Goal: Task Accomplishment & Management: Use online tool/utility

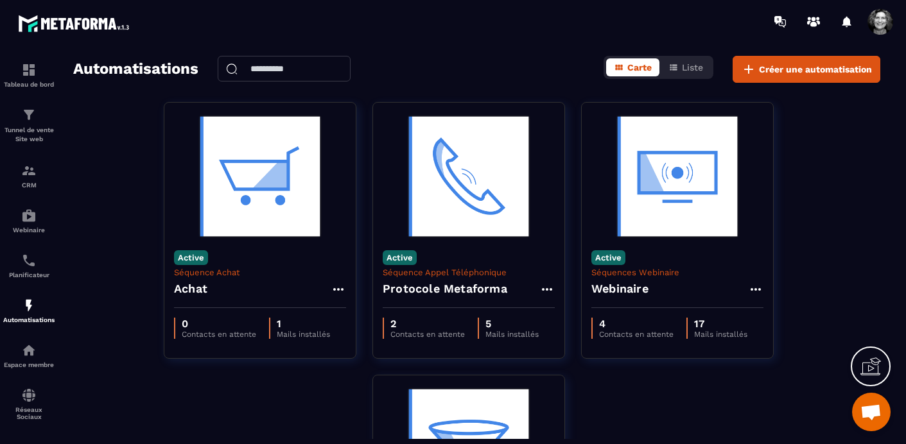
scroll to position [16378, 0]
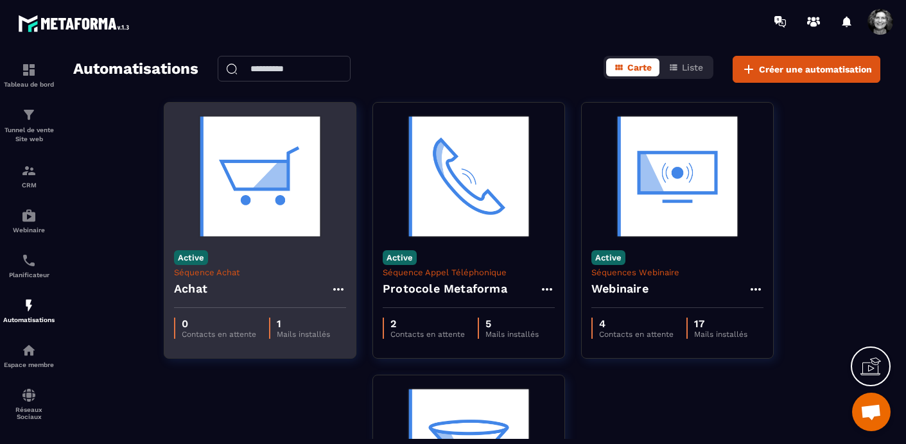
click at [258, 206] on img at bounding box center [260, 176] width 172 height 128
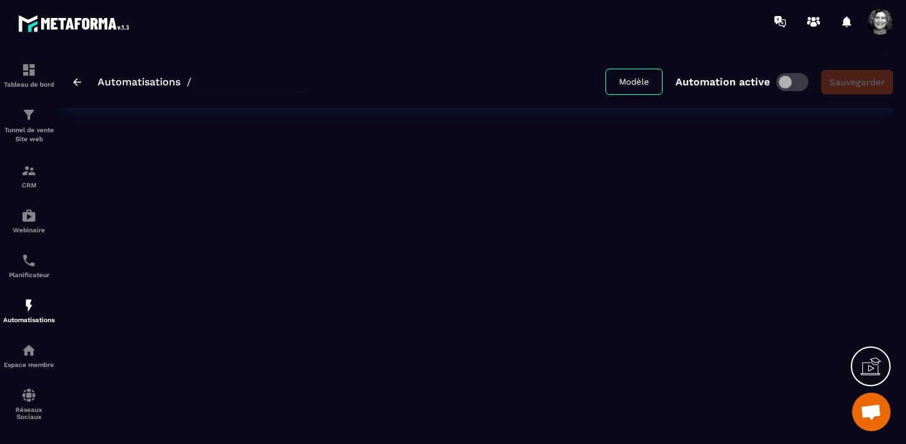
type input "*****"
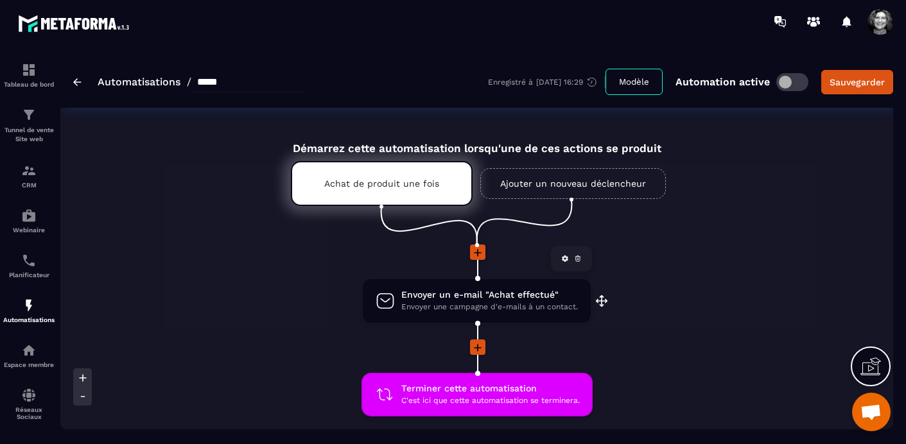
click at [498, 301] on span "Envoyer une campagne d'e-mails à un contact." at bounding box center [489, 307] width 177 height 12
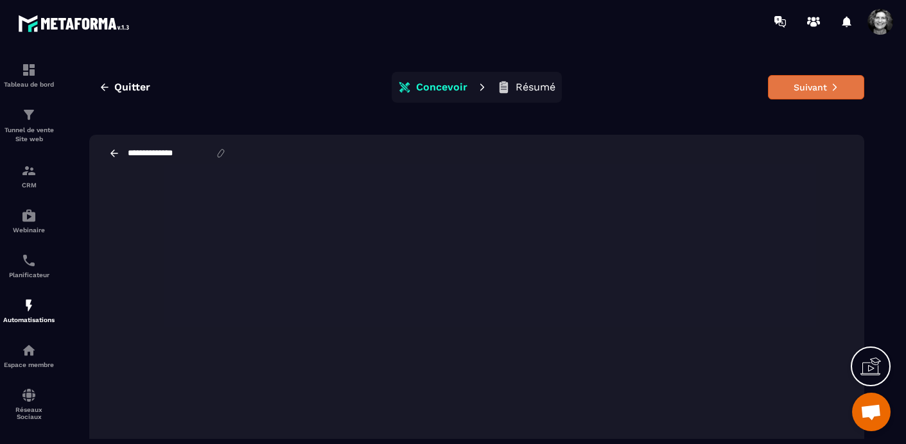
click at [814, 88] on button "Suivant" at bounding box center [816, 87] width 96 height 24
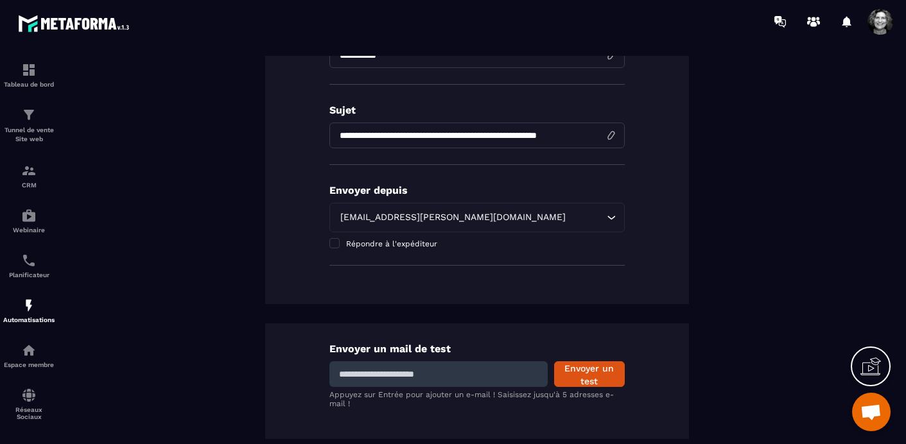
scroll to position [0, 15]
drag, startPoint x: 520, startPoint y: 136, endPoint x: 610, endPoint y: 134, distance: 89.9
click at [611, 134] on input "**********" at bounding box center [476, 136] width 295 height 26
click at [484, 139] on input "**********" at bounding box center [476, 136] width 295 height 26
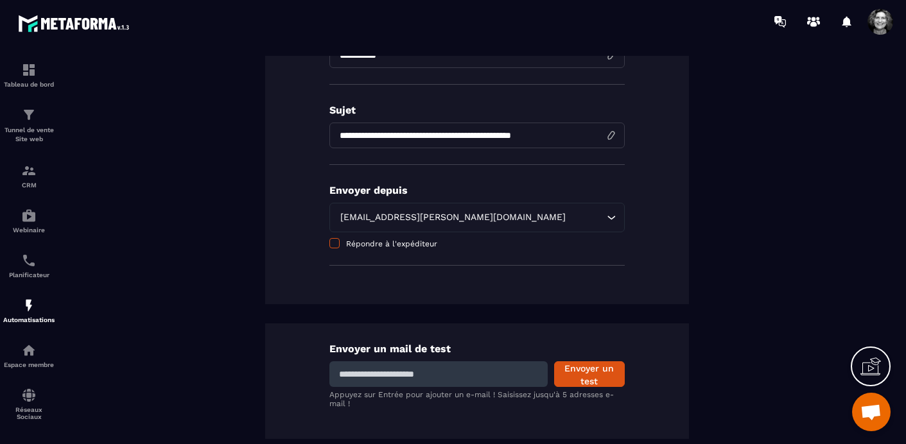
type input "**********"
click at [335, 245] on span at bounding box center [334, 243] width 10 height 10
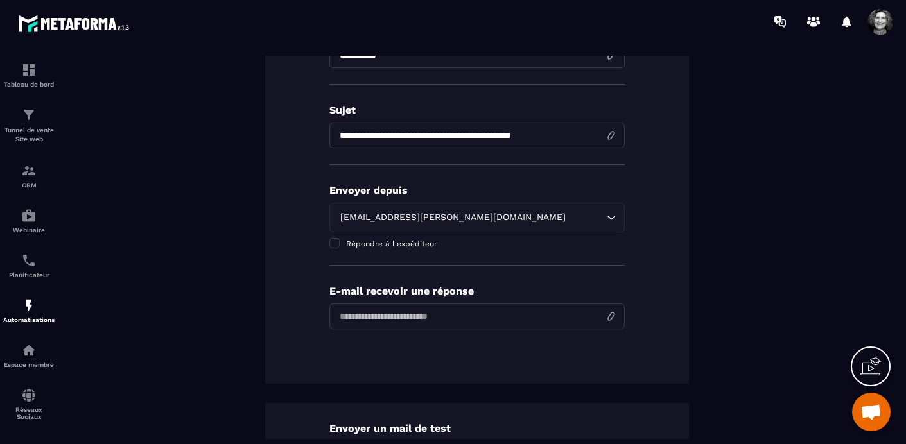
click at [363, 322] on input "email" at bounding box center [476, 317] width 295 height 26
type input "**********"
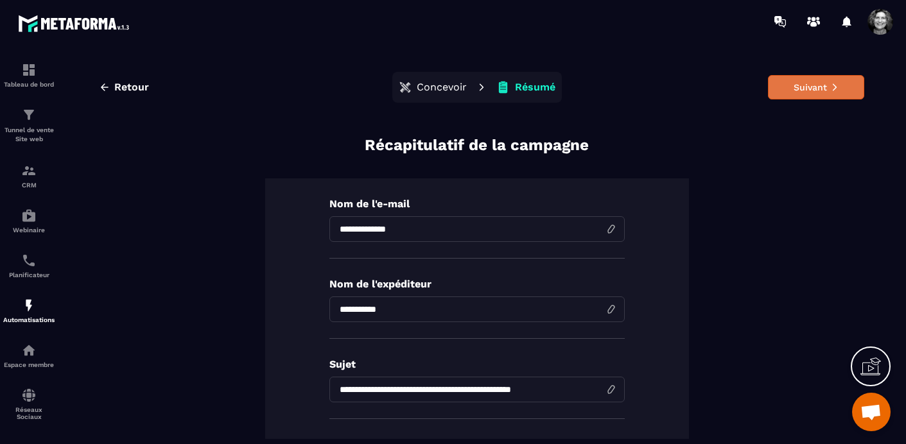
click at [803, 87] on button "Suivant" at bounding box center [816, 87] width 96 height 24
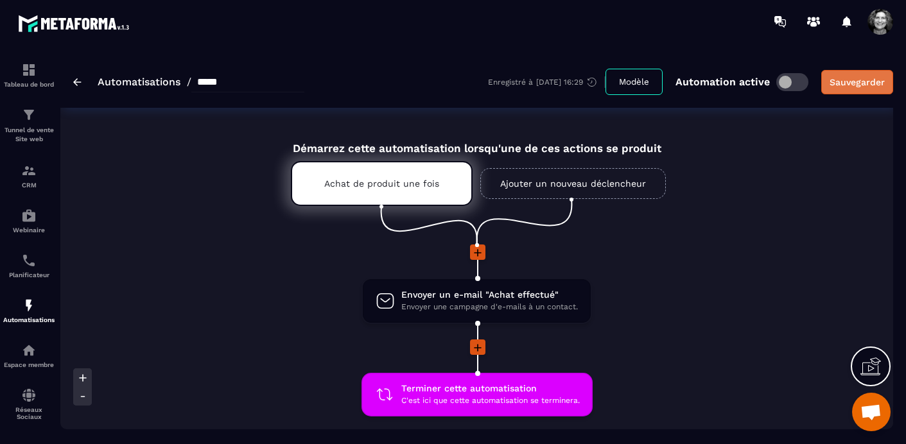
click at [852, 80] on div "Sauvegarder" at bounding box center [857, 82] width 55 height 13
click at [119, 79] on link "Automatisations" at bounding box center [139, 82] width 83 height 12
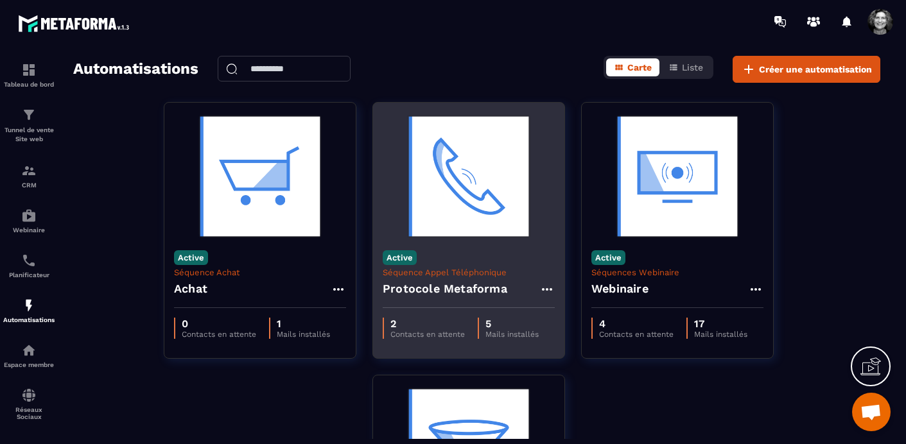
click at [443, 191] on img at bounding box center [469, 176] width 172 height 128
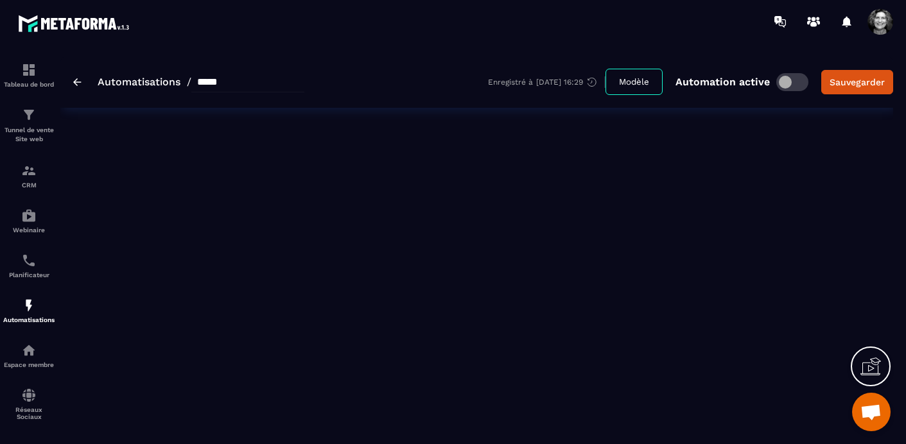
type input "**********"
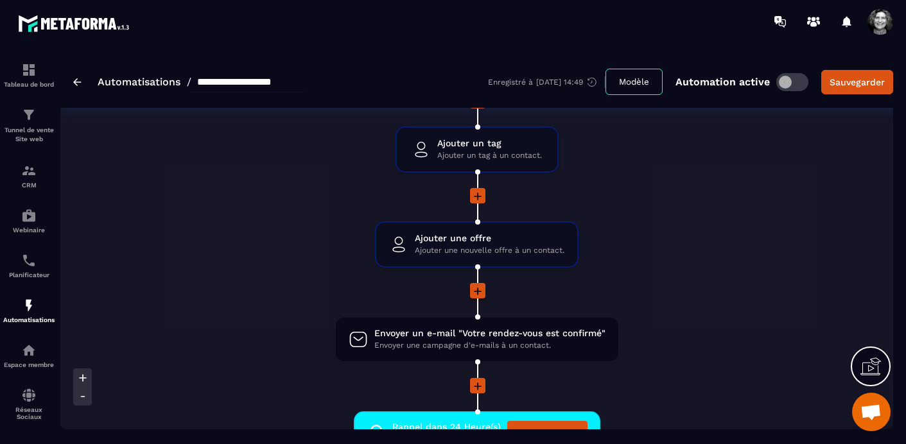
scroll to position [353, 0]
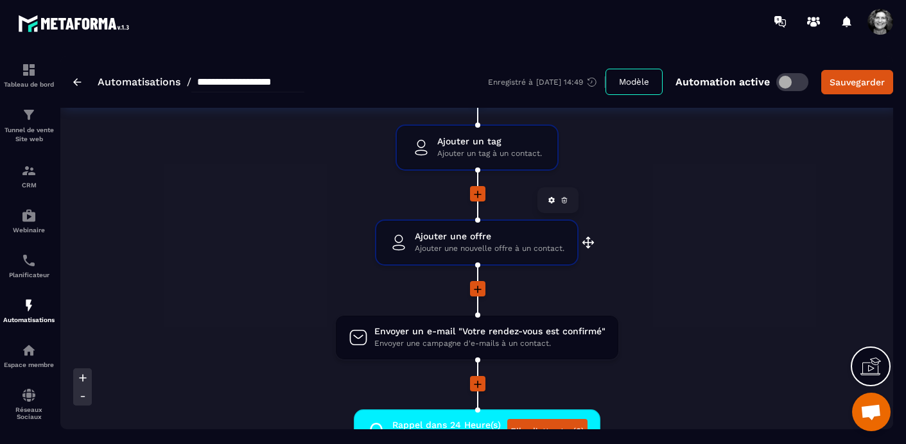
click at [464, 244] on span "Ajouter une nouvelle offre à un contact." at bounding box center [490, 249] width 150 height 12
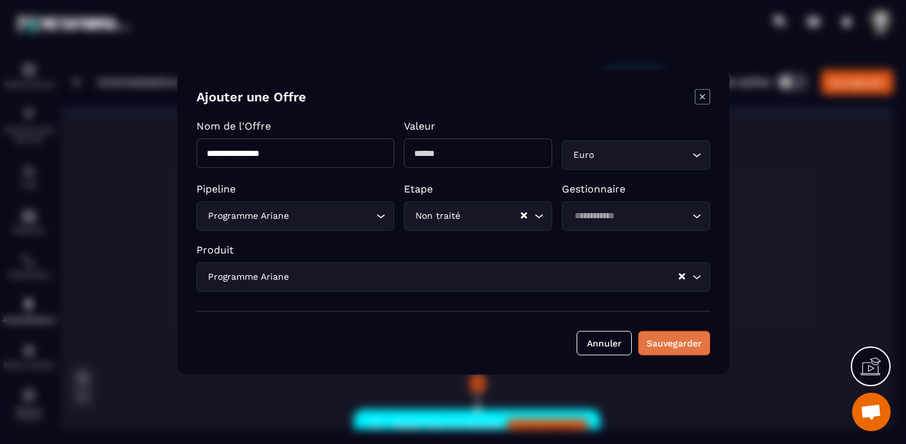
click at [669, 346] on button "Sauvegarder" at bounding box center [674, 343] width 72 height 24
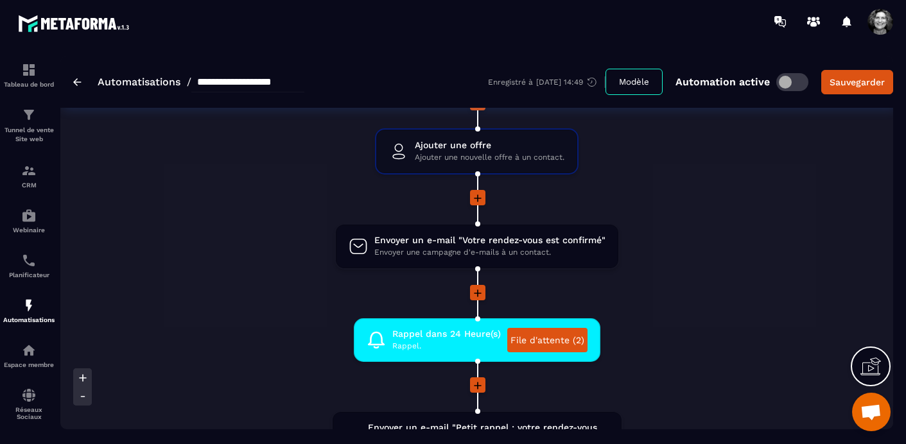
scroll to position [447, 0]
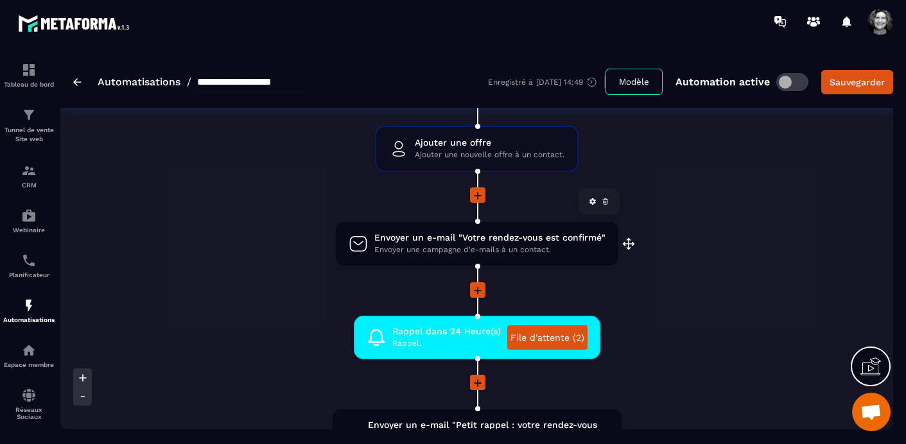
click at [504, 242] on span "Envoyer un e-mail "Votre rendez-vous est confirmé"" at bounding box center [489, 238] width 231 height 12
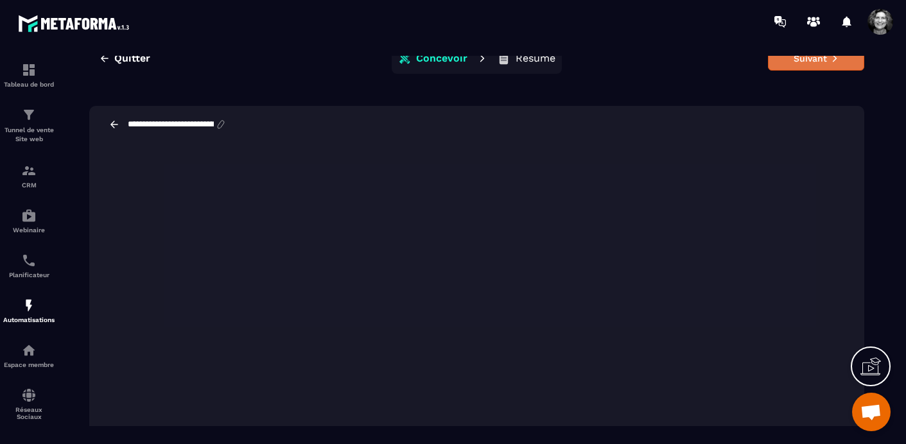
click at [820, 62] on button "Suivant" at bounding box center [816, 58] width 96 height 24
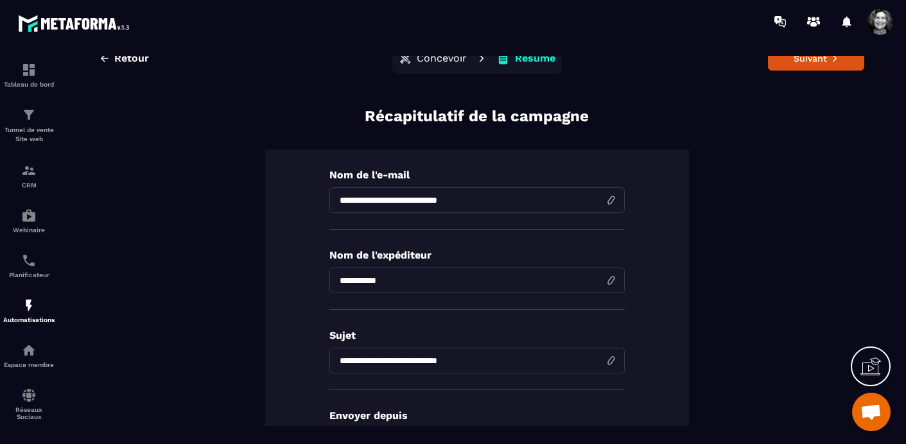
click at [349, 202] on input "**********" at bounding box center [476, 201] width 295 height 26
type input "**********"
click at [351, 358] on input "**********" at bounding box center [476, 361] width 295 height 26
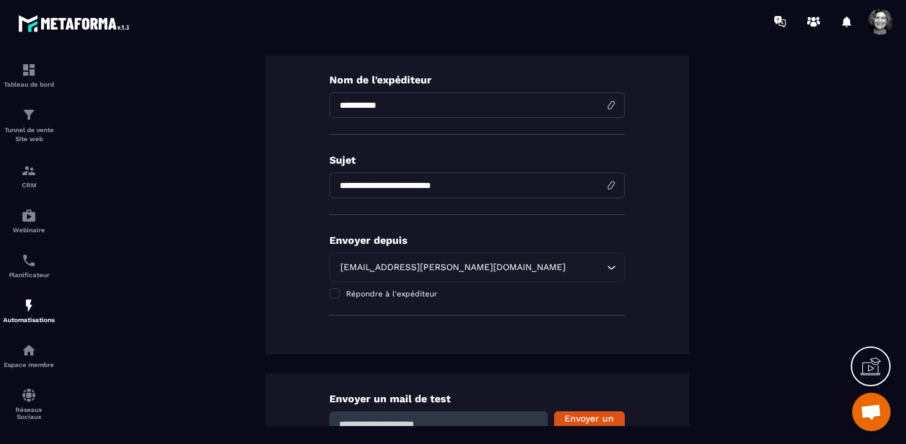
scroll to position [312, 0]
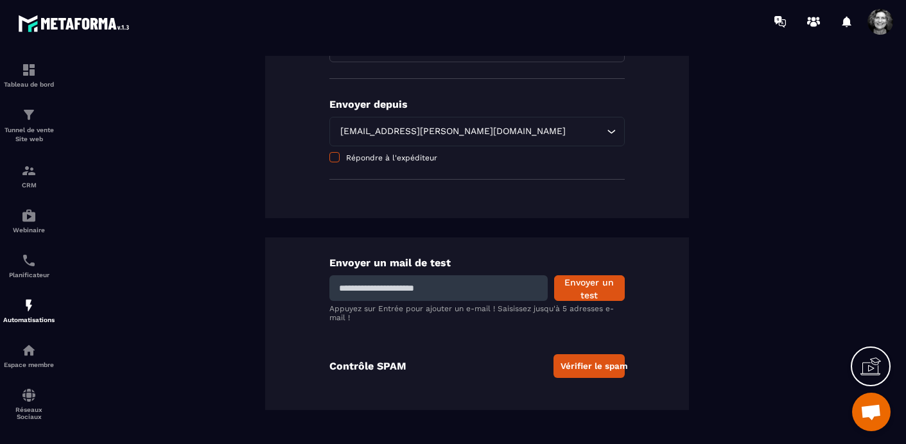
type input "**********"
click at [333, 157] on span at bounding box center [334, 157] width 10 height 10
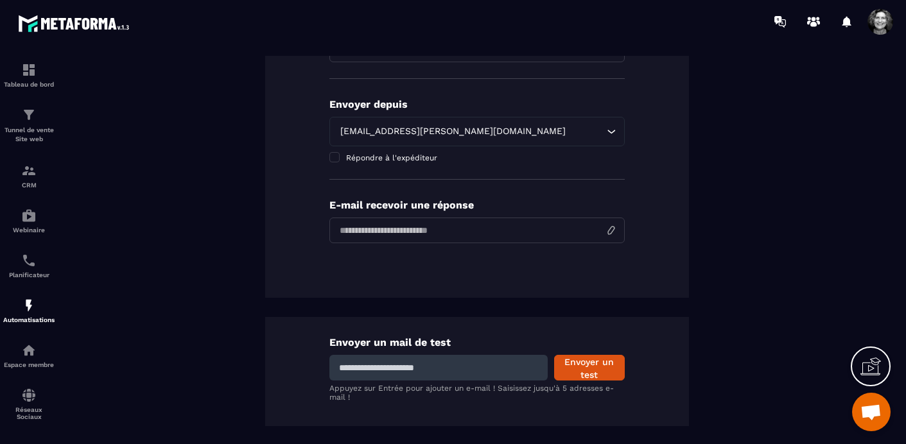
click at [378, 229] on input "email" at bounding box center [476, 231] width 295 height 26
type input "**********"
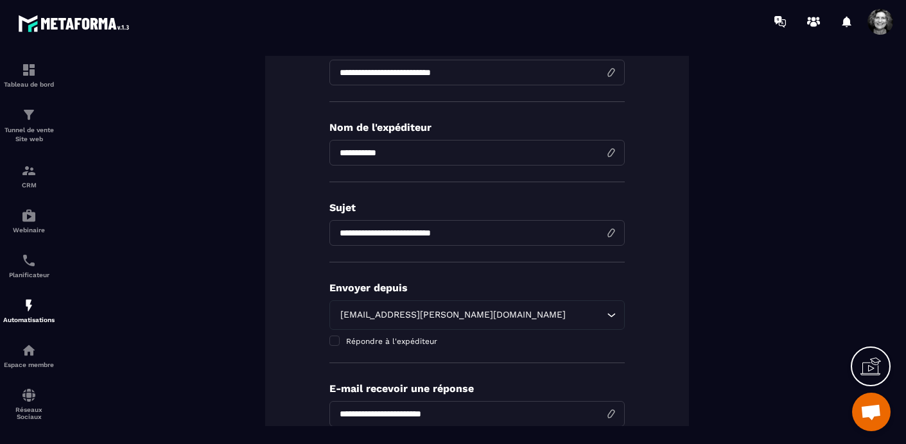
scroll to position [0, 0]
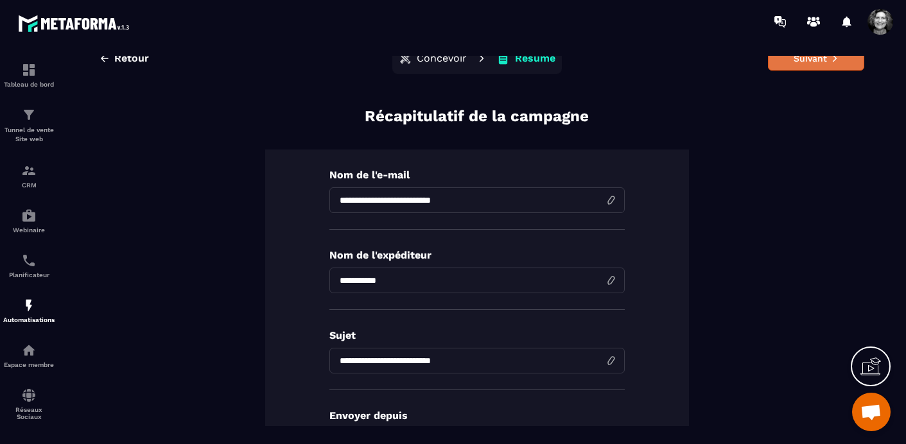
click at [827, 62] on button "Suivant" at bounding box center [816, 58] width 96 height 24
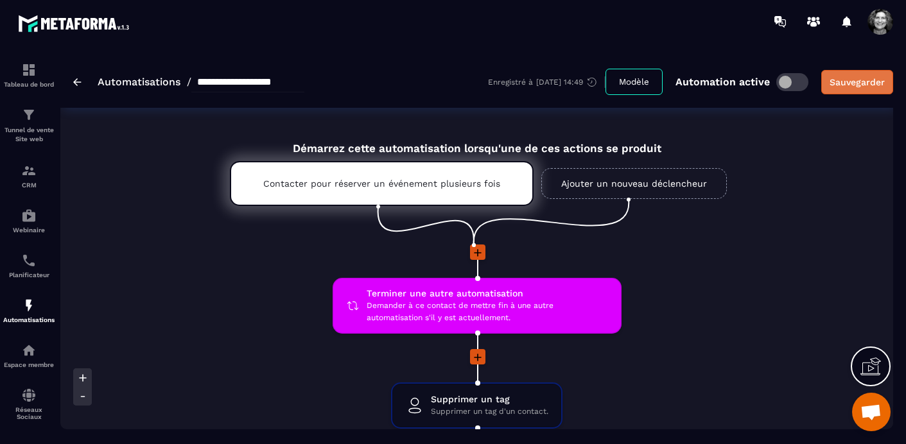
click at [866, 80] on div "Sauvegarder" at bounding box center [857, 82] width 55 height 13
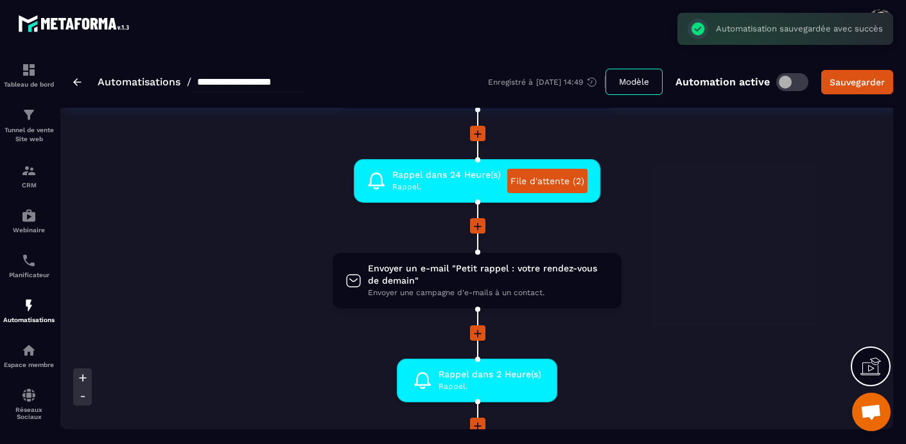
scroll to position [610, 0]
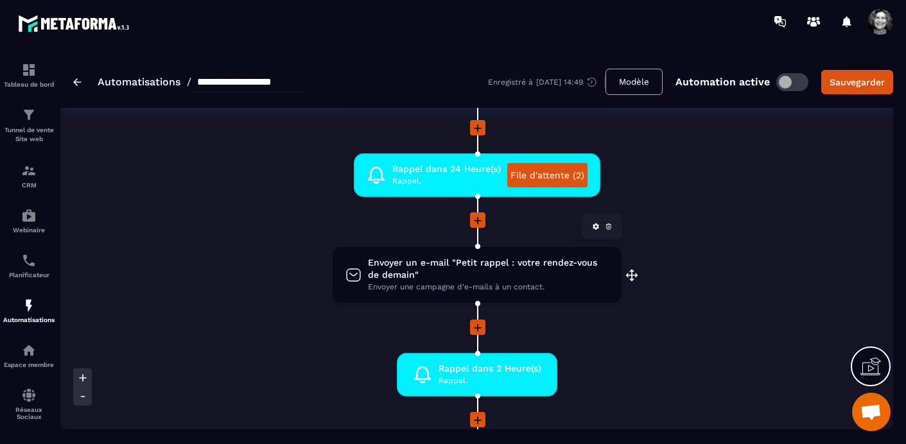
click at [461, 273] on span "Envoyer un e-mail "Petit rappel : votre rendez-vous de demain"" at bounding box center [488, 269] width 240 height 24
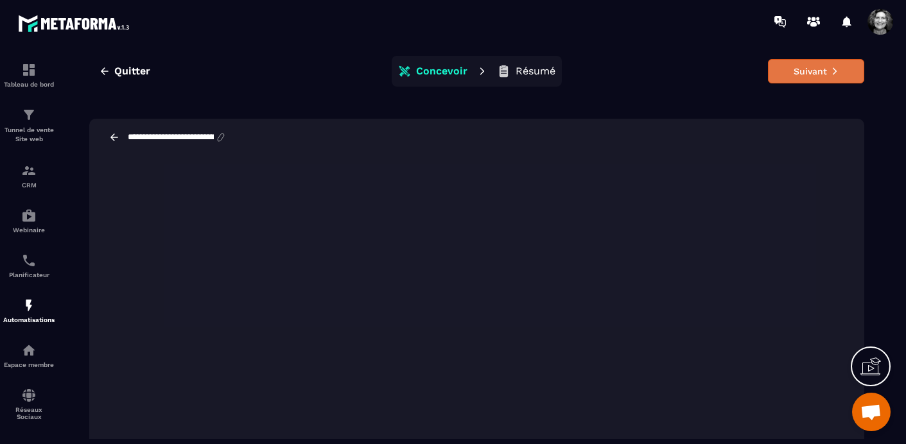
click at [820, 67] on button "Suivant" at bounding box center [816, 71] width 96 height 24
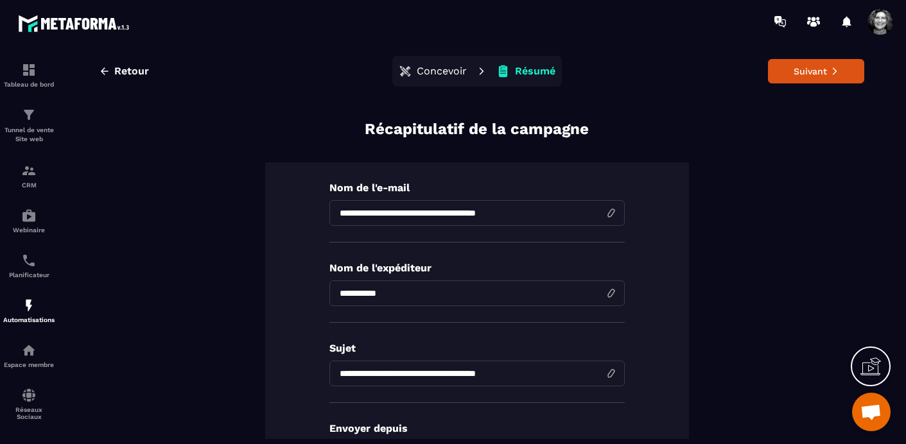
click at [414, 211] on input "**********" at bounding box center [476, 213] width 295 height 26
type input "**********"
click at [412, 374] on input "**********" at bounding box center [476, 374] width 295 height 26
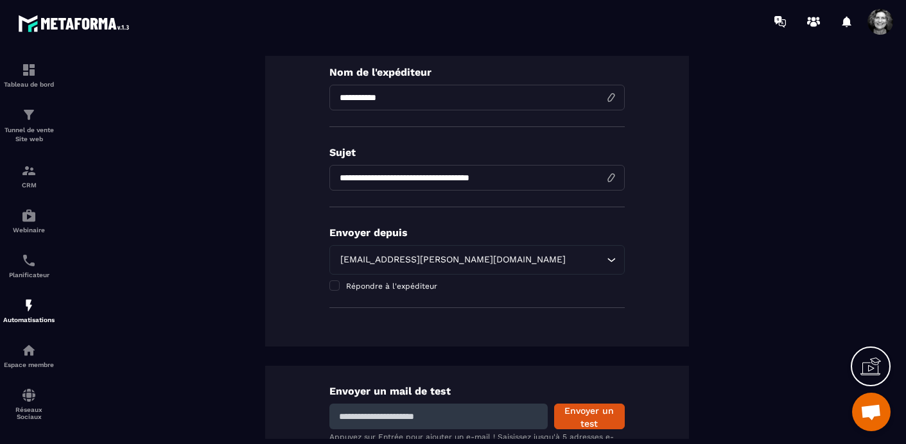
scroll to position [202, 0]
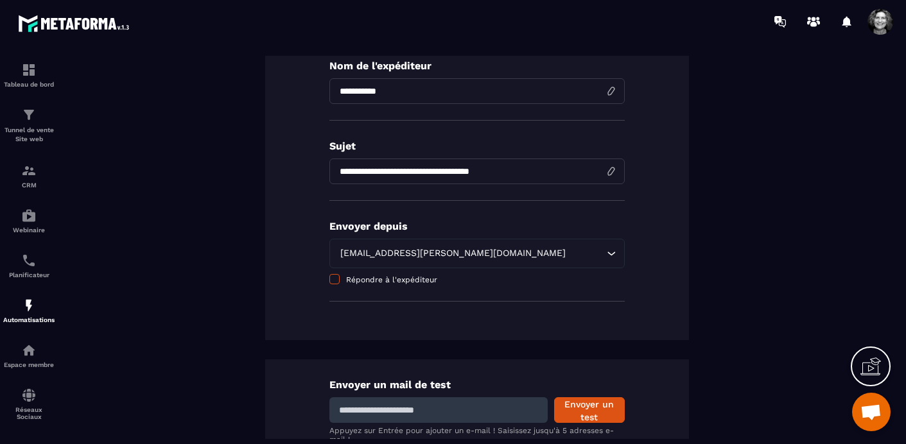
type input "**********"
click at [334, 280] on span at bounding box center [334, 279] width 10 height 10
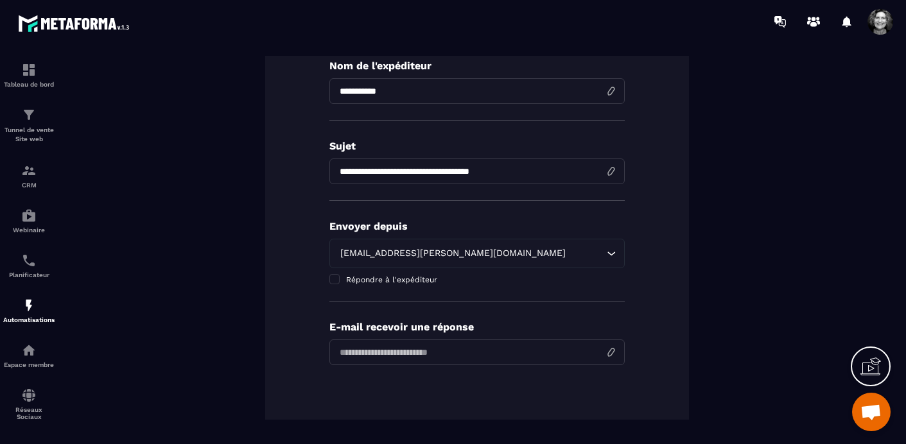
click at [416, 353] on input "email" at bounding box center [476, 353] width 295 height 26
type input "**********"
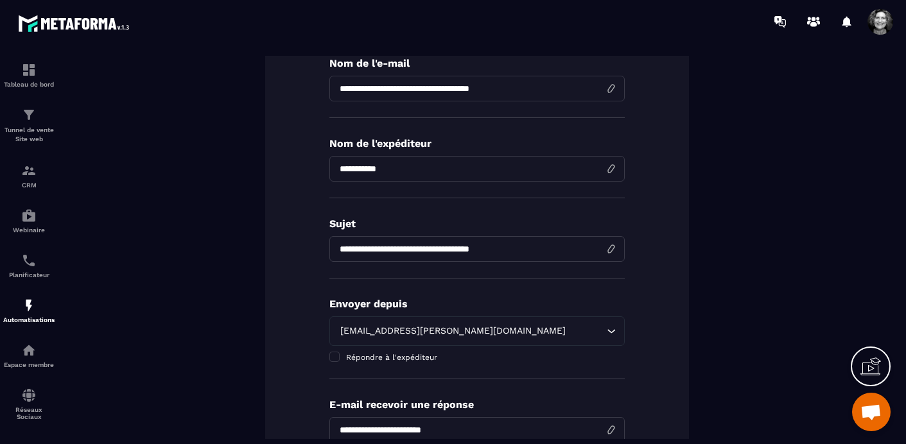
scroll to position [0, 0]
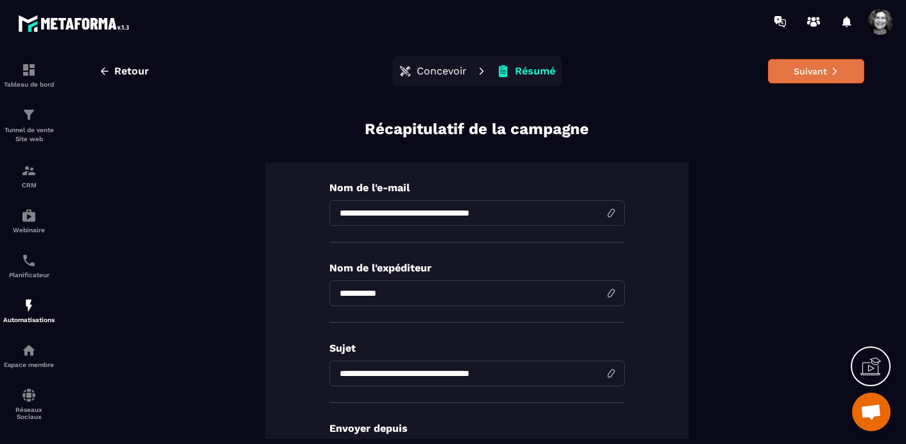
click at [826, 74] on button "Suivant" at bounding box center [816, 71] width 96 height 24
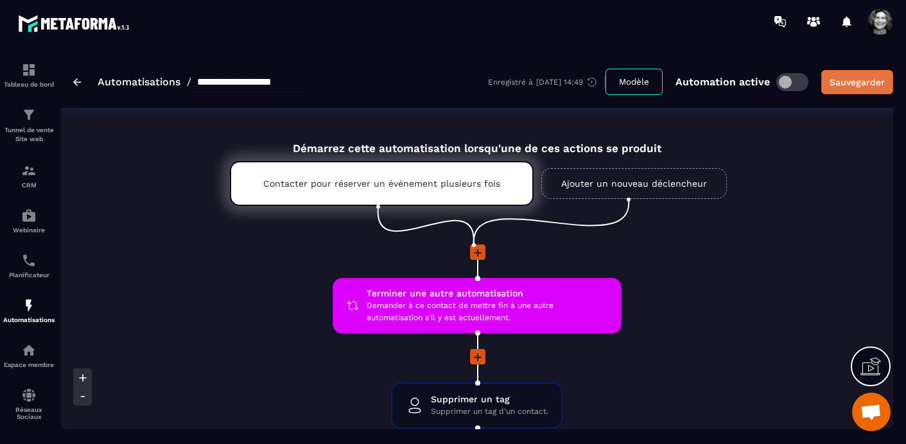
click at [868, 82] on div "Sauvegarder" at bounding box center [857, 82] width 55 height 13
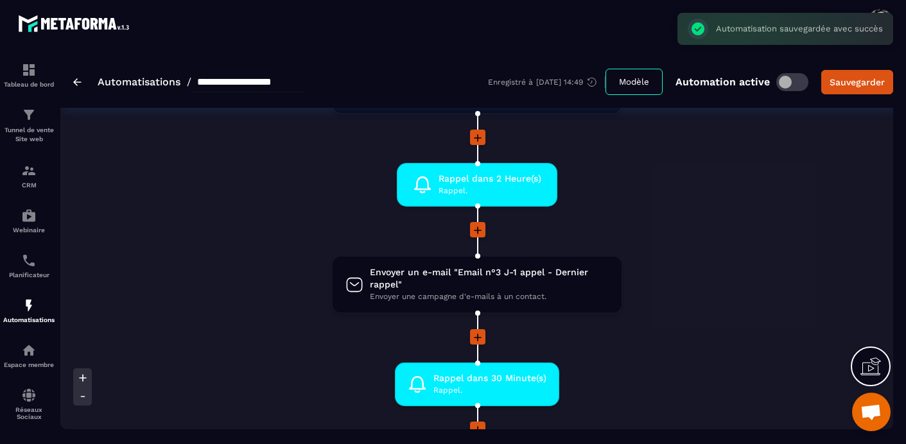
scroll to position [800, 0]
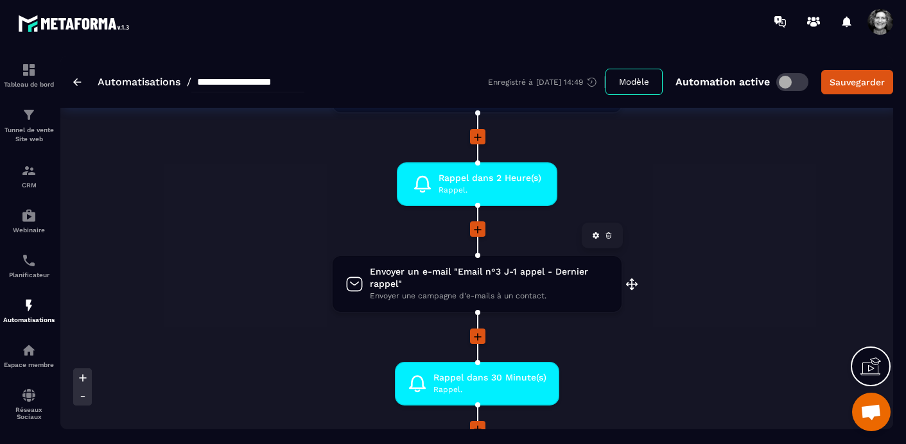
click at [460, 286] on span "Envoyer un e-mail "Email n°3 J-1 appel - Dernier rappel"" at bounding box center [489, 278] width 239 height 24
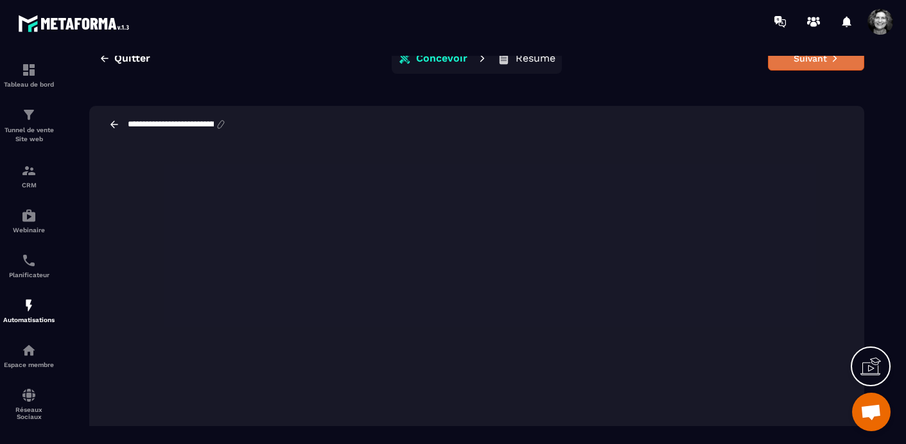
click at [823, 59] on button "Suivant" at bounding box center [816, 58] width 96 height 24
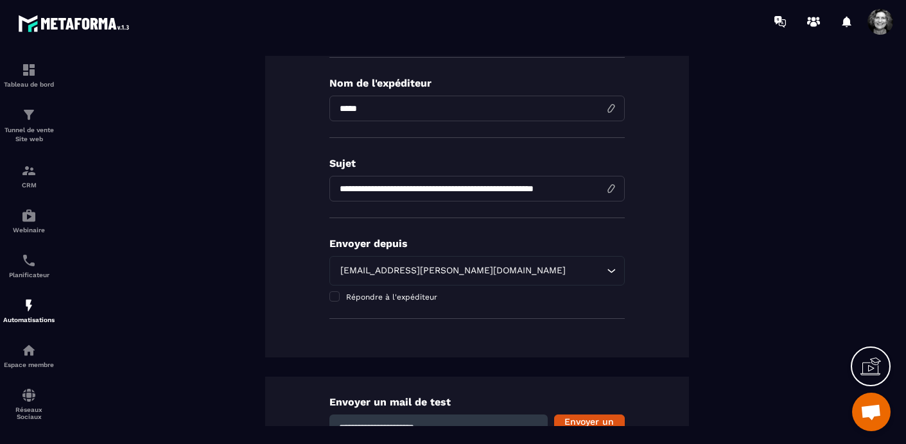
scroll to position [312, 0]
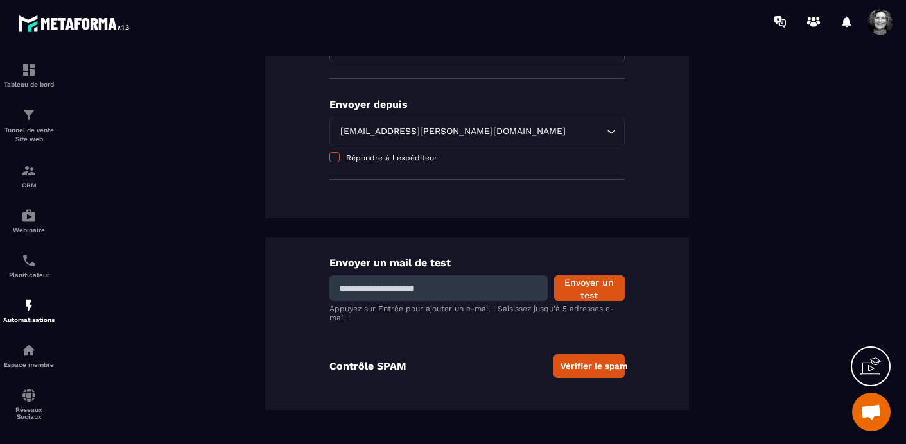
click at [334, 157] on span at bounding box center [334, 157] width 10 height 10
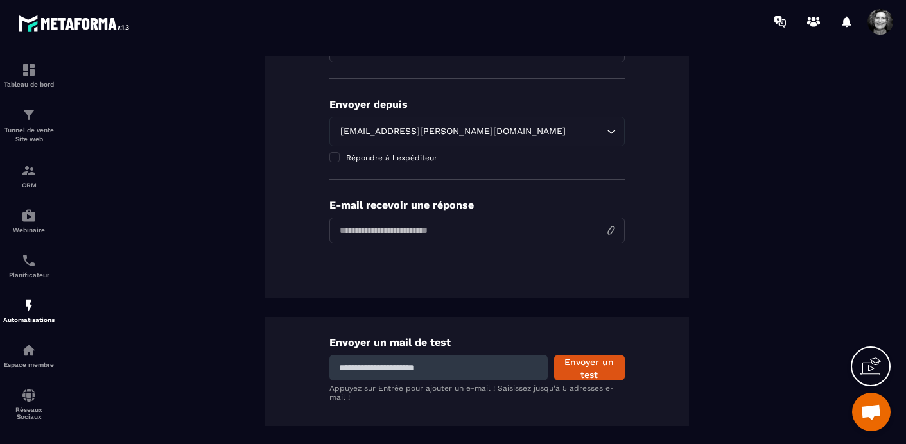
click at [396, 229] on input "email" at bounding box center [476, 231] width 295 height 26
type input "**********"
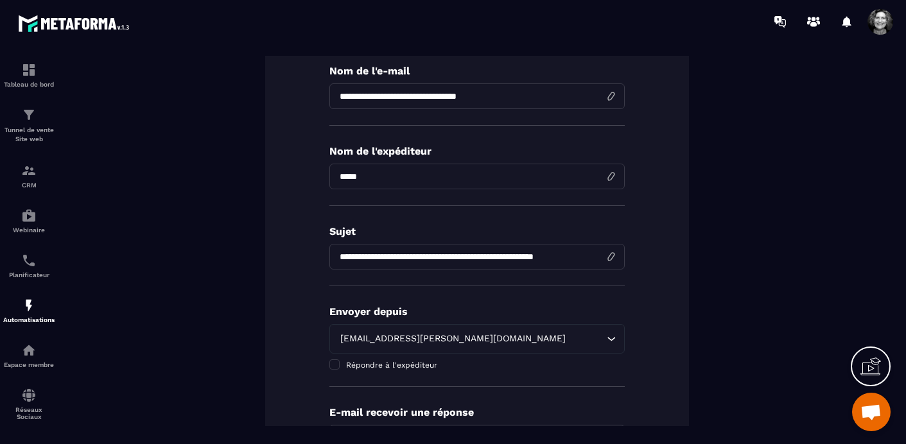
scroll to position [0, 0]
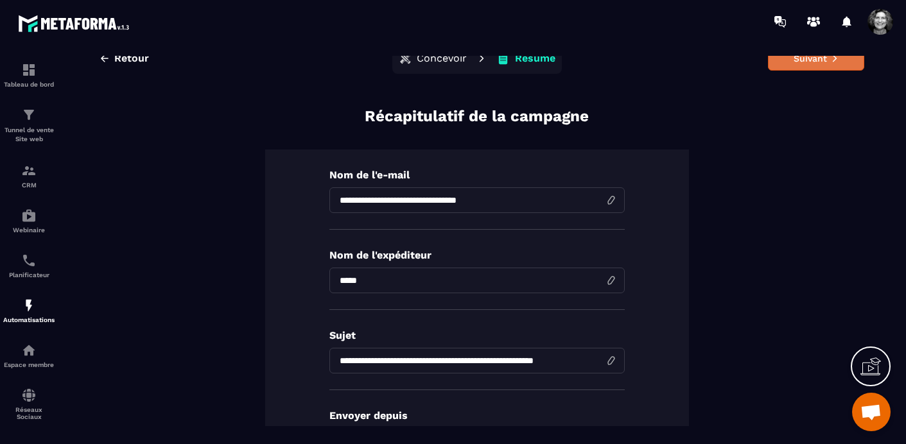
click at [827, 64] on button "Suivant" at bounding box center [816, 58] width 96 height 24
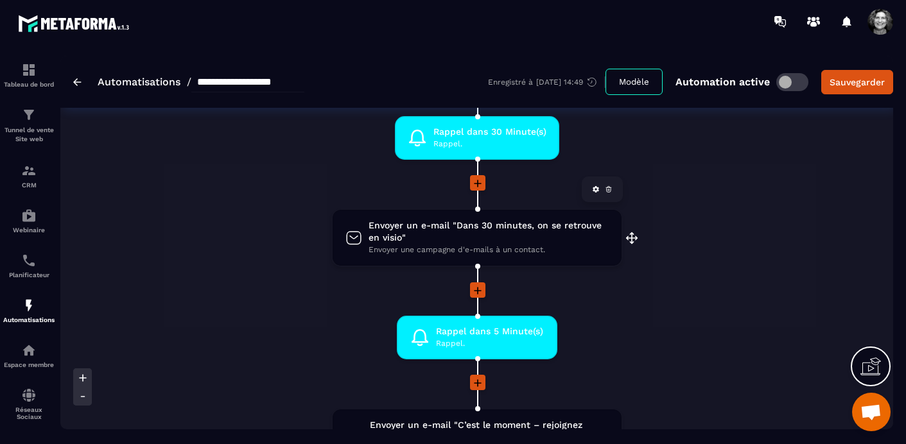
scroll to position [1039, 0]
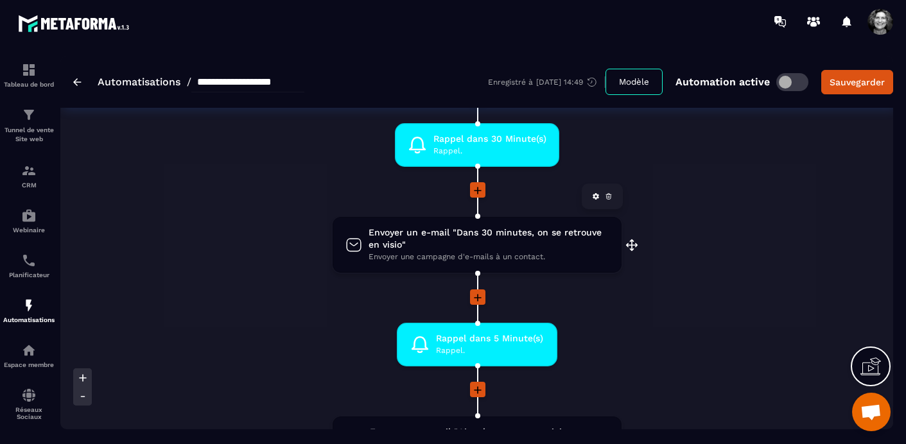
click at [493, 236] on span "Envoyer un e-mail "Dans 30 minutes, on se retrouve en visio"" at bounding box center [489, 239] width 240 height 24
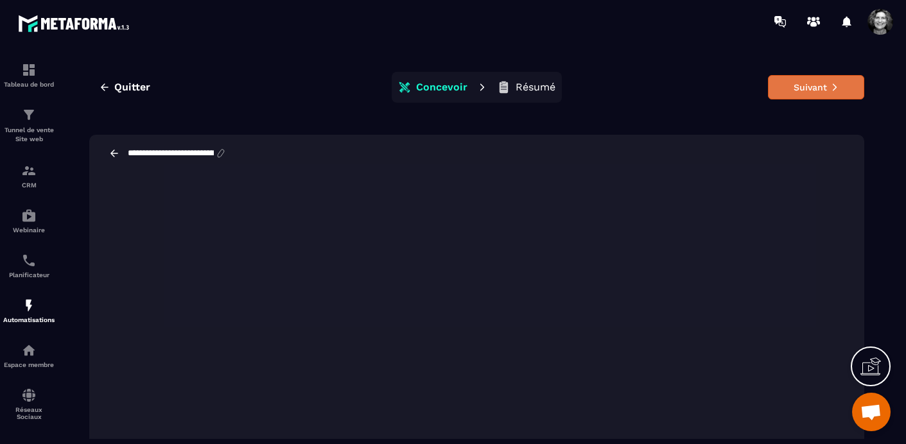
click at [823, 90] on button "Suivant" at bounding box center [816, 87] width 96 height 24
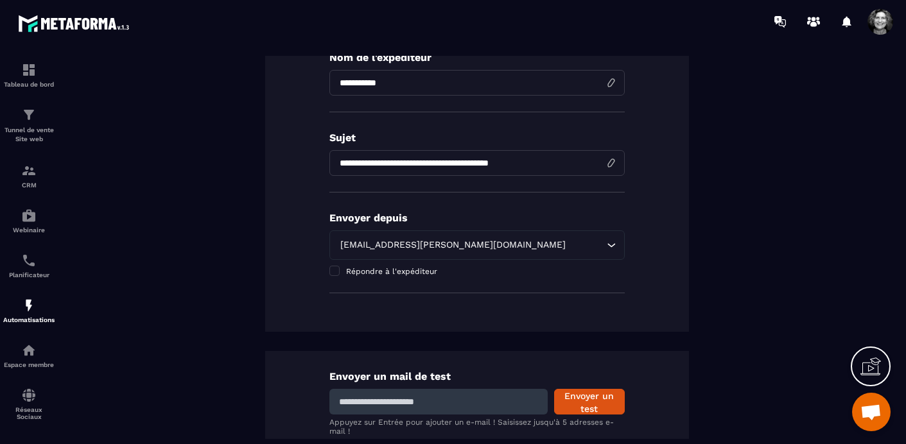
scroll to position [235, 0]
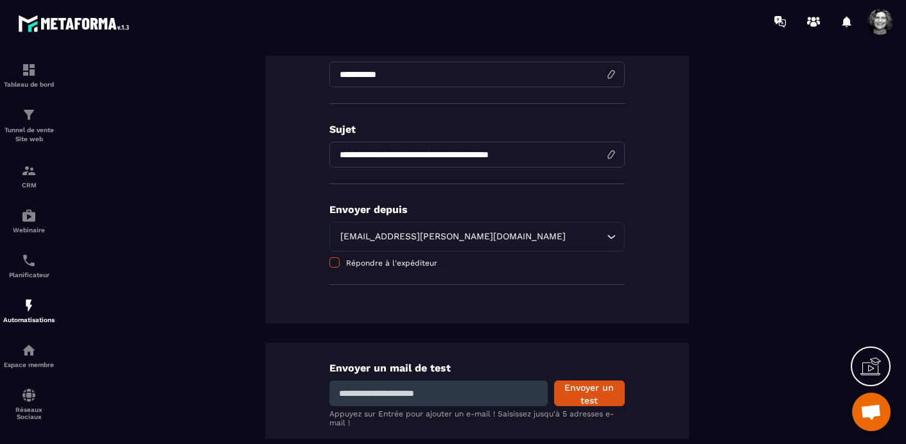
click at [335, 263] on span at bounding box center [334, 263] width 10 height 10
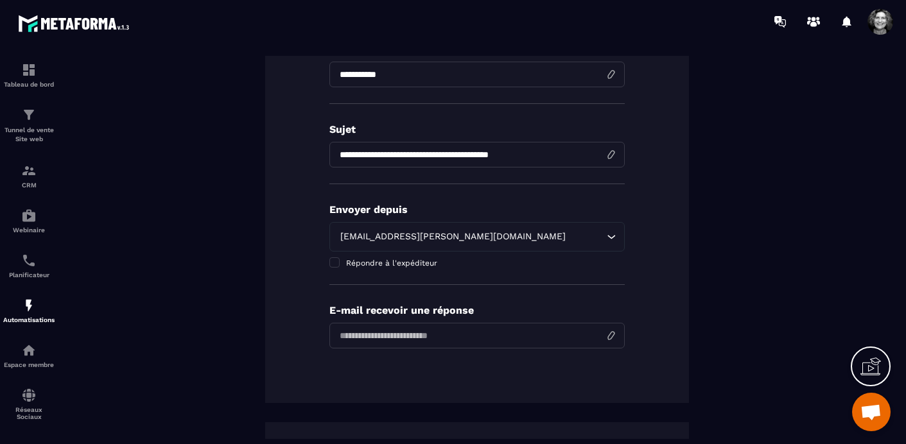
click at [389, 344] on input "email" at bounding box center [476, 336] width 295 height 26
type input "**********"
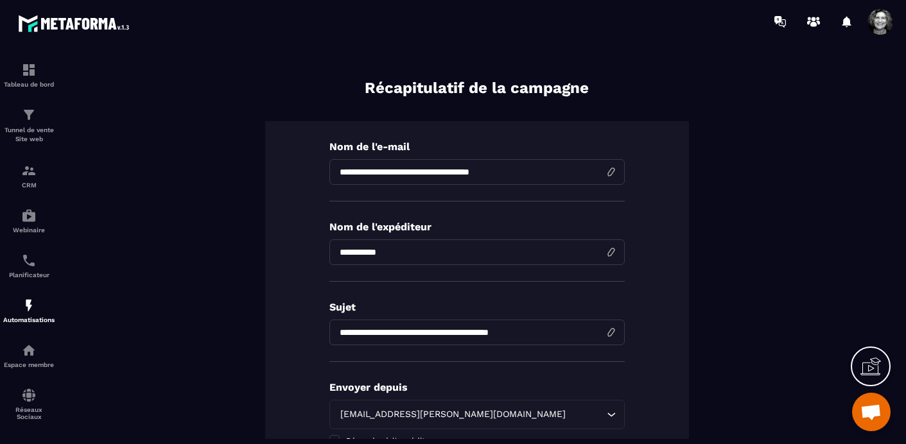
scroll to position [0, 0]
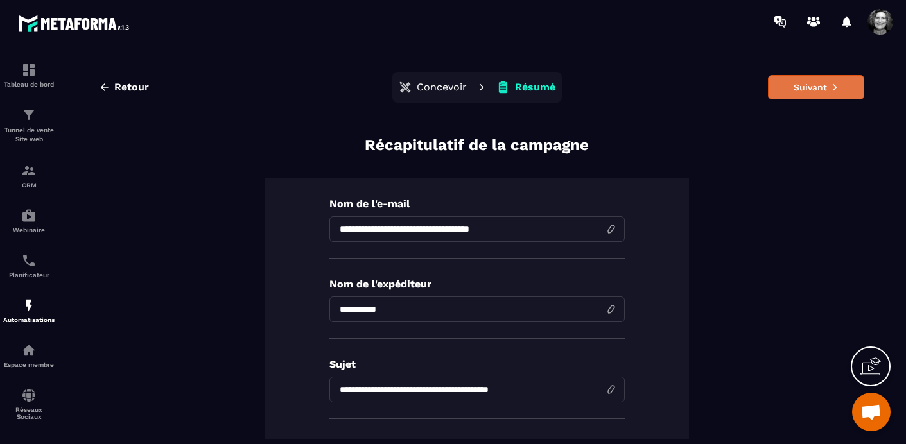
click at [826, 85] on button "Suivant" at bounding box center [816, 87] width 96 height 24
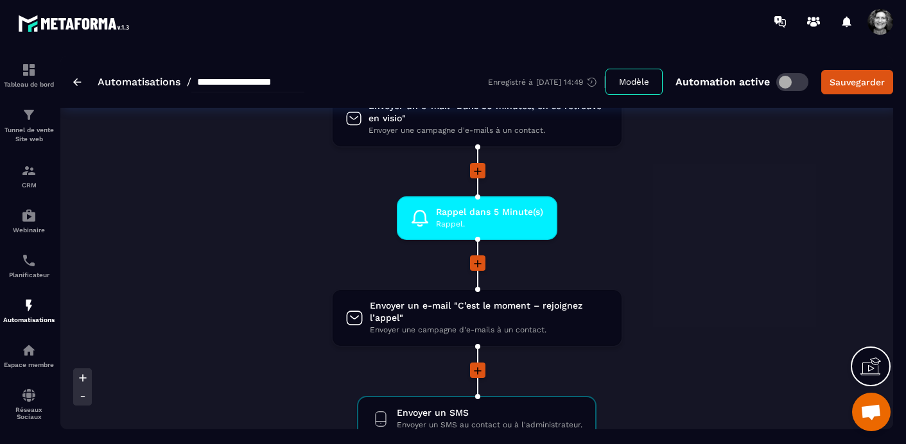
scroll to position [1168, 0]
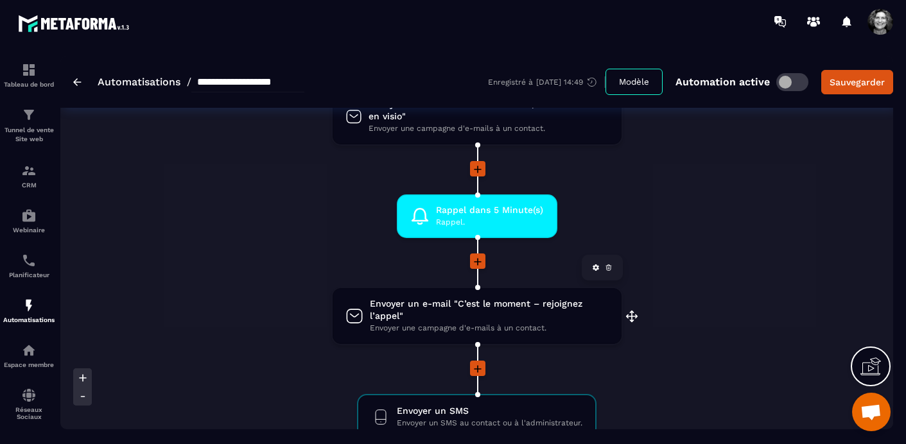
click at [458, 321] on span "Envoyer un e-mail "C’est le moment – rejoignez l’appel"" at bounding box center [489, 310] width 238 height 24
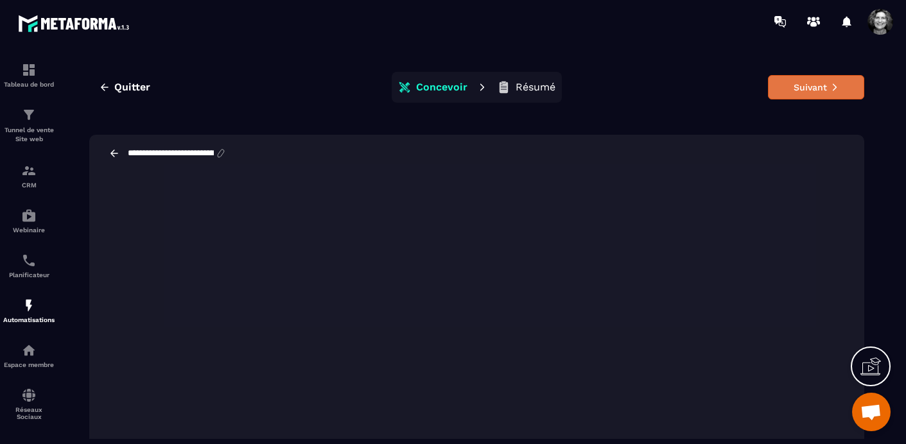
click at [836, 95] on button "Suivant" at bounding box center [816, 87] width 96 height 24
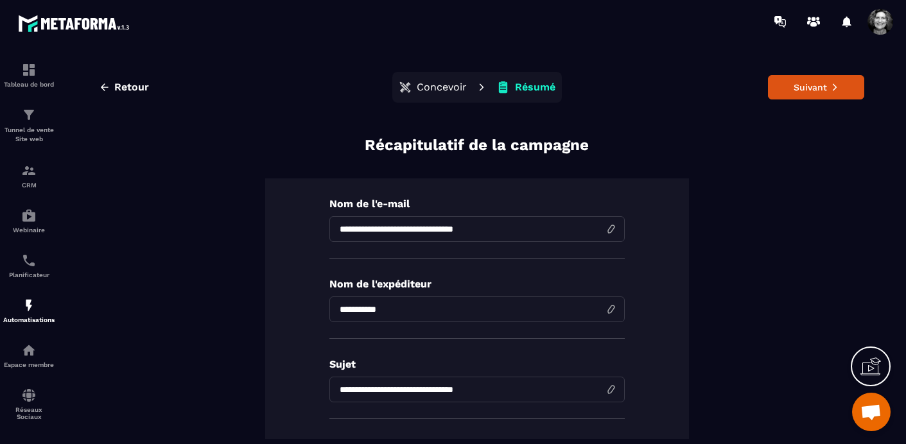
click at [464, 230] on input "**********" at bounding box center [476, 229] width 295 height 26
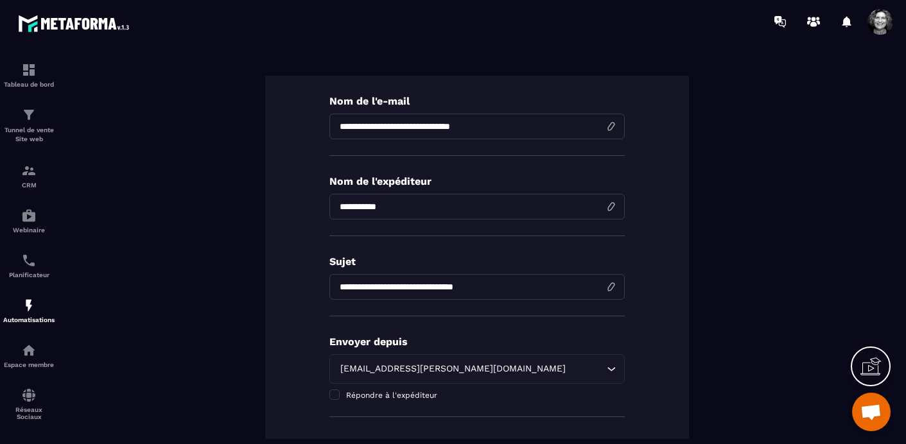
scroll to position [119, 0]
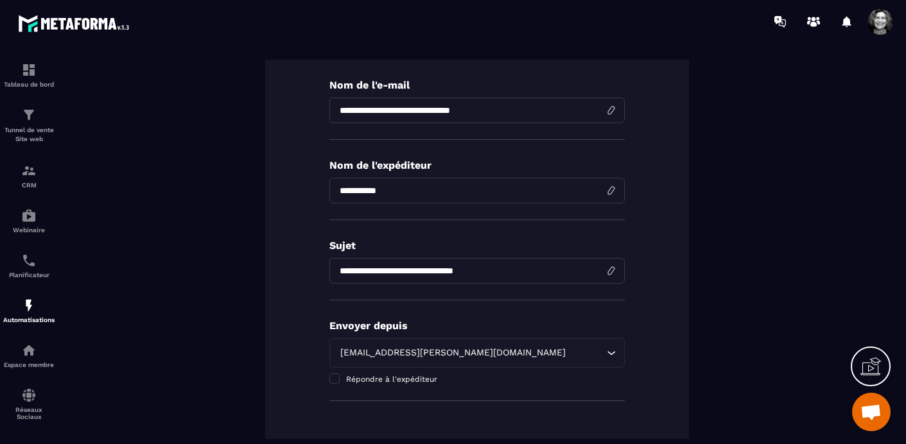
type input "**********"
click at [461, 270] on input "**********" at bounding box center [476, 271] width 295 height 26
type input "**********"
click at [332, 380] on span at bounding box center [334, 379] width 10 height 10
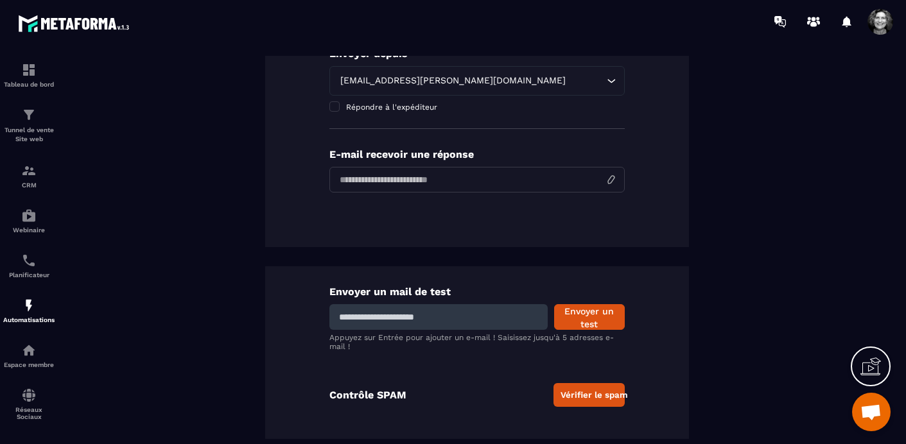
click at [438, 183] on input "email" at bounding box center [476, 180] width 295 height 26
type input "**********"
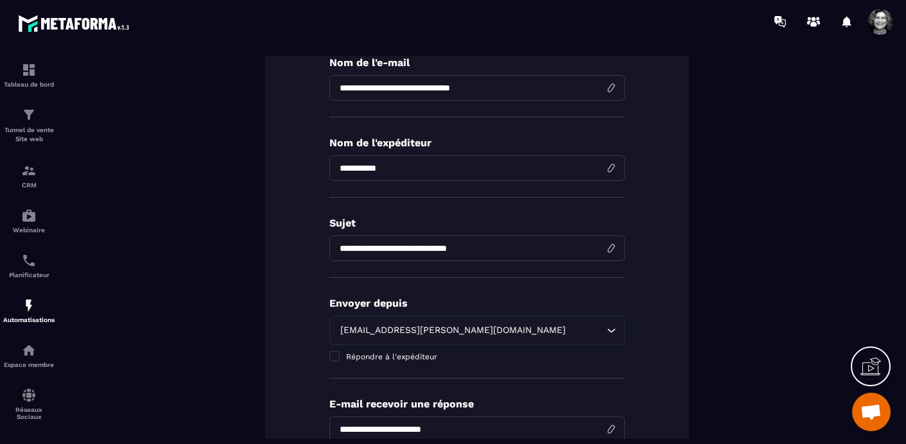
scroll to position [0, 0]
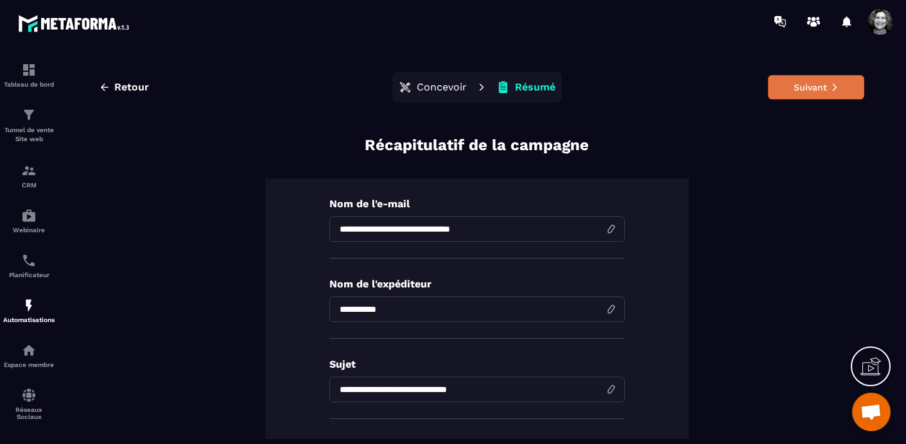
click at [811, 75] on button "Suivant" at bounding box center [816, 87] width 96 height 24
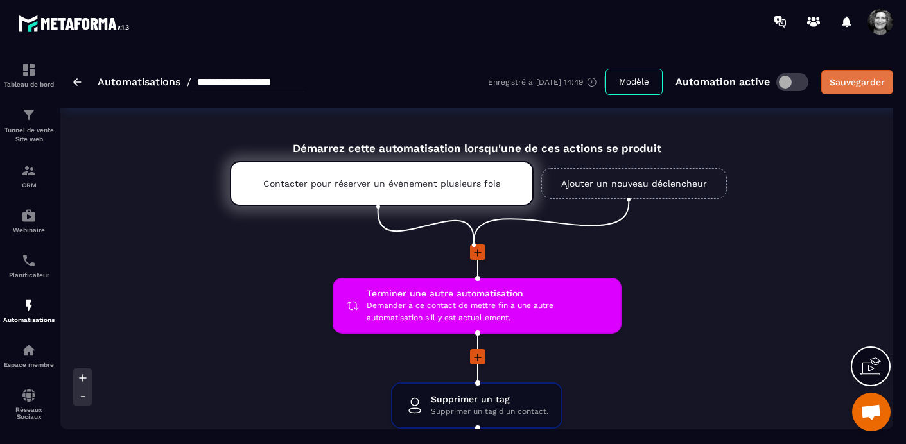
click at [854, 78] on div "Sauvegarder" at bounding box center [857, 82] width 55 height 13
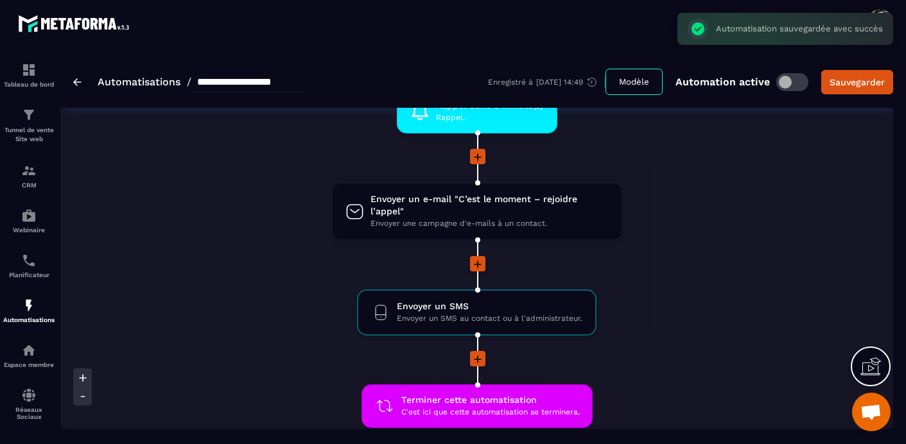
scroll to position [1274, 0]
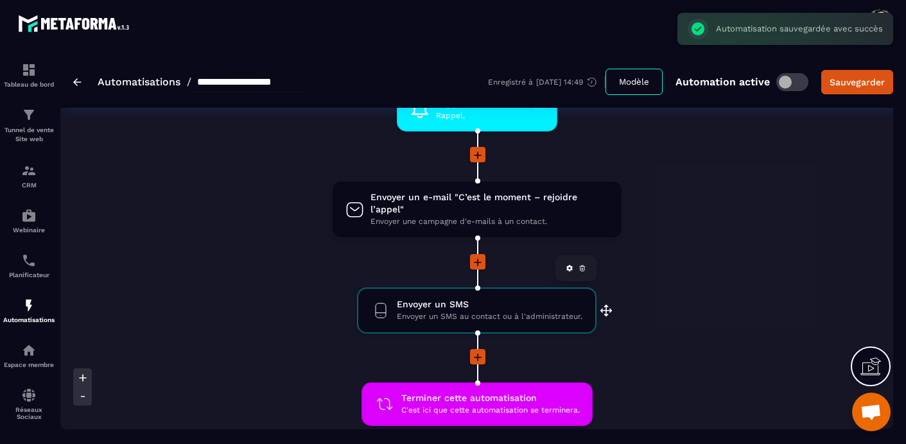
click at [435, 310] on span "Envoyer un SMS" at bounding box center [490, 305] width 186 height 12
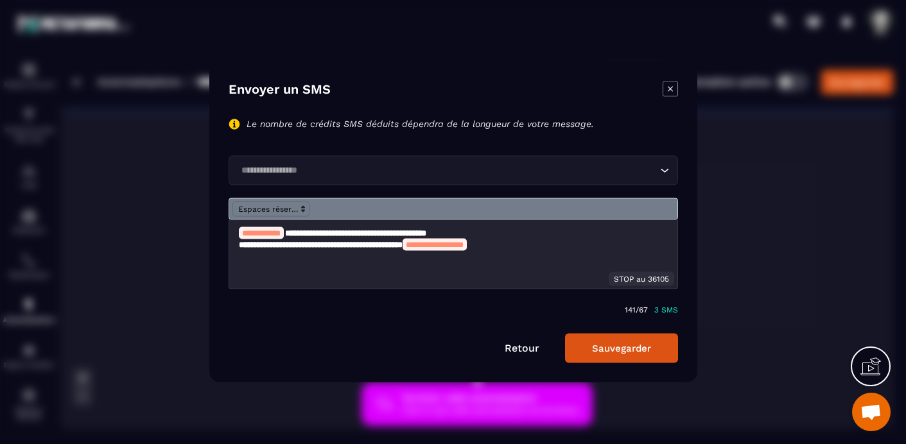
click at [279, 249] on strong "**********" at bounding box center [321, 245] width 164 height 8
click at [628, 354] on button "Sauvegarder" at bounding box center [621, 349] width 113 height 30
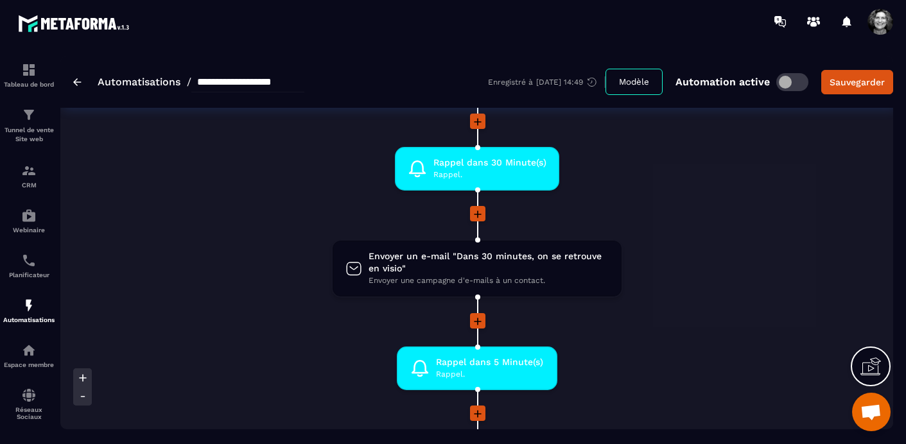
scroll to position [927, 0]
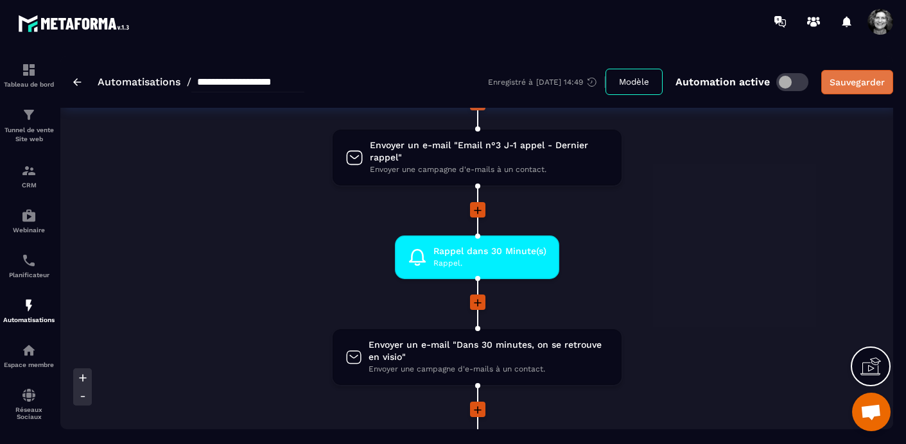
click at [861, 85] on div "Sauvegarder" at bounding box center [857, 82] width 55 height 13
click at [127, 82] on link "Automatisations" at bounding box center [139, 82] width 83 height 12
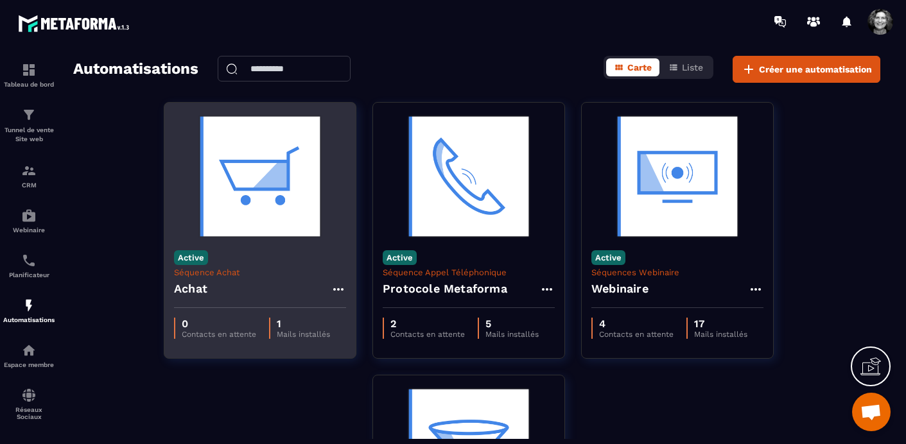
click at [264, 194] on img at bounding box center [260, 176] width 172 height 128
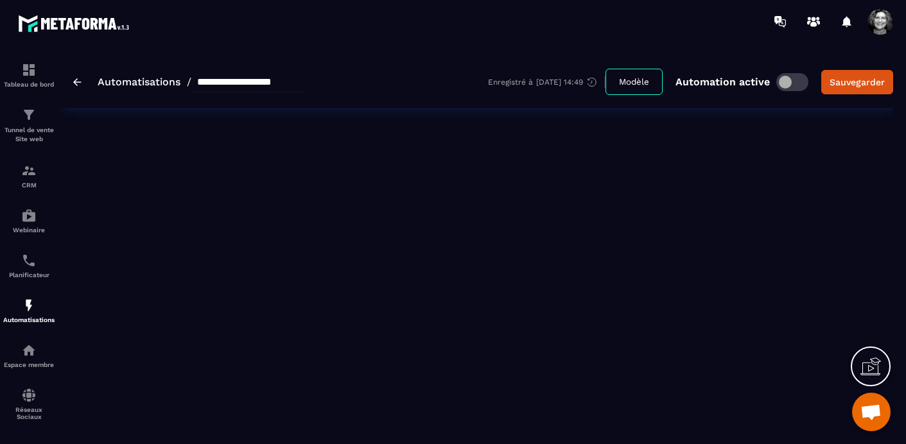
type input "*****"
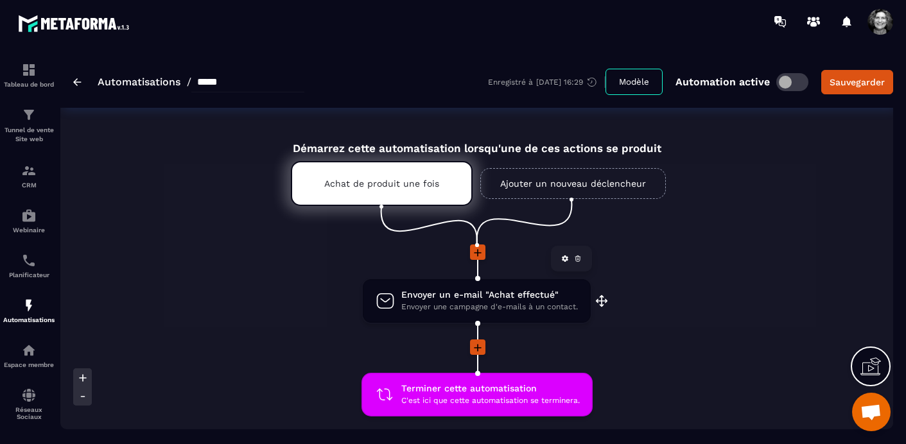
click at [523, 297] on span "Envoyer un e-mail "Achat effectué"" at bounding box center [489, 295] width 177 height 12
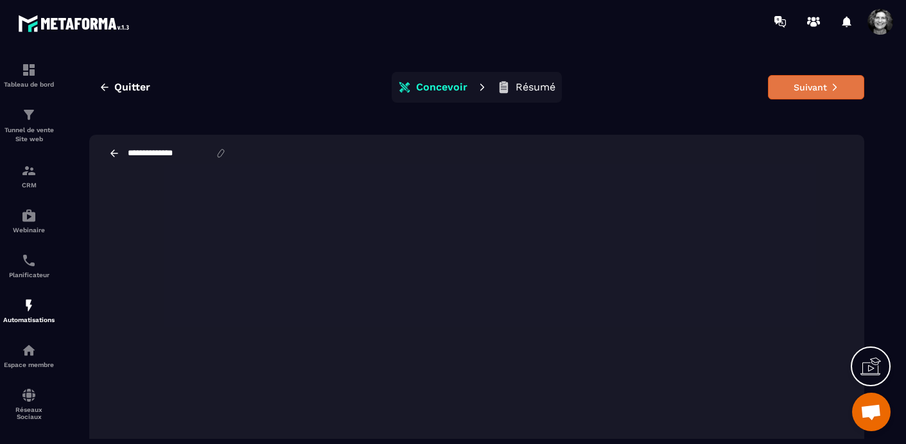
click at [818, 89] on button "Suivant" at bounding box center [816, 87] width 96 height 24
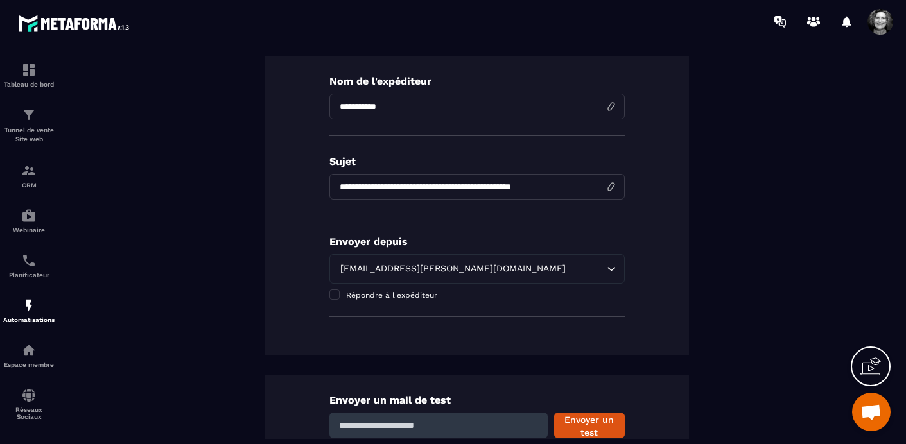
scroll to position [212, 0]
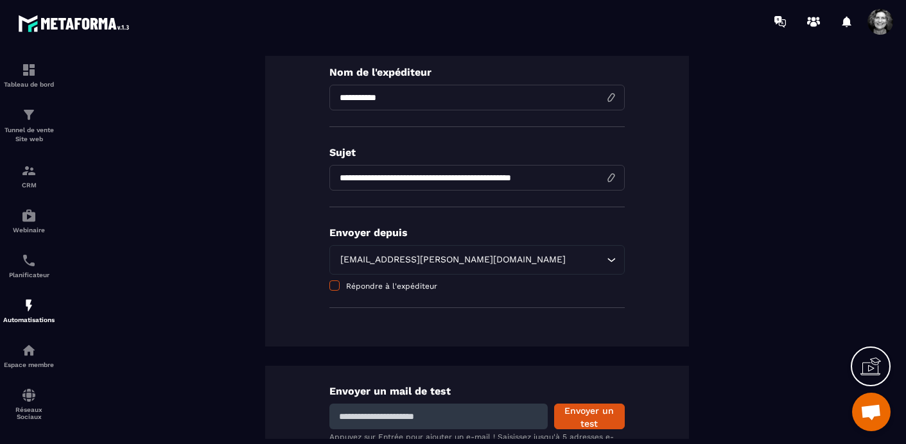
click at [335, 289] on span at bounding box center [334, 286] width 10 height 10
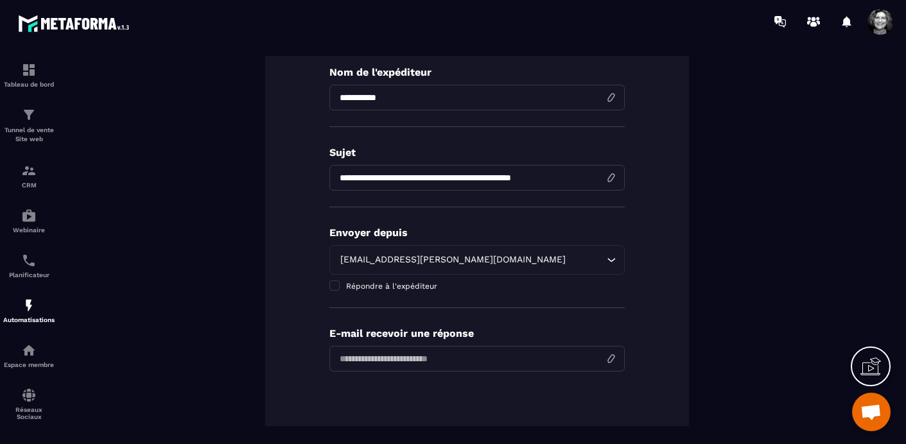
click at [395, 364] on input "email" at bounding box center [476, 359] width 295 height 26
type input "**********"
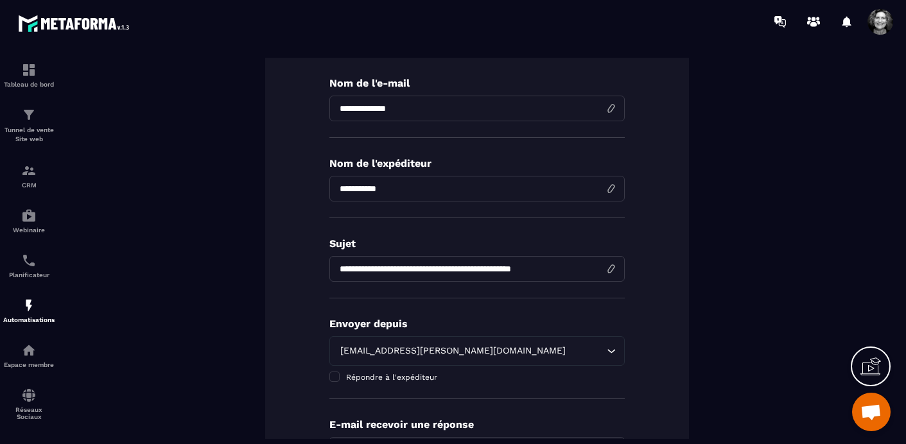
scroll to position [0, 0]
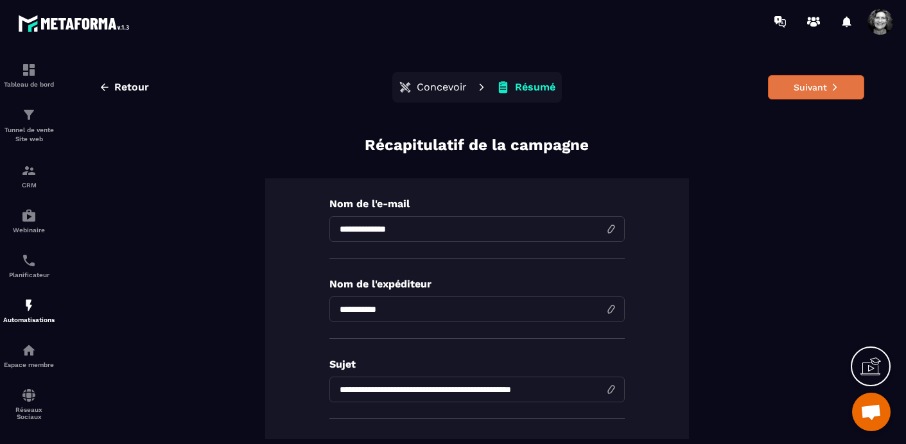
click at [821, 89] on button "Suivant" at bounding box center [816, 87] width 96 height 24
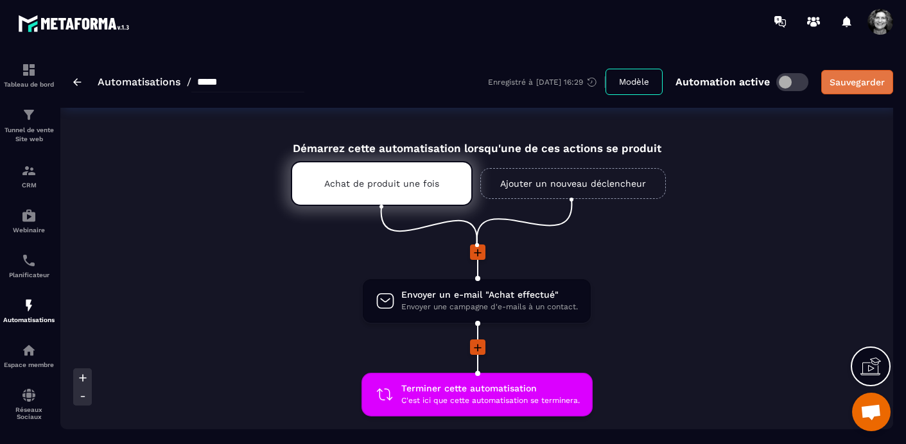
click at [857, 80] on div "Sauvegarder" at bounding box center [857, 82] width 55 height 13
click at [110, 85] on link "Automatisations" at bounding box center [139, 82] width 83 height 12
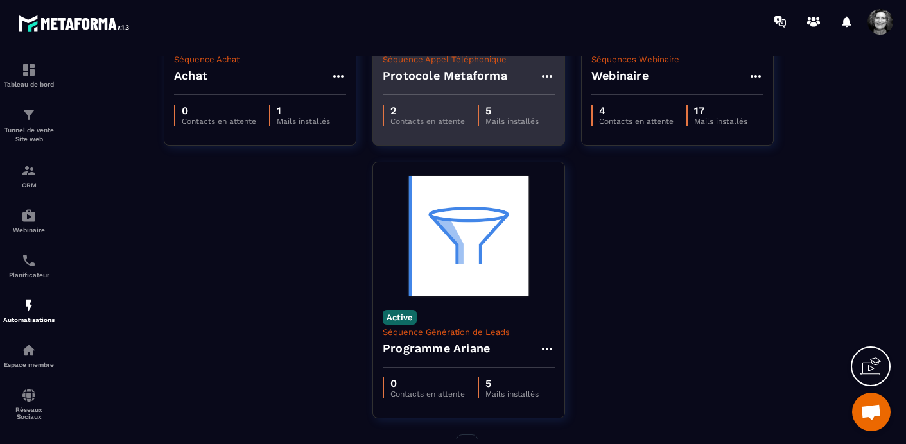
scroll to position [218, 0]
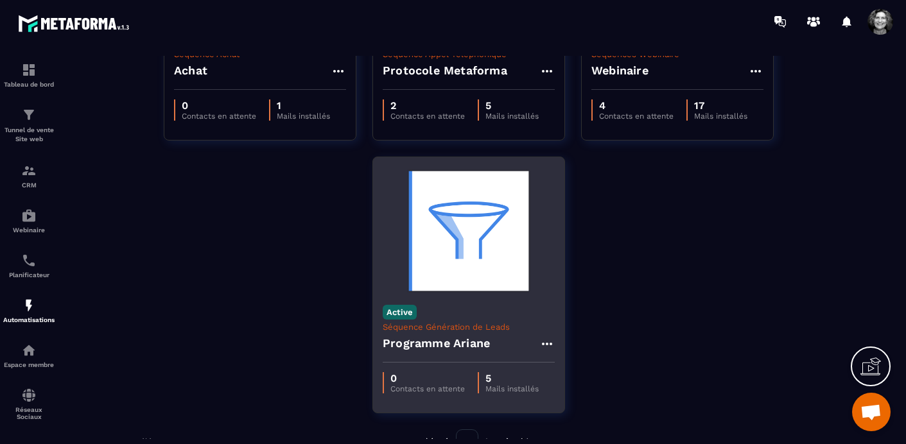
click at [546, 342] on icon at bounding box center [547, 344] width 15 height 15
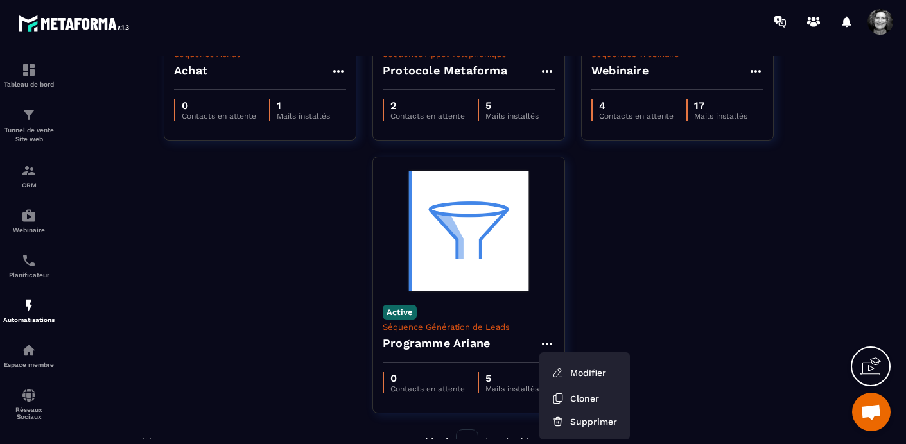
click at [680, 309] on div "Active Séquence Achat Achat 0 Contacts en attente 1 Mails installés Active Séqu…" at bounding box center [476, 157] width 807 height 546
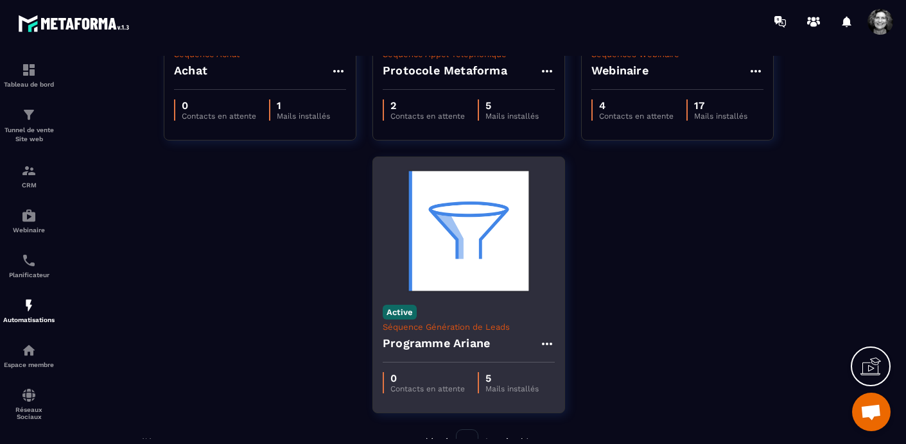
click at [395, 310] on p "Active" at bounding box center [400, 312] width 34 height 15
click at [410, 351] on p "Archiver" at bounding box center [414, 351] width 55 height 16
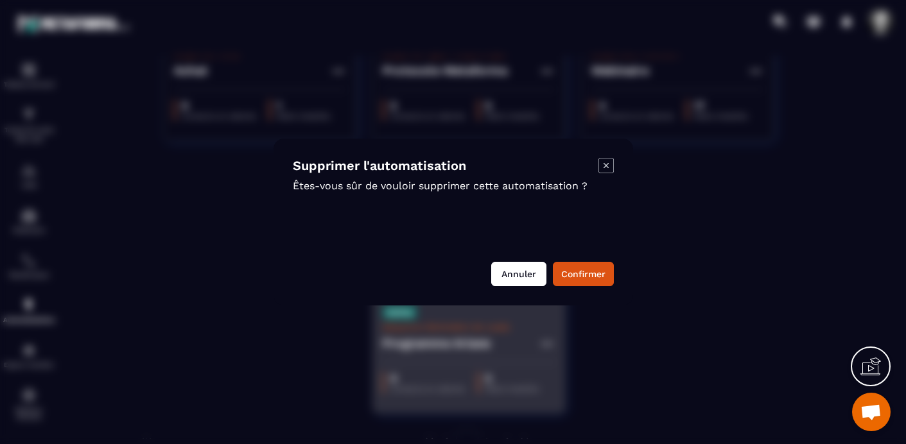
click at [510, 273] on button "Annuler" at bounding box center [518, 274] width 55 height 24
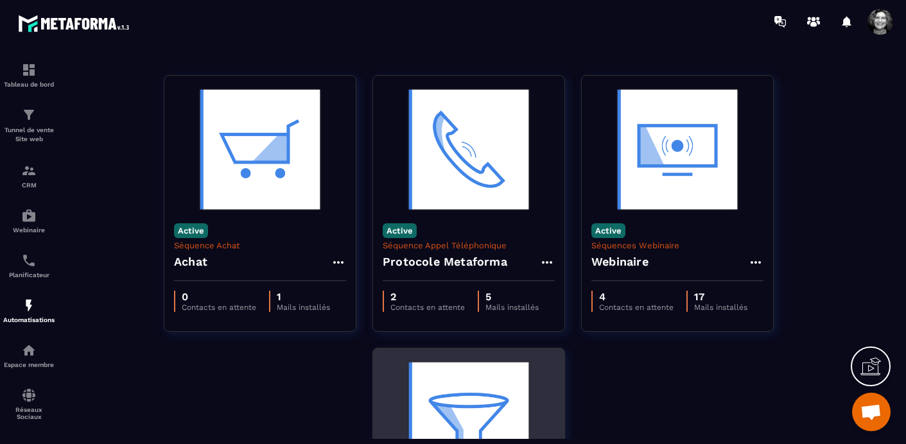
scroll to position [0, 0]
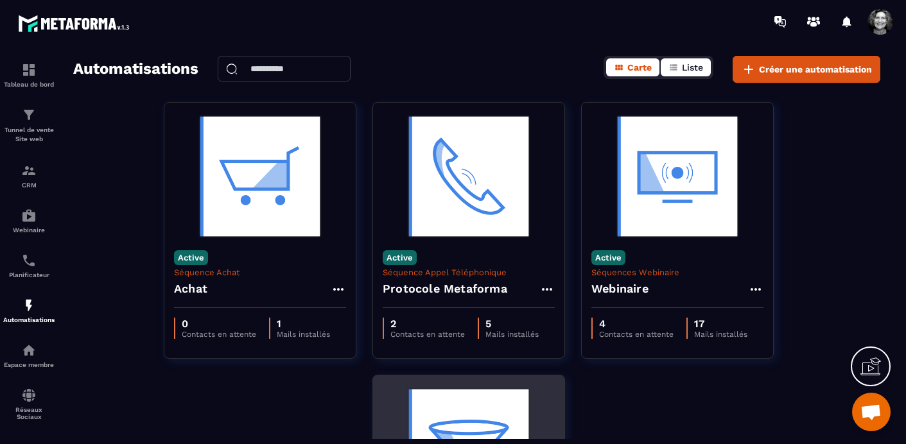
click at [690, 61] on button "Liste" at bounding box center [686, 67] width 50 height 18
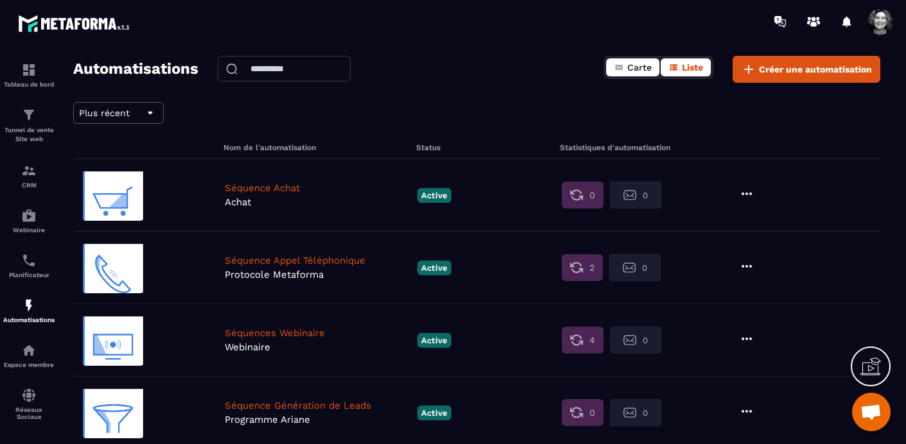
click at [623, 66] on icon "button" at bounding box center [619, 67] width 10 height 10
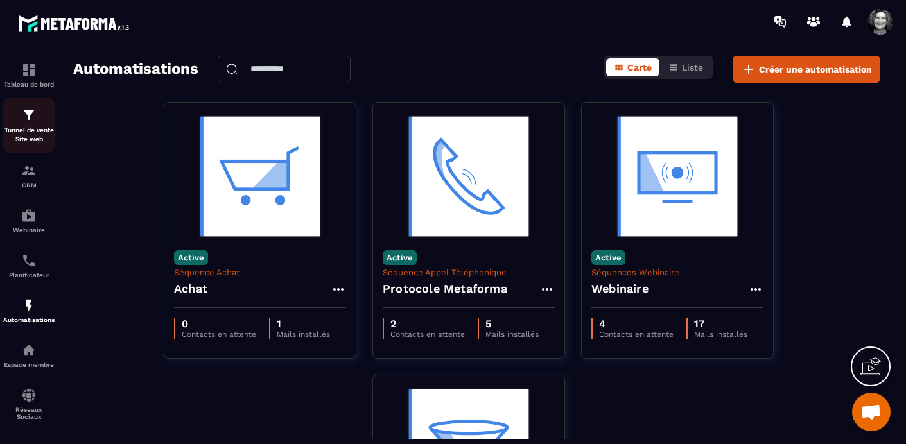
click at [26, 118] on img at bounding box center [28, 114] width 15 height 15
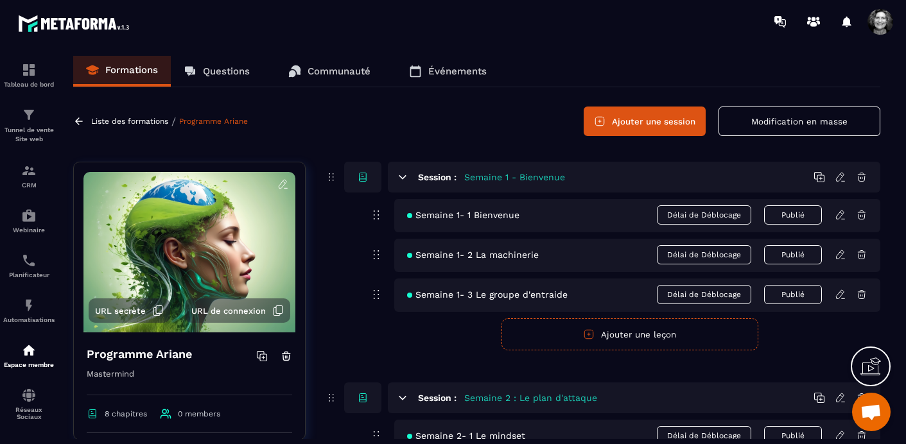
scroll to position [16378, 0]
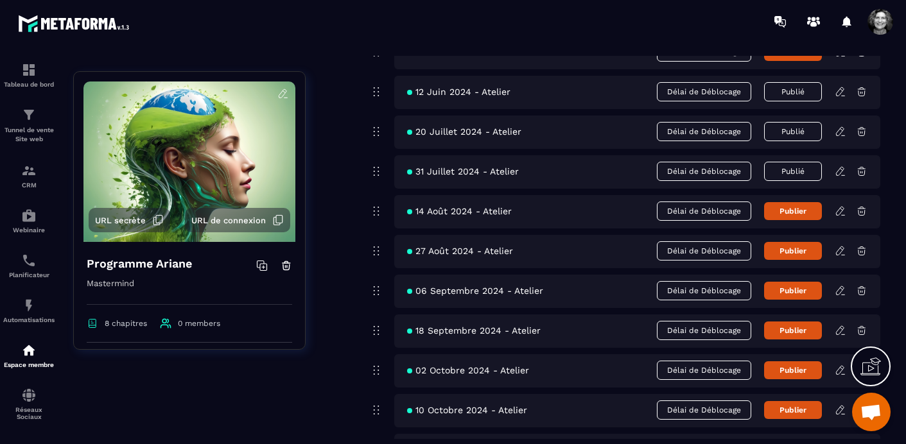
click at [841, 209] on icon at bounding box center [841, 212] width 12 height 12
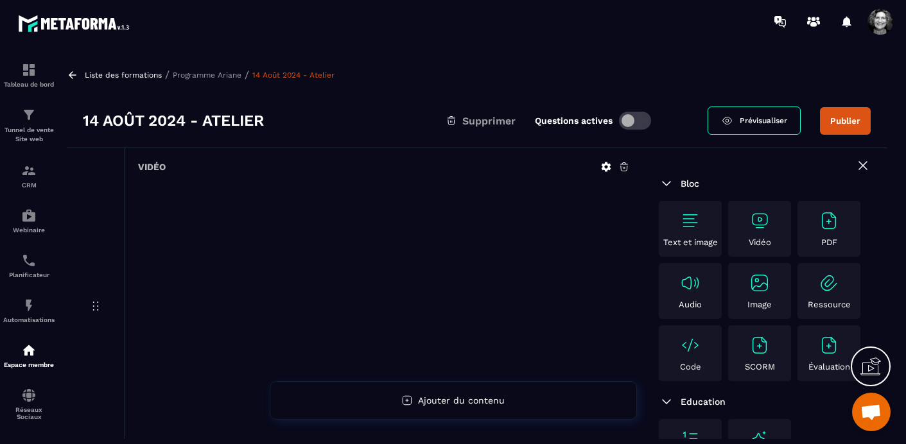
click at [622, 166] on icon at bounding box center [625, 167] width 12 height 12
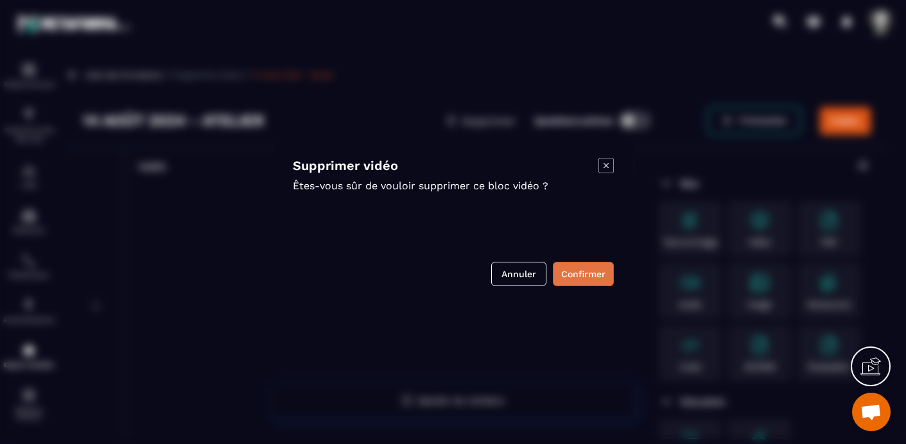
click at [573, 272] on button "Confirmer" at bounding box center [583, 274] width 61 height 24
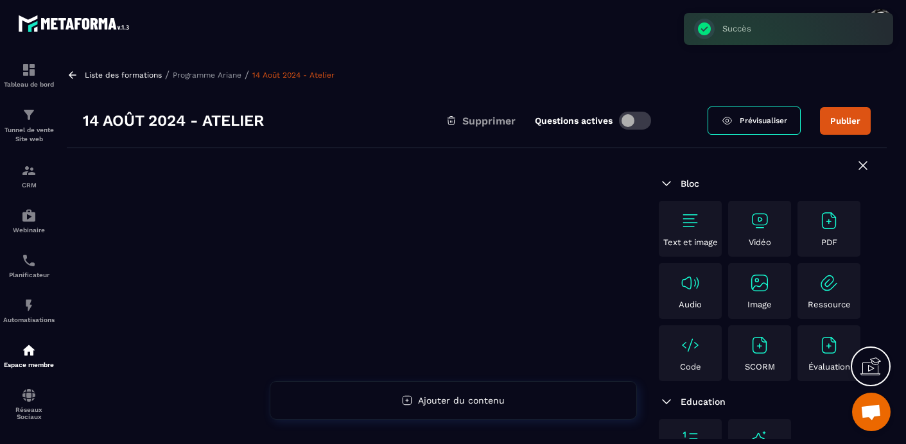
click at [769, 224] on img at bounding box center [760, 221] width 21 height 21
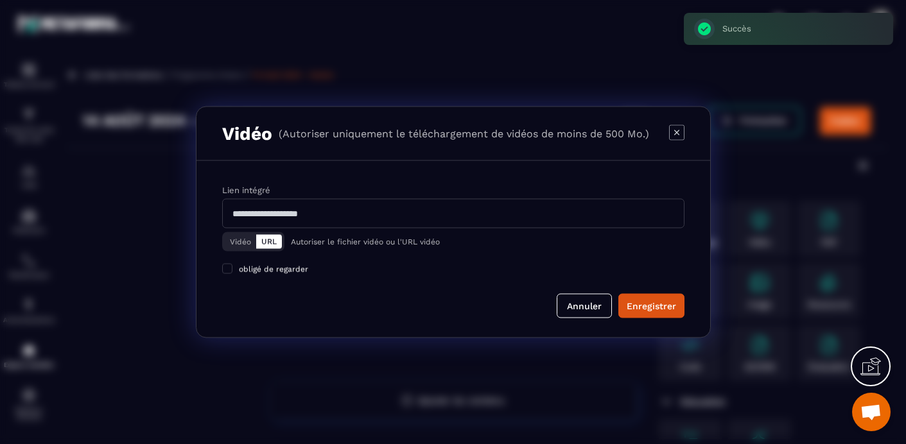
click at [233, 242] on button "Vidéo" at bounding box center [240, 242] width 31 height 14
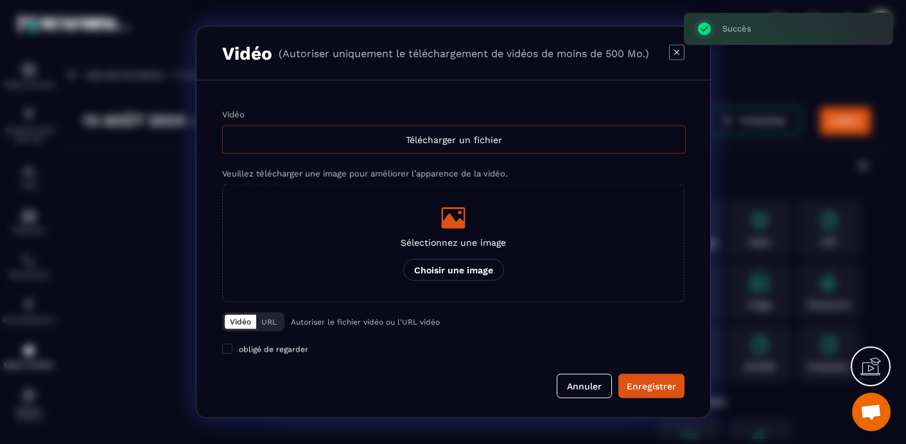
click at [435, 136] on div "Télécharger un fichier" at bounding box center [454, 140] width 464 height 28
click at [0, 0] on input "Vidéo Télécharger un fichier" at bounding box center [0, 0] width 0 height 0
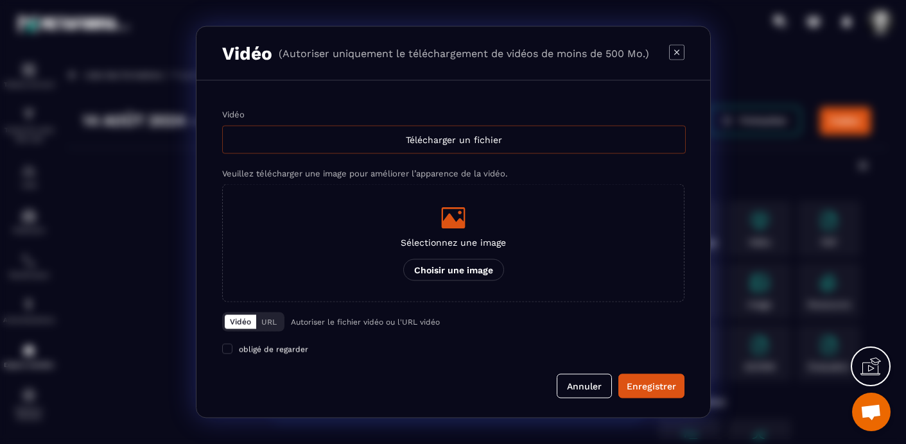
click at [534, 142] on div "Télécharger un fichier" at bounding box center [454, 140] width 464 height 28
click at [0, 0] on input "Vidéo Télécharger un fichier" at bounding box center [0, 0] width 0 height 0
click at [586, 389] on button "Annuler" at bounding box center [584, 386] width 55 height 24
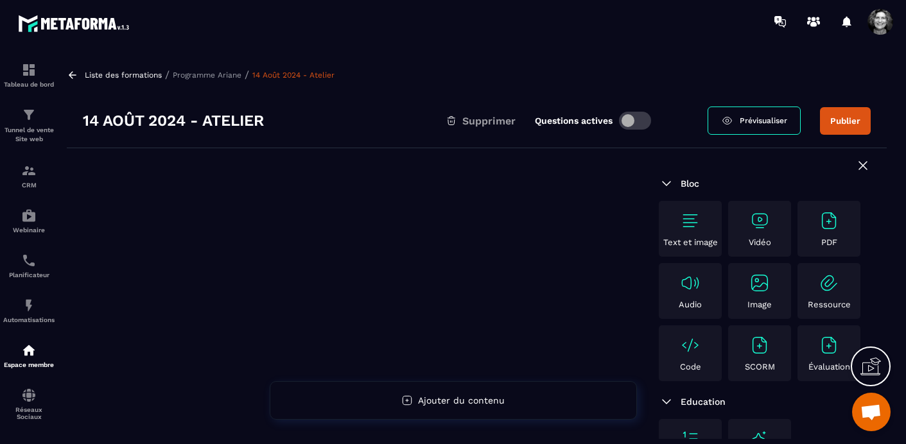
click at [211, 76] on p "Programme Ariane" at bounding box center [207, 75] width 69 height 9
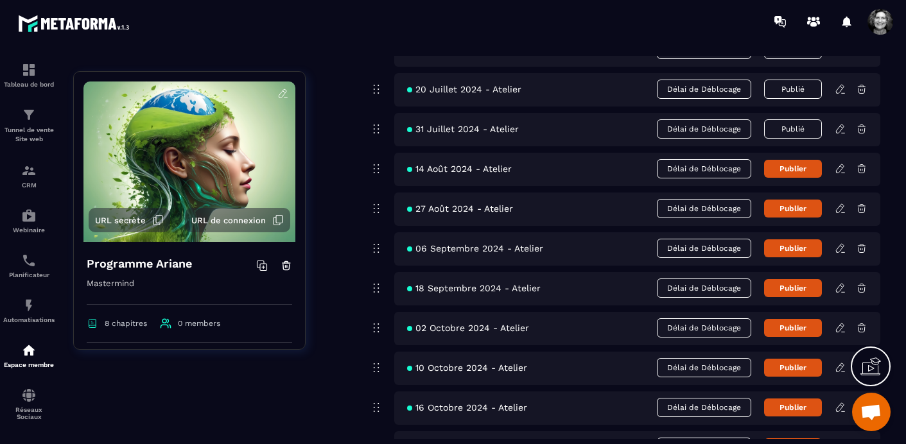
scroll to position [2727, 0]
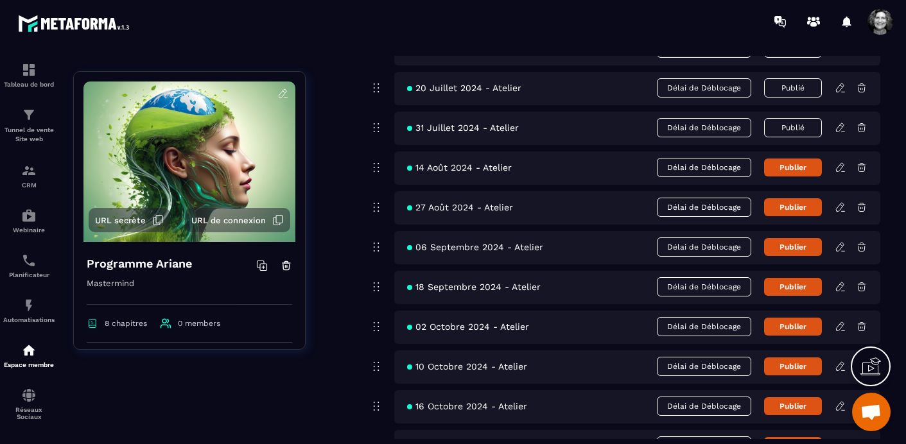
click at [841, 211] on icon at bounding box center [841, 208] width 12 height 12
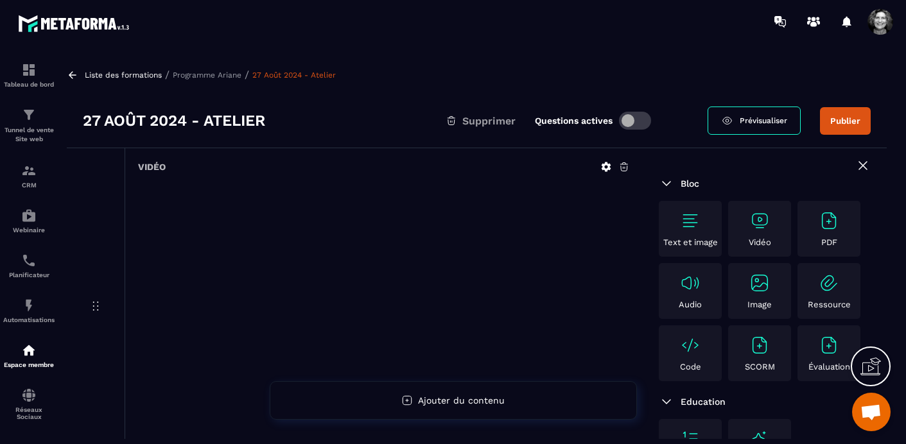
click at [624, 166] on icon at bounding box center [625, 167] width 12 height 12
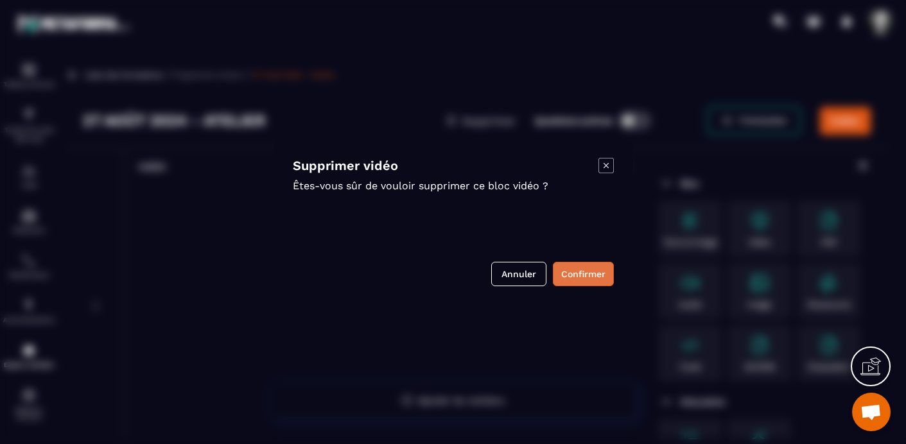
click at [584, 273] on button "Confirmer" at bounding box center [583, 274] width 61 height 24
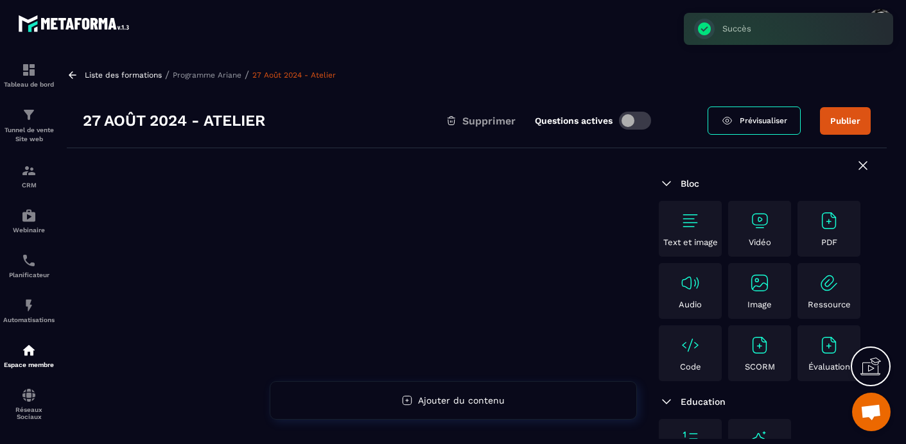
click at [762, 218] on img at bounding box center [760, 221] width 21 height 21
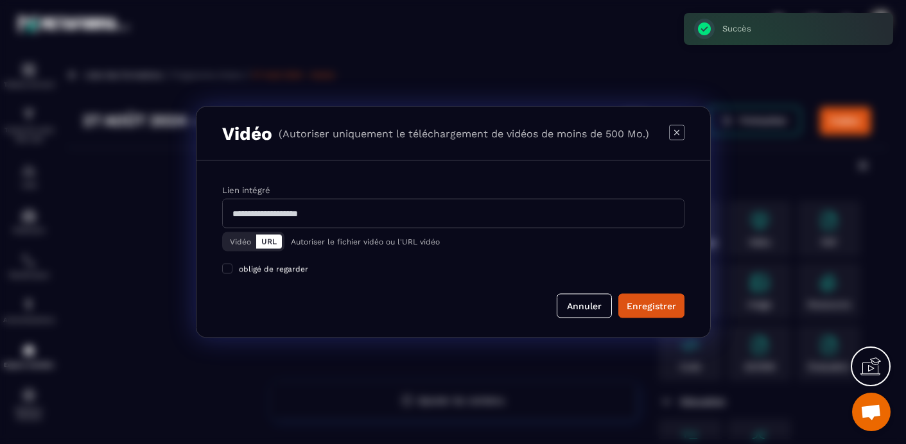
click at [237, 242] on button "Vidéo" at bounding box center [240, 242] width 31 height 14
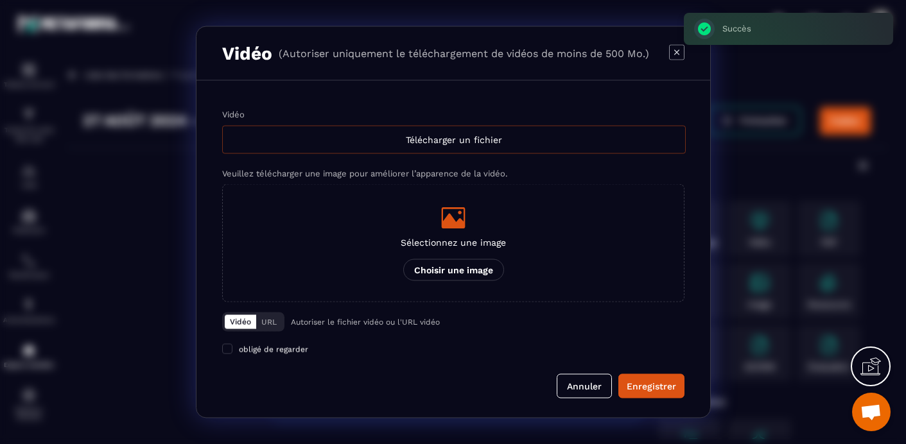
click at [419, 137] on div "Télécharger un fichier" at bounding box center [454, 140] width 464 height 28
click at [0, 0] on input "Vidéo Télécharger un fichier" at bounding box center [0, 0] width 0 height 0
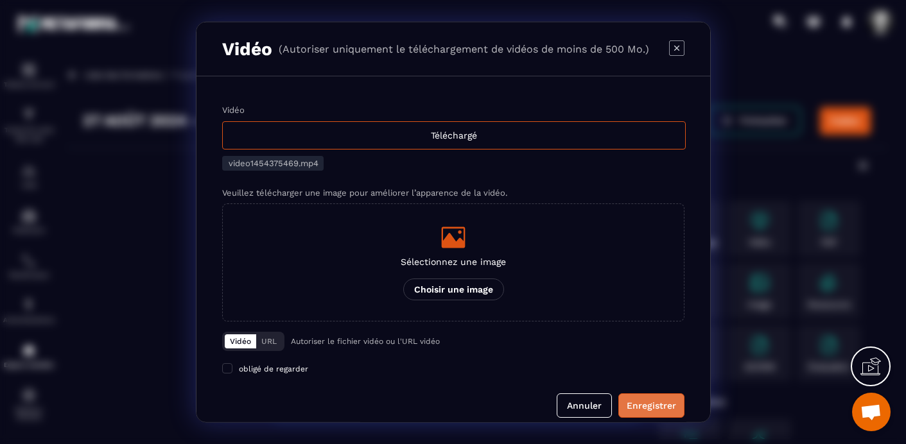
click at [658, 409] on div "Enregistrer" at bounding box center [651, 406] width 49 height 13
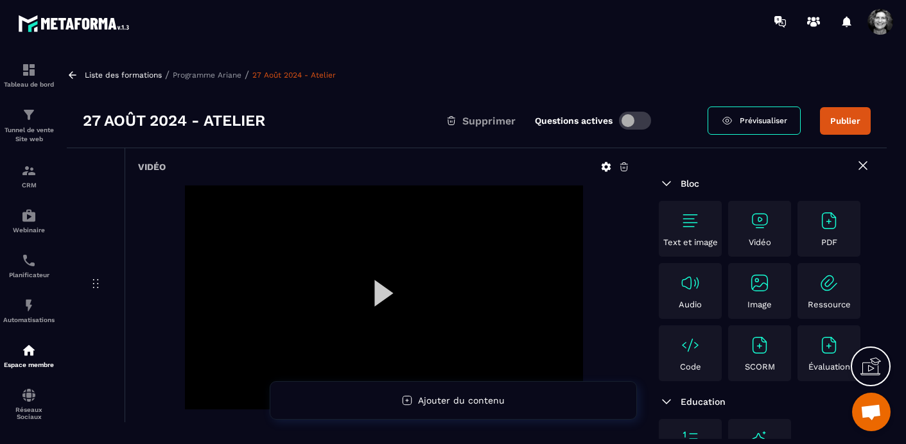
click at [855, 121] on button "Publier" at bounding box center [845, 121] width 51 height 28
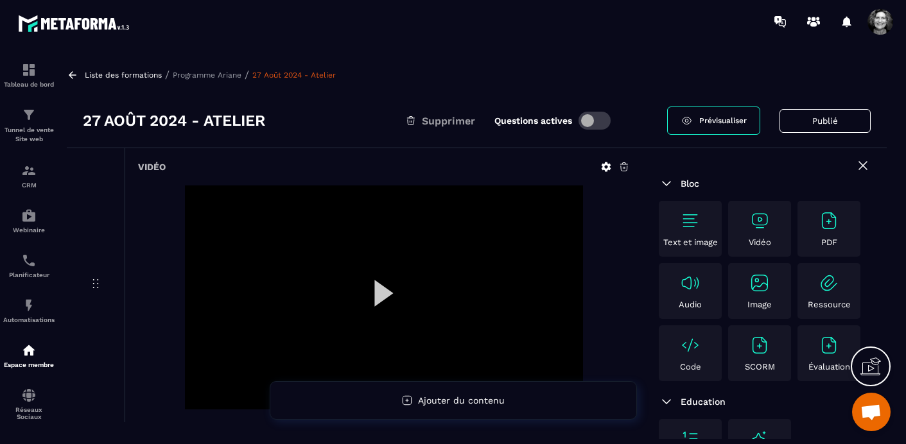
click at [206, 72] on p "Programme Ariane" at bounding box center [207, 75] width 69 height 9
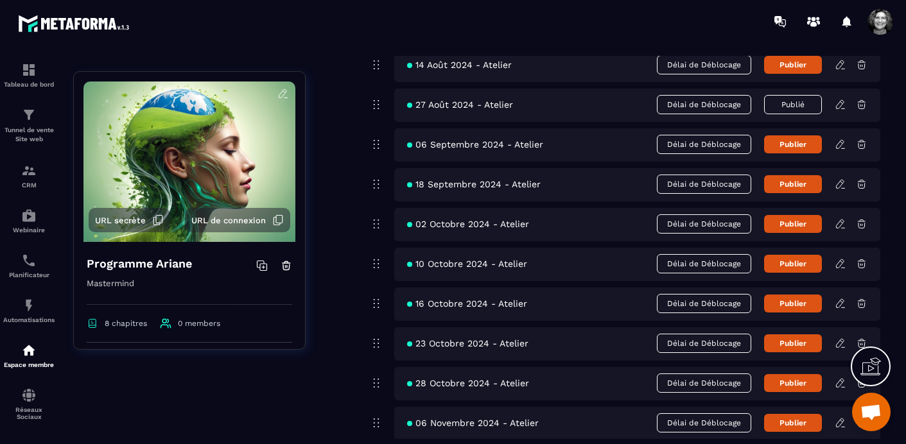
scroll to position [2792, 0]
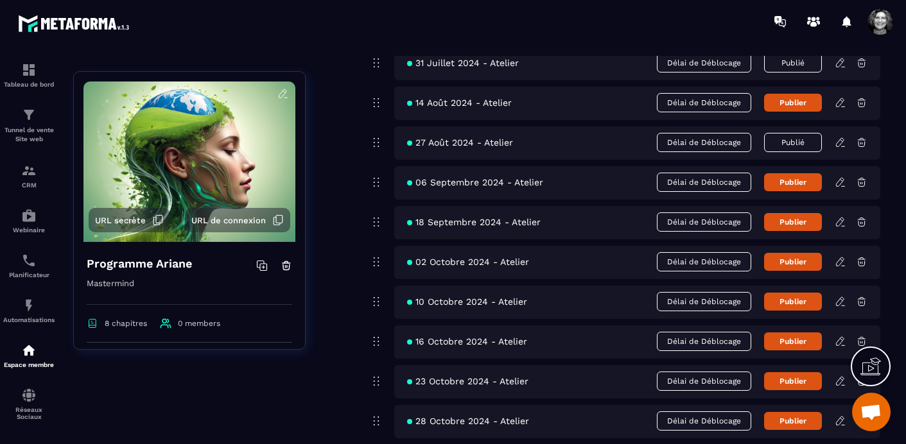
click at [841, 182] on icon at bounding box center [841, 183] width 12 height 12
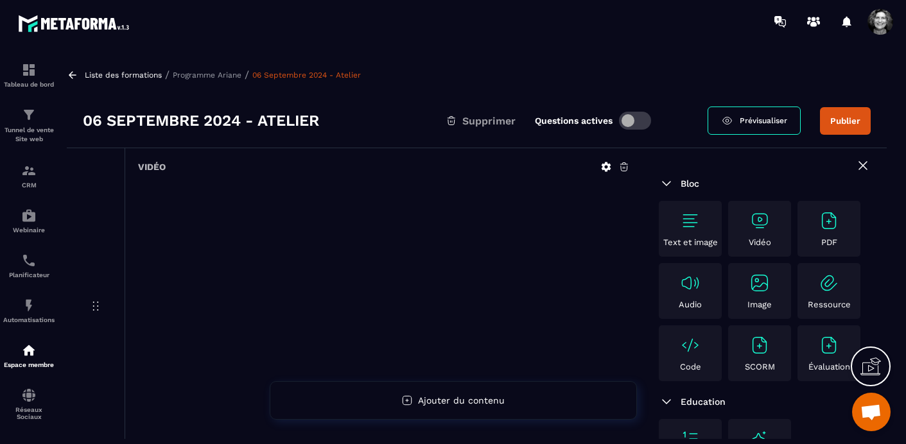
click at [628, 166] on icon at bounding box center [625, 167] width 12 height 12
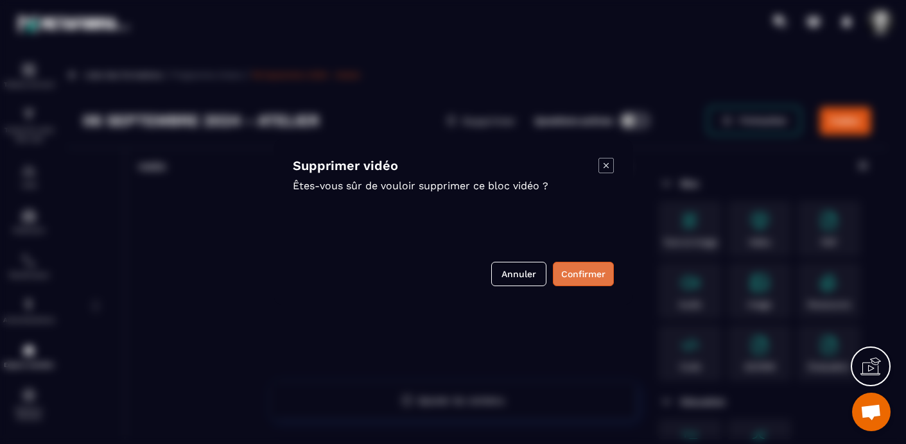
click at [584, 277] on button "Confirmer" at bounding box center [583, 274] width 61 height 24
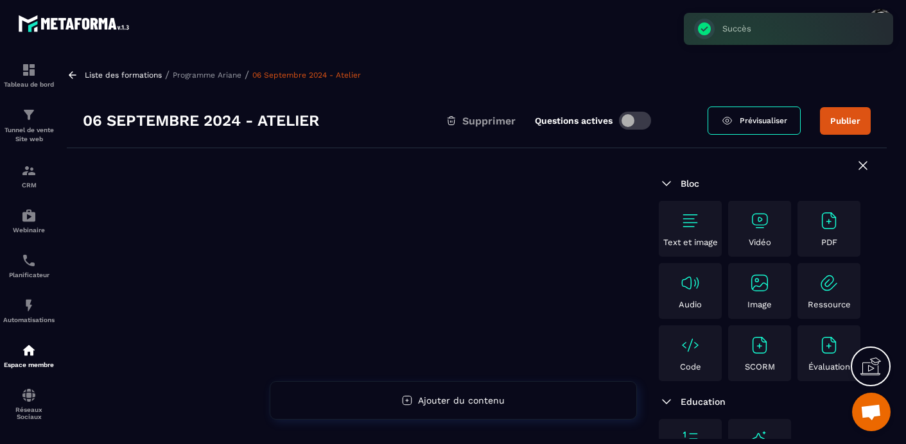
click at [765, 226] on img at bounding box center [760, 221] width 21 height 21
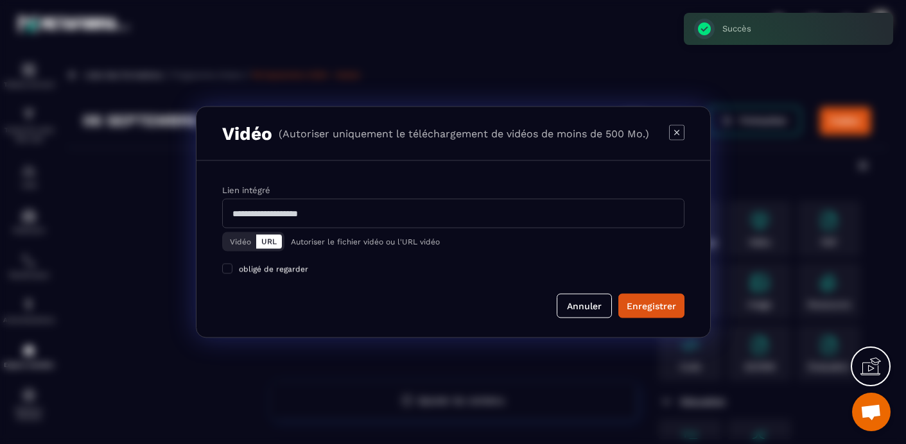
click at [236, 238] on button "Vidéo" at bounding box center [240, 242] width 31 height 14
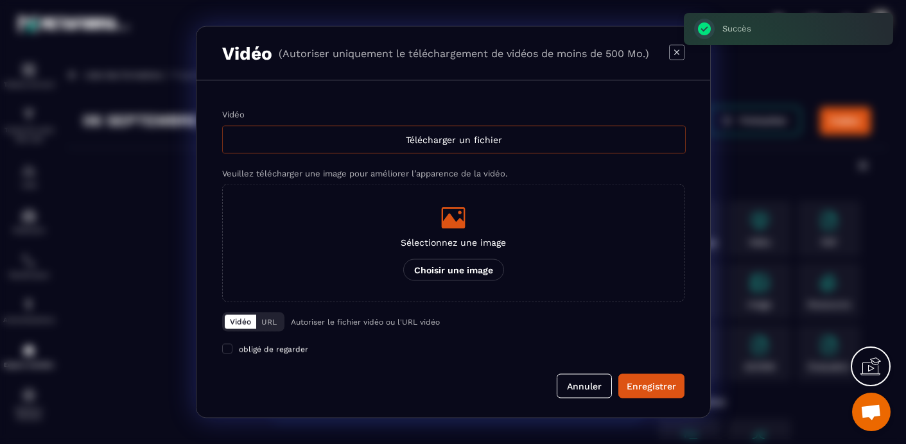
click at [453, 143] on div "Télécharger un fichier" at bounding box center [454, 140] width 464 height 28
click at [0, 0] on input "Vidéo Télécharger un fichier" at bounding box center [0, 0] width 0 height 0
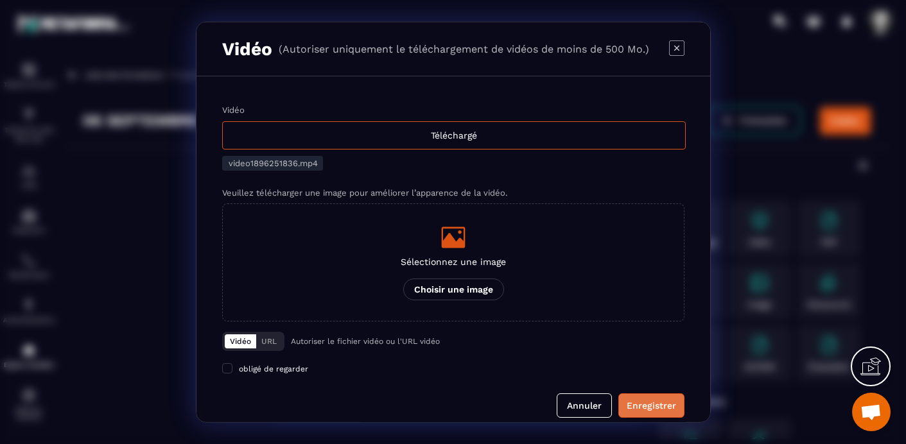
click at [661, 403] on div "Enregistrer" at bounding box center [651, 406] width 49 height 13
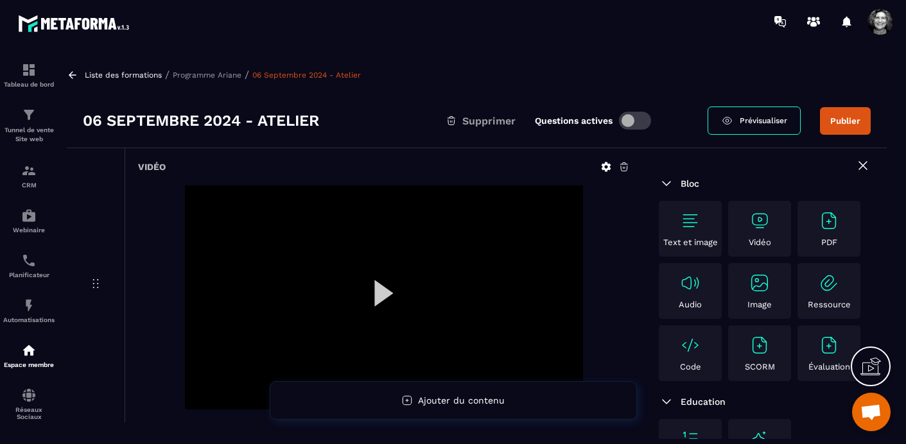
click at [845, 123] on button "Publier" at bounding box center [845, 121] width 51 height 28
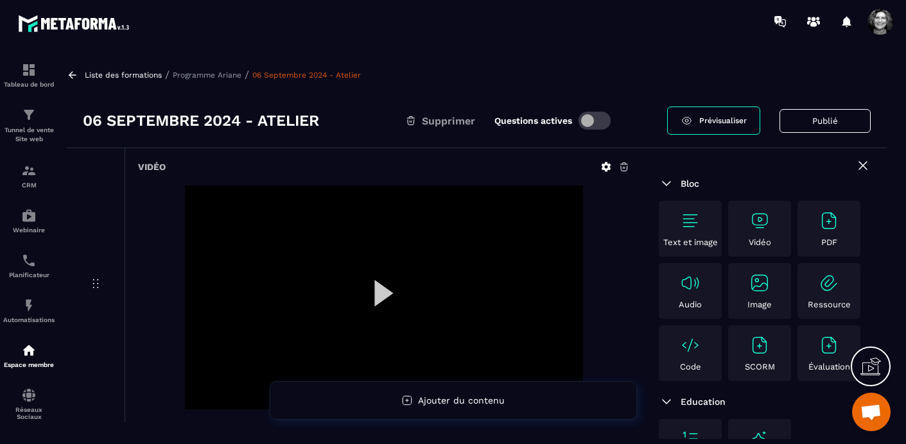
click at [203, 75] on p "Programme Ariane" at bounding box center [207, 75] width 69 height 9
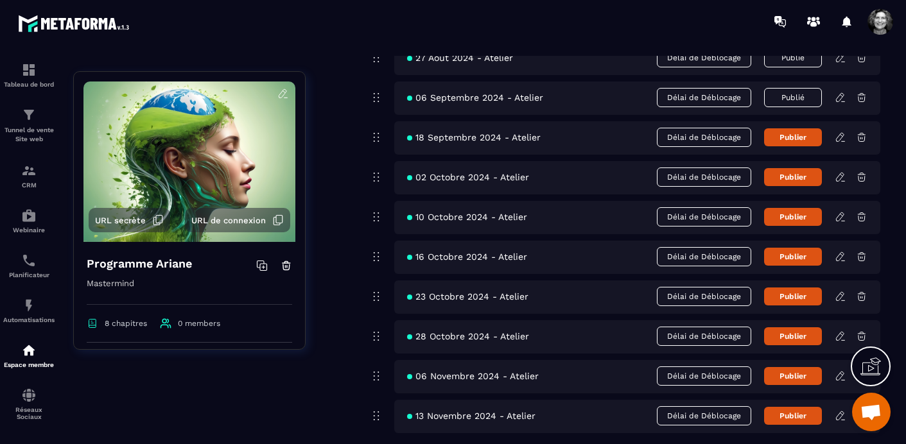
scroll to position [2867, 0]
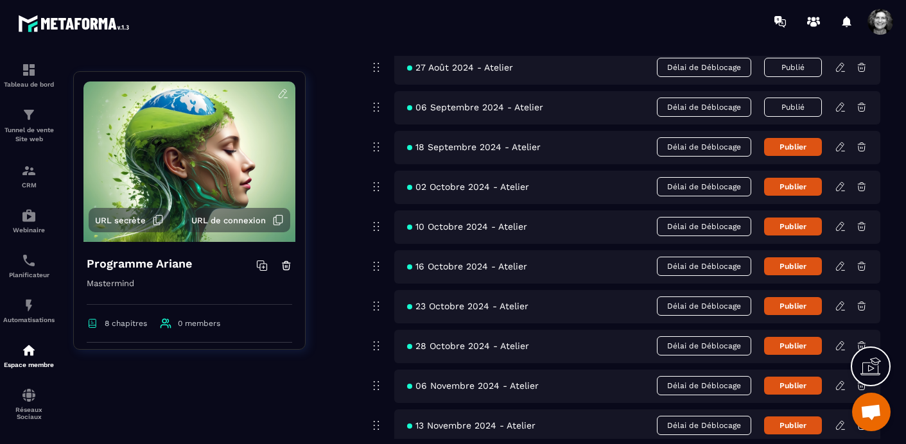
click at [840, 148] on icon at bounding box center [841, 147] width 12 height 12
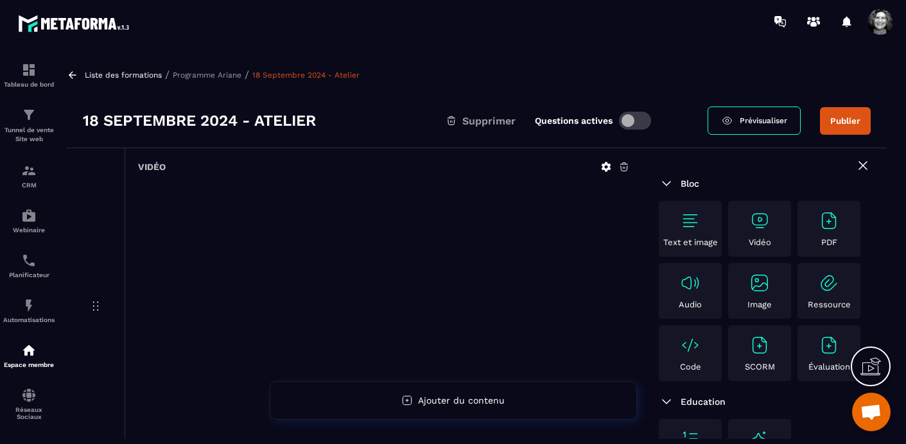
click at [627, 166] on icon at bounding box center [624, 167] width 8 height 8
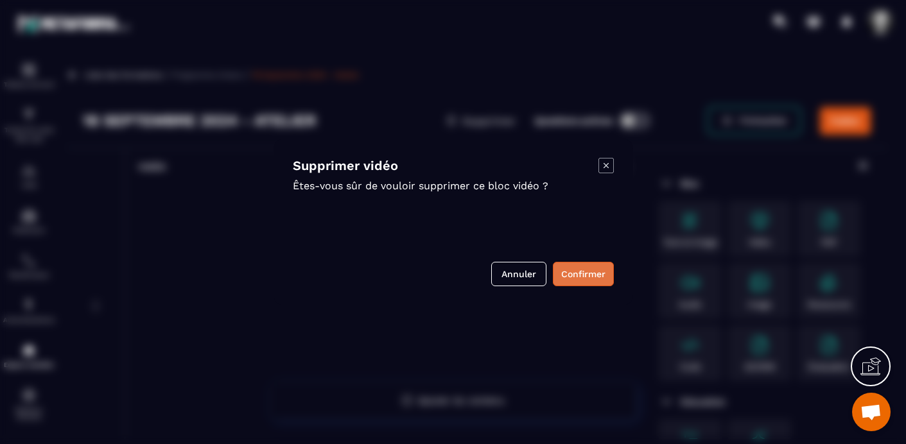
click at [590, 272] on button "Confirmer" at bounding box center [583, 274] width 61 height 24
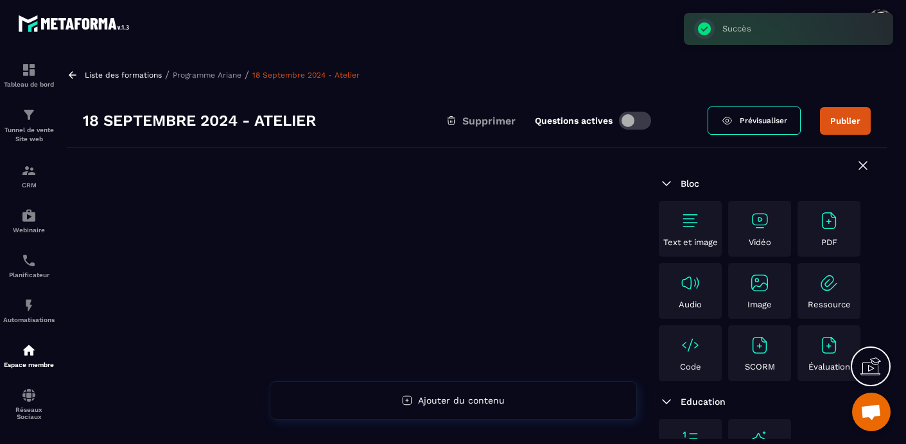
click at [767, 224] on img at bounding box center [760, 221] width 21 height 21
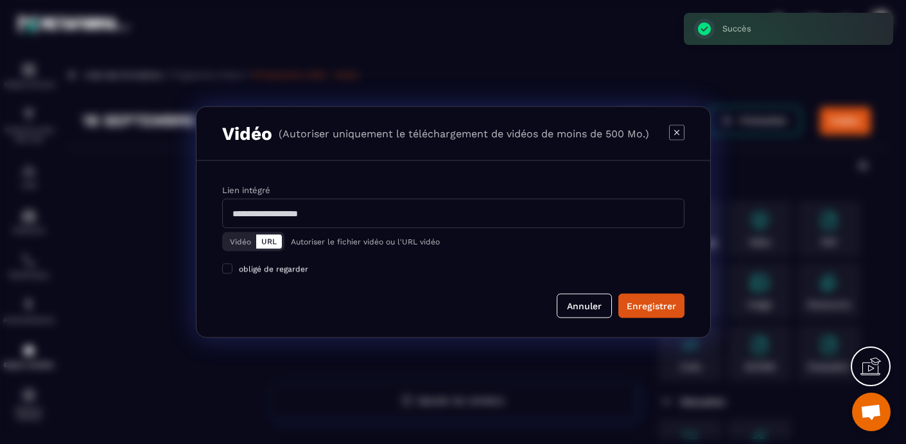
click at [236, 242] on button "Vidéo" at bounding box center [240, 242] width 31 height 14
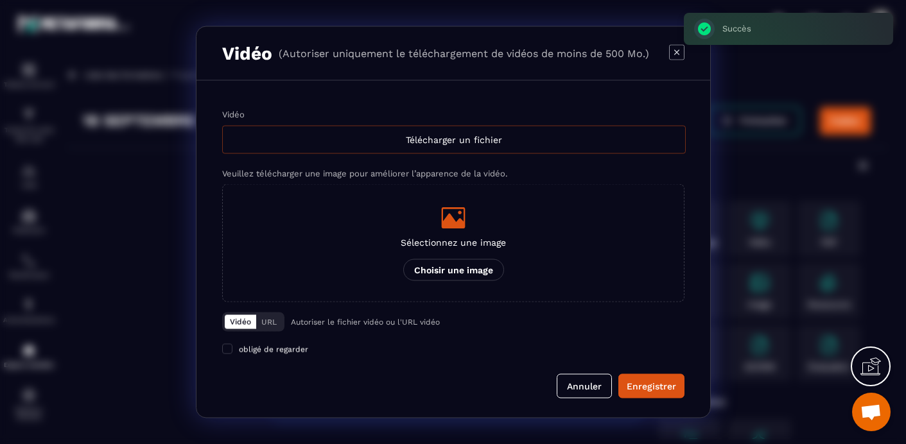
click at [492, 144] on div "Télécharger un fichier" at bounding box center [454, 140] width 464 height 28
click at [0, 0] on input "Vidéo Télécharger un fichier" at bounding box center [0, 0] width 0 height 0
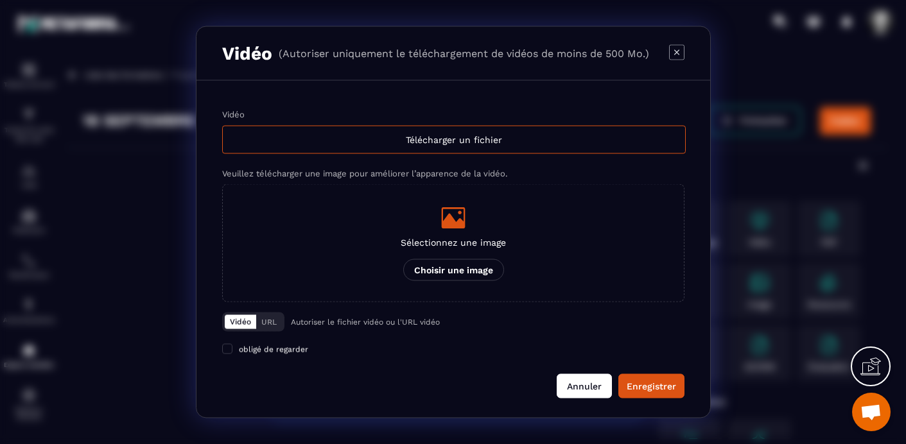
click at [578, 391] on button "Annuler" at bounding box center [584, 386] width 55 height 24
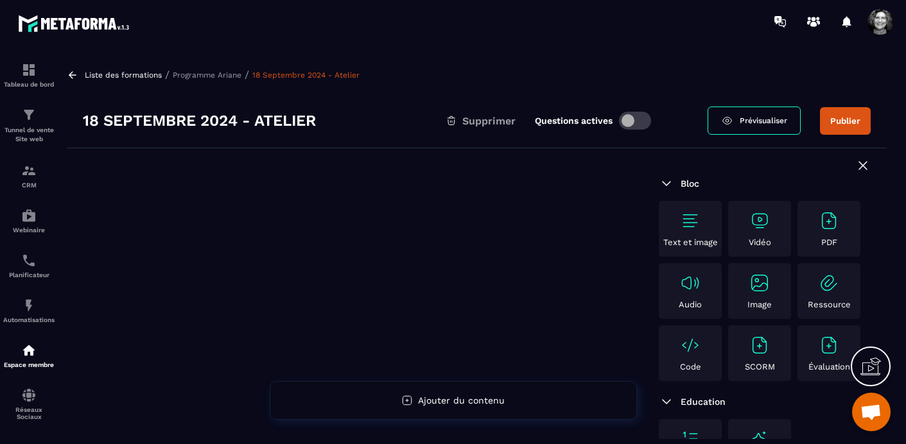
click at [200, 73] on p "Programme Ariane" at bounding box center [207, 75] width 69 height 9
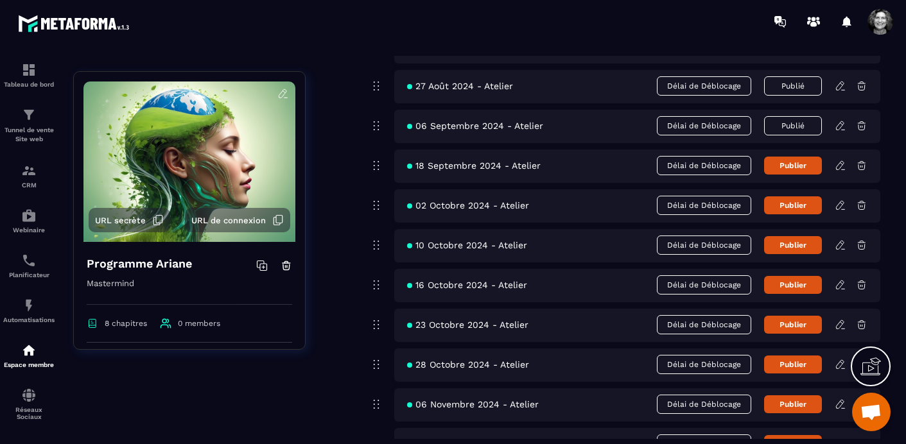
scroll to position [2885, 0]
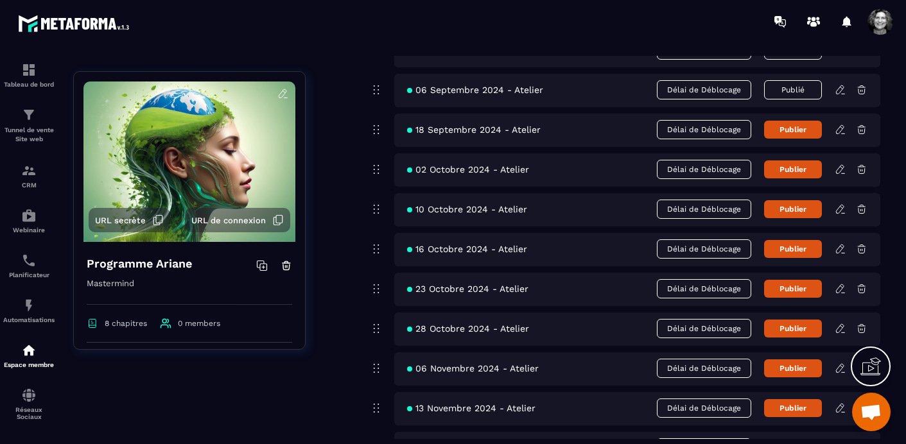
click at [839, 171] on icon at bounding box center [841, 170] width 12 height 12
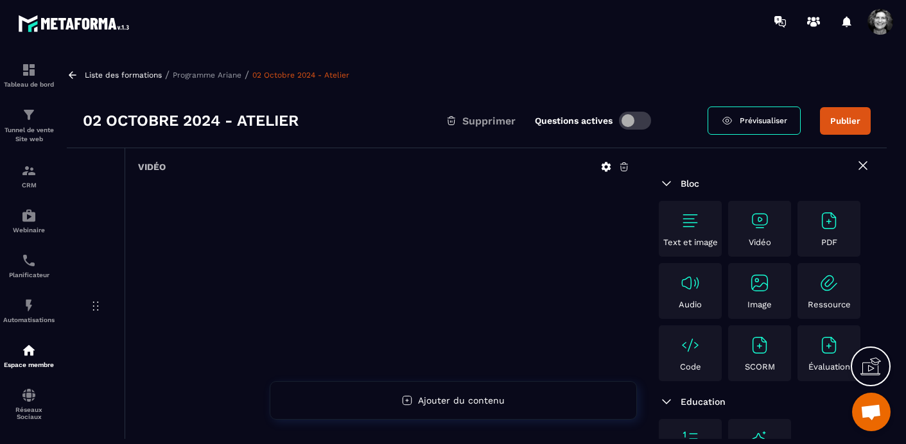
click at [625, 165] on icon at bounding box center [625, 167] width 12 height 12
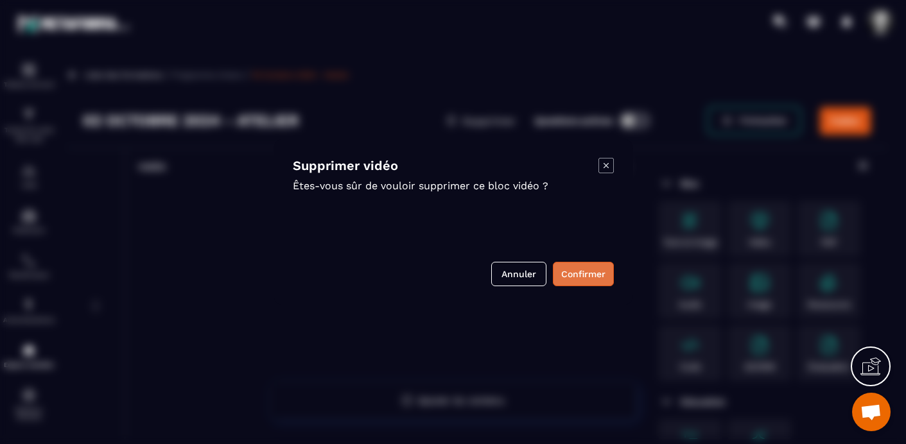
click at [577, 271] on button "Confirmer" at bounding box center [583, 274] width 61 height 24
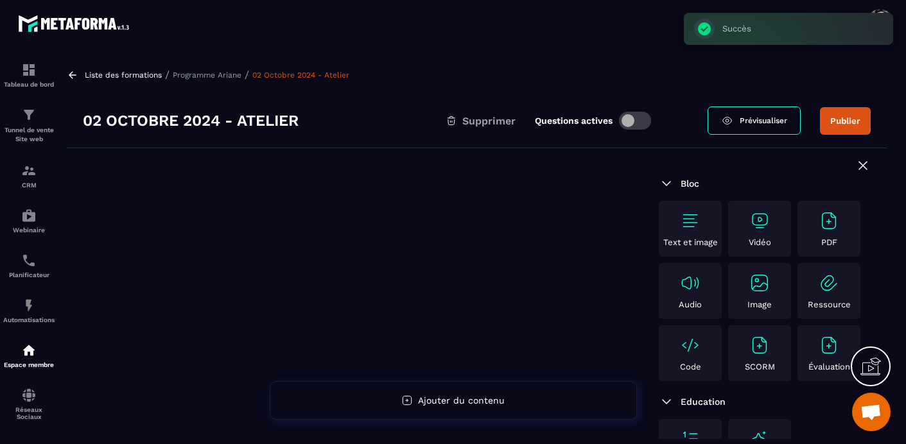
click at [761, 227] on img at bounding box center [760, 221] width 21 height 21
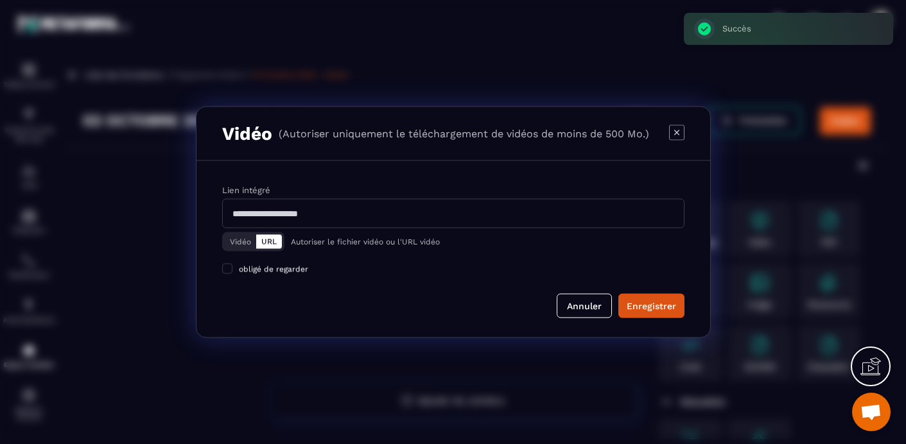
click at [231, 244] on button "Vidéo" at bounding box center [240, 242] width 31 height 14
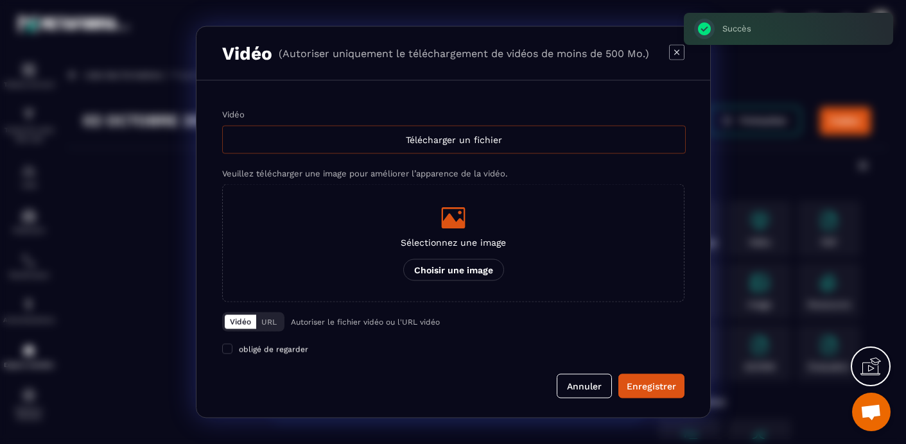
click at [448, 143] on div "Télécharger un fichier" at bounding box center [454, 140] width 464 height 28
click at [0, 0] on input "Vidéo Télécharger un fichier" at bounding box center [0, 0] width 0 height 0
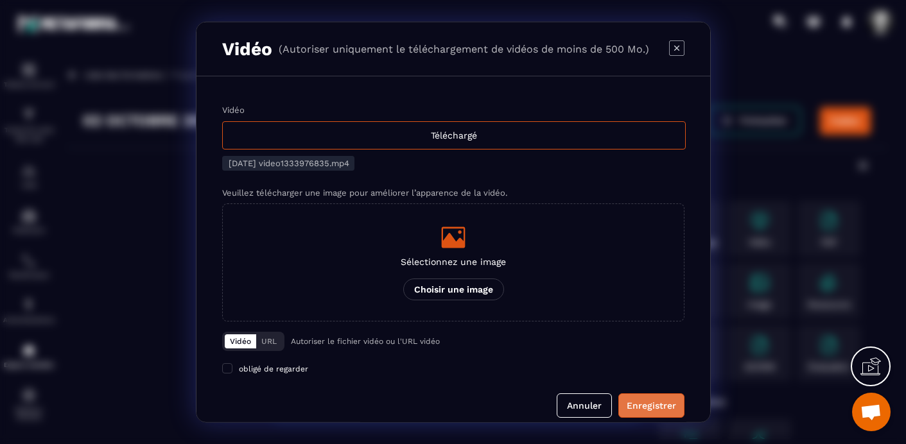
click at [641, 407] on div "Enregistrer" at bounding box center [651, 406] width 49 height 13
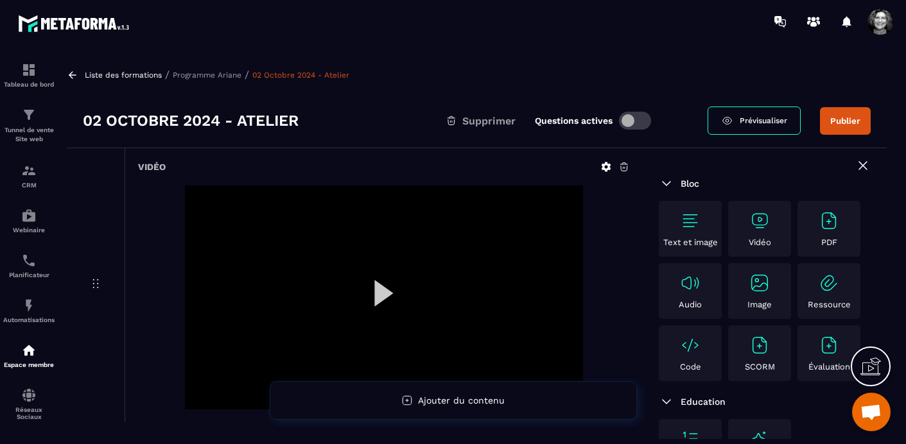
click at [845, 120] on button "Publier" at bounding box center [845, 121] width 51 height 28
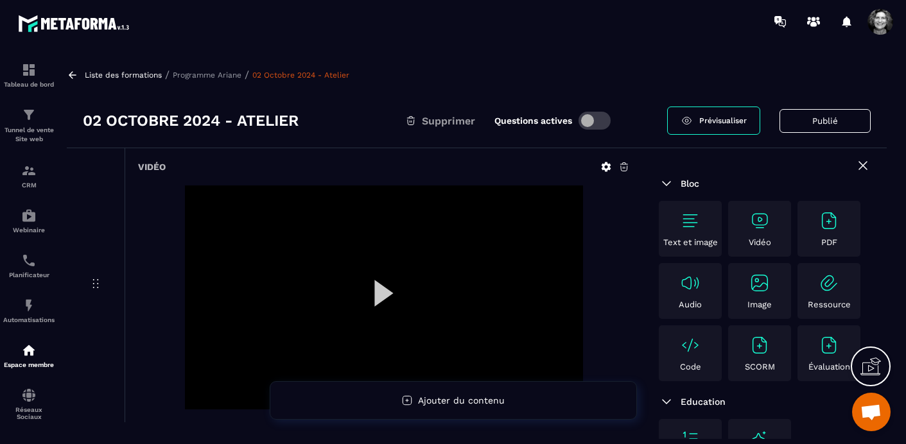
click at [199, 73] on p "Programme Ariane" at bounding box center [207, 75] width 69 height 9
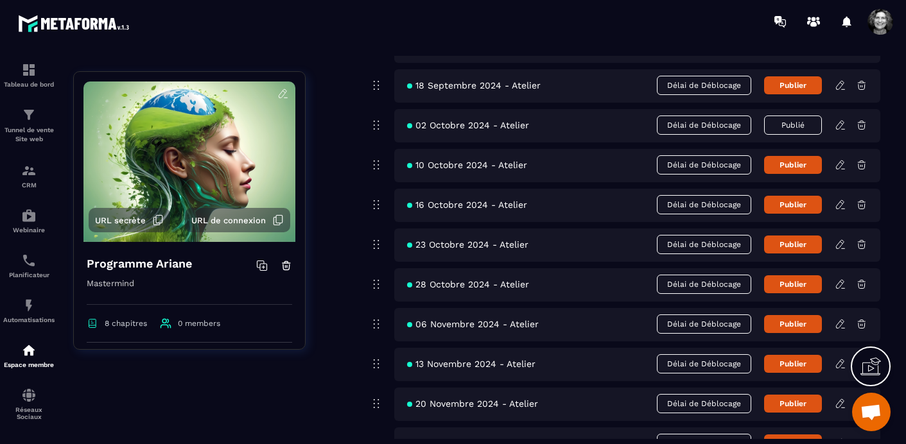
scroll to position [2930, 0]
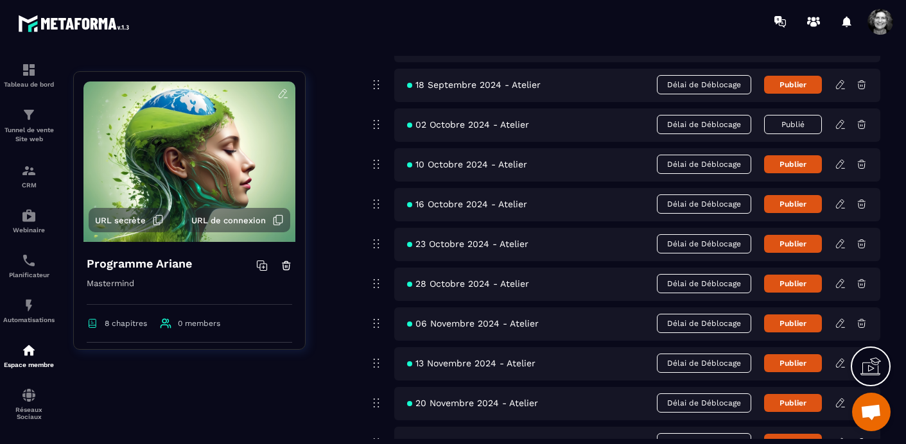
click at [839, 164] on icon at bounding box center [841, 165] width 12 height 12
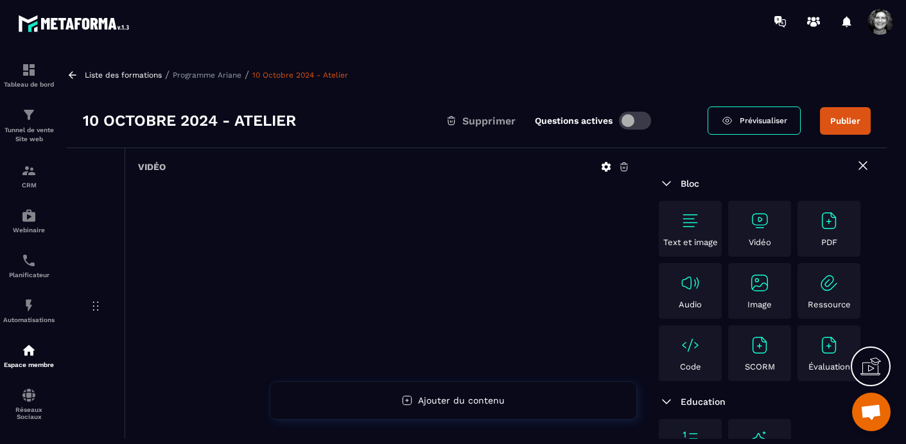
click at [625, 164] on icon at bounding box center [624, 167] width 8 height 8
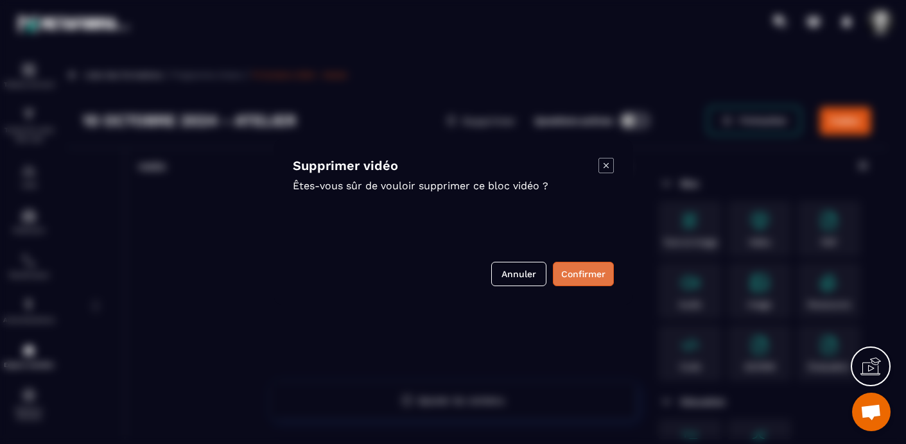
click at [584, 279] on button "Confirmer" at bounding box center [583, 274] width 61 height 24
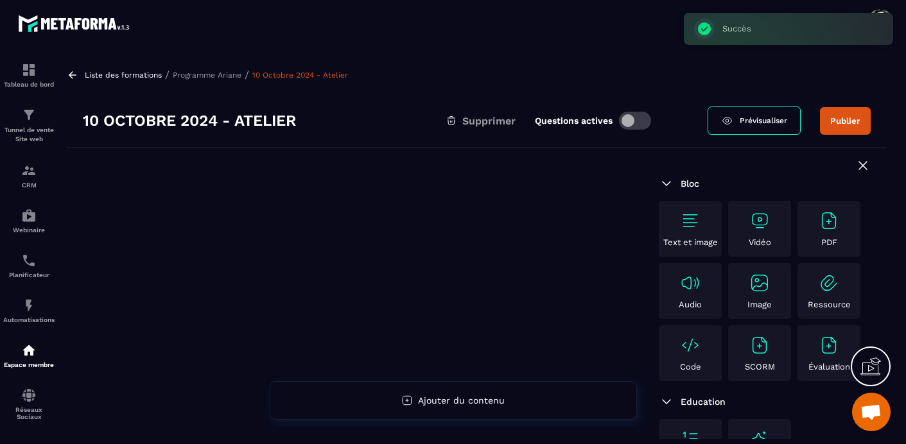
click at [761, 220] on img at bounding box center [760, 221] width 21 height 21
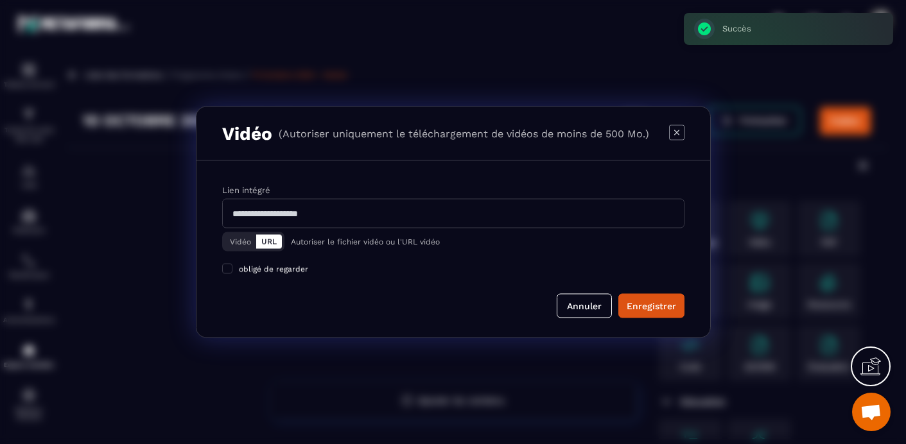
click at [238, 239] on button "Vidéo" at bounding box center [240, 242] width 31 height 14
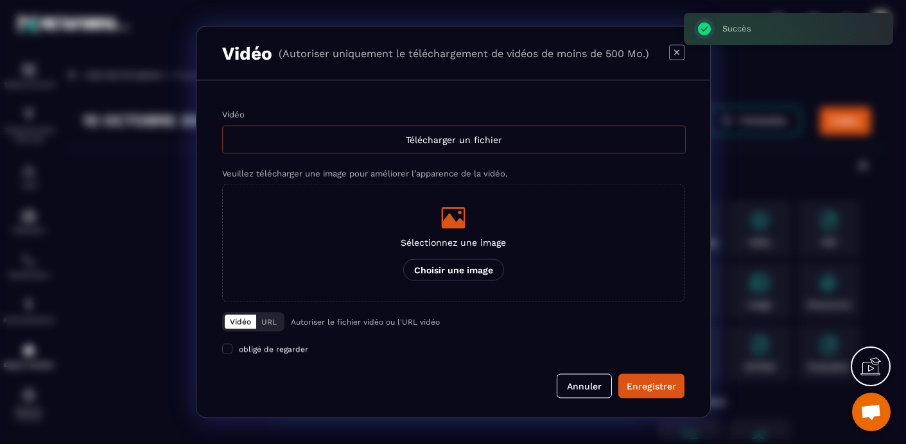
click at [500, 139] on div "Télécharger un fichier" at bounding box center [454, 140] width 464 height 28
click at [0, 0] on input "Vidéo Télécharger un fichier" at bounding box center [0, 0] width 0 height 0
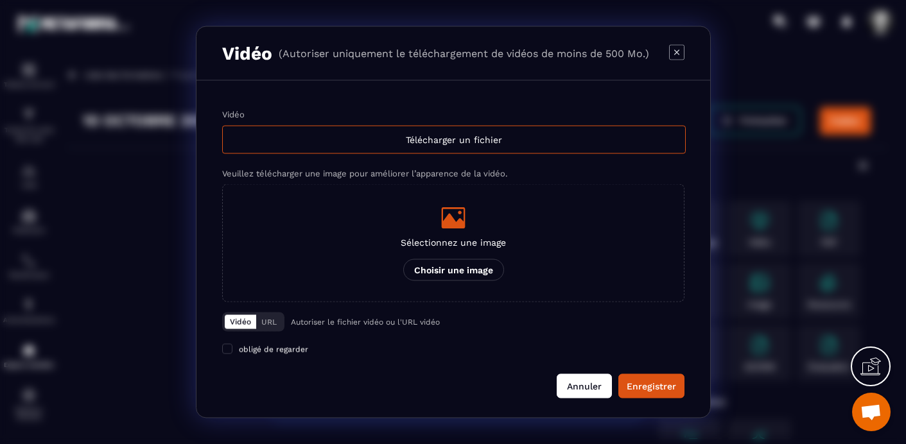
click at [589, 384] on button "Annuler" at bounding box center [584, 386] width 55 height 24
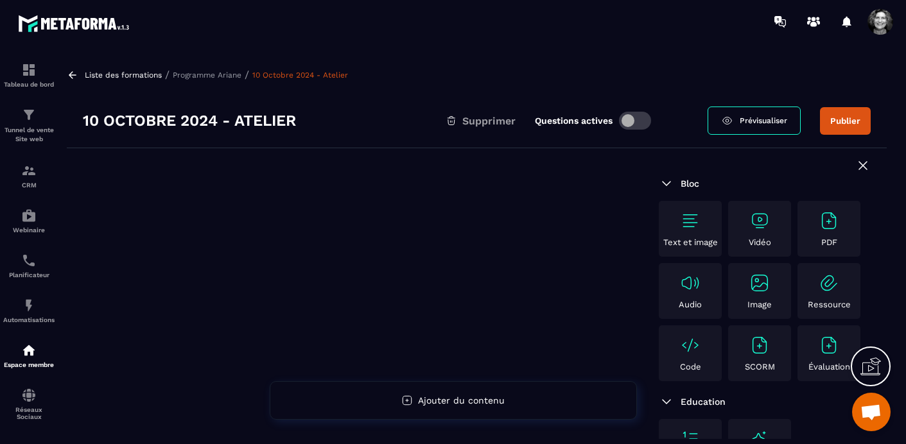
click at [219, 76] on p "Programme Ariane" at bounding box center [207, 75] width 69 height 9
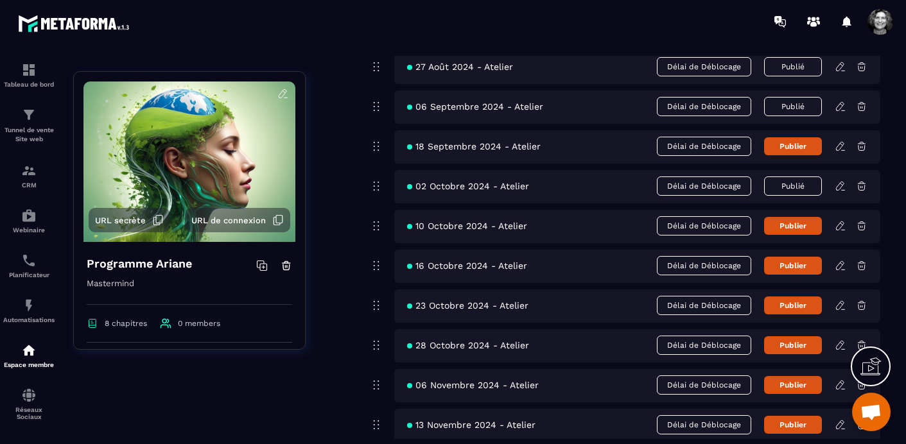
scroll to position [2904, 0]
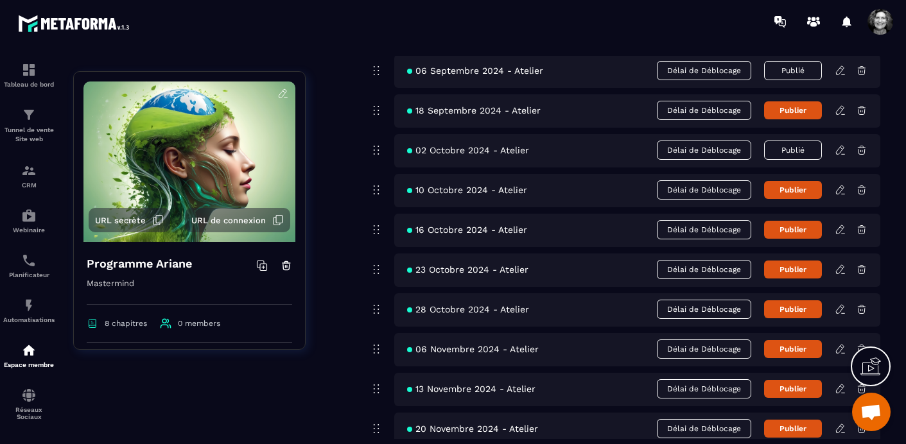
click at [843, 232] on icon at bounding box center [841, 230] width 12 height 12
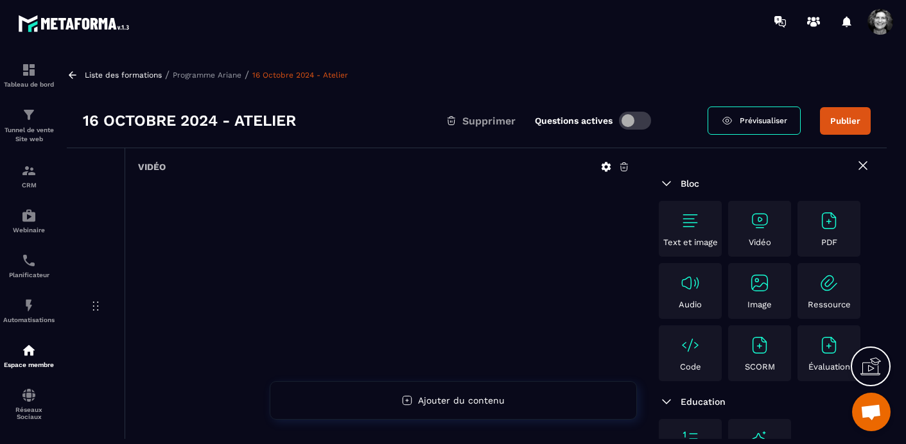
click at [626, 167] on icon at bounding box center [625, 167] width 12 height 12
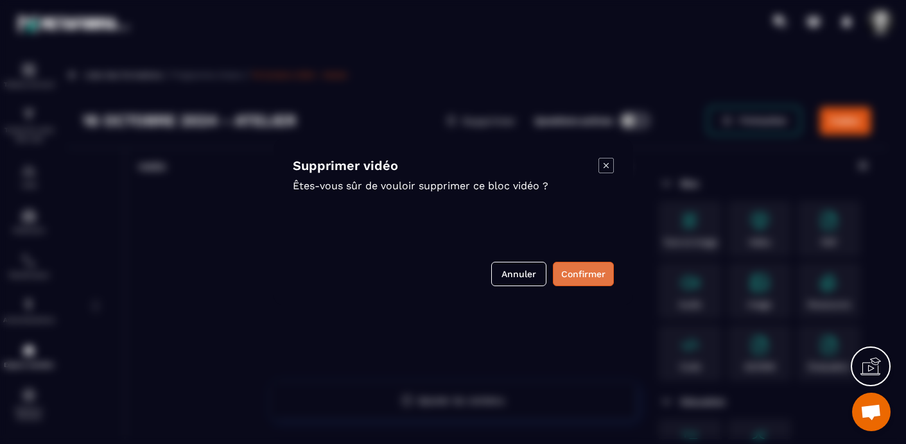
click at [582, 286] on button "Confirmer" at bounding box center [583, 274] width 61 height 24
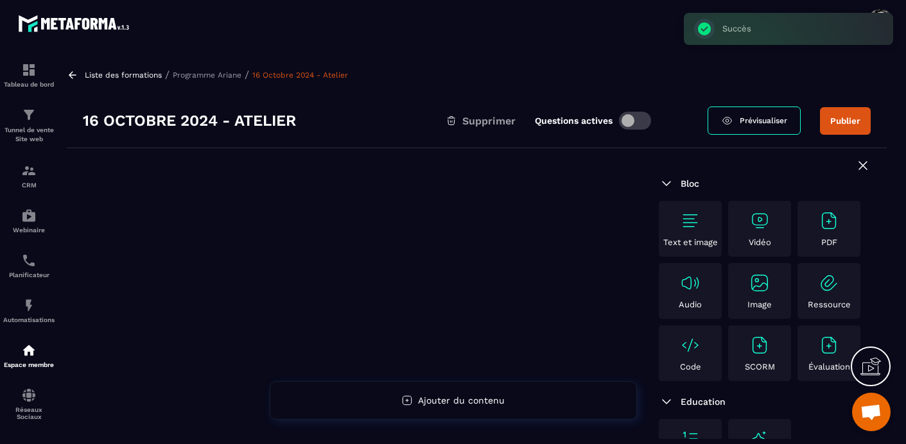
click at [764, 219] on img at bounding box center [760, 221] width 21 height 21
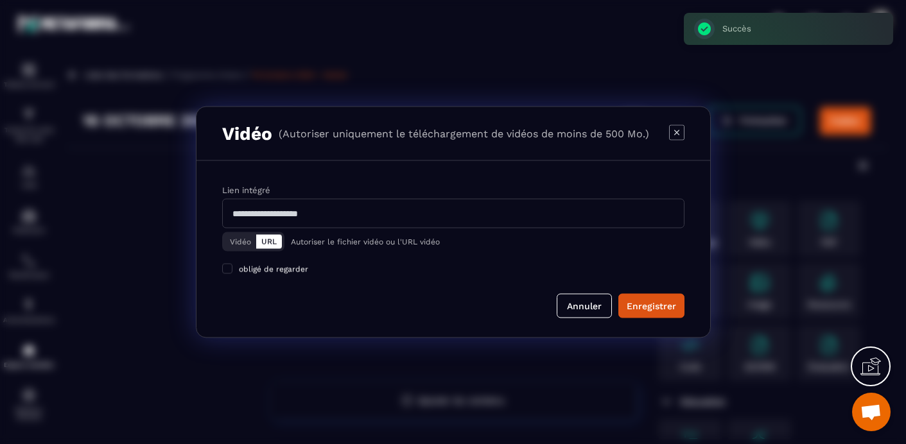
click at [236, 240] on button "Vidéo" at bounding box center [240, 242] width 31 height 14
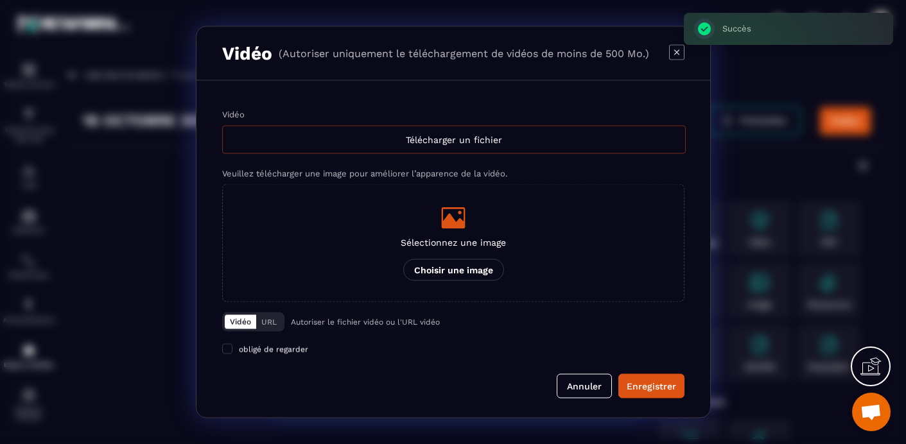
click at [446, 144] on div "Télécharger un fichier" at bounding box center [454, 140] width 464 height 28
click at [0, 0] on input "Vidéo Télécharger un fichier" at bounding box center [0, 0] width 0 height 0
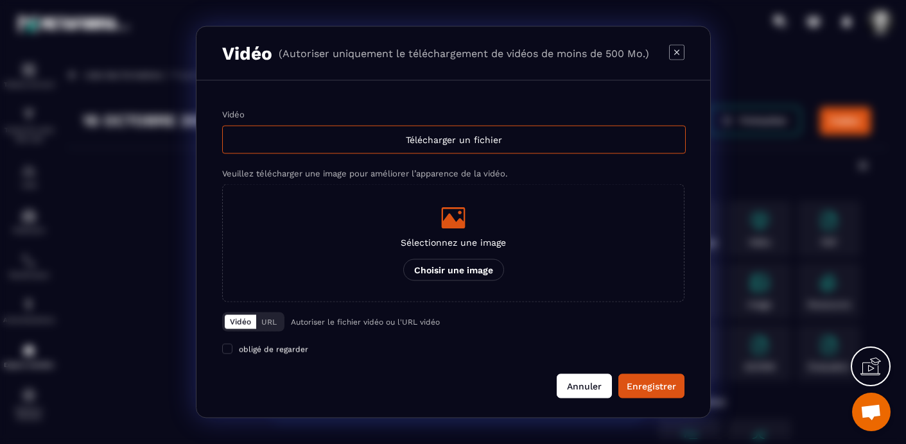
click at [586, 385] on button "Annuler" at bounding box center [584, 386] width 55 height 24
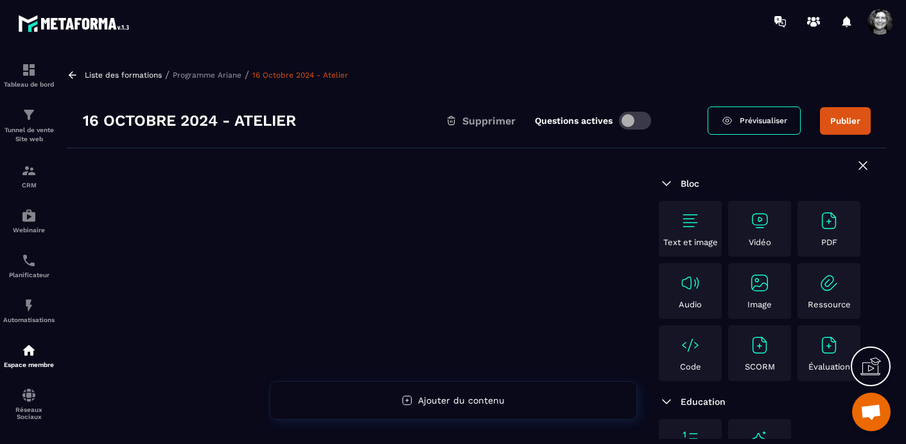
click at [218, 73] on p "Programme Ariane" at bounding box center [207, 75] width 69 height 9
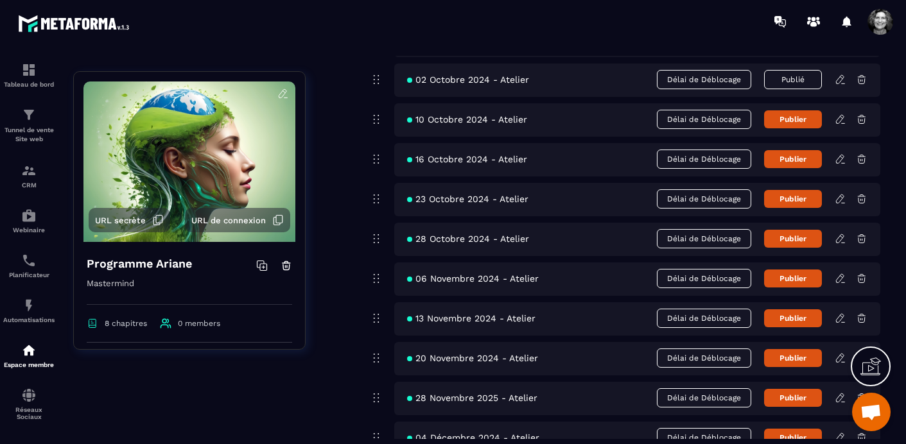
scroll to position [2978, 0]
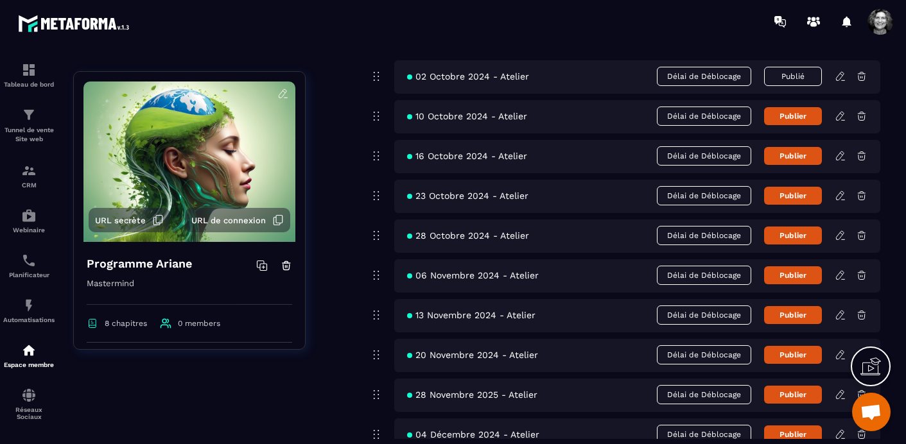
click at [839, 195] on icon at bounding box center [841, 196] width 12 height 12
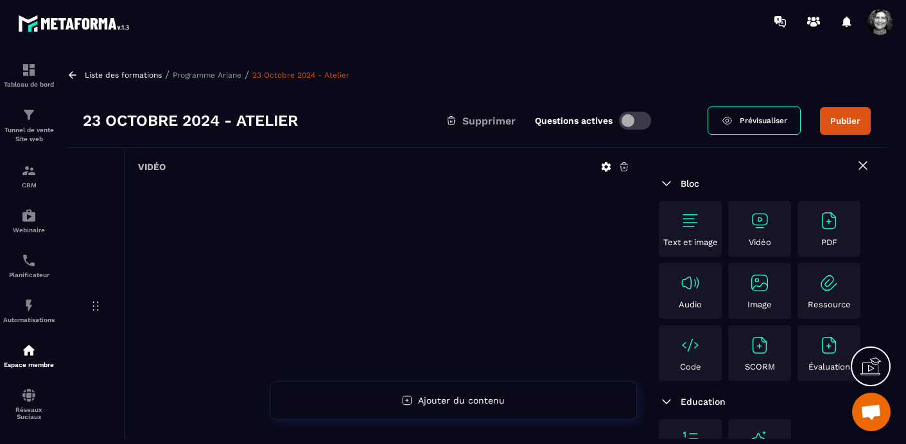
click at [628, 161] on icon at bounding box center [625, 167] width 12 height 12
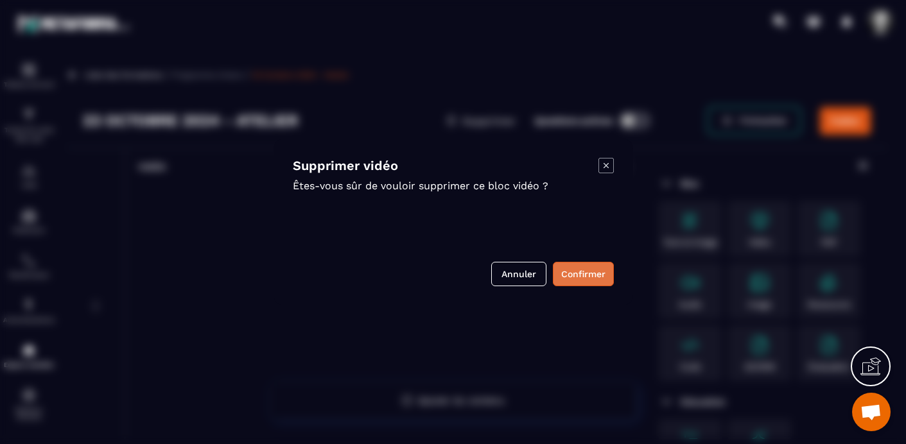
click at [577, 274] on button "Confirmer" at bounding box center [583, 274] width 61 height 24
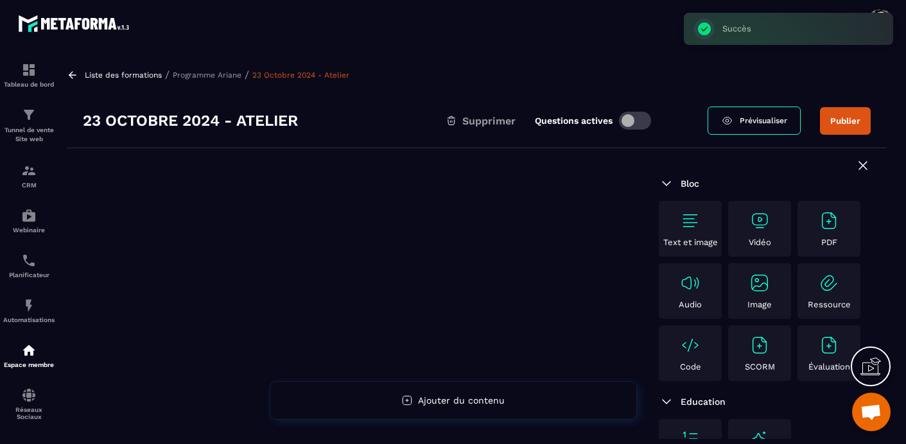
click at [756, 221] on img at bounding box center [760, 221] width 21 height 21
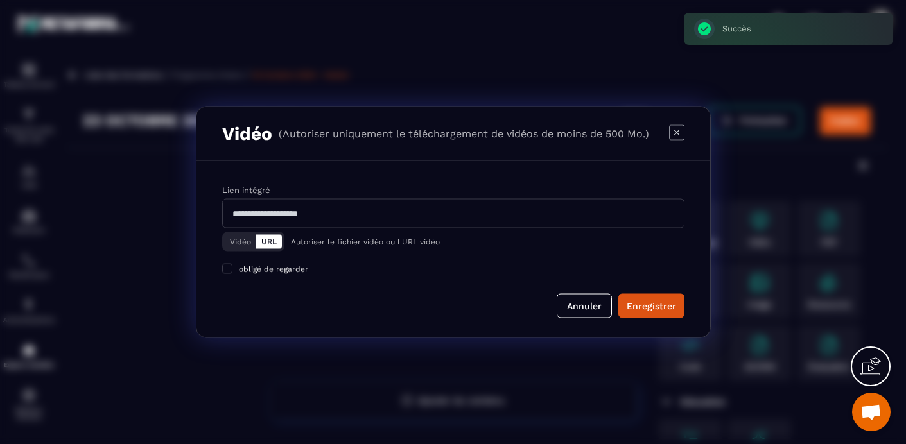
click at [234, 242] on button "Vidéo" at bounding box center [240, 242] width 31 height 14
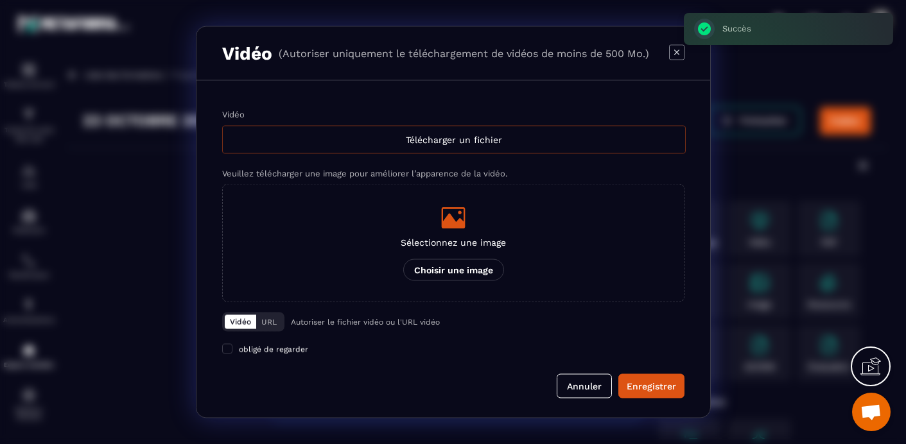
click at [486, 132] on div "Télécharger un fichier" at bounding box center [454, 140] width 464 height 28
click at [0, 0] on input "Vidéo Télécharger un fichier" at bounding box center [0, 0] width 0 height 0
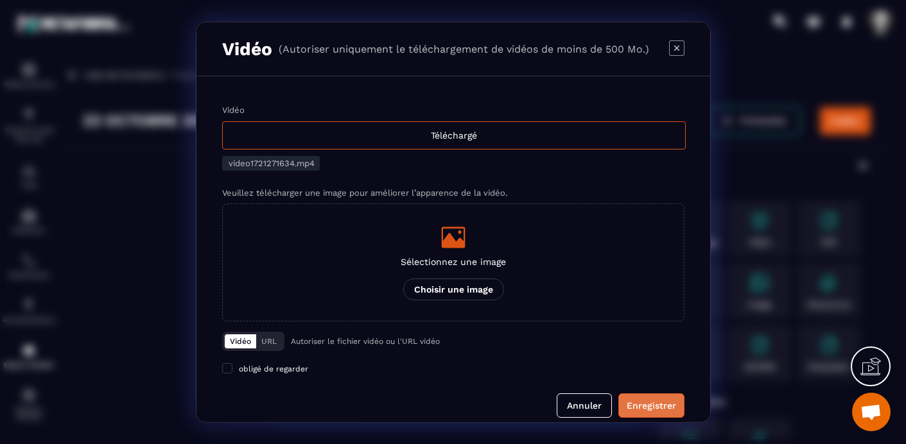
click at [653, 405] on div "Enregistrer" at bounding box center [651, 406] width 49 height 13
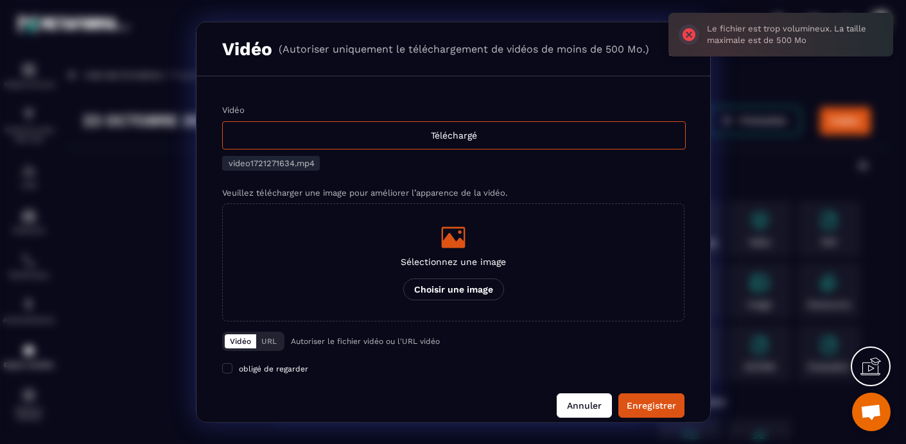
click at [580, 405] on button "Annuler" at bounding box center [584, 406] width 55 height 24
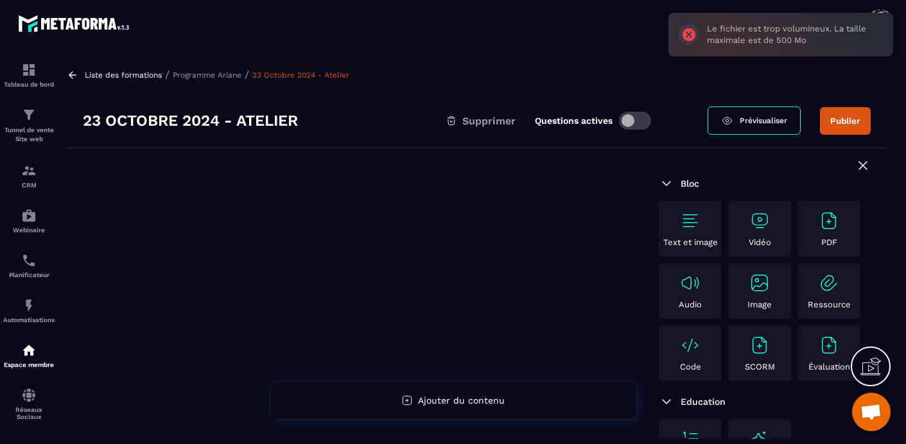
click at [216, 73] on p "Programme Ariane" at bounding box center [207, 75] width 69 height 9
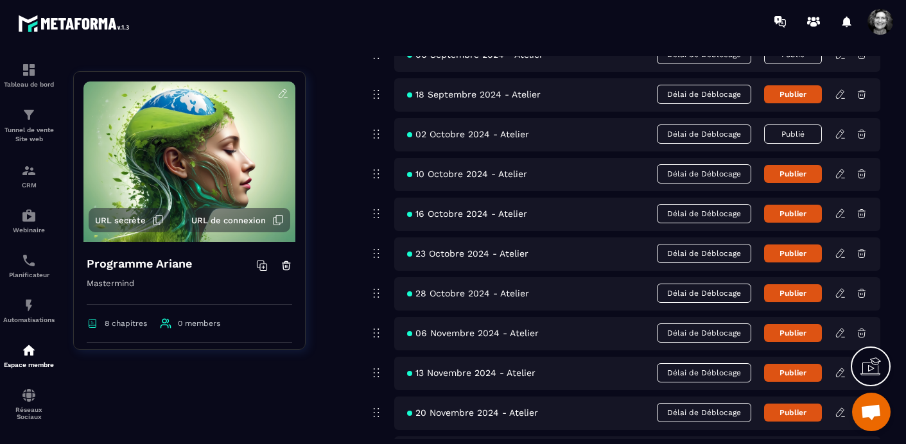
scroll to position [2921, 0]
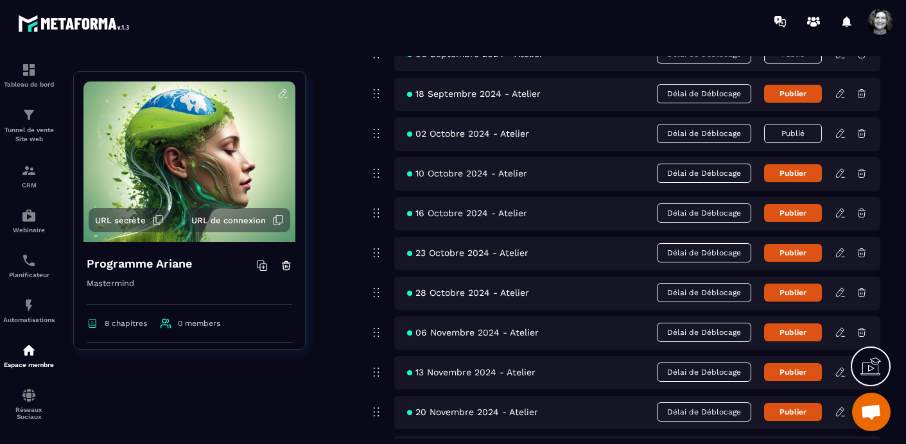
click at [839, 292] on icon at bounding box center [841, 293] width 12 height 12
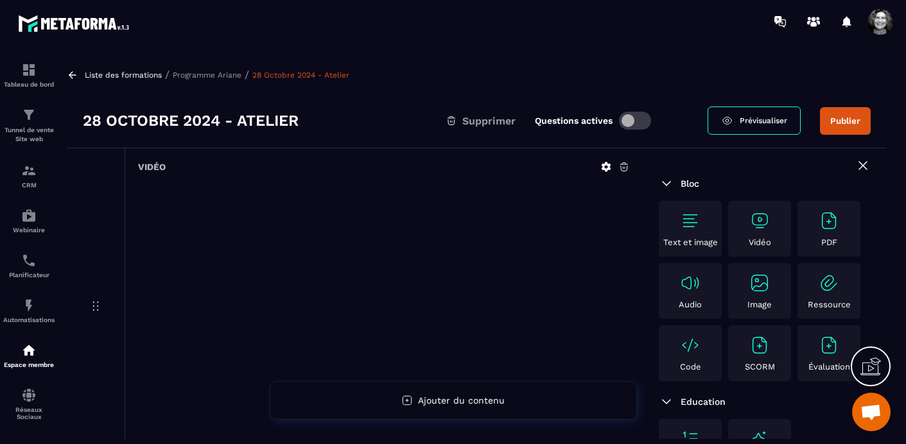
click at [624, 166] on icon at bounding box center [625, 167] width 12 height 12
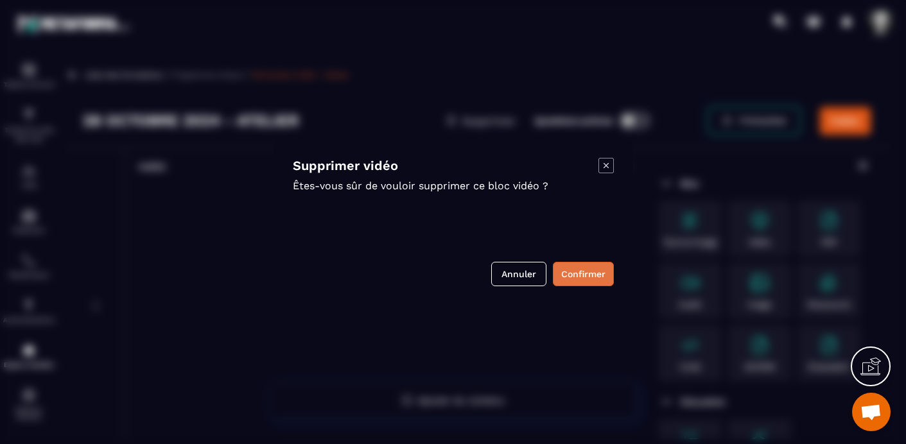
click at [585, 278] on button "Confirmer" at bounding box center [583, 274] width 61 height 24
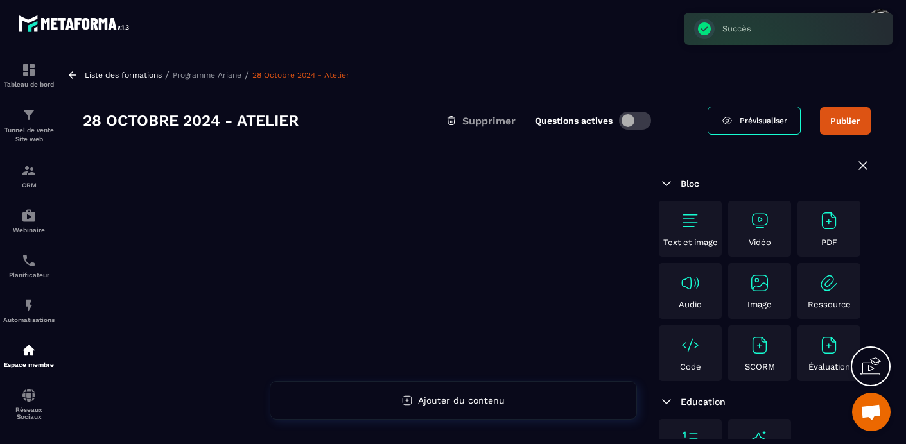
click at [761, 223] on img at bounding box center [760, 221] width 21 height 21
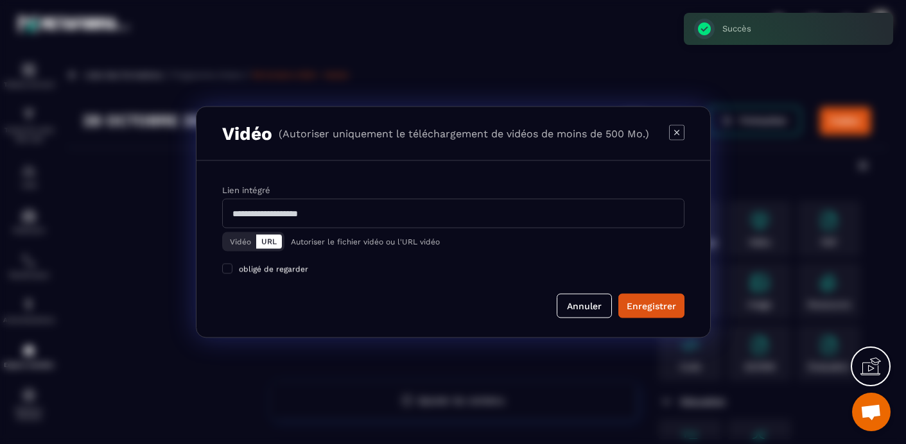
click at [240, 240] on button "Vidéo" at bounding box center [240, 242] width 31 height 14
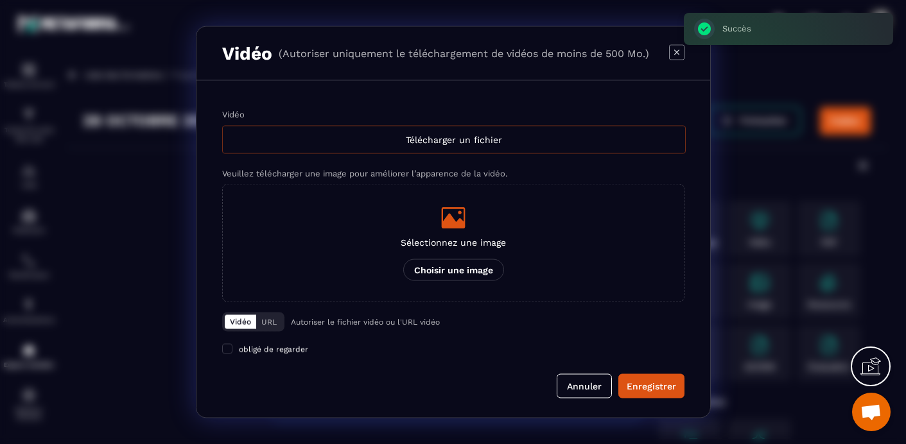
click at [408, 136] on div "Télécharger un fichier" at bounding box center [454, 140] width 464 height 28
click at [0, 0] on input "Vidéo Télécharger un fichier" at bounding box center [0, 0] width 0 height 0
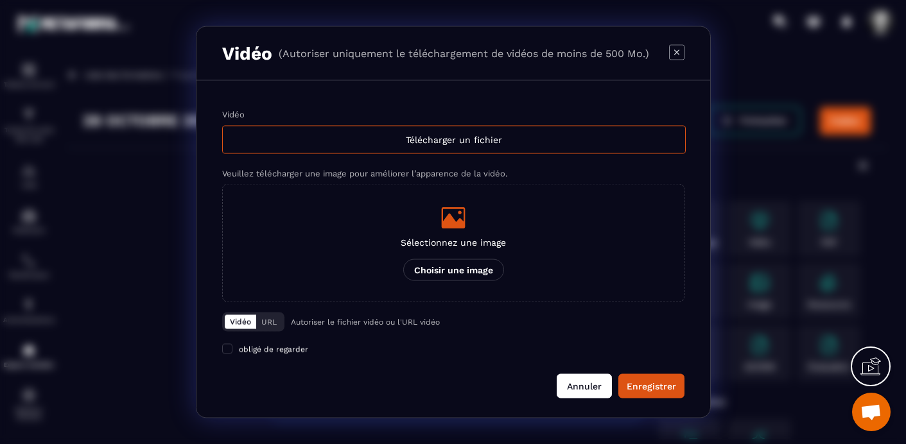
click at [586, 389] on button "Annuler" at bounding box center [584, 386] width 55 height 24
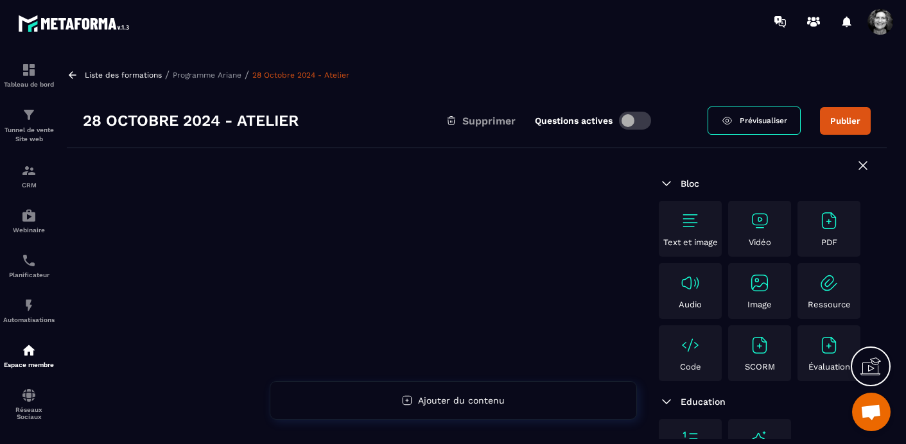
click at [216, 73] on p "Programme Ariane" at bounding box center [207, 75] width 69 height 9
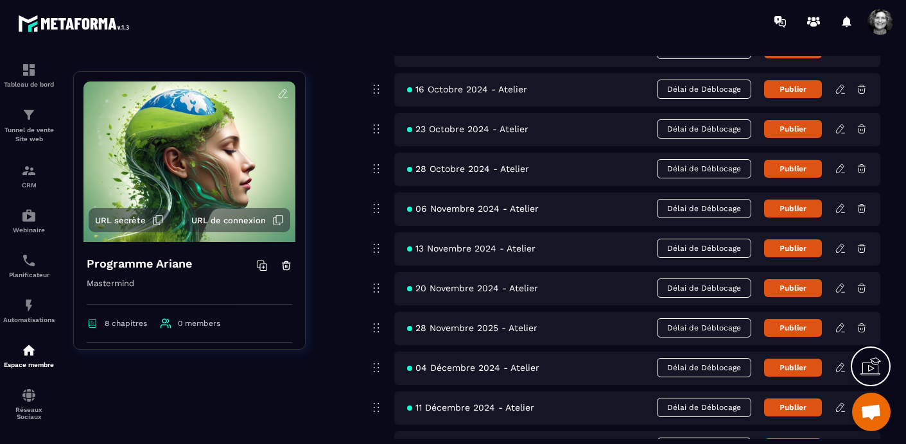
scroll to position [2990, 0]
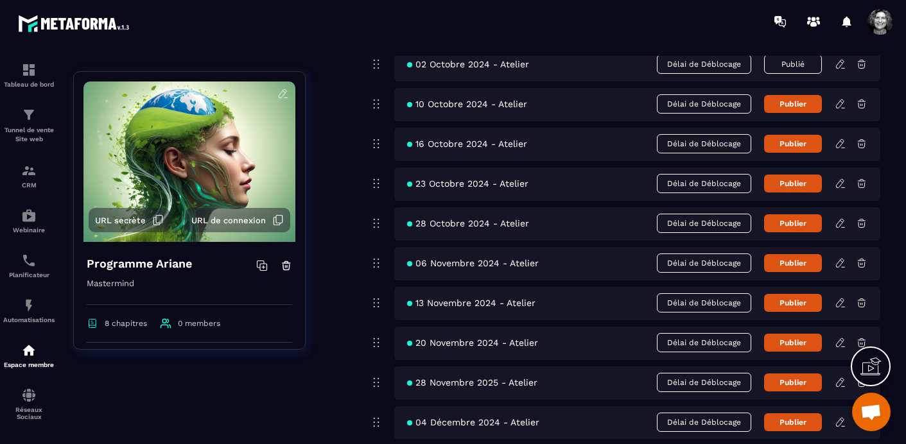
click at [839, 267] on icon at bounding box center [840, 263] width 8 height 8
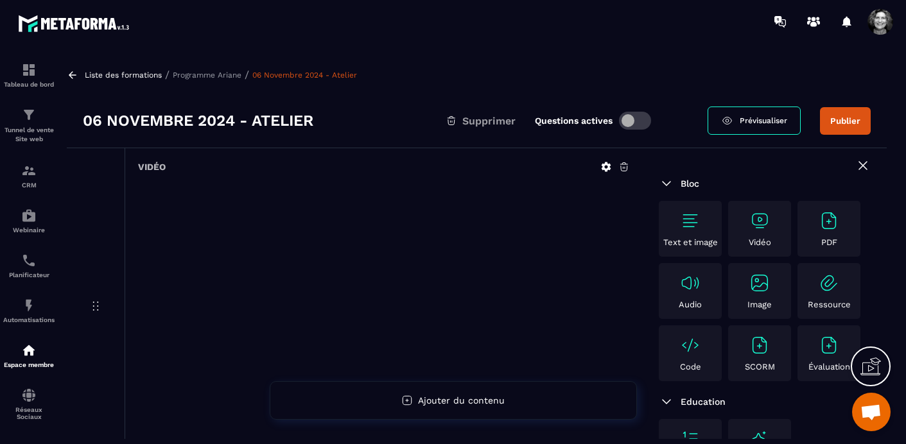
click at [626, 167] on icon at bounding box center [625, 167] width 12 height 12
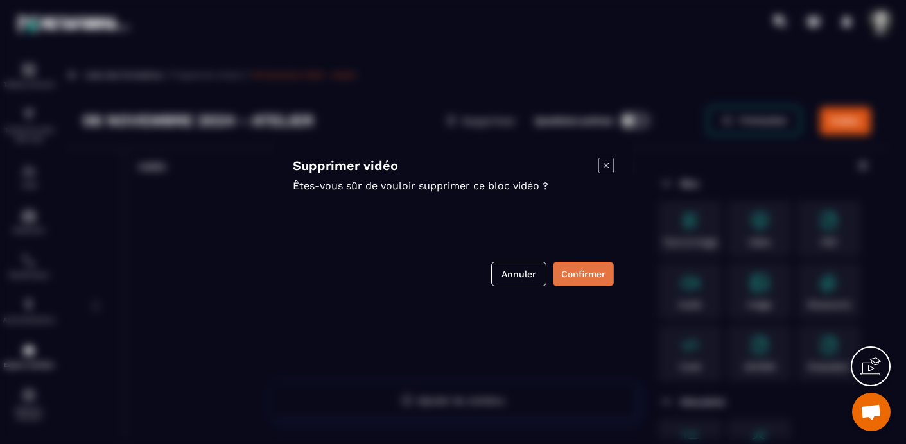
click at [590, 274] on button "Confirmer" at bounding box center [583, 274] width 61 height 24
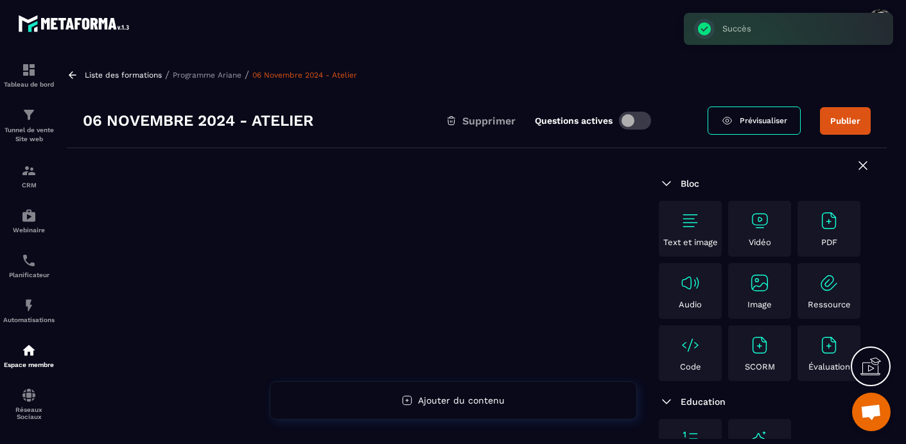
click at [767, 222] on img at bounding box center [760, 221] width 21 height 21
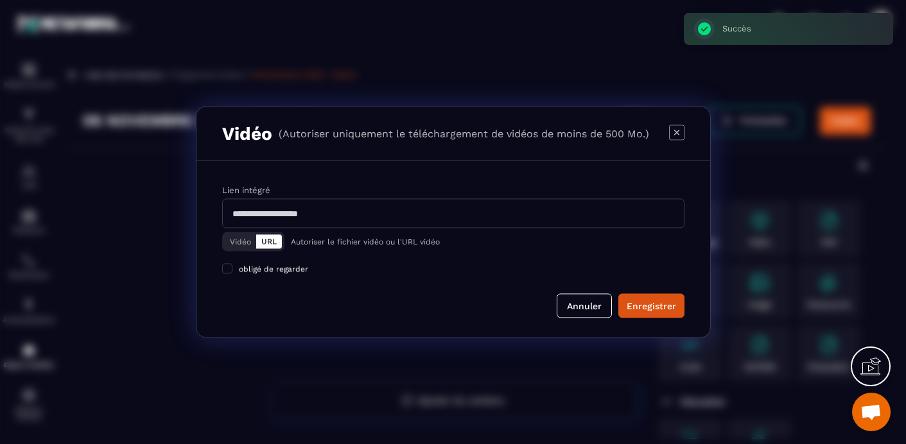
click at [236, 241] on button "Vidéo" at bounding box center [240, 242] width 31 height 14
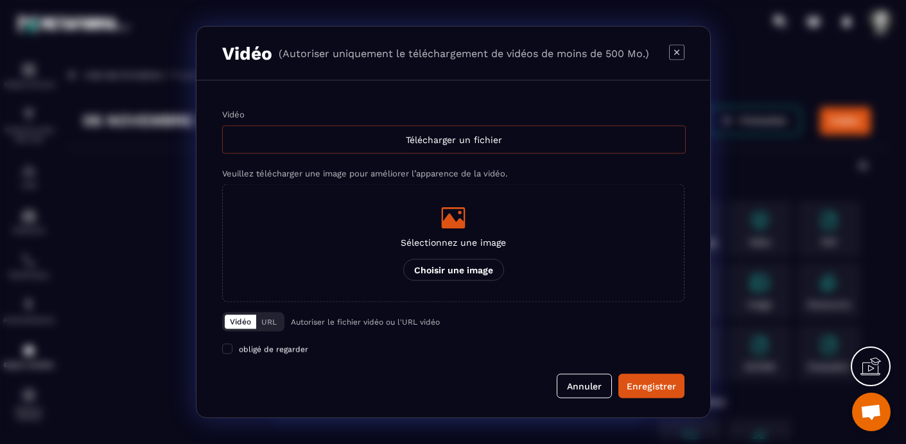
click at [444, 137] on div "Télécharger un fichier" at bounding box center [454, 140] width 464 height 28
click at [0, 0] on input "Vidéo Télécharger un fichier" at bounding box center [0, 0] width 0 height 0
click at [583, 386] on button "Annuler" at bounding box center [584, 386] width 55 height 24
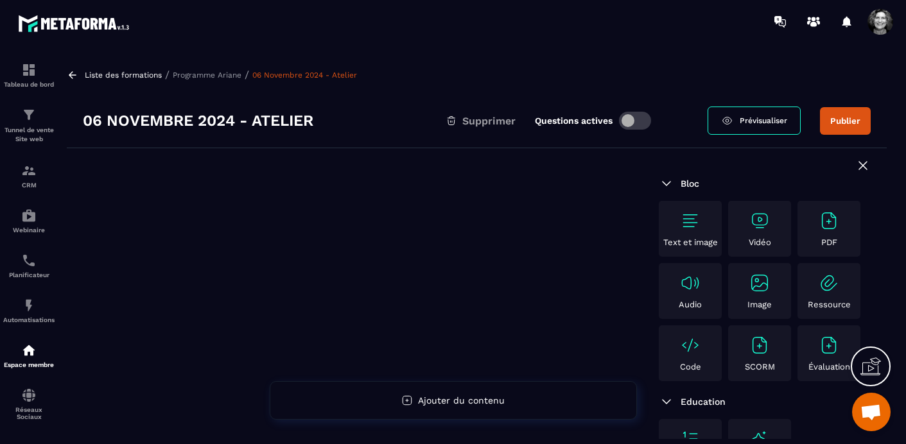
click at [211, 71] on p "Programme Ariane" at bounding box center [207, 75] width 69 height 9
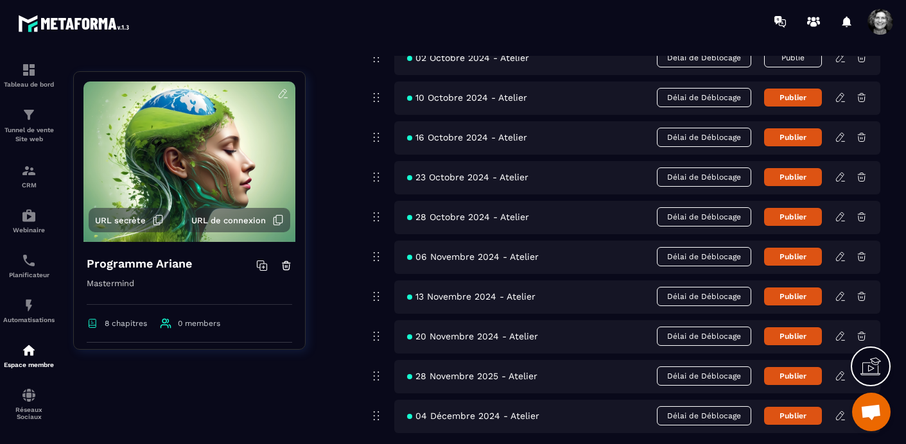
scroll to position [3030, 0]
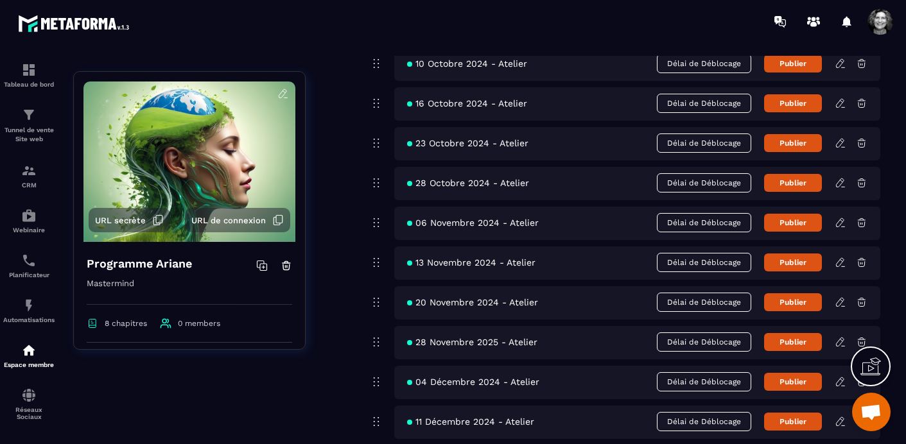
click at [839, 261] on icon at bounding box center [840, 262] width 8 height 8
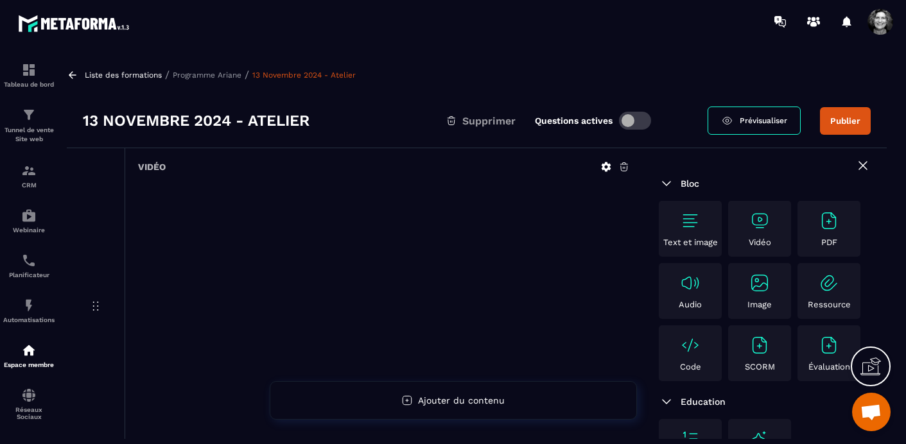
click at [622, 165] on icon at bounding box center [625, 167] width 12 height 12
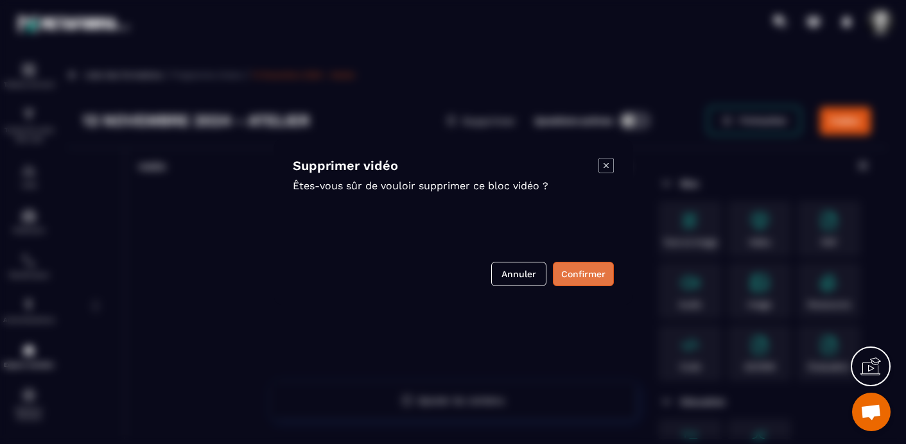
click at [580, 278] on button "Confirmer" at bounding box center [583, 274] width 61 height 24
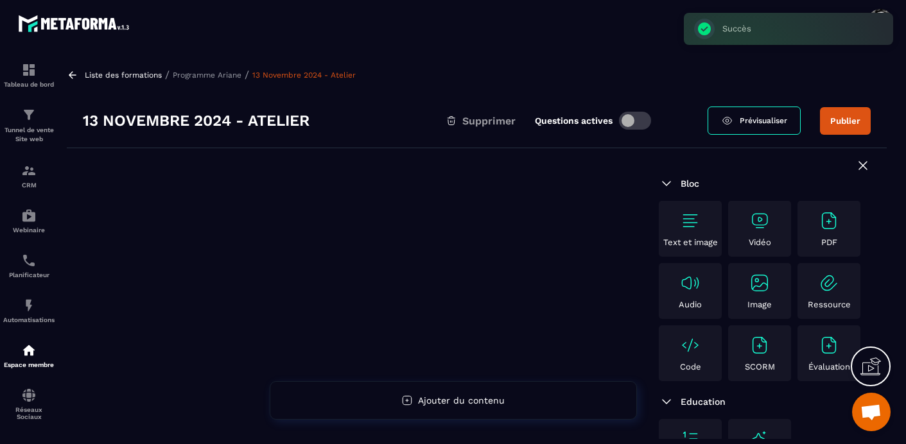
click at [758, 228] on img at bounding box center [760, 221] width 21 height 21
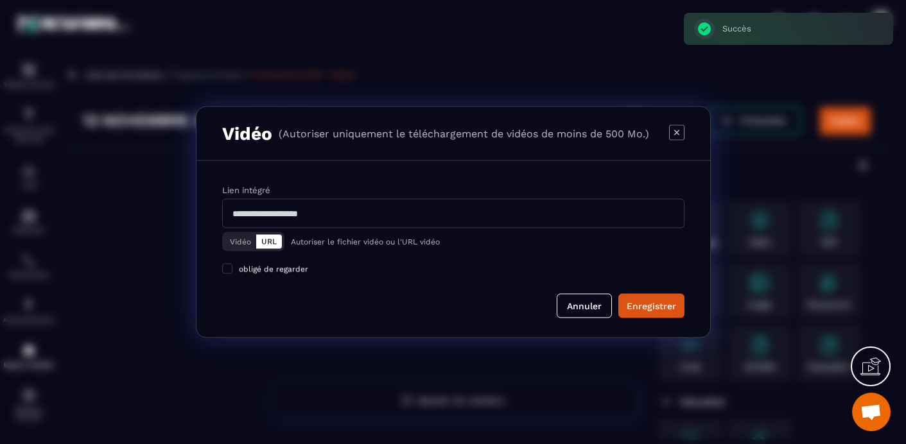
click at [234, 242] on button "Vidéo" at bounding box center [240, 242] width 31 height 14
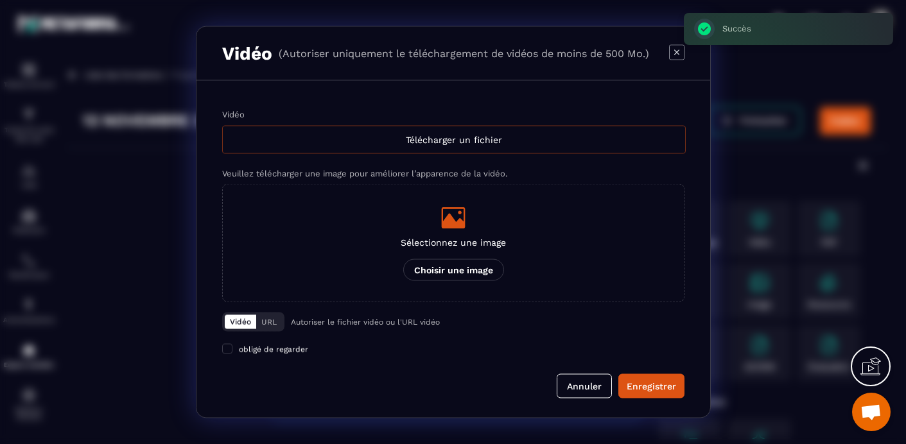
click at [470, 141] on div "Télécharger un fichier" at bounding box center [454, 140] width 464 height 28
click at [0, 0] on input "Vidéo Télécharger un fichier" at bounding box center [0, 0] width 0 height 0
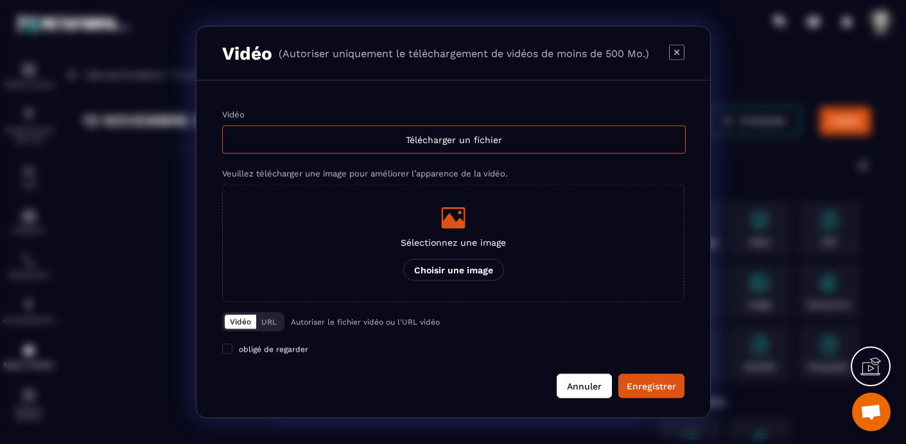
click at [590, 382] on button "Annuler" at bounding box center [584, 386] width 55 height 24
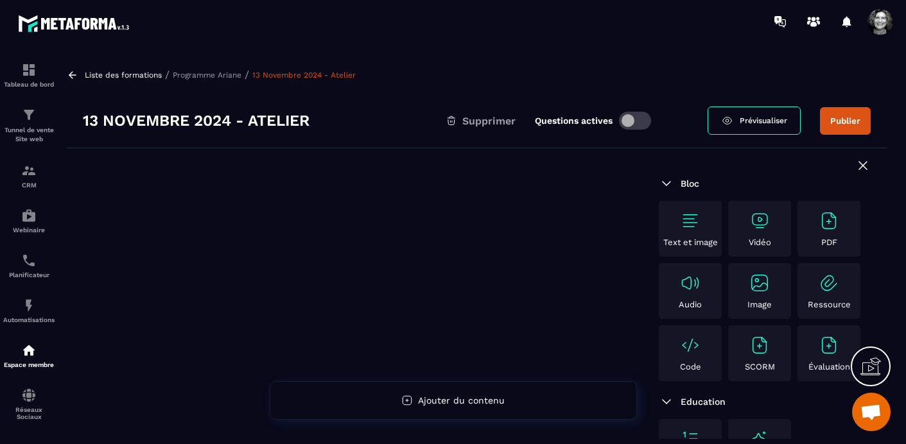
click at [213, 72] on p "Programme Ariane" at bounding box center [207, 75] width 69 height 9
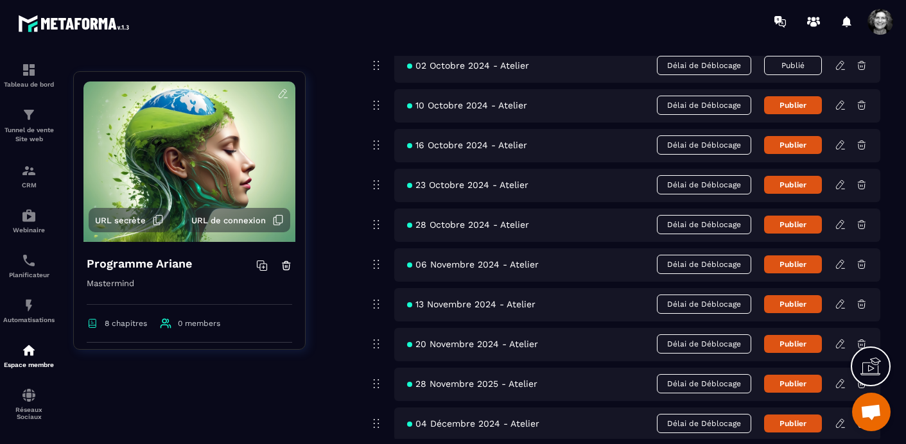
scroll to position [2994, 0]
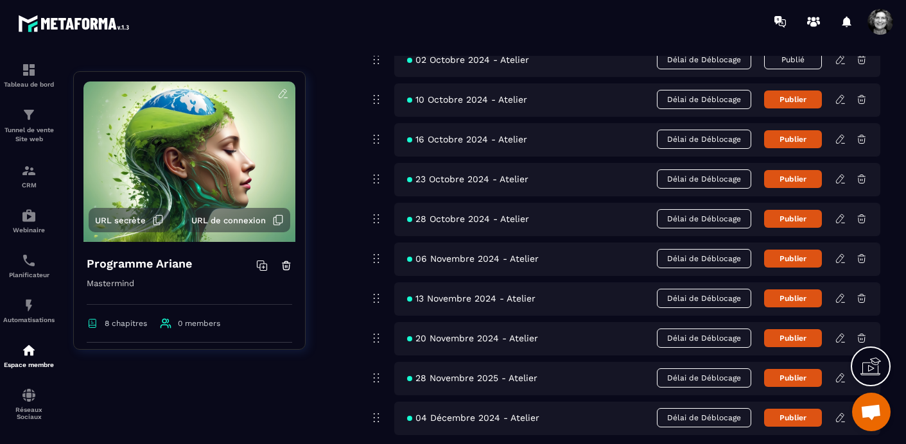
click at [841, 336] on icon at bounding box center [841, 337] width 3 height 2
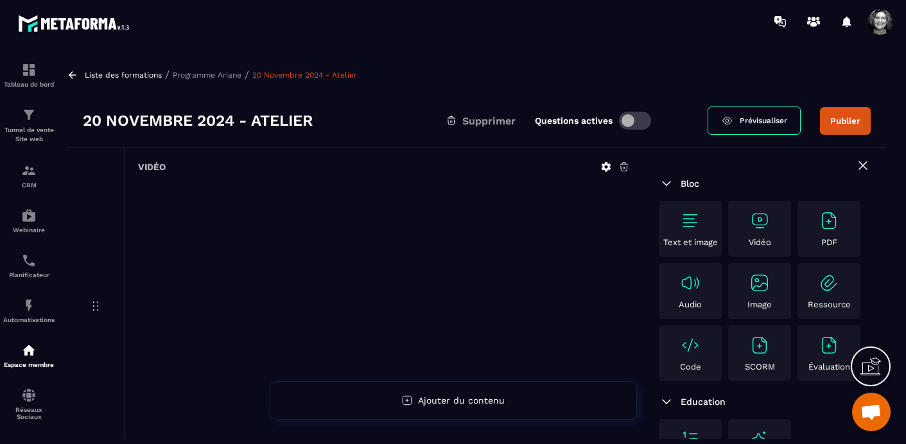
click at [625, 164] on icon at bounding box center [625, 167] width 12 height 12
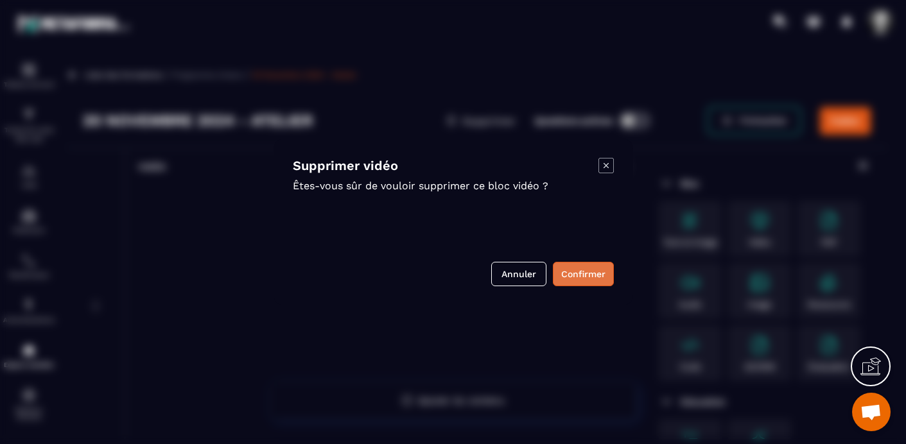
click at [583, 268] on button "Confirmer" at bounding box center [583, 274] width 61 height 24
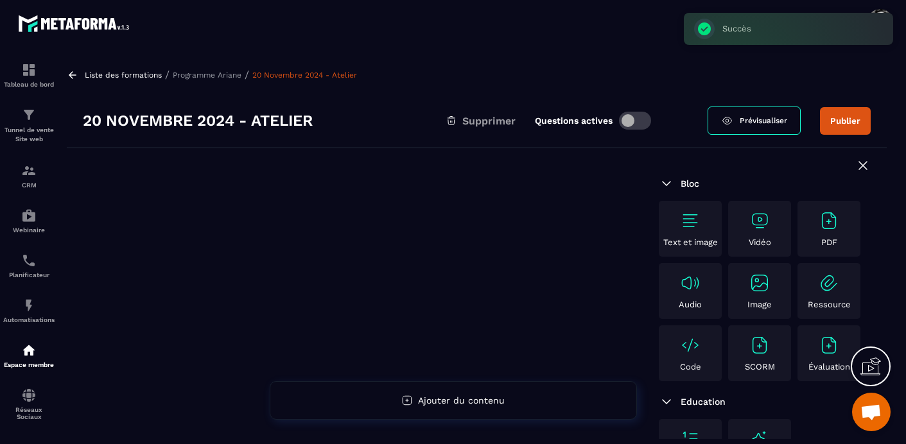
click at [760, 221] on img at bounding box center [760, 221] width 21 height 21
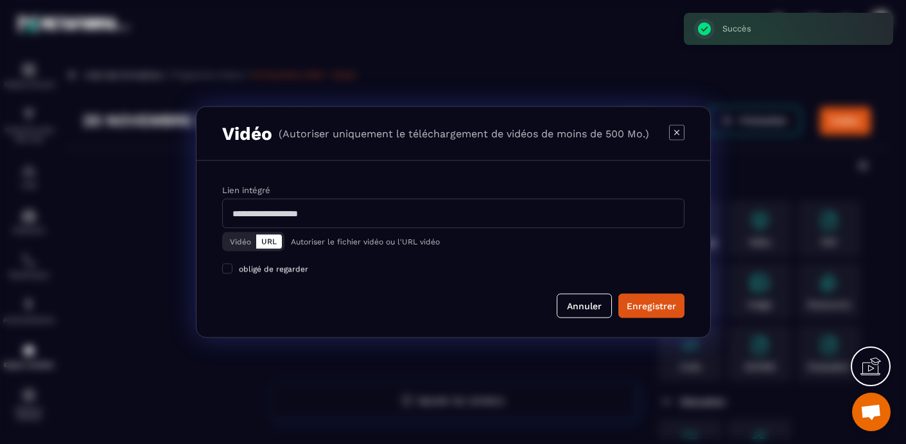
click at [235, 239] on button "Vidéo" at bounding box center [240, 242] width 31 height 14
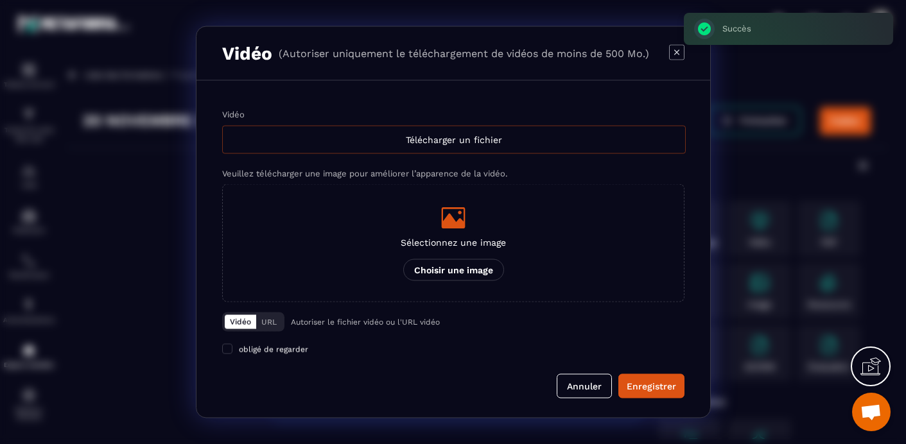
click at [443, 132] on div "Télécharger un fichier" at bounding box center [454, 140] width 464 height 28
click at [0, 0] on input "Vidéo Télécharger un fichier" at bounding box center [0, 0] width 0 height 0
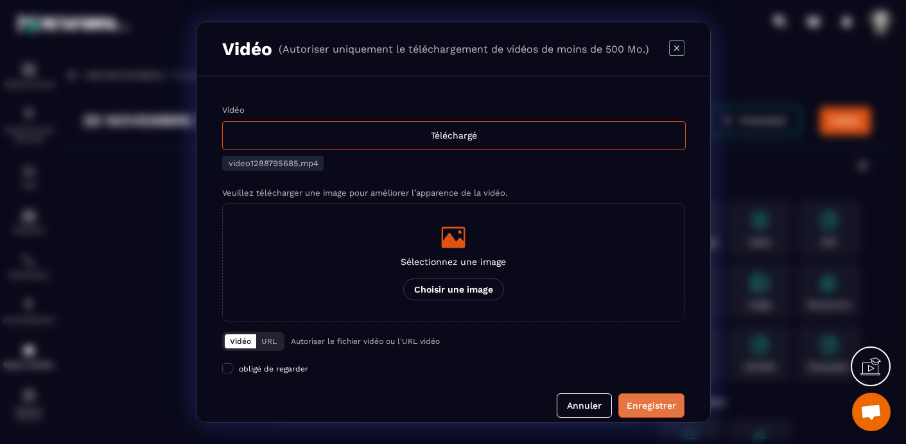
click at [651, 407] on div "Enregistrer" at bounding box center [651, 406] width 49 height 13
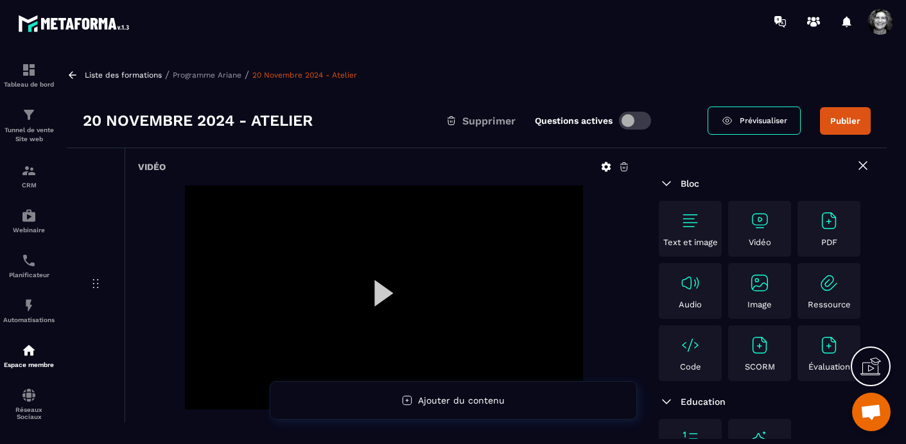
click at [857, 119] on button "Publier" at bounding box center [845, 121] width 51 height 28
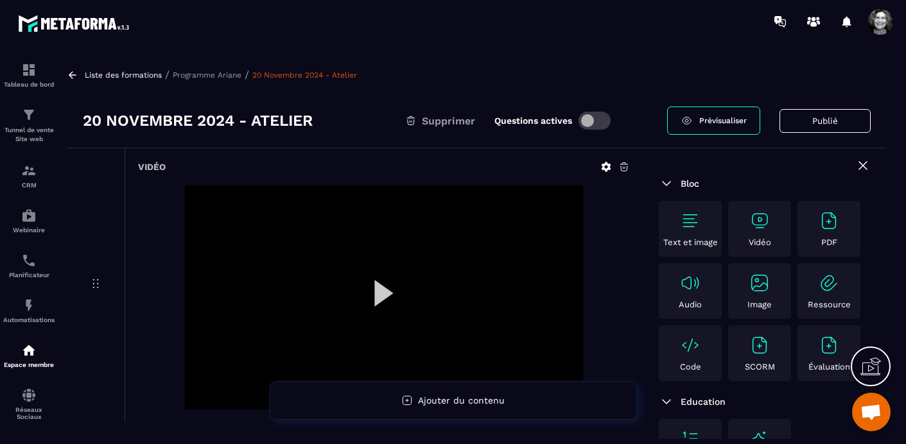
click at [217, 75] on p "Programme Ariane" at bounding box center [207, 75] width 69 height 9
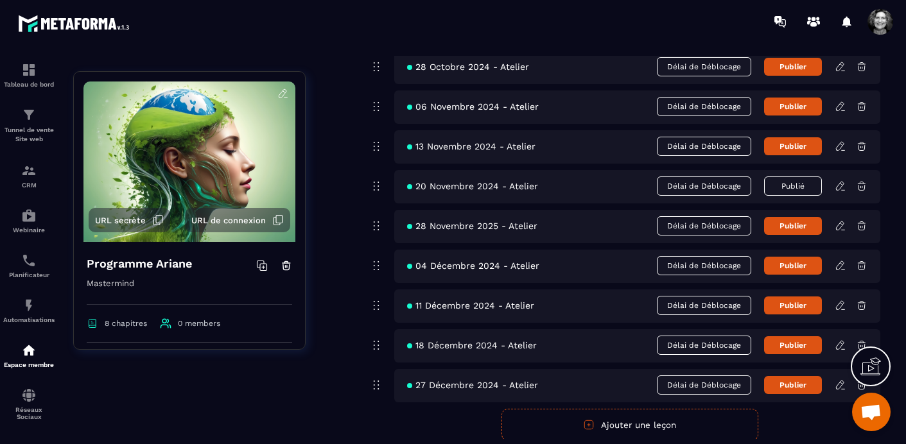
scroll to position [3160, 0]
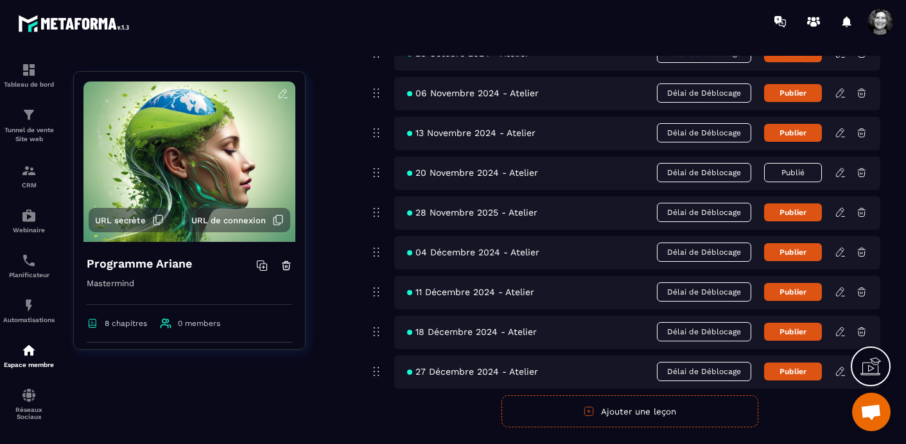
click at [839, 213] on icon at bounding box center [841, 213] width 12 height 12
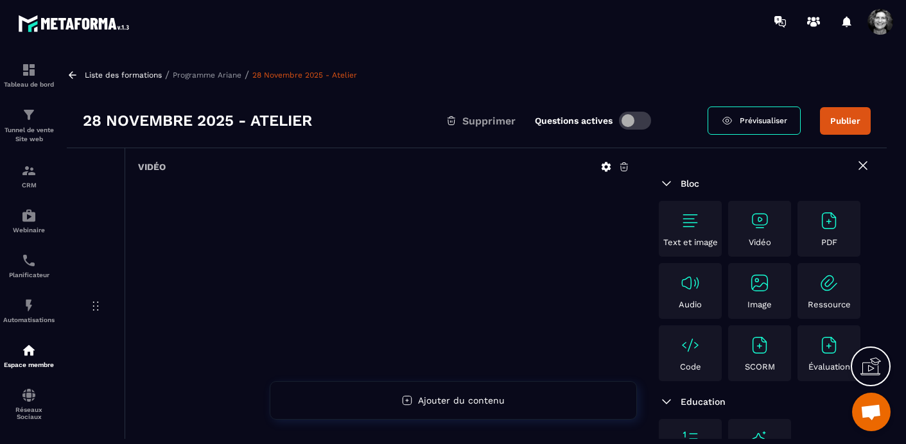
click at [624, 164] on icon at bounding box center [625, 167] width 12 height 12
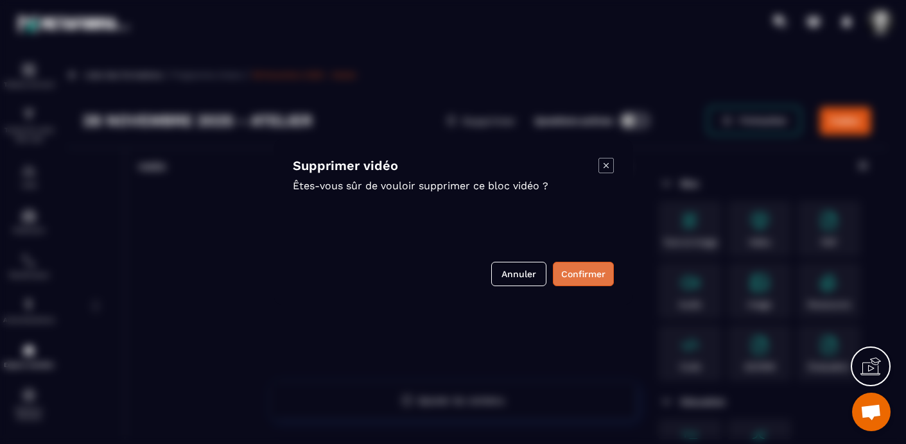
click at [570, 280] on button "Confirmer" at bounding box center [583, 274] width 61 height 24
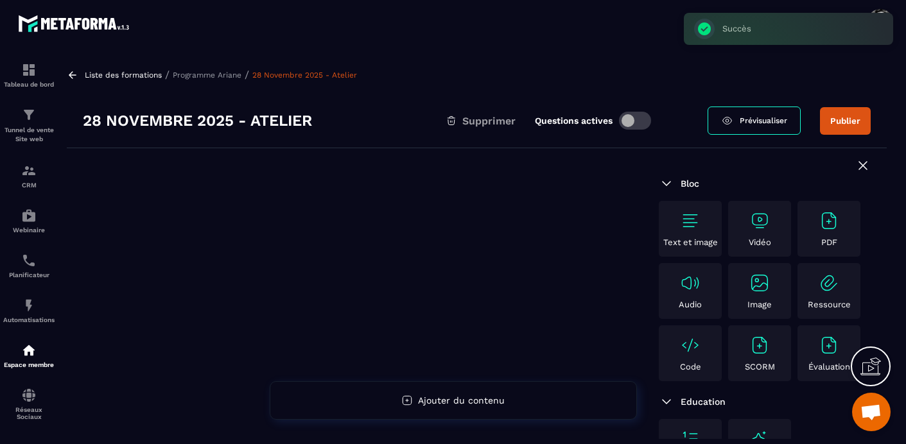
click at [759, 220] on img at bounding box center [760, 221] width 21 height 21
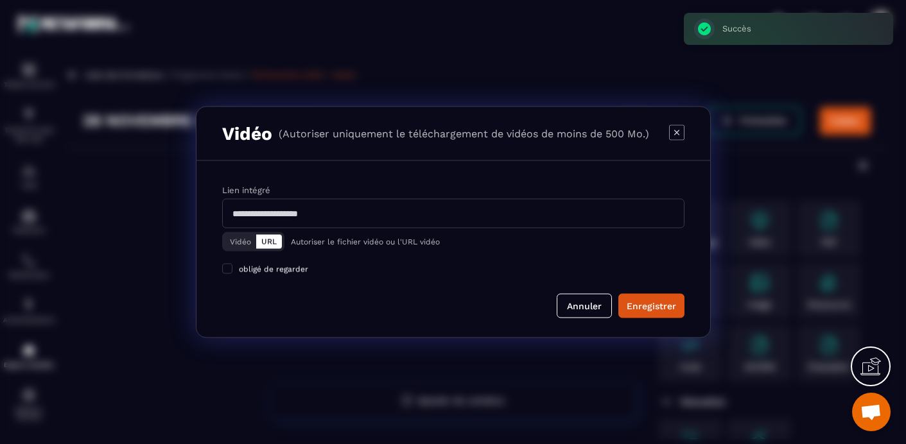
click at [238, 242] on button "Vidéo" at bounding box center [240, 242] width 31 height 14
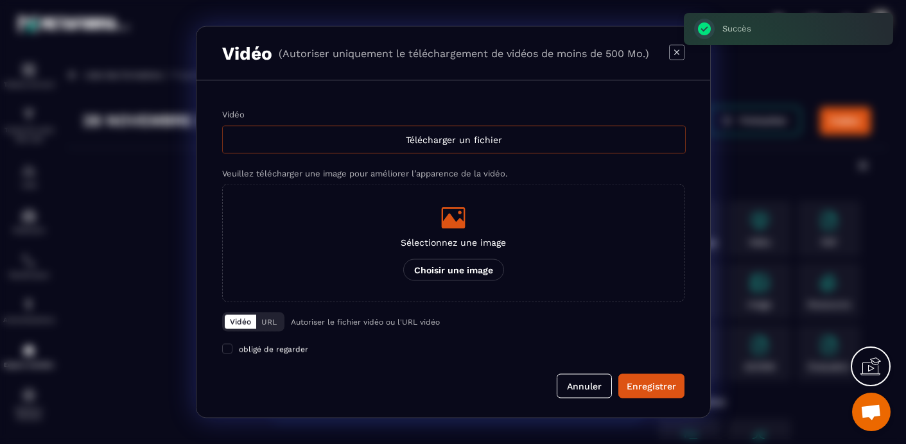
click at [505, 137] on div "Télécharger un fichier" at bounding box center [454, 140] width 464 height 28
click at [0, 0] on input "Vidéo Télécharger un fichier" at bounding box center [0, 0] width 0 height 0
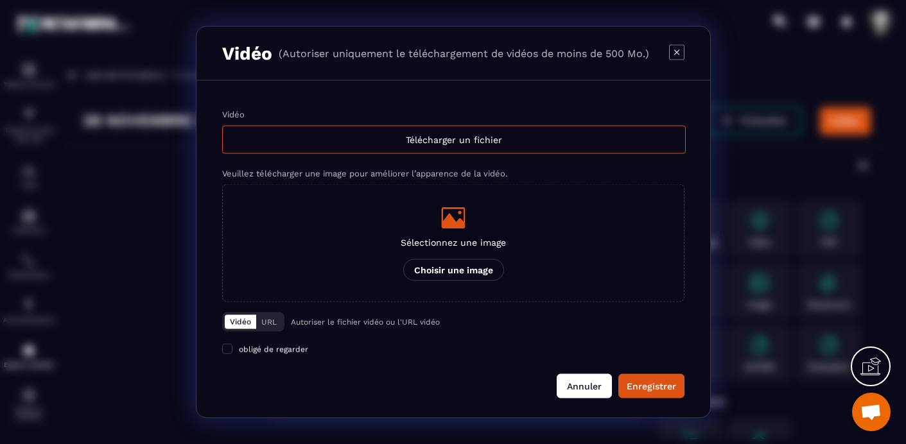
click at [581, 383] on button "Annuler" at bounding box center [584, 386] width 55 height 24
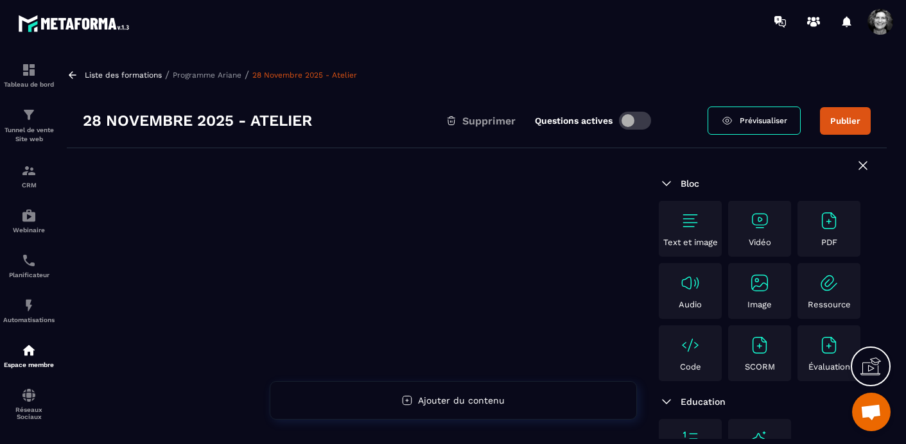
click at [211, 73] on p "Programme Ariane" at bounding box center [207, 75] width 69 height 9
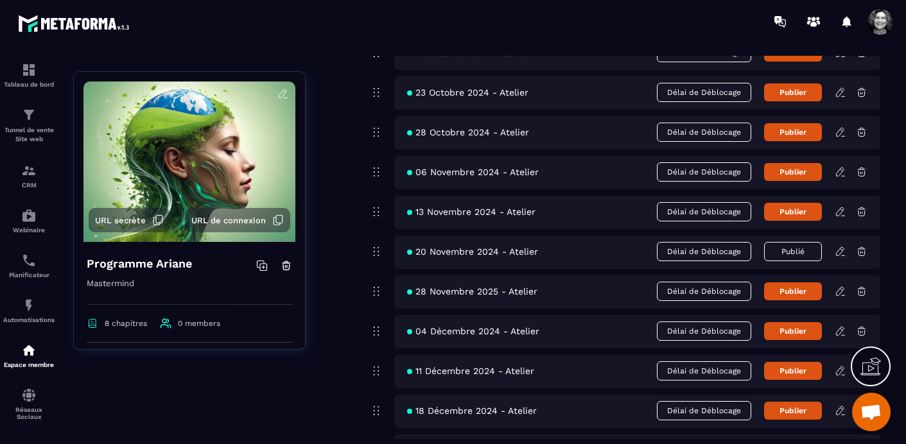
scroll to position [3082, 0]
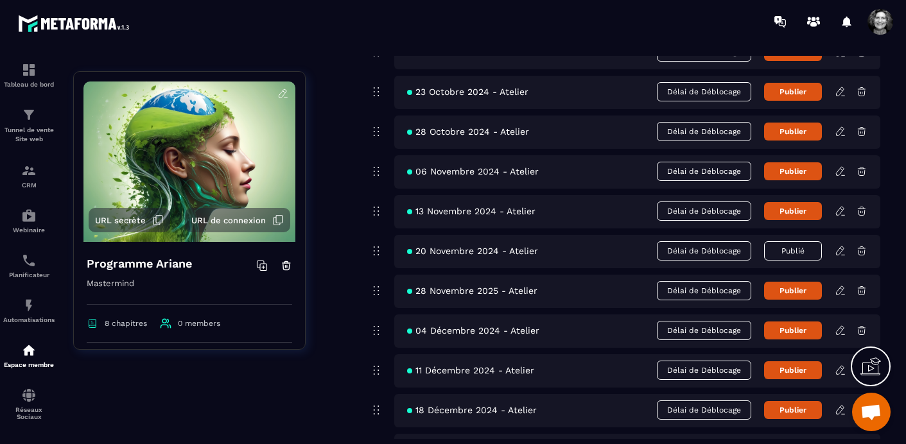
click at [841, 329] on icon at bounding box center [841, 329] width 3 height 2
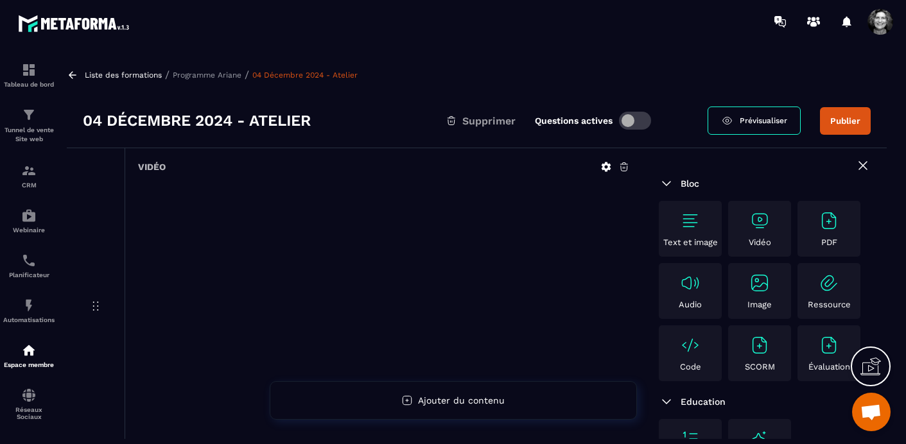
click at [627, 166] on icon at bounding box center [624, 167] width 8 height 8
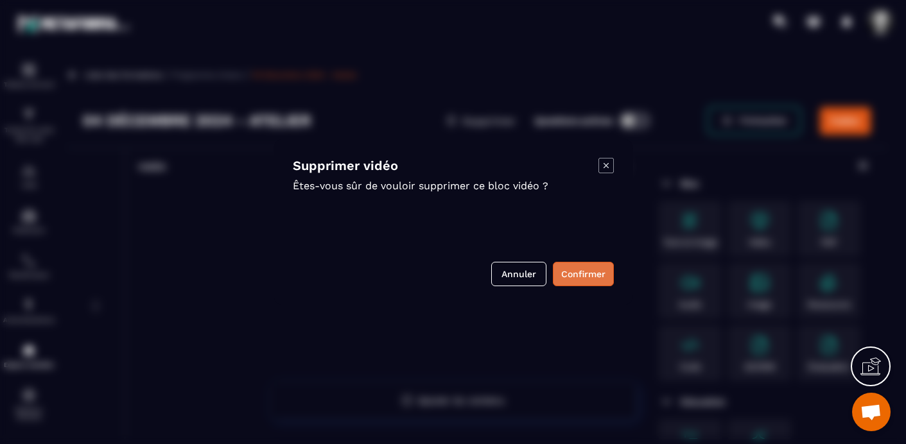
click at [581, 276] on button "Confirmer" at bounding box center [583, 274] width 61 height 24
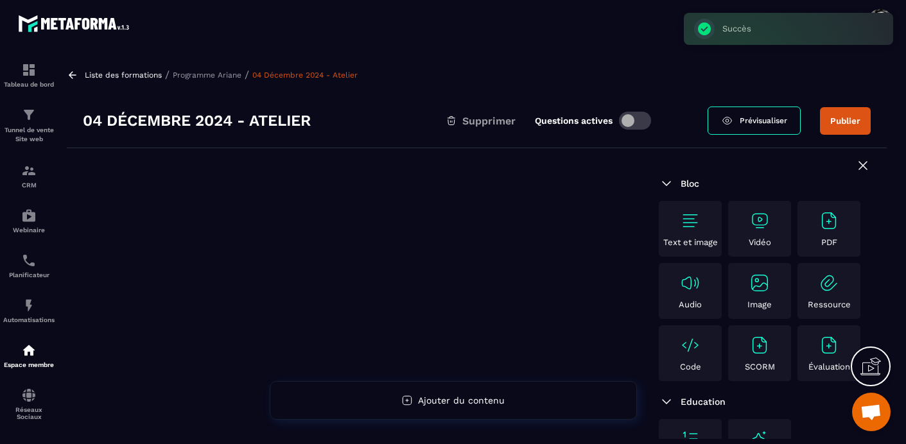
click at [755, 225] on img at bounding box center [760, 221] width 21 height 21
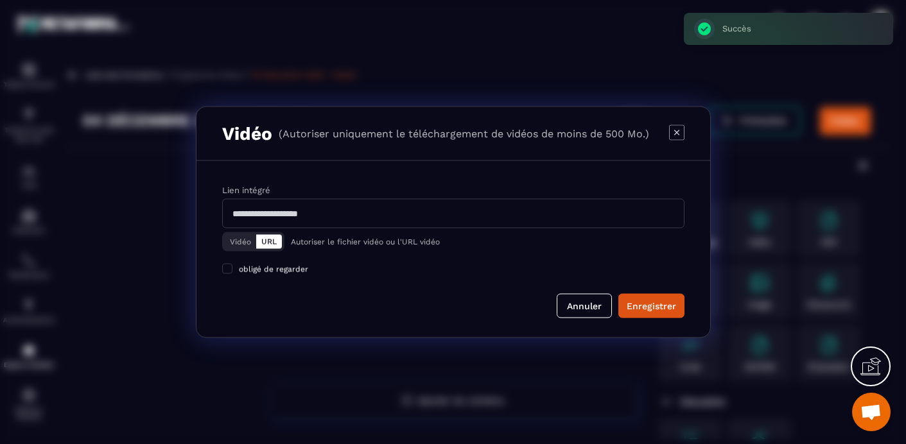
click at [230, 245] on button "Vidéo" at bounding box center [240, 242] width 31 height 14
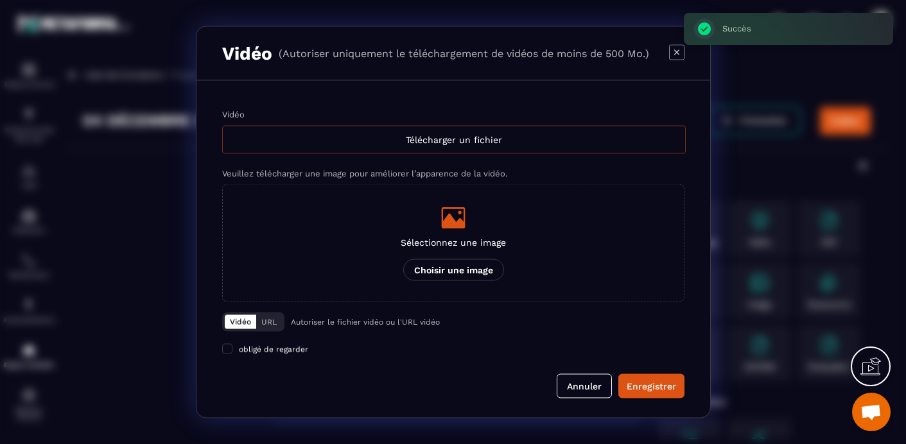
click at [462, 140] on div "Télécharger un fichier" at bounding box center [454, 140] width 464 height 28
click at [0, 0] on input "Vidéo Télécharger un fichier" at bounding box center [0, 0] width 0 height 0
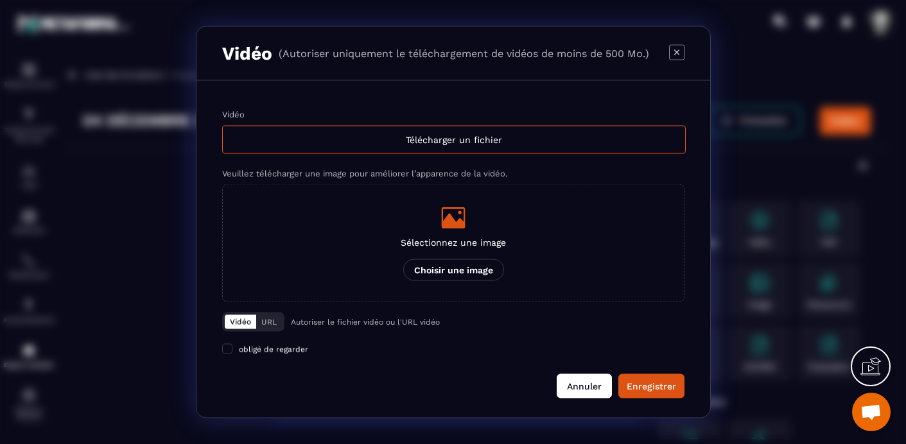
click at [580, 391] on button "Annuler" at bounding box center [584, 386] width 55 height 24
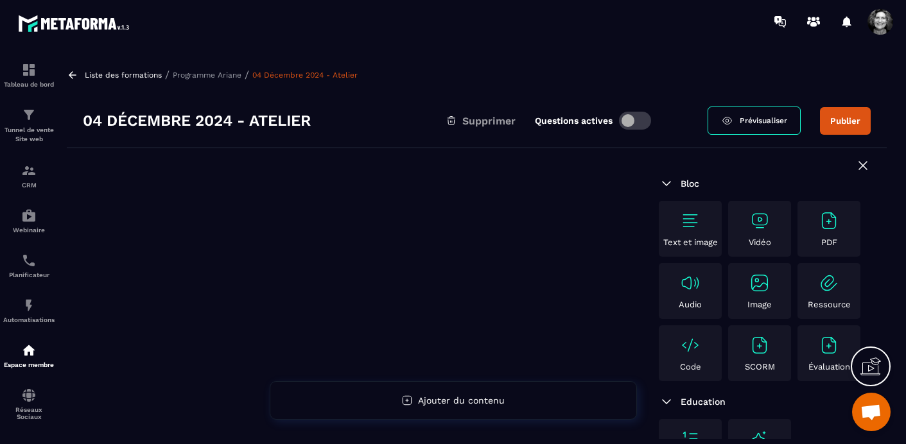
click at [213, 75] on p "Programme Ariane" at bounding box center [207, 75] width 69 height 9
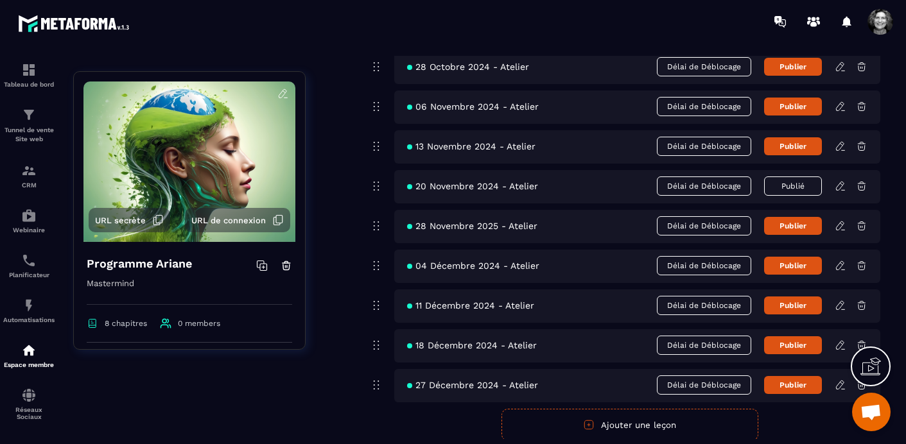
scroll to position [3164, 0]
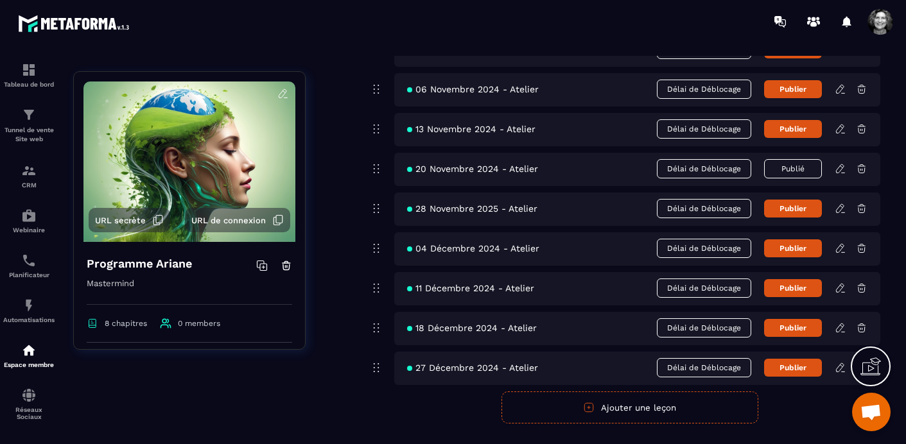
click at [840, 285] on icon at bounding box center [840, 288] width 8 height 8
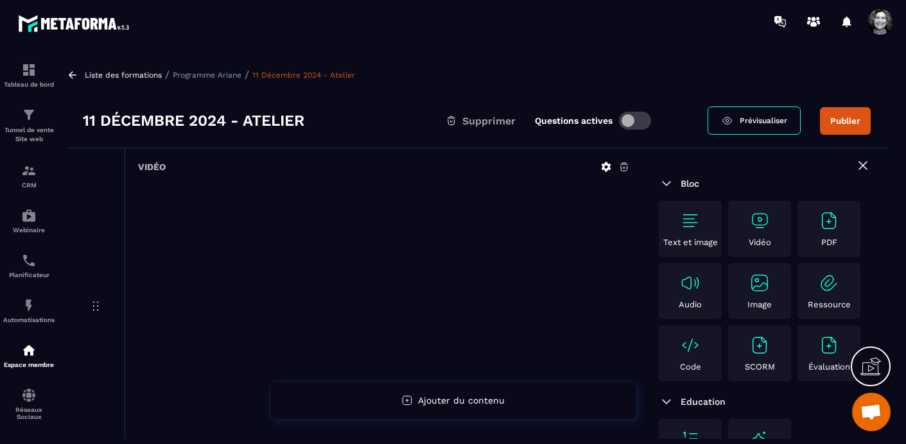
click at [627, 167] on icon at bounding box center [624, 167] width 8 height 8
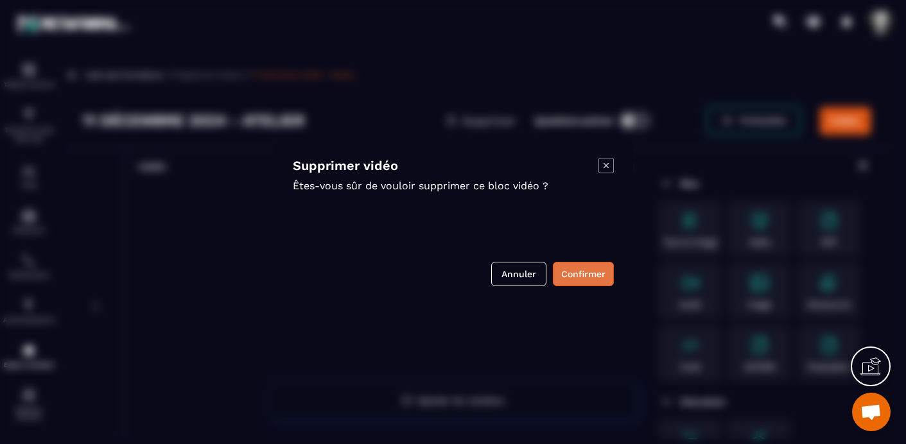
click at [579, 274] on button "Confirmer" at bounding box center [583, 274] width 61 height 24
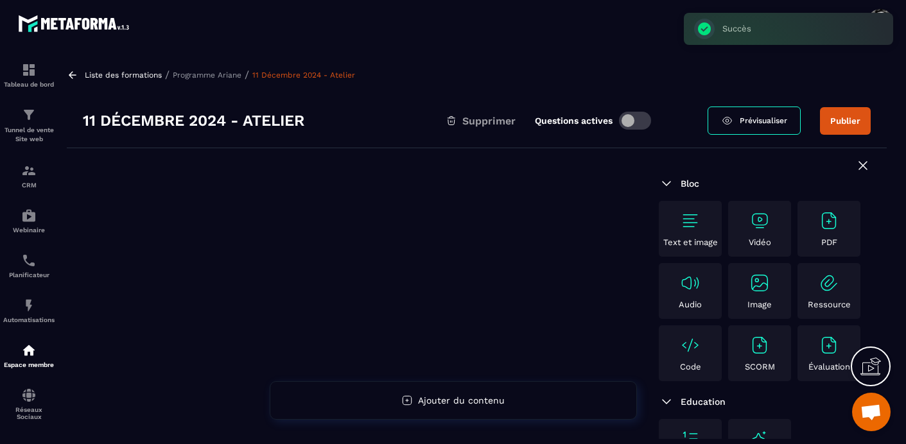
click at [761, 222] on img at bounding box center [760, 221] width 21 height 21
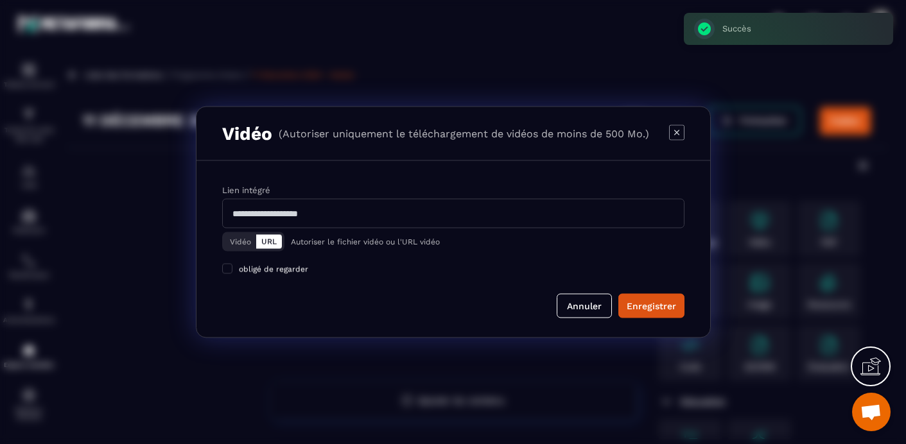
click at [234, 240] on button "Vidéo" at bounding box center [240, 242] width 31 height 14
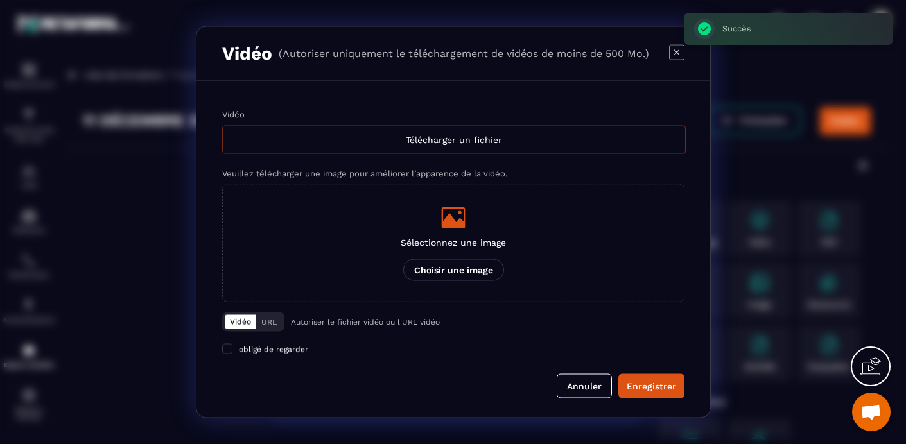
click at [408, 140] on div "Télécharger un fichier" at bounding box center [454, 140] width 464 height 28
click at [0, 0] on input "Vidéo Télécharger un fichier" at bounding box center [0, 0] width 0 height 0
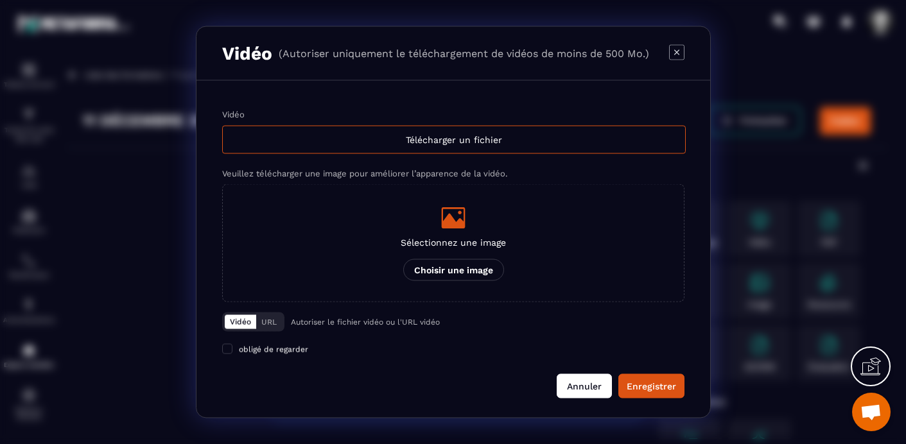
click at [593, 385] on button "Annuler" at bounding box center [584, 386] width 55 height 24
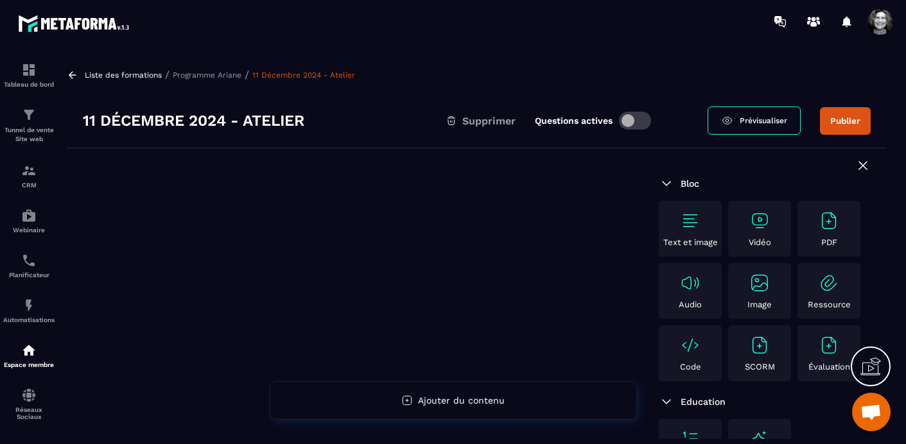
click at [193, 74] on p "Programme Ariane" at bounding box center [207, 75] width 69 height 9
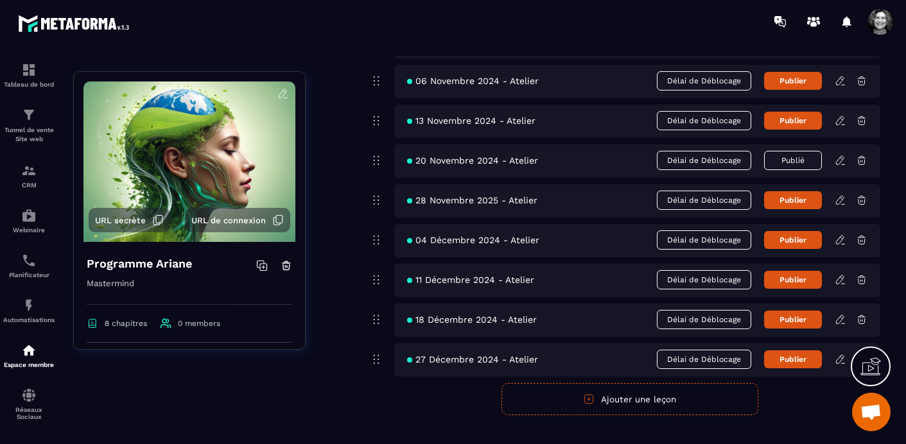
scroll to position [3179, 0]
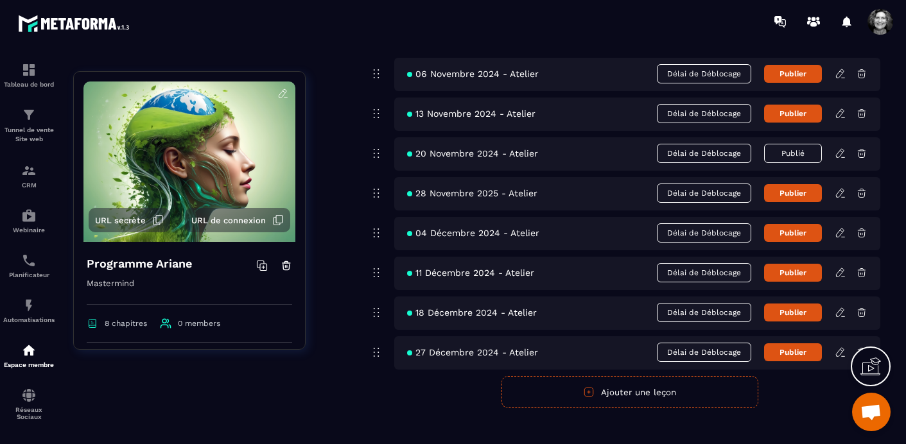
click at [841, 312] on icon at bounding box center [840, 312] width 8 height 8
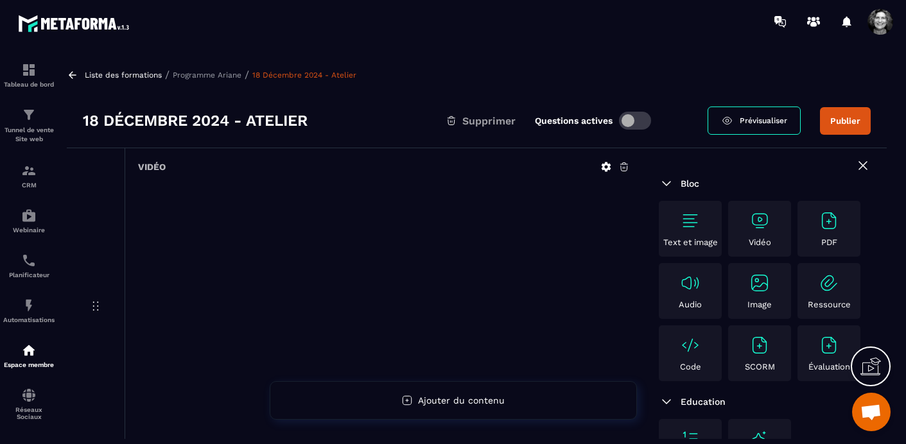
click at [627, 168] on icon at bounding box center [624, 167] width 8 height 8
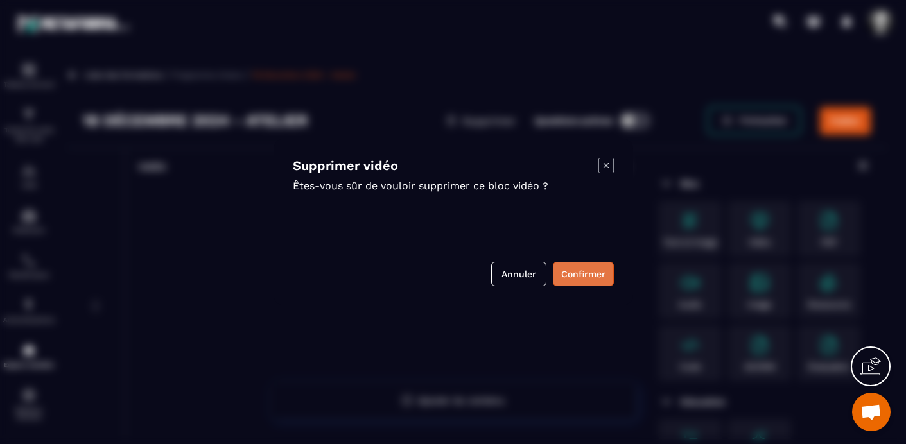
click at [586, 276] on button "Confirmer" at bounding box center [583, 274] width 61 height 24
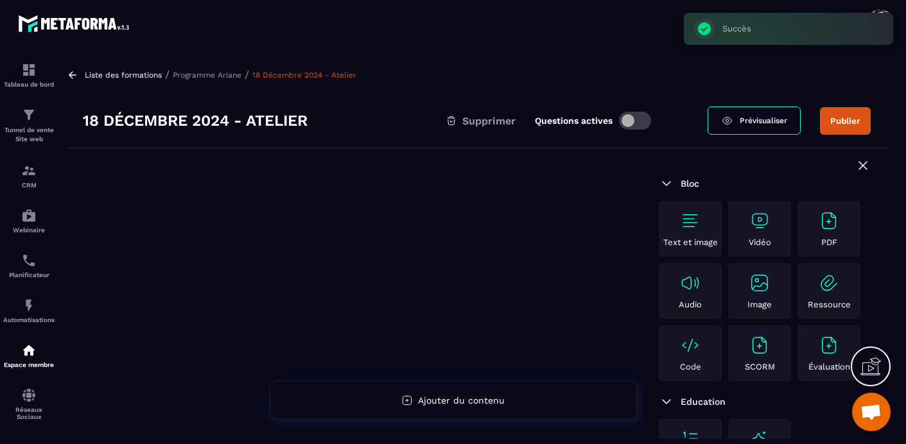
click at [763, 222] on img at bounding box center [760, 221] width 21 height 21
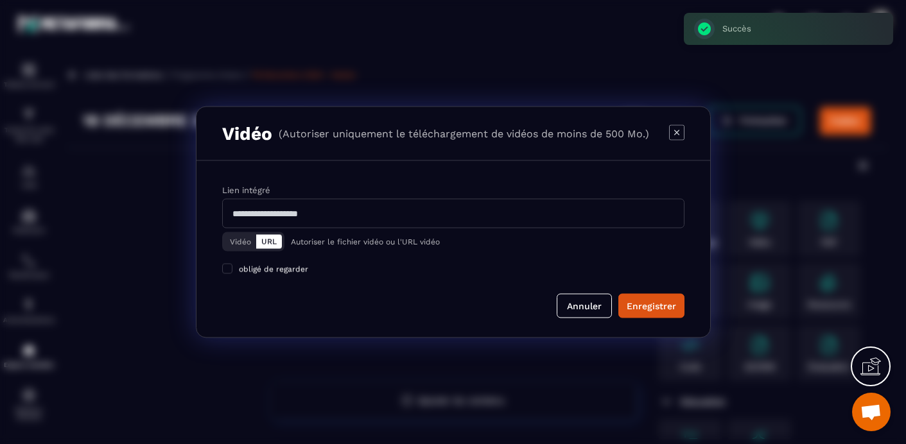
click at [235, 241] on button "Vidéo" at bounding box center [240, 242] width 31 height 14
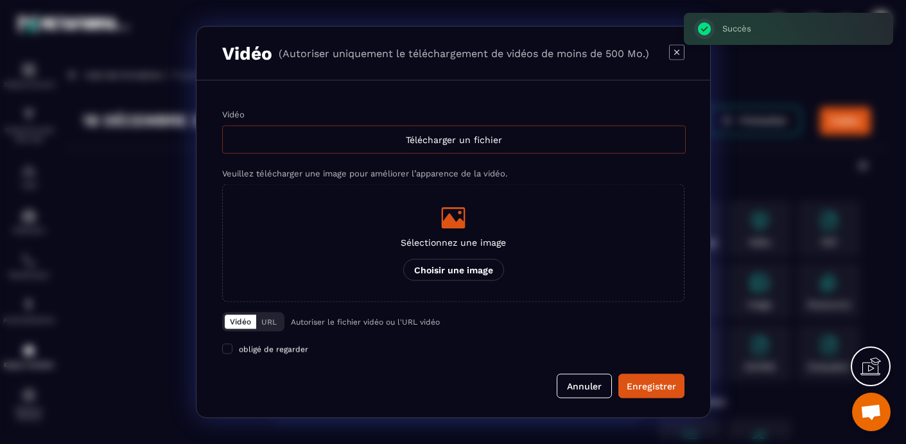
click at [448, 143] on div "Télécharger un fichier" at bounding box center [454, 140] width 464 height 28
click at [0, 0] on input "Vidéo Télécharger un fichier" at bounding box center [0, 0] width 0 height 0
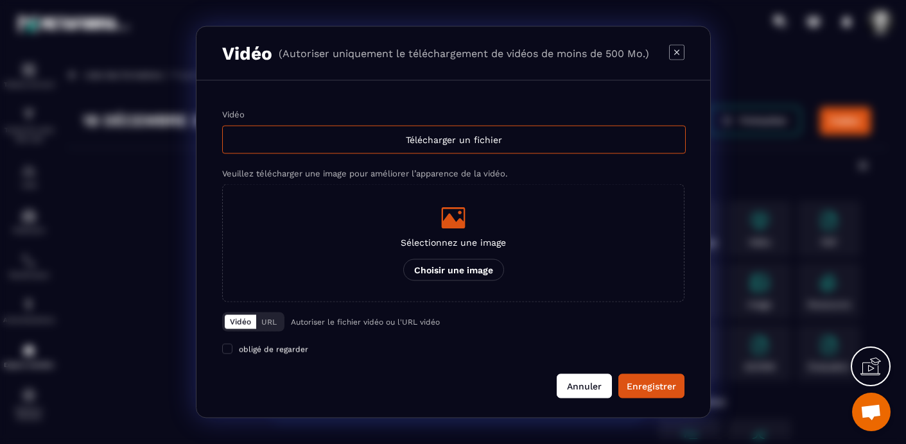
click at [579, 387] on button "Annuler" at bounding box center [584, 386] width 55 height 24
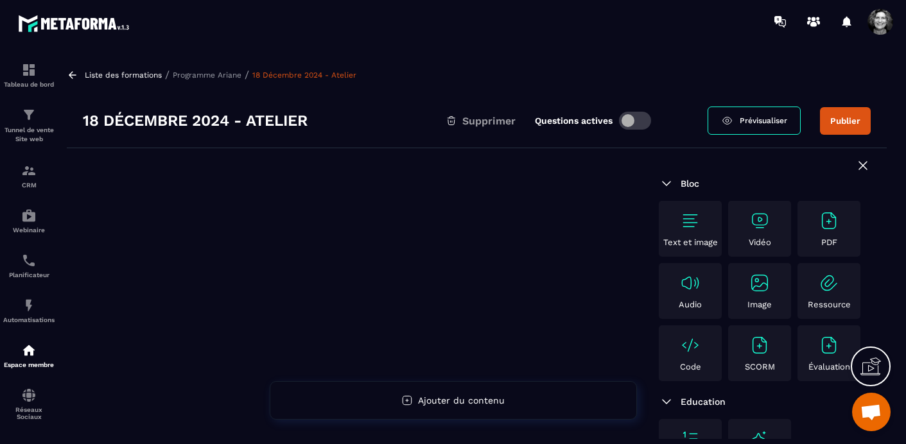
click at [213, 71] on p "Programme Ariane" at bounding box center [207, 75] width 69 height 9
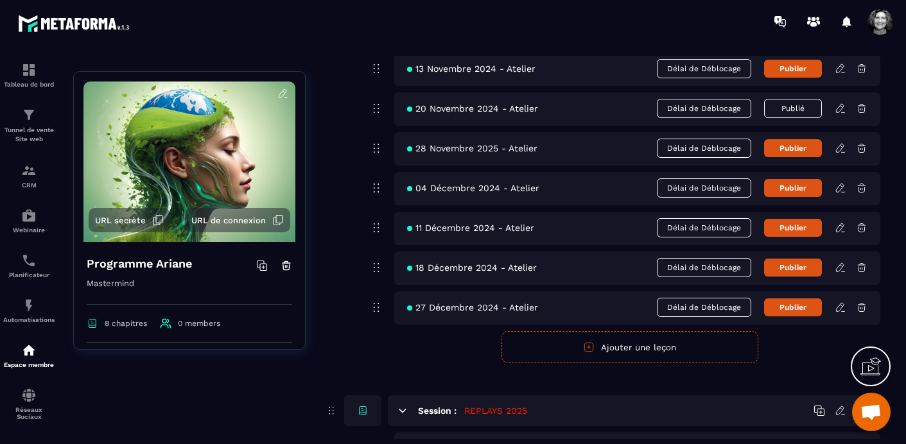
scroll to position [3229, 0]
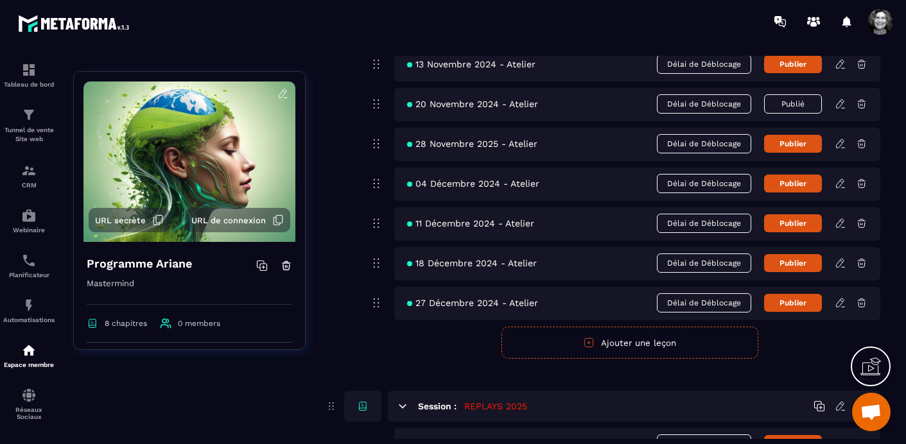
click at [841, 302] on icon at bounding box center [841, 303] width 12 height 12
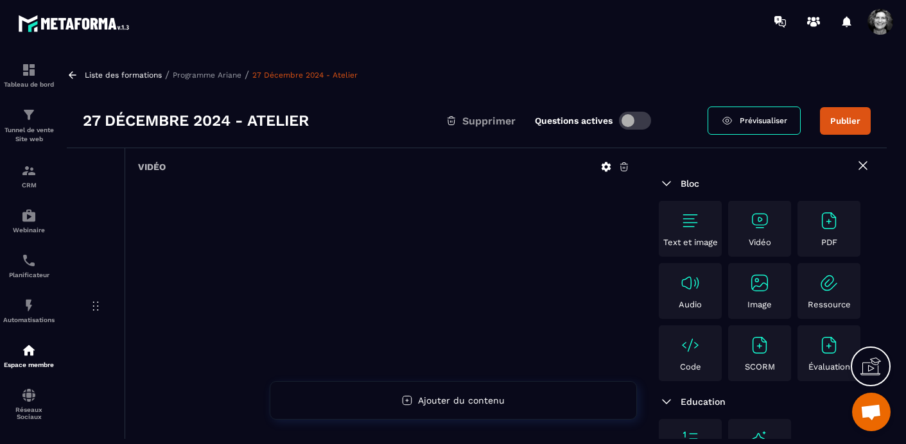
click at [624, 168] on icon at bounding box center [625, 167] width 12 height 12
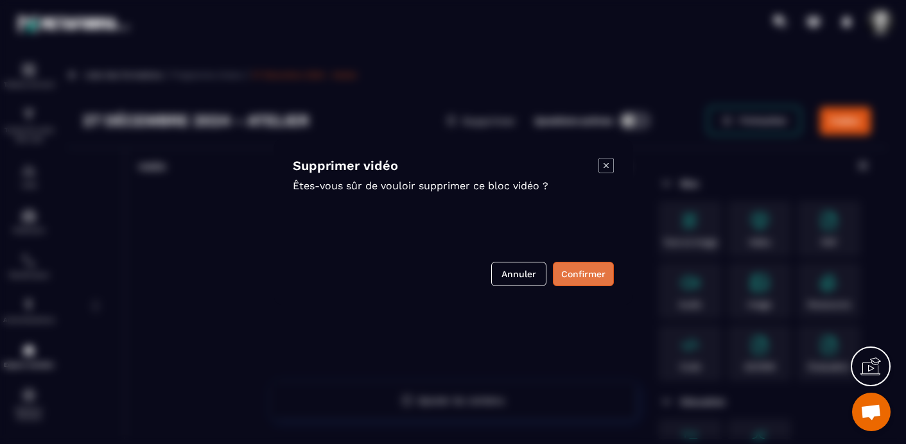
click at [579, 271] on button "Confirmer" at bounding box center [583, 274] width 61 height 24
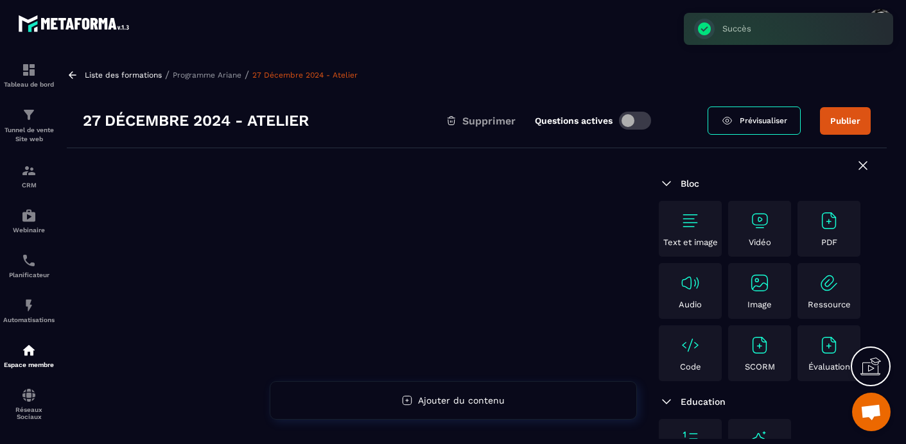
click at [761, 220] on img at bounding box center [760, 221] width 21 height 21
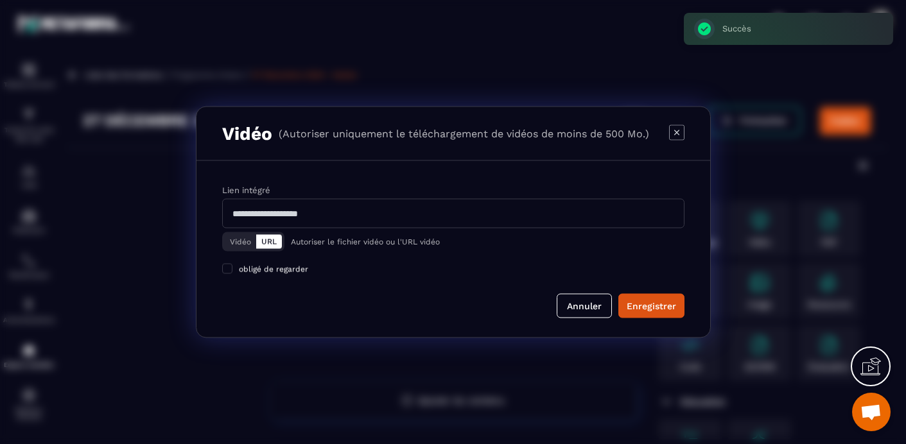
click at [233, 242] on button "Vidéo" at bounding box center [240, 242] width 31 height 14
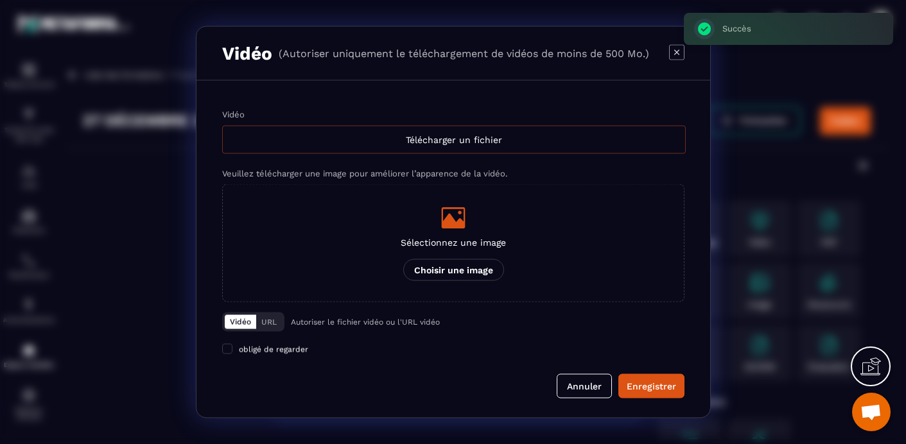
click at [438, 139] on div "Télécharger un fichier" at bounding box center [454, 140] width 464 height 28
click at [0, 0] on input "Vidéo Télécharger un fichier" at bounding box center [0, 0] width 0 height 0
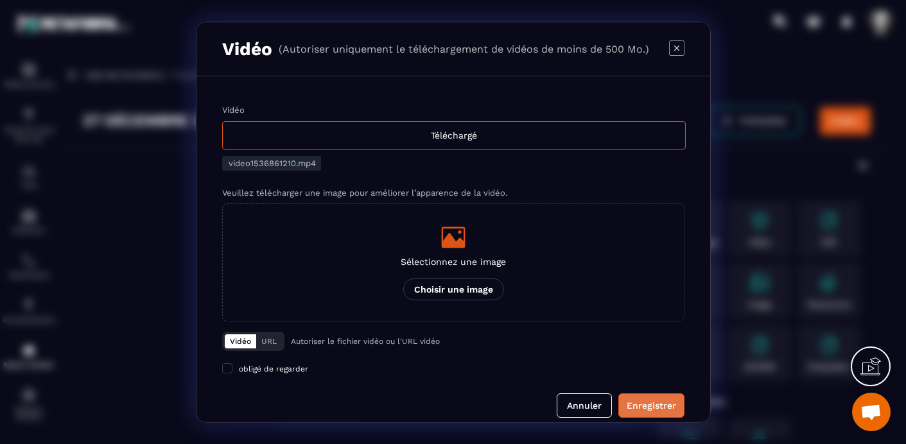
click at [652, 406] on div "Enregistrer" at bounding box center [651, 406] width 49 height 13
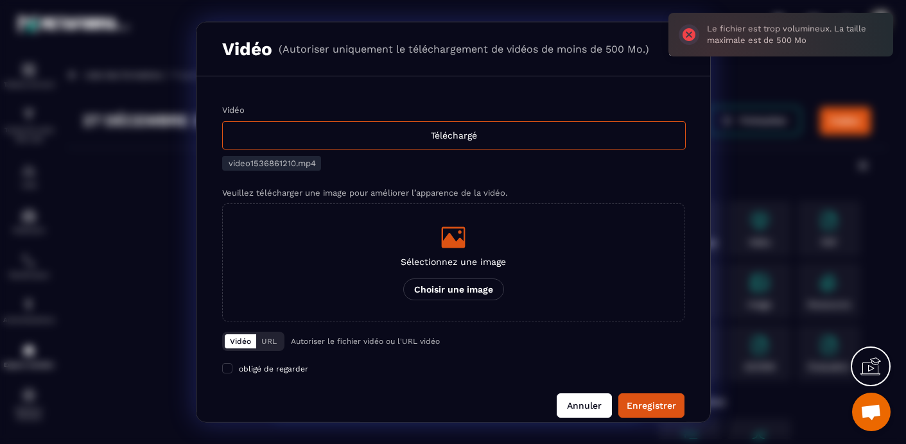
click at [576, 409] on button "Annuler" at bounding box center [584, 406] width 55 height 24
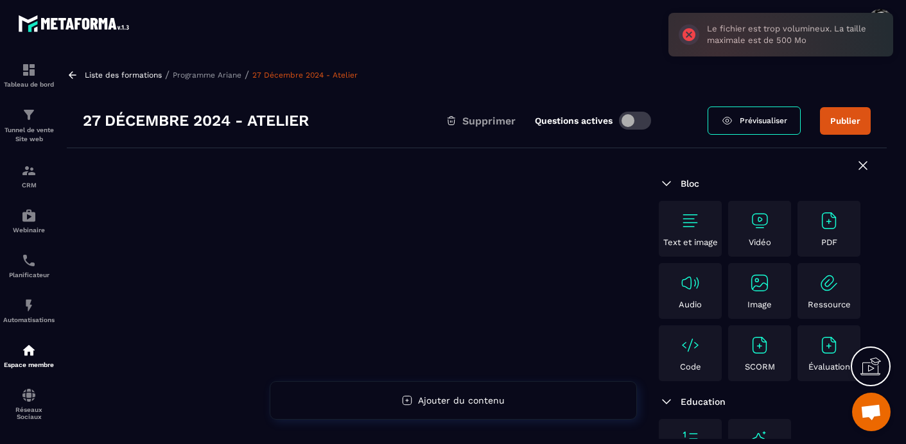
click at [213, 73] on p "Programme Ariane" at bounding box center [207, 75] width 69 height 9
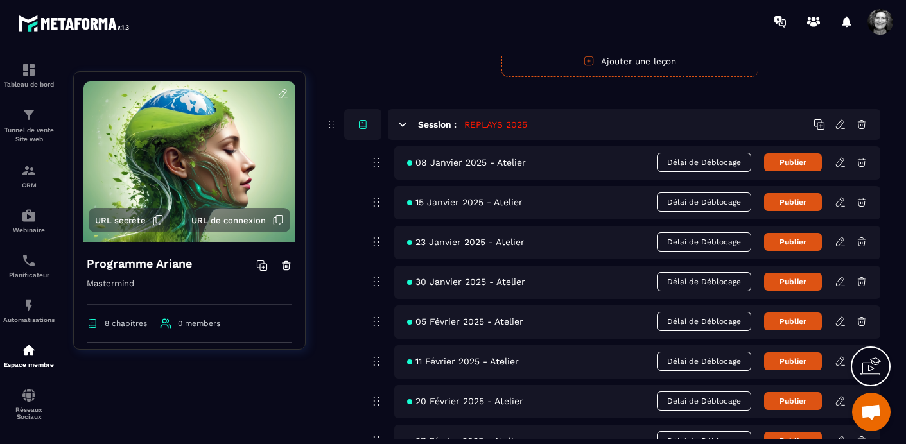
scroll to position [3513, 0]
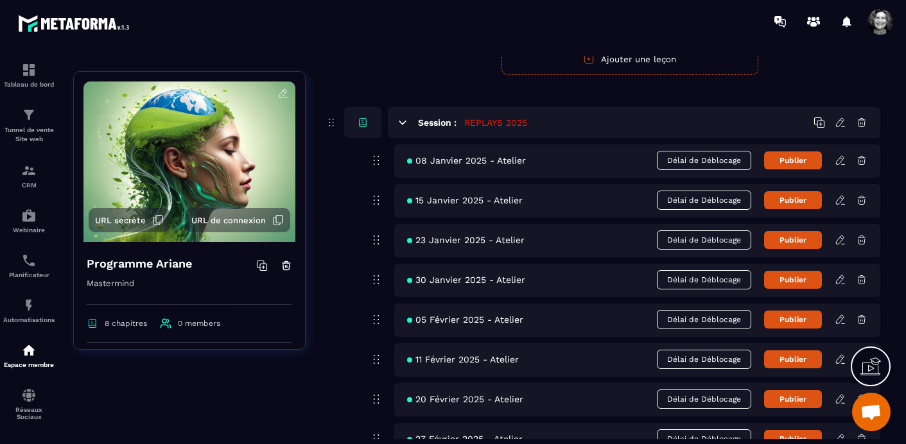
click at [840, 160] on icon at bounding box center [841, 161] width 12 height 12
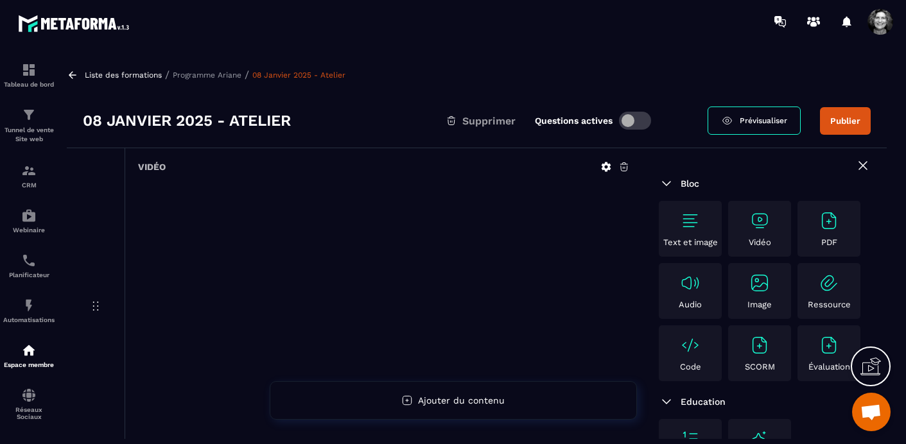
click at [624, 167] on icon at bounding box center [624, 167] width 8 height 8
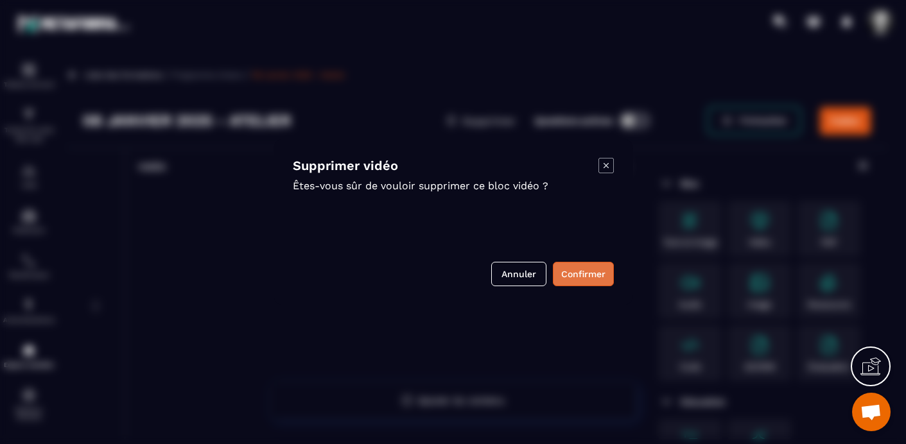
click at [572, 271] on button "Confirmer" at bounding box center [583, 274] width 61 height 24
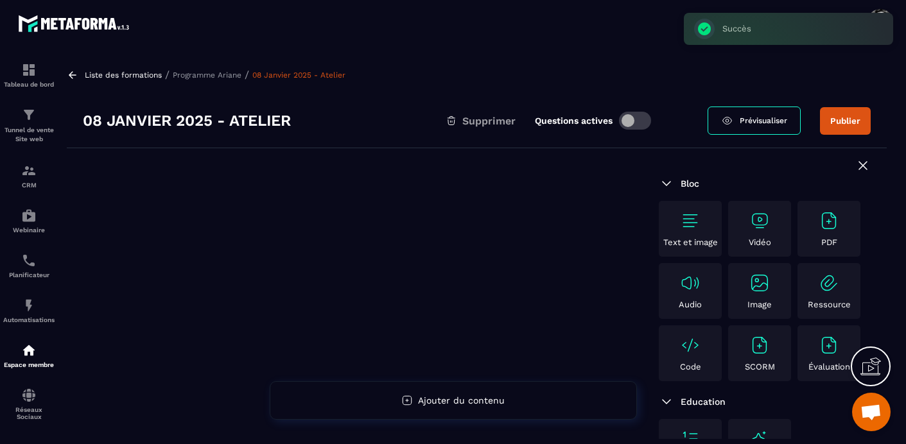
click at [764, 221] on img at bounding box center [760, 221] width 21 height 21
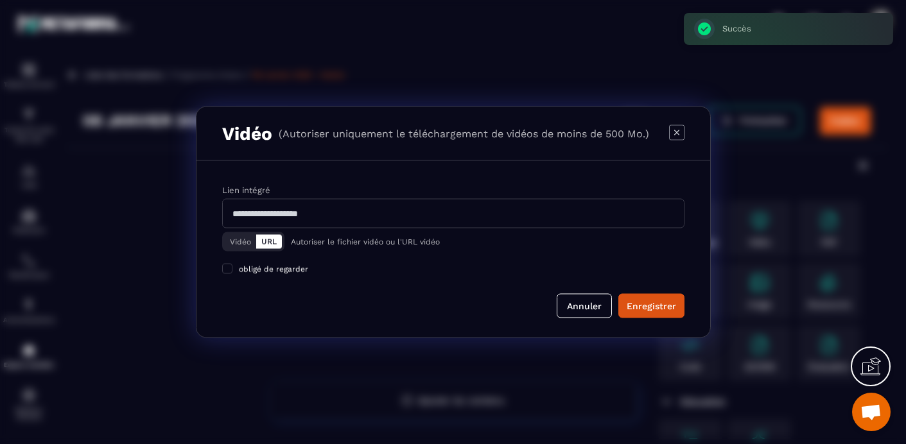
click at [242, 240] on button "Vidéo" at bounding box center [240, 242] width 31 height 14
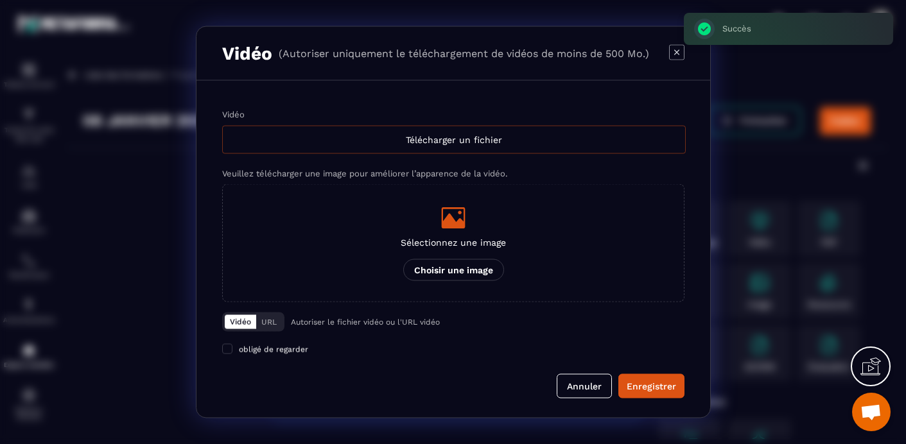
click at [448, 141] on div "Télécharger un fichier" at bounding box center [454, 140] width 464 height 28
click at [0, 0] on input "Vidéo Télécharger un fichier" at bounding box center [0, 0] width 0 height 0
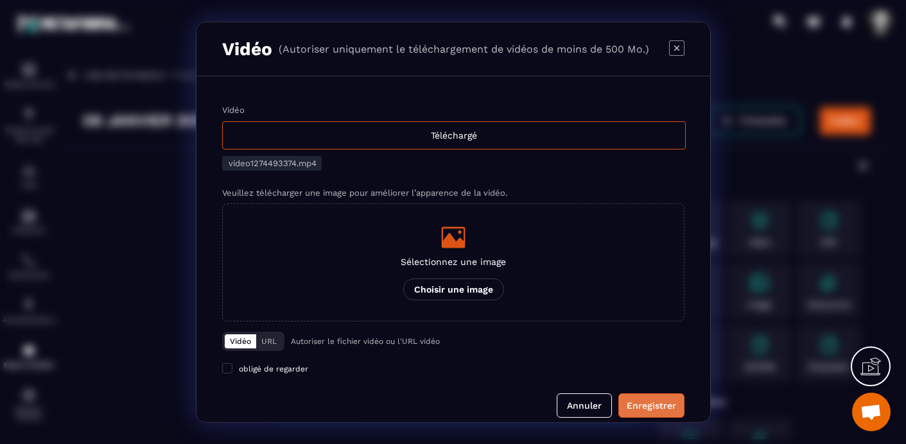
click at [650, 409] on div "Enregistrer" at bounding box center [651, 406] width 49 height 13
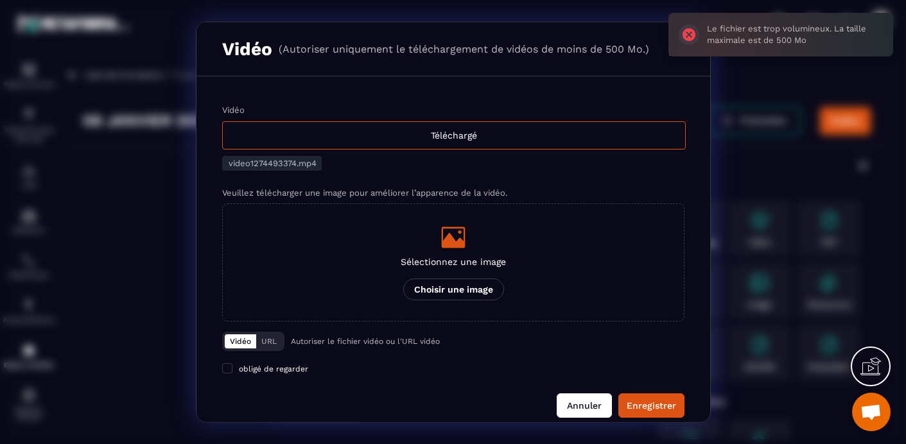
click at [583, 406] on button "Annuler" at bounding box center [584, 406] width 55 height 24
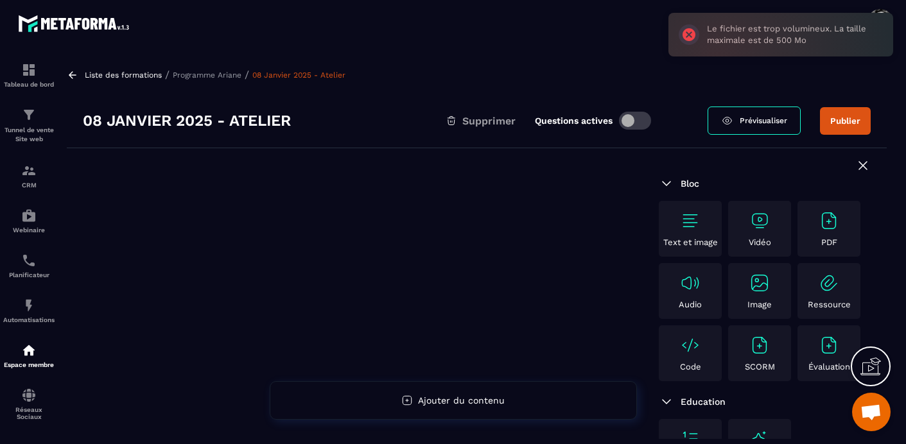
click at [206, 75] on p "Programme Ariane" at bounding box center [207, 75] width 69 height 9
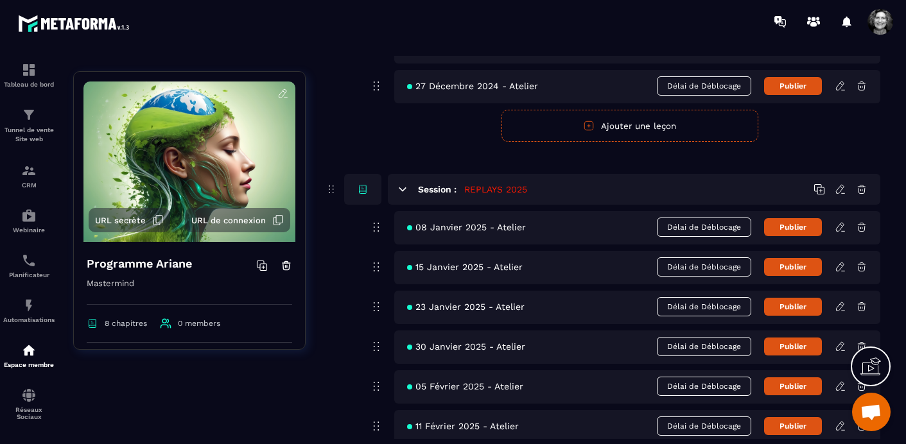
scroll to position [3465, 0]
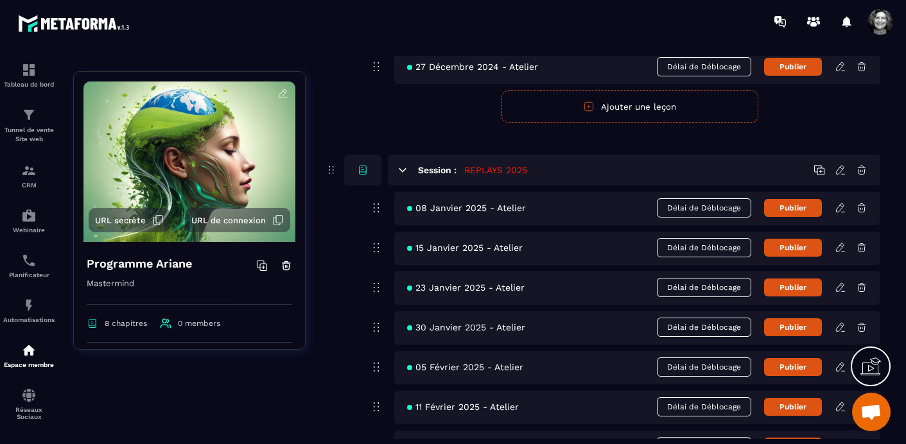
click at [841, 247] on icon at bounding box center [841, 248] width 12 height 12
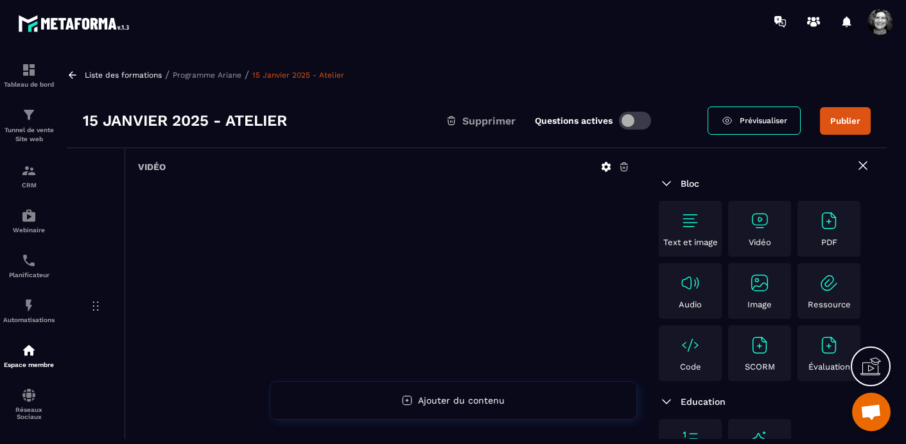
click at [622, 168] on icon at bounding box center [625, 167] width 12 height 12
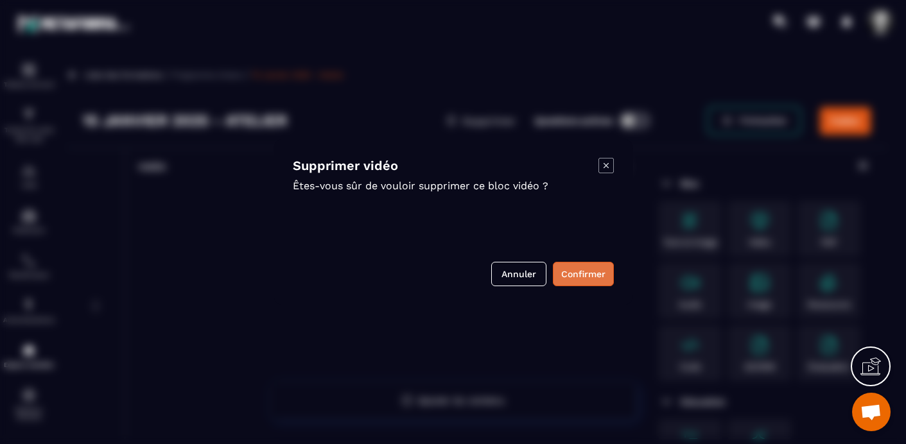
click at [576, 279] on button "Confirmer" at bounding box center [583, 274] width 61 height 24
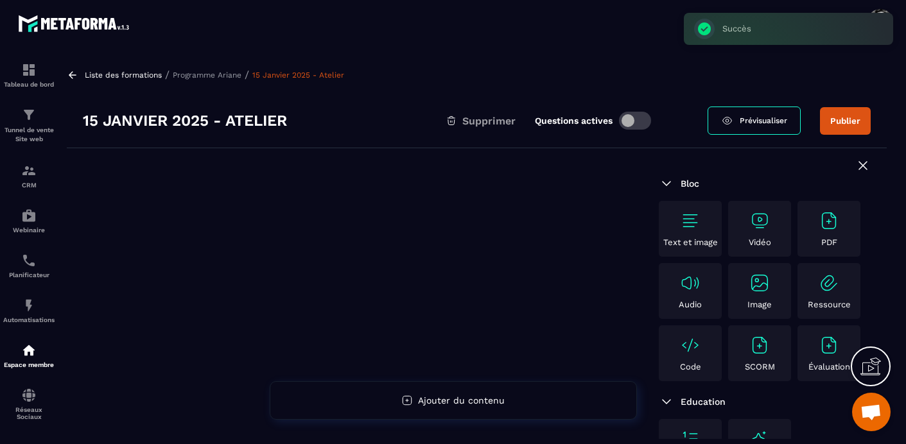
click at [766, 225] on img at bounding box center [760, 221] width 21 height 21
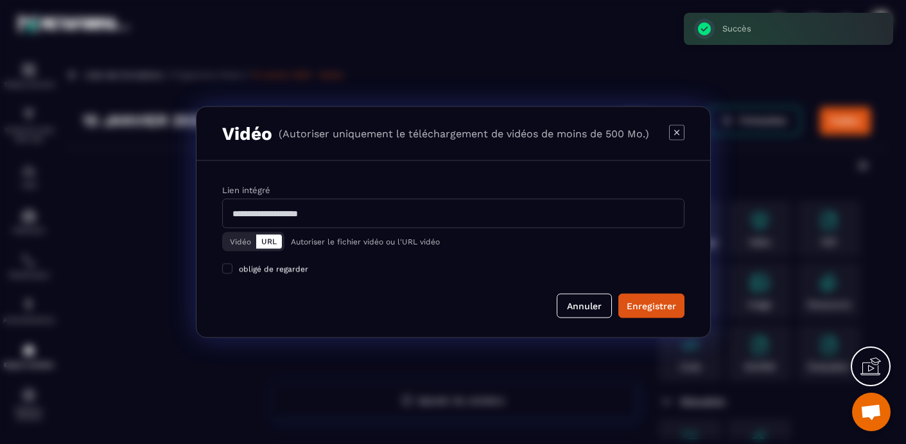
click at [243, 242] on button "Vidéo" at bounding box center [240, 242] width 31 height 14
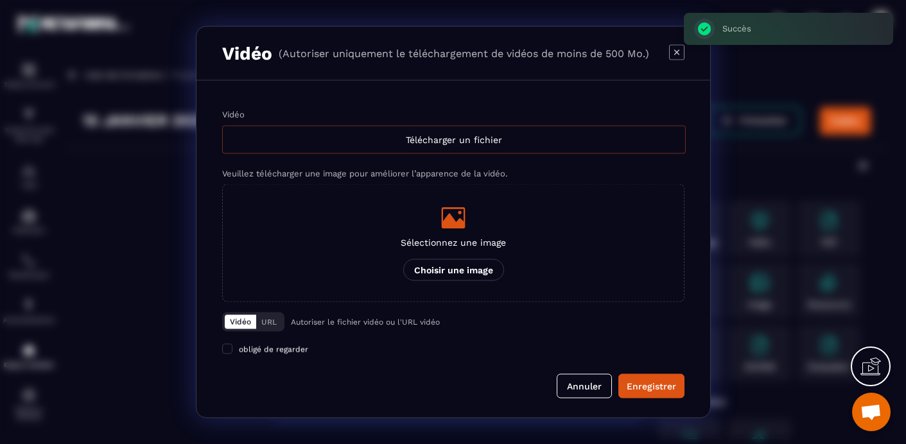
click at [494, 137] on div "Télécharger un fichier" at bounding box center [454, 140] width 464 height 28
click at [0, 0] on input "Vidéo Télécharger un fichier" at bounding box center [0, 0] width 0 height 0
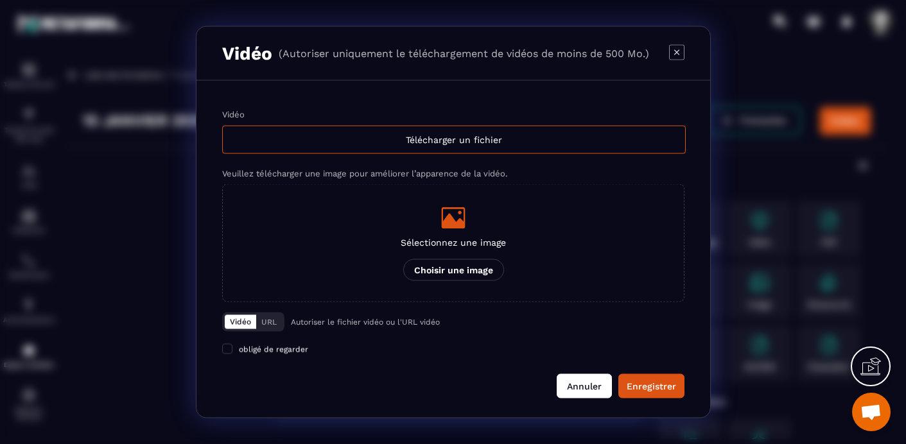
click at [592, 387] on button "Annuler" at bounding box center [584, 386] width 55 height 24
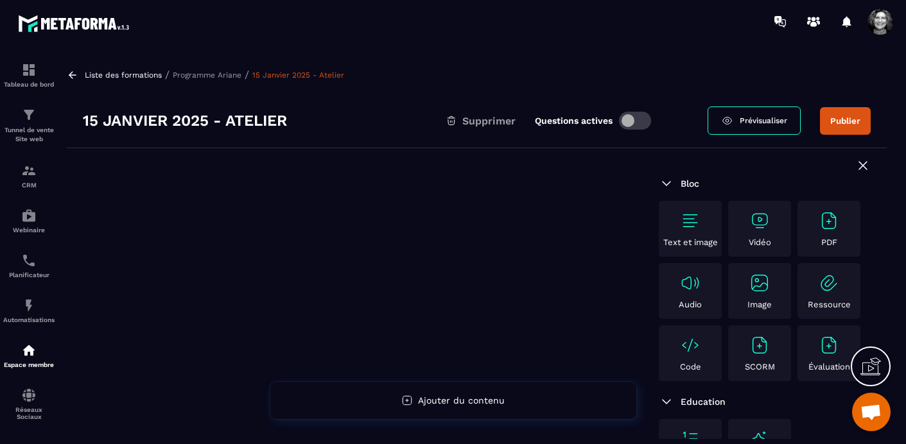
click at [213, 71] on p "Programme Ariane" at bounding box center [207, 75] width 69 height 9
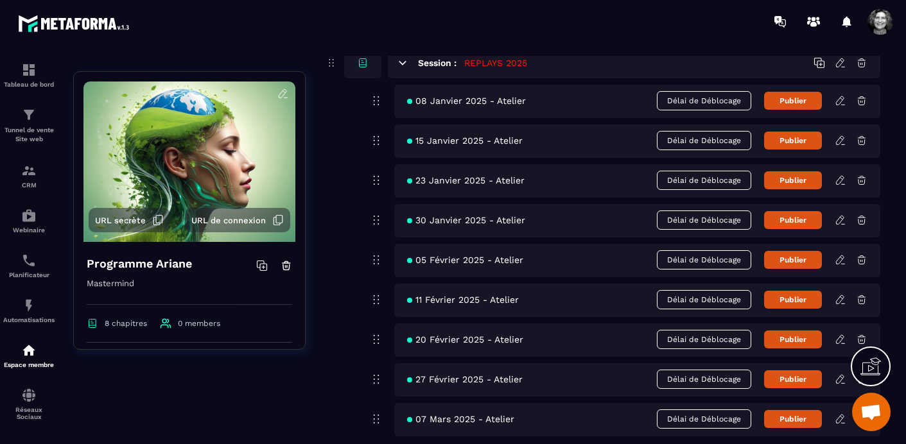
scroll to position [3566, 0]
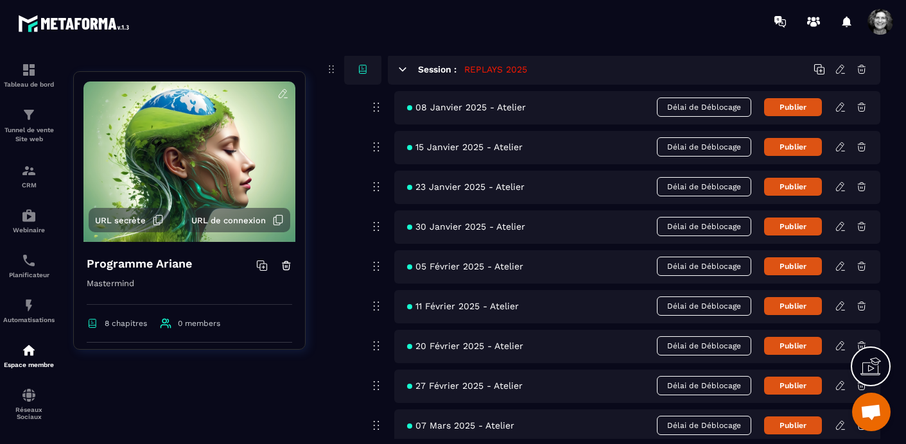
click at [841, 187] on icon at bounding box center [841, 187] width 12 height 12
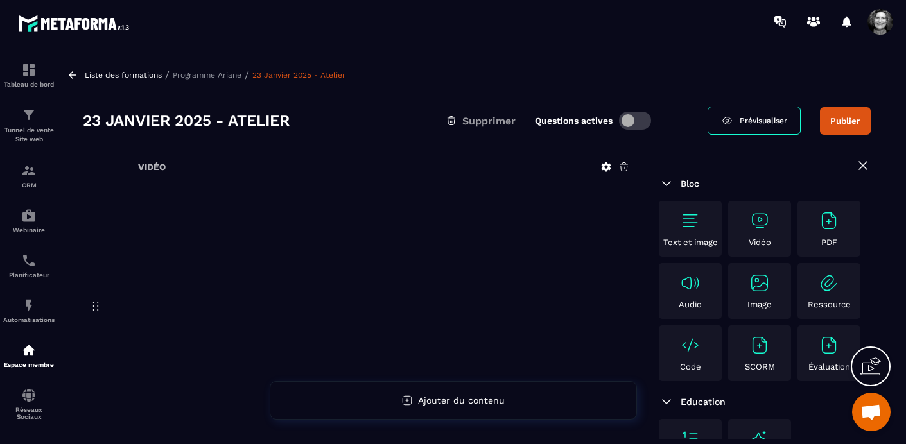
click at [625, 166] on icon at bounding box center [625, 167] width 12 height 12
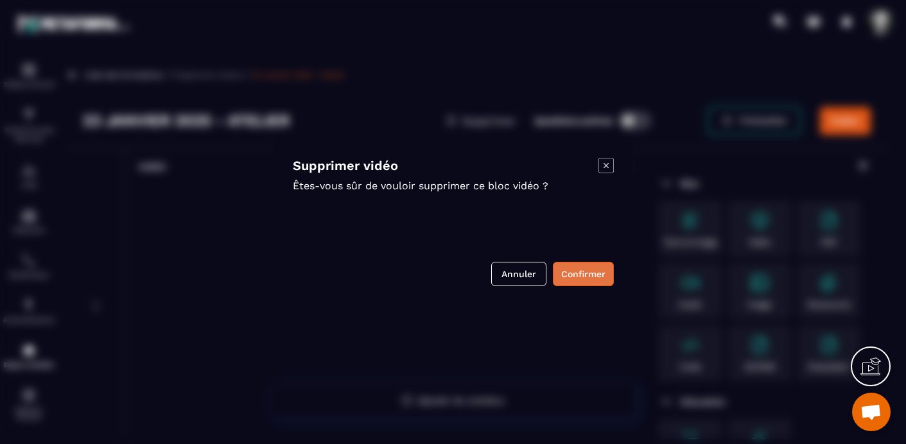
click at [582, 279] on button "Confirmer" at bounding box center [583, 274] width 61 height 24
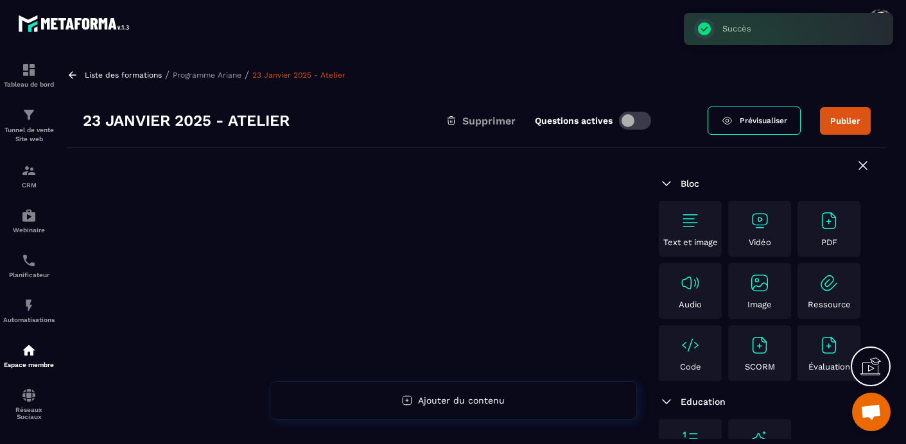
click at [757, 218] on img at bounding box center [760, 221] width 21 height 21
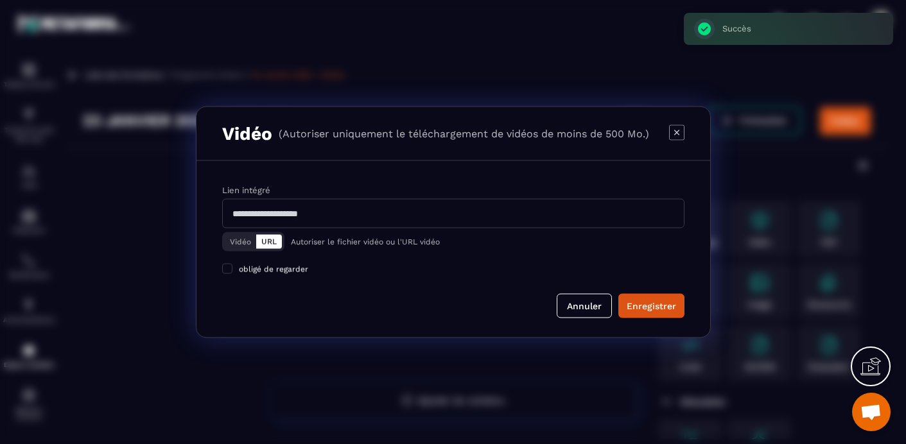
click at [238, 240] on button "Vidéo" at bounding box center [240, 242] width 31 height 14
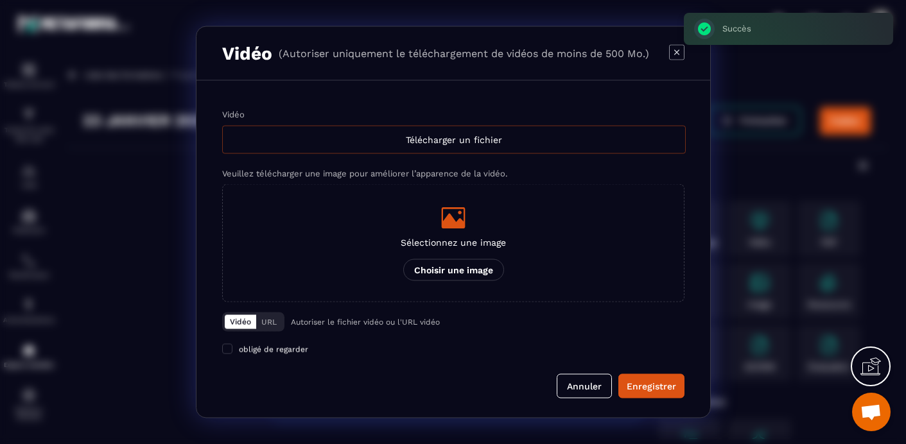
click at [504, 136] on div "Télécharger un fichier" at bounding box center [454, 140] width 464 height 28
click at [0, 0] on input "Vidéo Télécharger un fichier" at bounding box center [0, 0] width 0 height 0
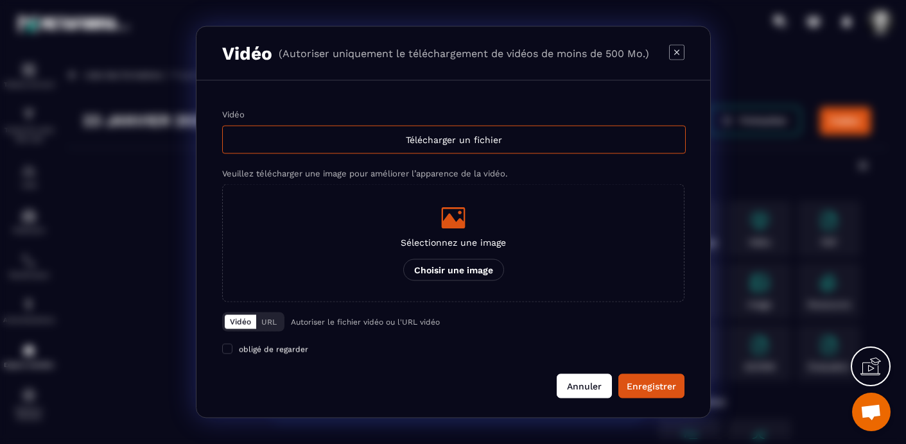
click at [581, 387] on button "Annuler" at bounding box center [584, 386] width 55 height 24
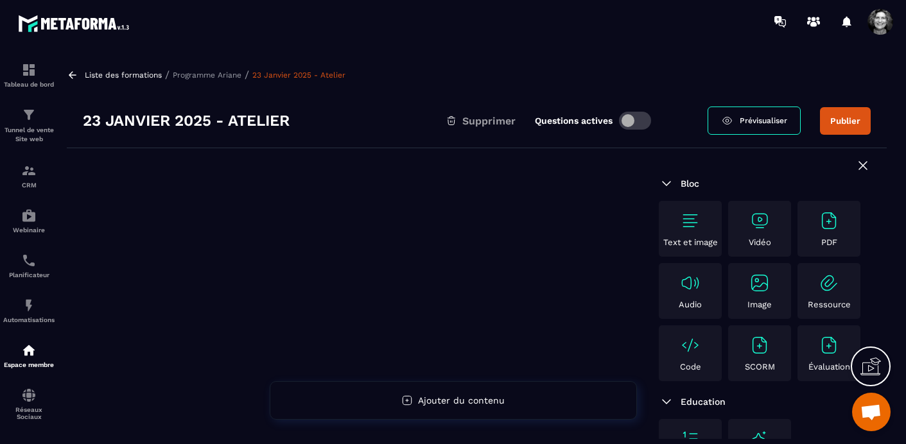
click at [196, 75] on p "Programme Ariane" at bounding box center [207, 75] width 69 height 9
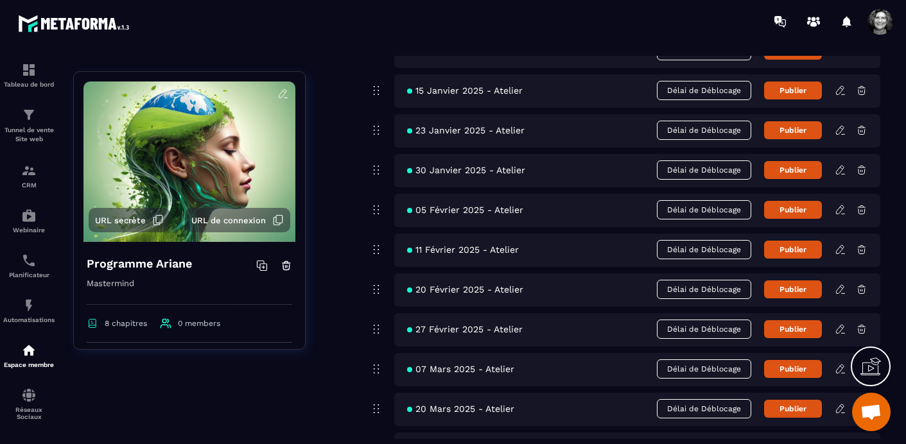
scroll to position [3621, 0]
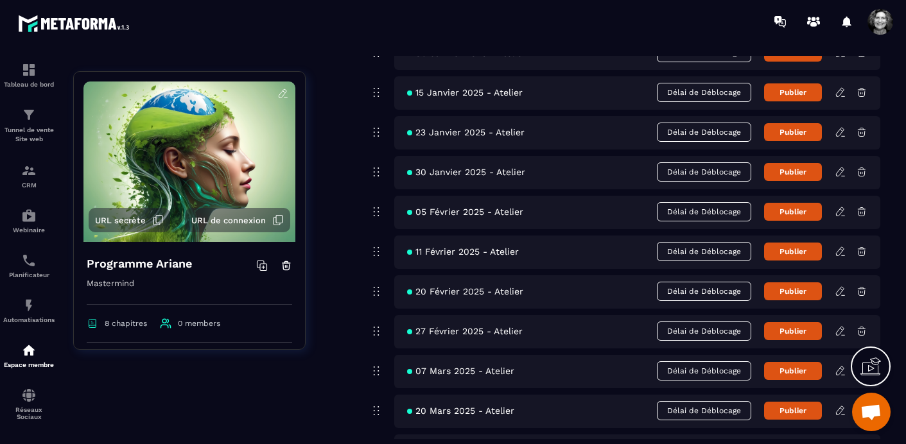
click at [841, 170] on icon at bounding box center [841, 172] width 12 height 12
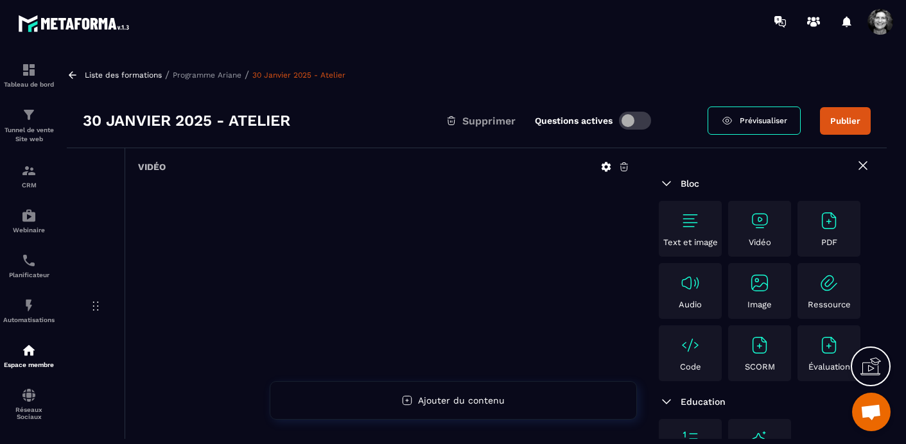
click at [624, 167] on icon at bounding box center [624, 167] width 8 height 8
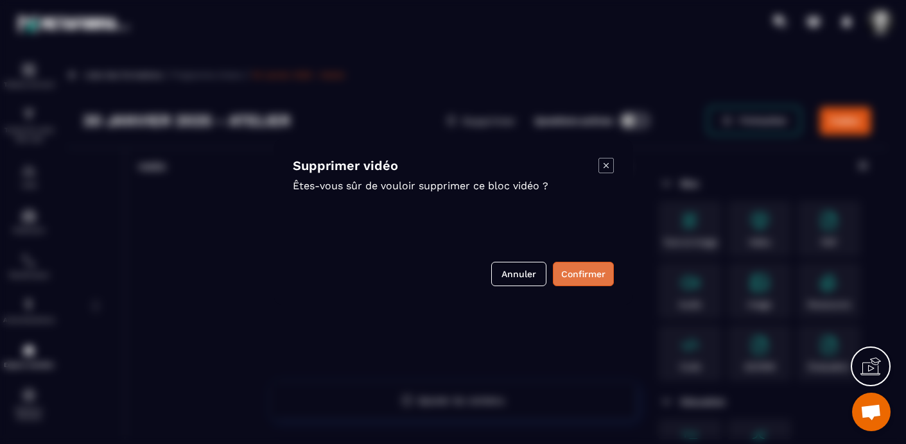
click at [584, 271] on button "Confirmer" at bounding box center [583, 274] width 61 height 24
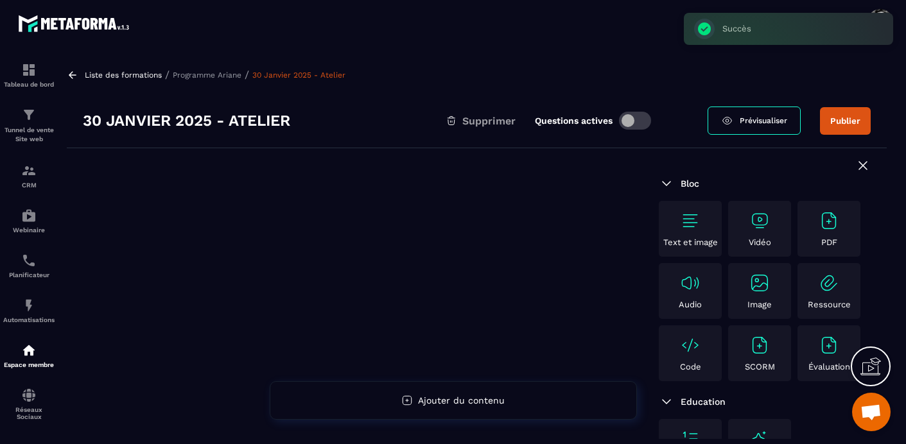
click at [757, 228] on img at bounding box center [760, 221] width 21 height 21
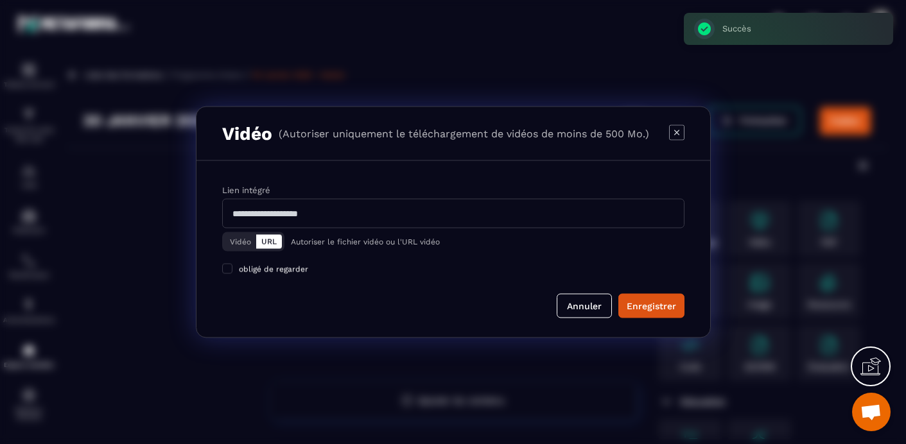
click at [241, 239] on button "Vidéo" at bounding box center [240, 242] width 31 height 14
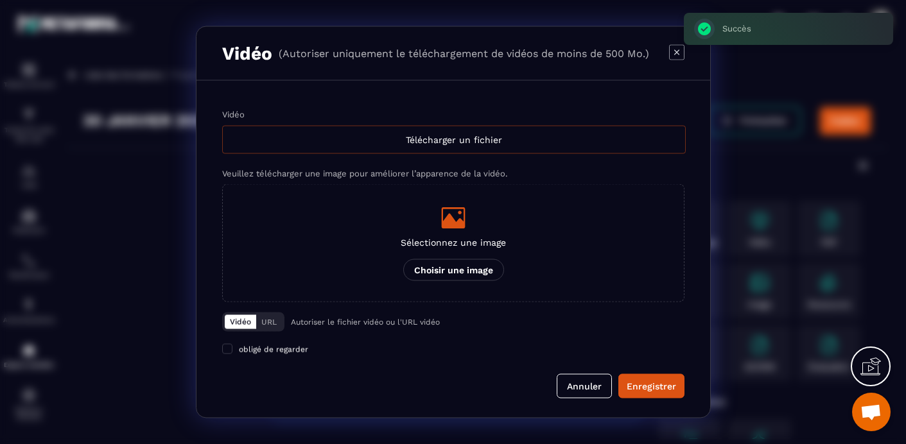
click at [428, 137] on div "Télécharger un fichier" at bounding box center [454, 140] width 464 height 28
click at [0, 0] on input "Vidéo Télécharger un fichier" at bounding box center [0, 0] width 0 height 0
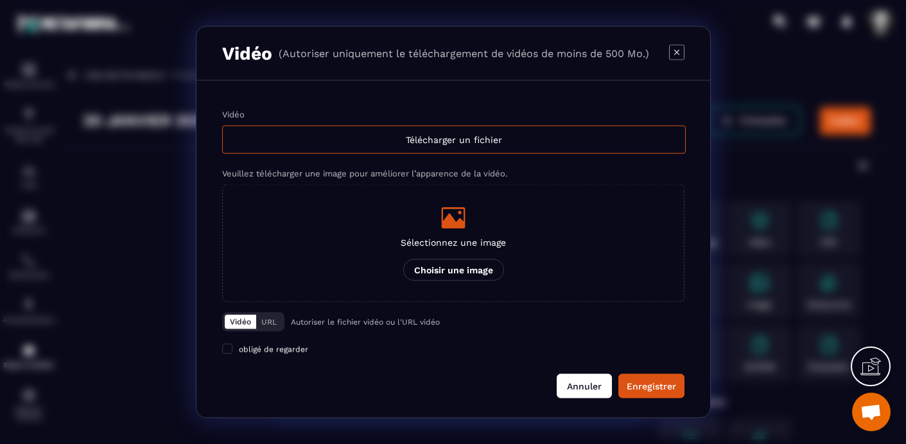
click at [583, 382] on button "Annuler" at bounding box center [584, 386] width 55 height 24
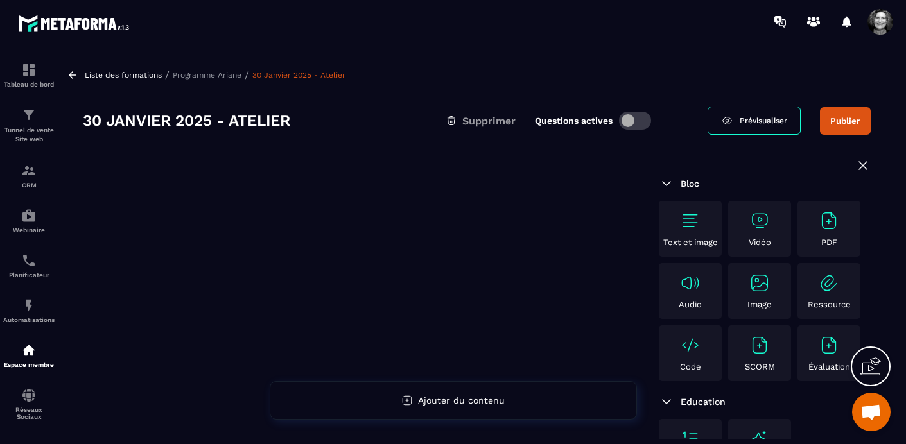
click at [220, 74] on p "Programme Ariane" at bounding box center [207, 75] width 69 height 9
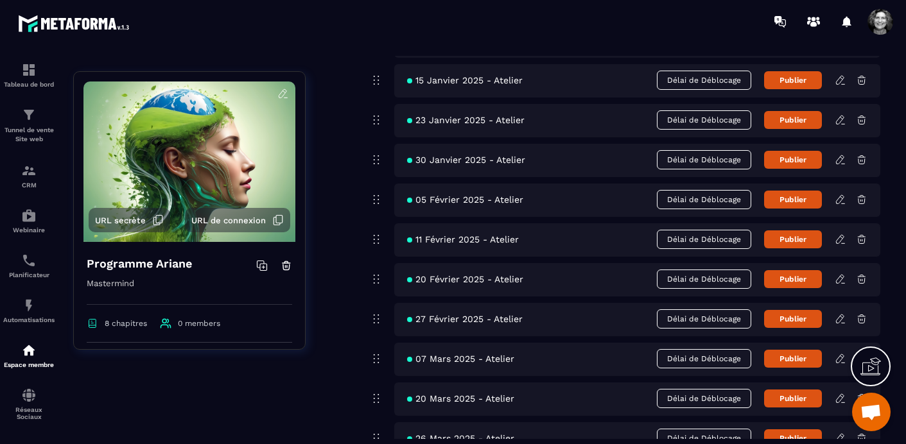
scroll to position [3641, 0]
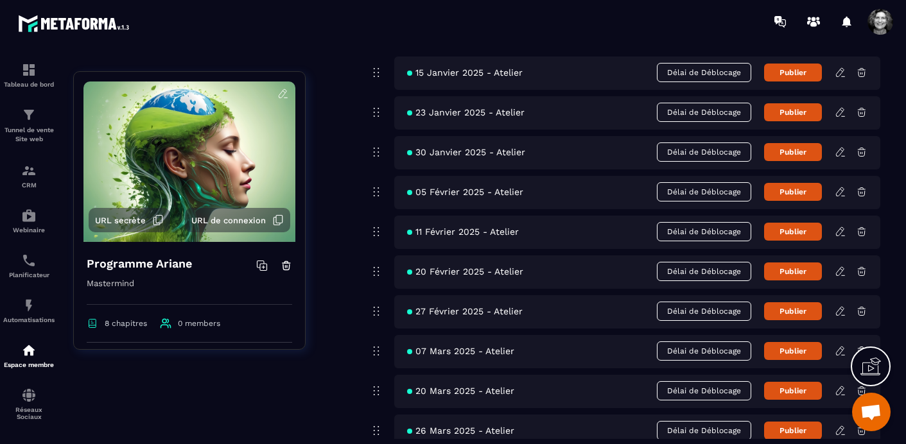
click at [840, 192] on icon at bounding box center [841, 192] width 12 height 12
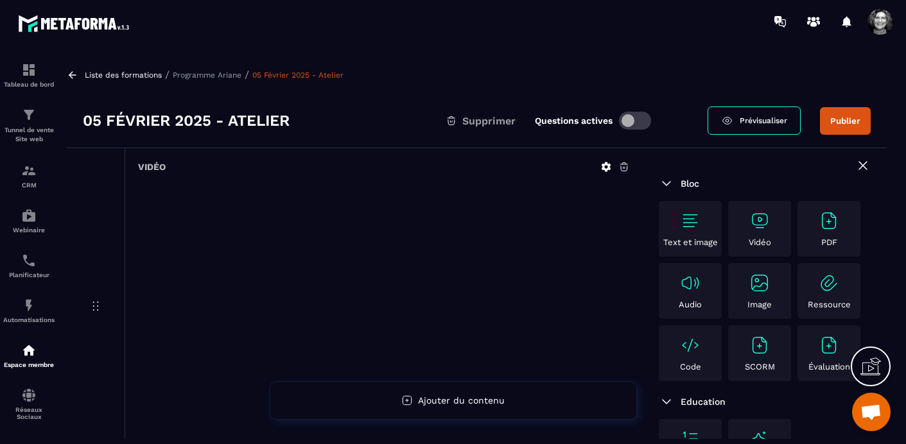
click at [622, 163] on icon at bounding box center [624, 167] width 8 height 8
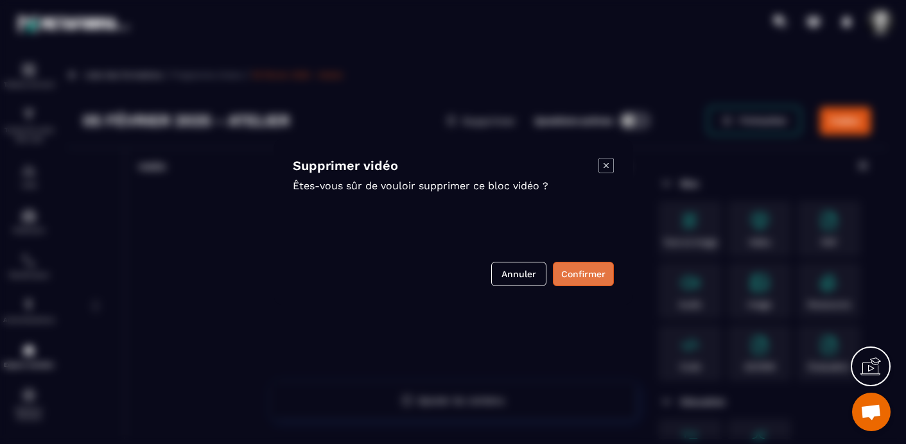
click at [579, 274] on button "Confirmer" at bounding box center [583, 274] width 61 height 24
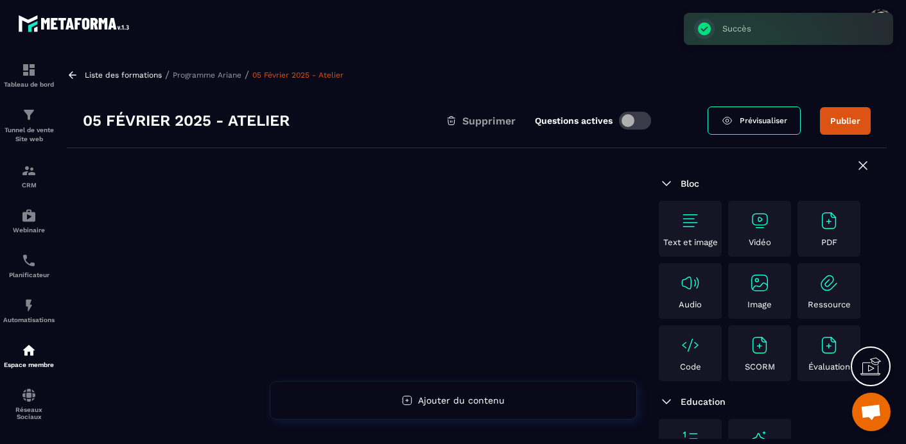
click at [765, 222] on img at bounding box center [760, 221] width 21 height 21
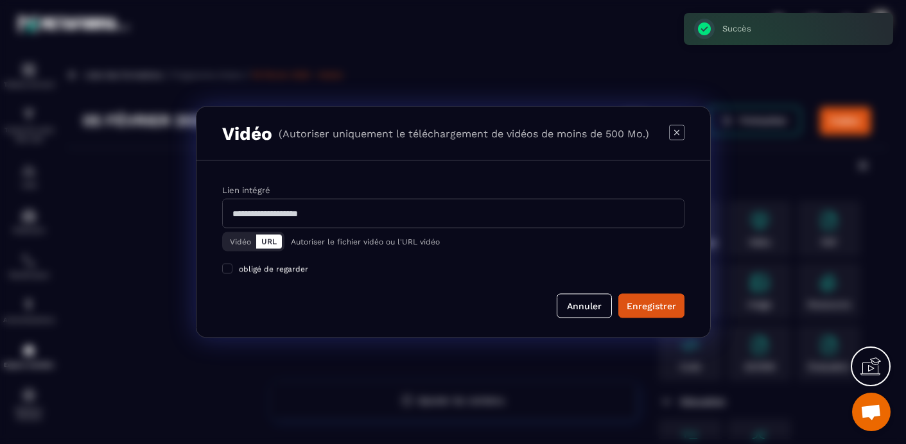
click at [238, 240] on button "Vidéo" at bounding box center [240, 242] width 31 height 14
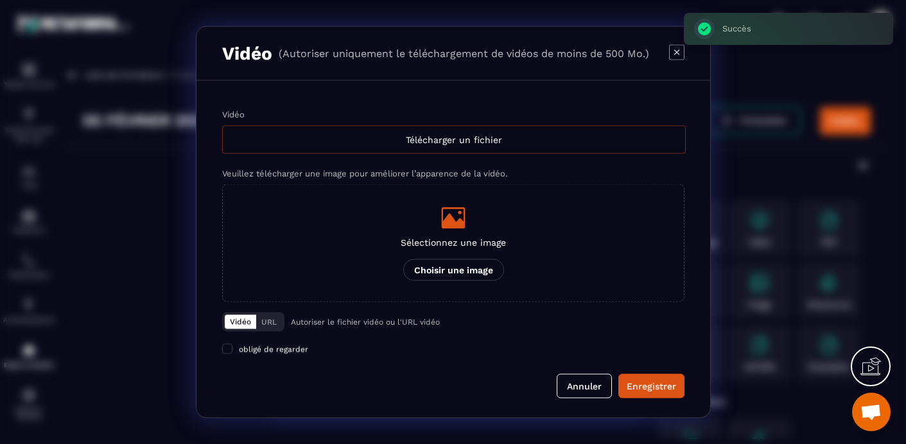
click at [491, 139] on div "Télécharger un fichier" at bounding box center [454, 140] width 464 height 28
click at [0, 0] on input "Vidéo Télécharger un fichier" at bounding box center [0, 0] width 0 height 0
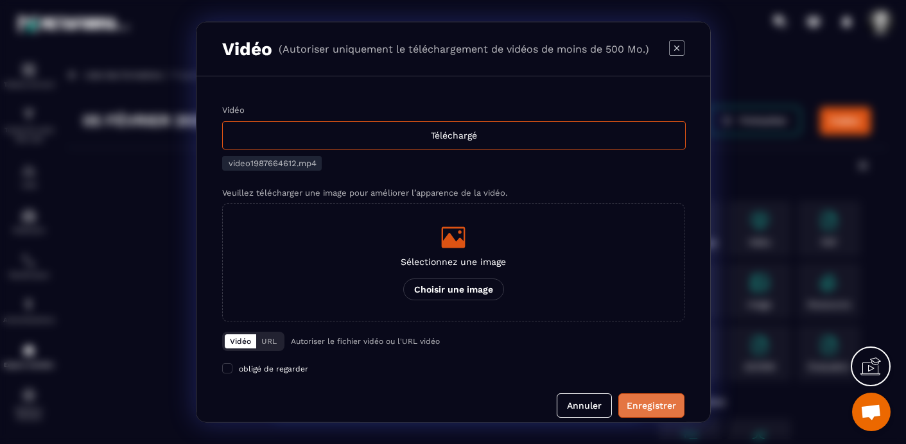
click at [650, 401] on div "Enregistrer" at bounding box center [651, 406] width 49 height 13
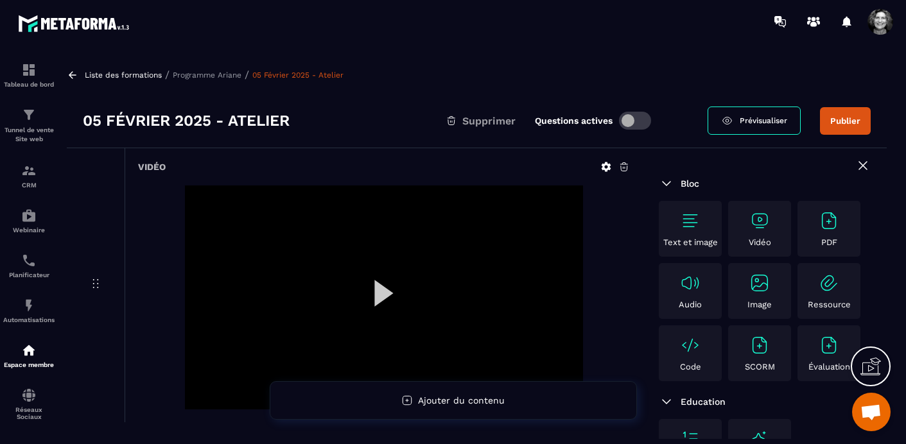
click at [852, 117] on button "Publier" at bounding box center [845, 121] width 51 height 28
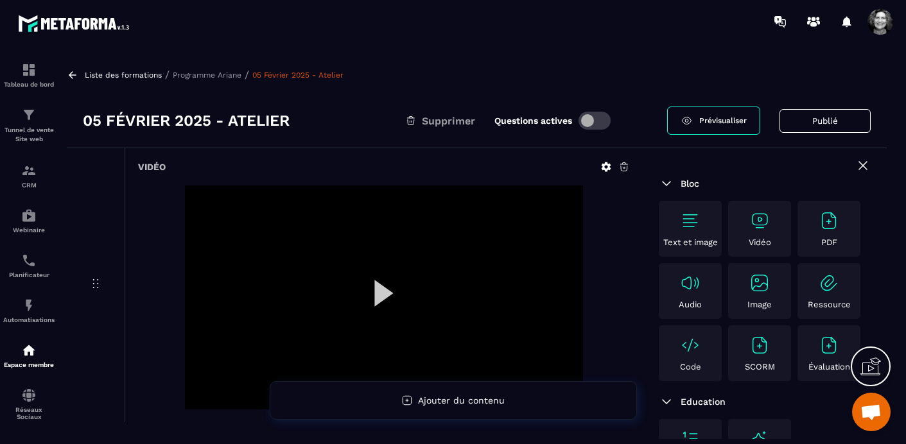
click at [205, 73] on p "Programme Ariane" at bounding box center [207, 75] width 69 height 9
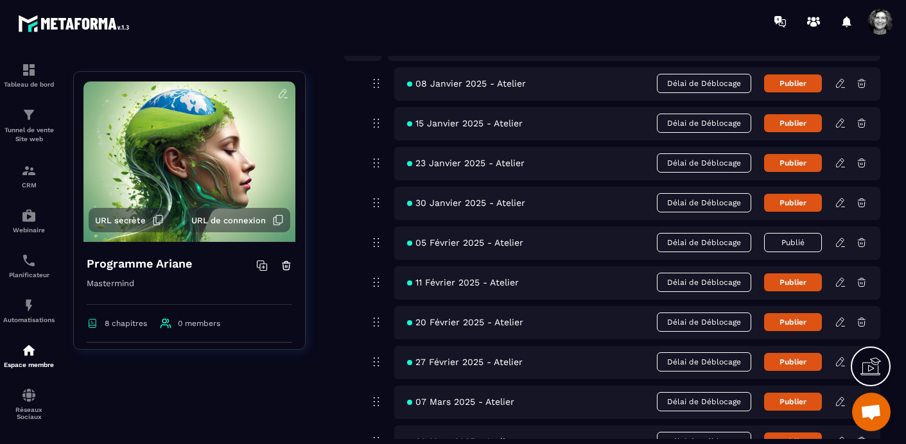
scroll to position [3598, 0]
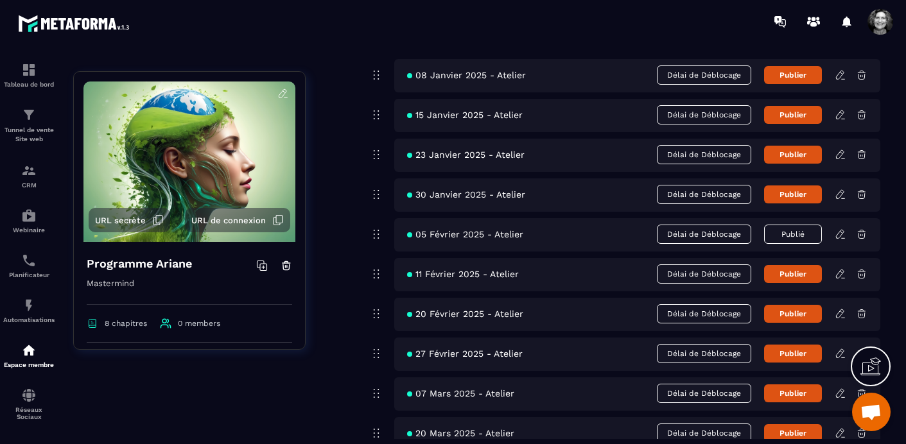
click at [839, 274] on icon at bounding box center [841, 274] width 12 height 12
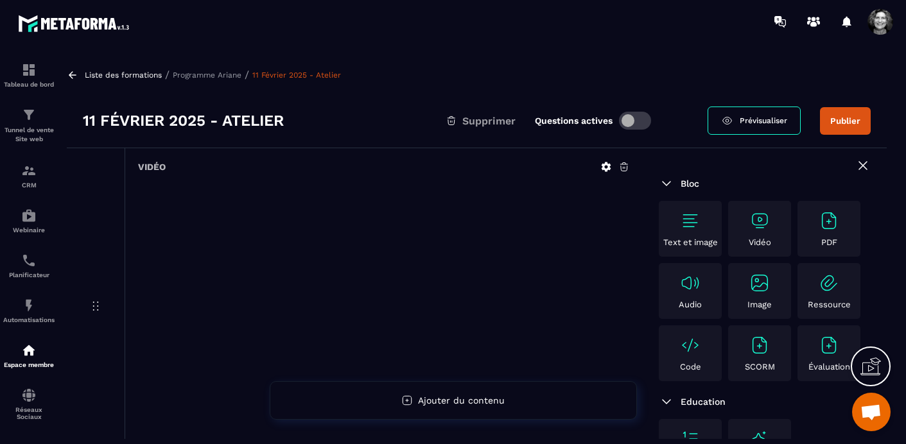
click at [624, 169] on icon at bounding box center [625, 167] width 12 height 12
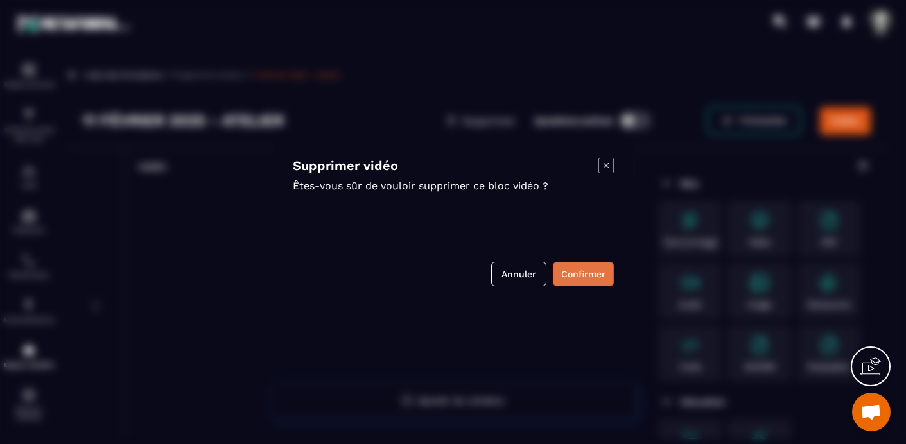
click at [583, 274] on button "Confirmer" at bounding box center [583, 274] width 61 height 24
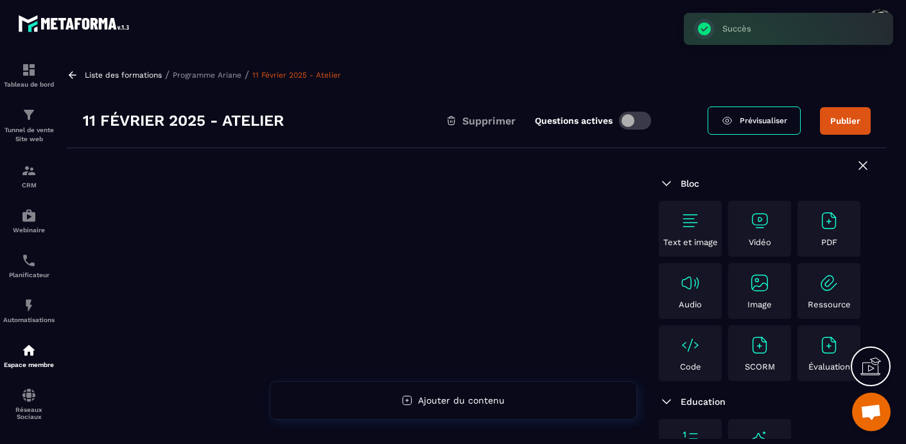
click at [755, 222] on img at bounding box center [760, 221] width 21 height 21
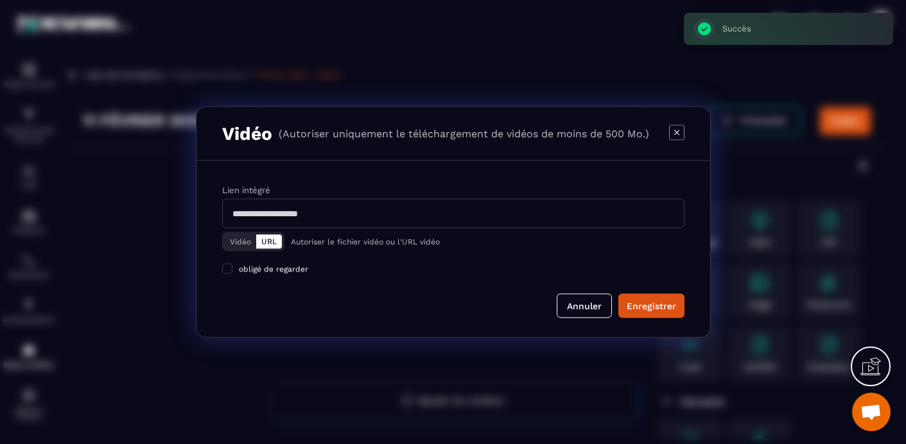
click at [238, 236] on button "Vidéo" at bounding box center [240, 242] width 31 height 14
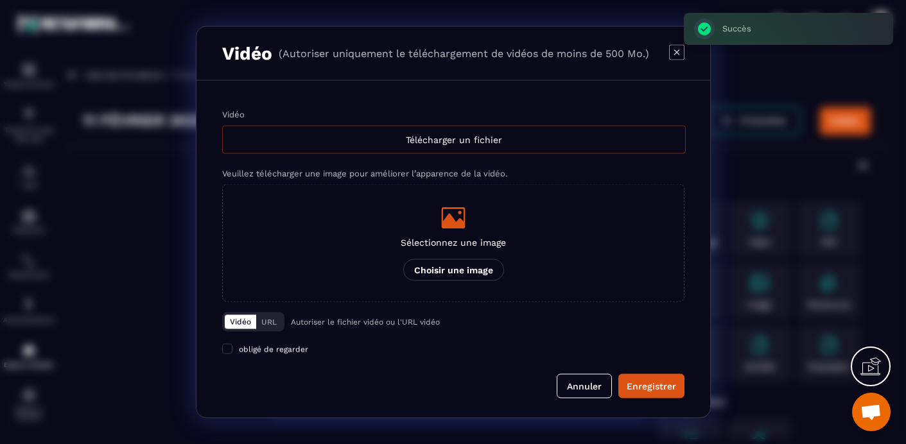
click at [420, 141] on div "Télécharger un fichier" at bounding box center [454, 140] width 464 height 28
click at [0, 0] on input "Vidéo Télécharger un fichier" at bounding box center [0, 0] width 0 height 0
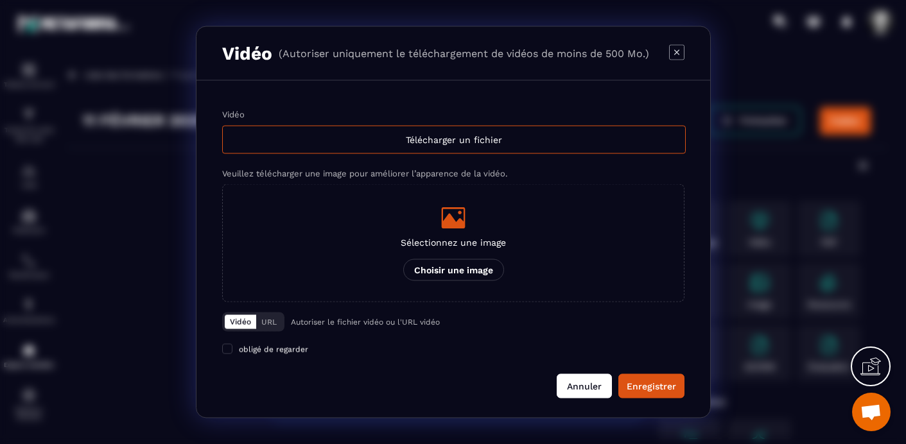
click at [583, 384] on button "Annuler" at bounding box center [584, 386] width 55 height 24
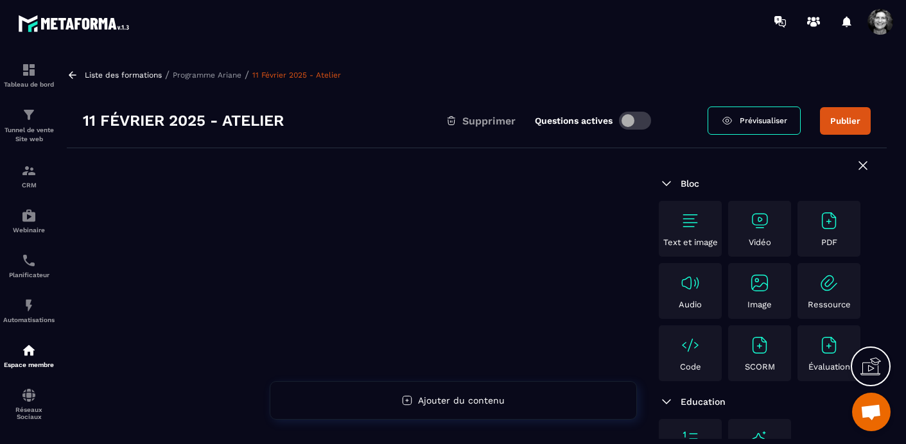
click at [188, 72] on p "Programme Ariane" at bounding box center [207, 75] width 69 height 9
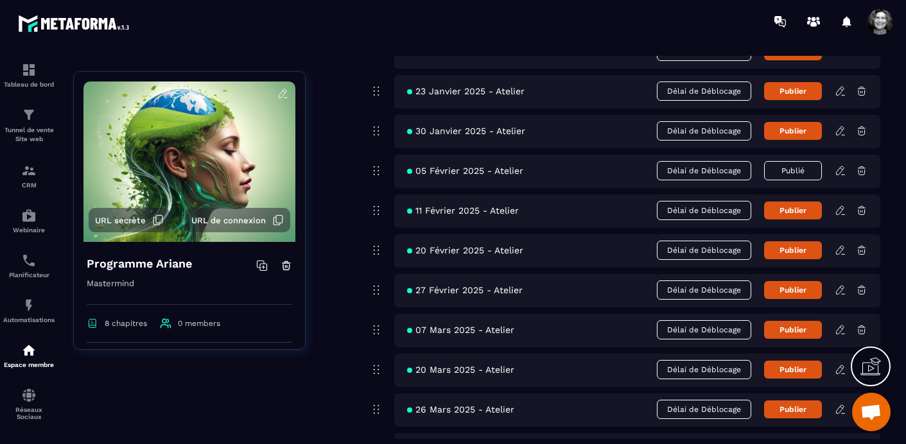
scroll to position [3658, 0]
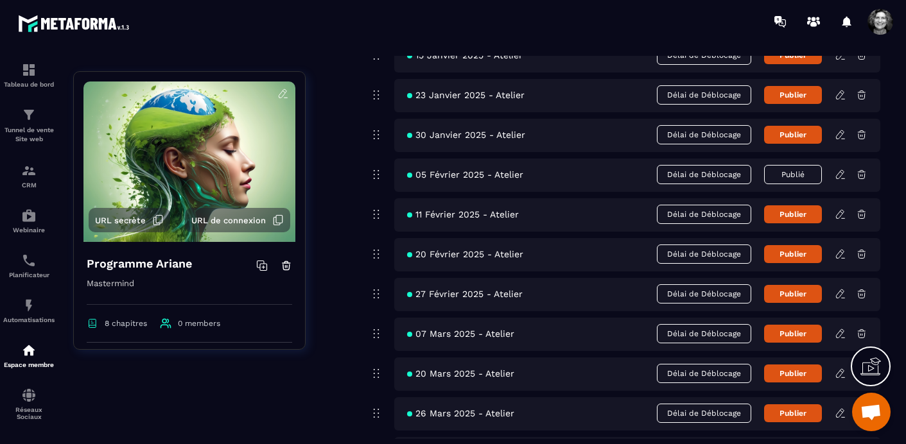
click at [841, 252] on icon at bounding box center [841, 255] width 12 height 12
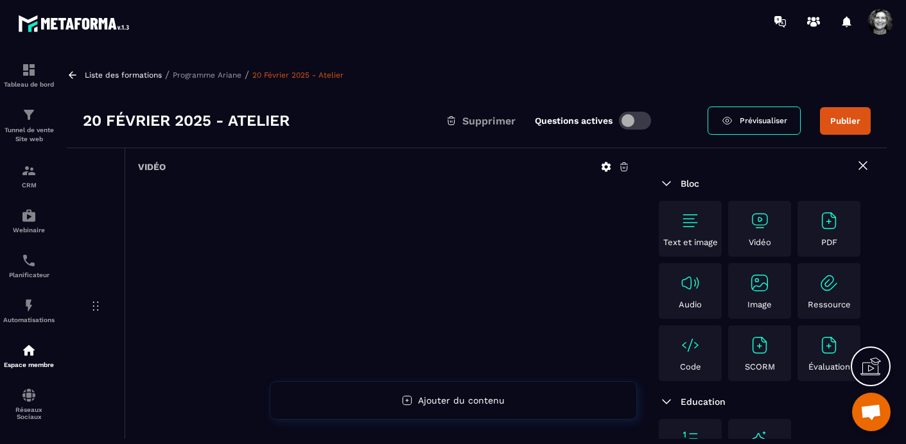
click at [624, 167] on icon at bounding box center [625, 167] width 12 height 12
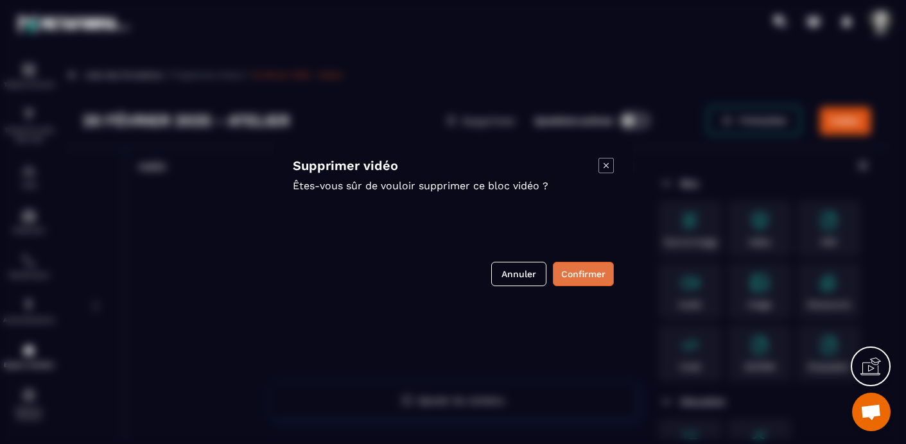
click at [585, 278] on button "Confirmer" at bounding box center [583, 274] width 61 height 24
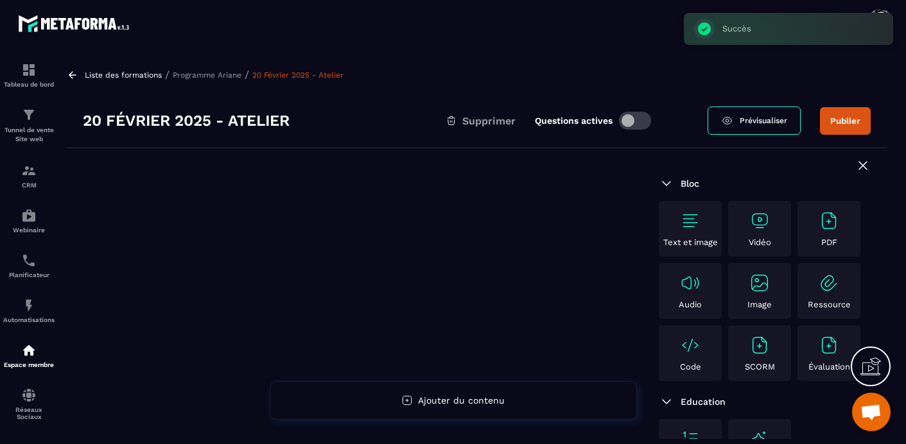
click at [757, 218] on img at bounding box center [760, 221] width 21 height 21
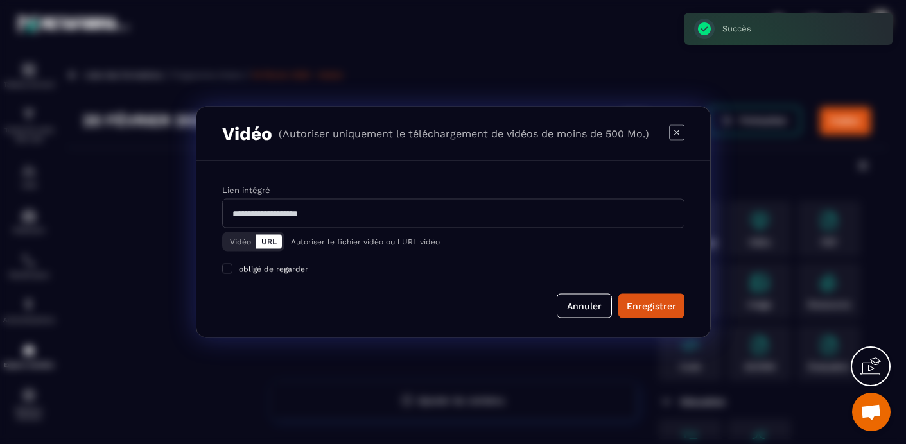
click at [238, 245] on button "Vidéo" at bounding box center [240, 242] width 31 height 14
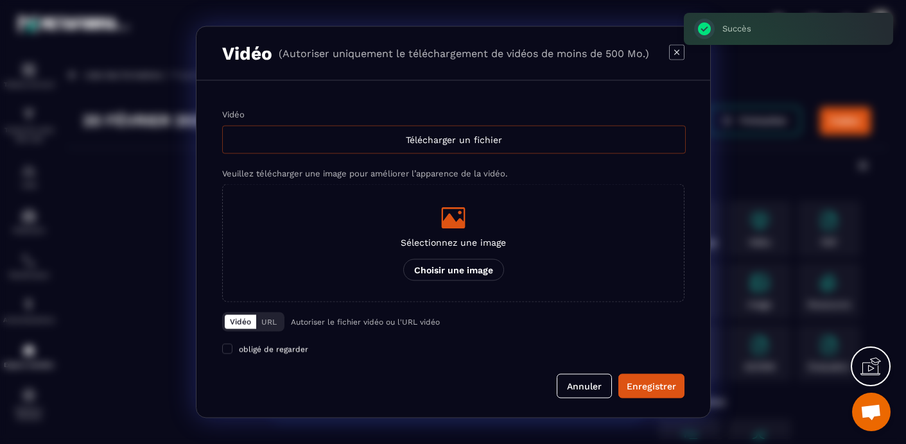
click at [444, 139] on div "Télécharger un fichier" at bounding box center [454, 140] width 464 height 28
click at [0, 0] on input "Vidéo Télécharger un fichier" at bounding box center [0, 0] width 0 height 0
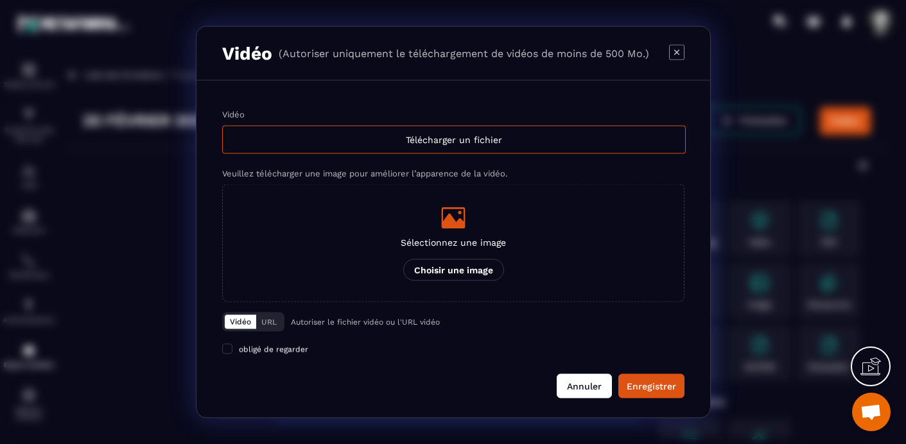
click at [583, 386] on button "Annuler" at bounding box center [584, 386] width 55 height 24
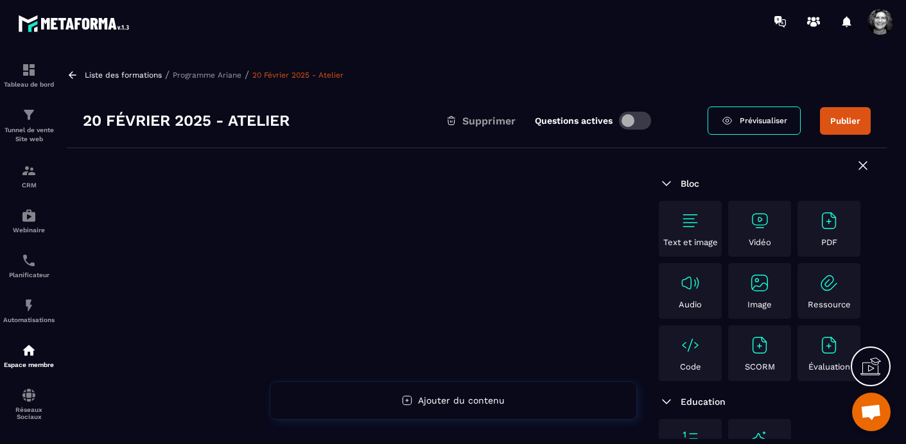
click at [216, 73] on p "Programme Ariane" at bounding box center [207, 75] width 69 height 9
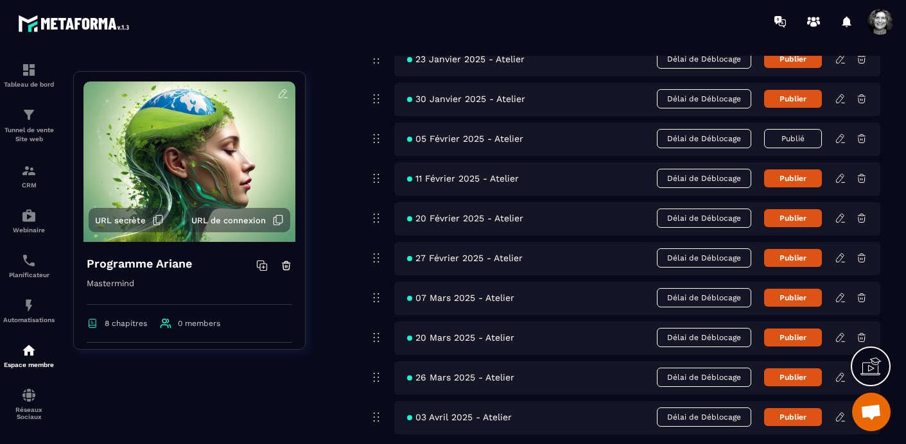
scroll to position [3736, 0]
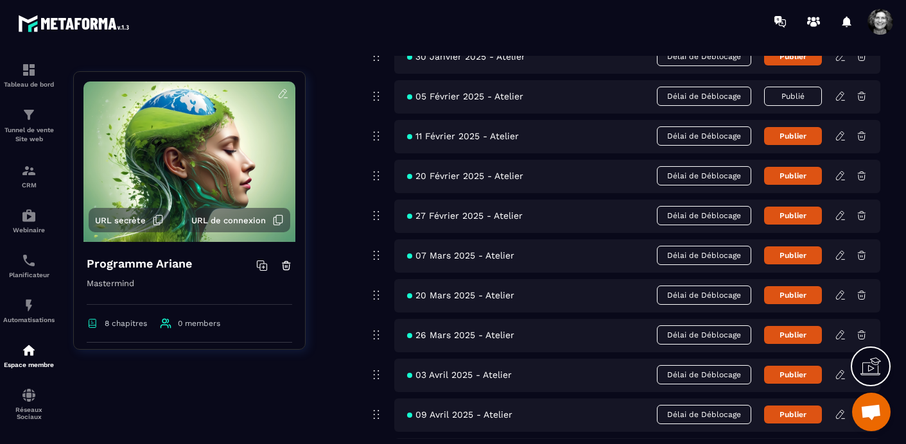
click at [842, 212] on icon at bounding box center [841, 216] width 12 height 12
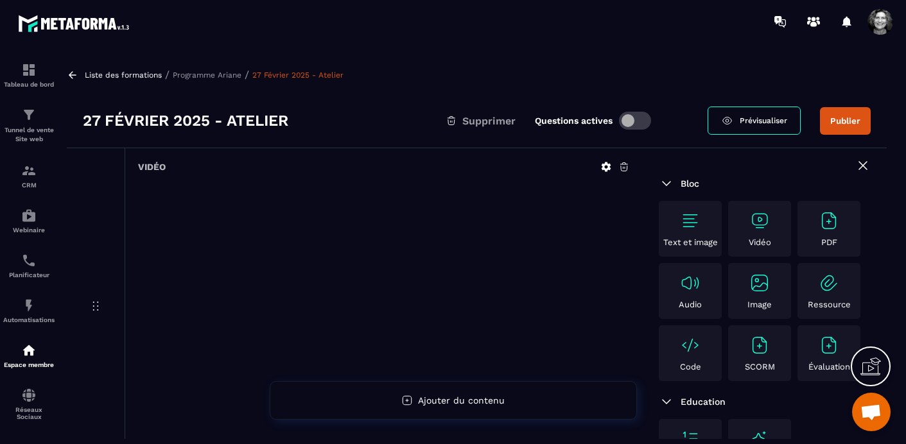
click at [624, 164] on icon at bounding box center [625, 167] width 12 height 12
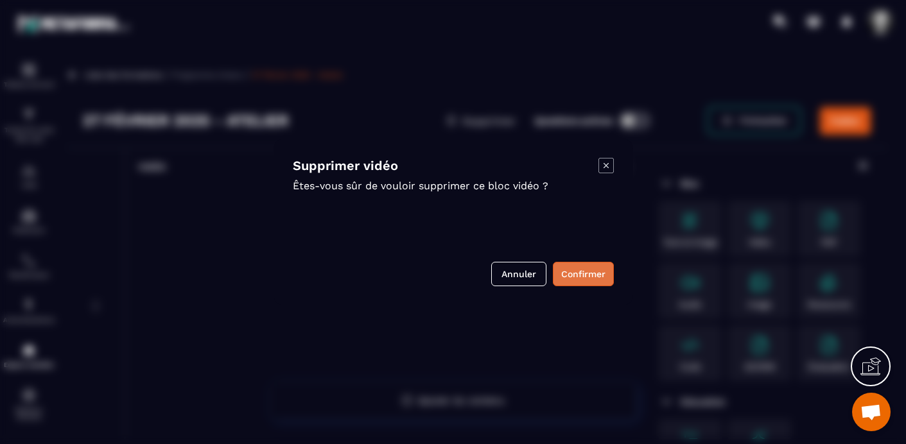
click at [580, 272] on button "Confirmer" at bounding box center [583, 274] width 61 height 24
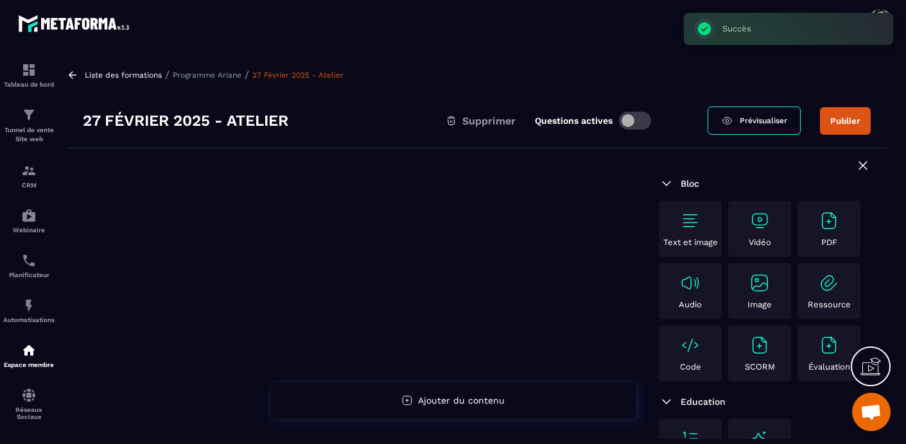
click at [760, 218] on img at bounding box center [760, 221] width 21 height 21
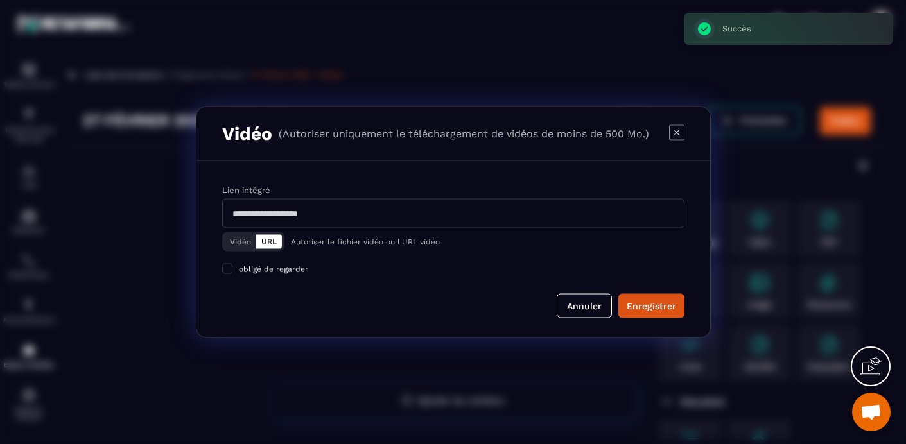
click at [234, 243] on button "Vidéo" at bounding box center [240, 242] width 31 height 14
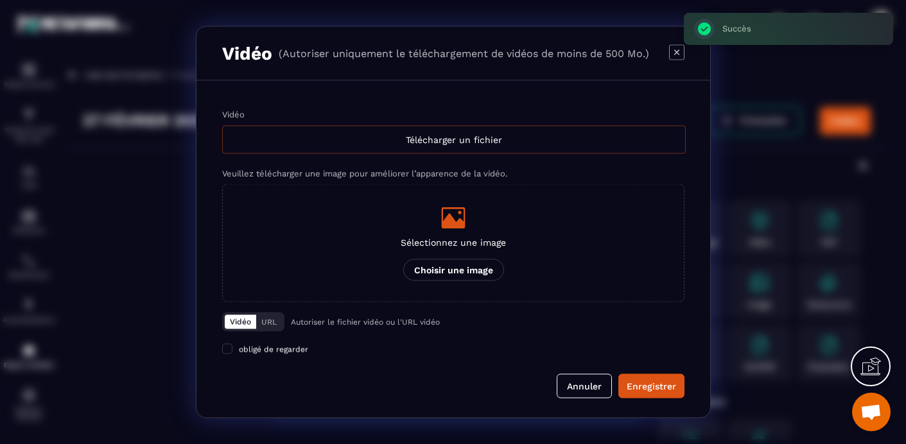
click at [448, 140] on div "Télécharger un fichier" at bounding box center [454, 140] width 464 height 28
click at [0, 0] on input "Vidéo Télécharger un fichier" at bounding box center [0, 0] width 0 height 0
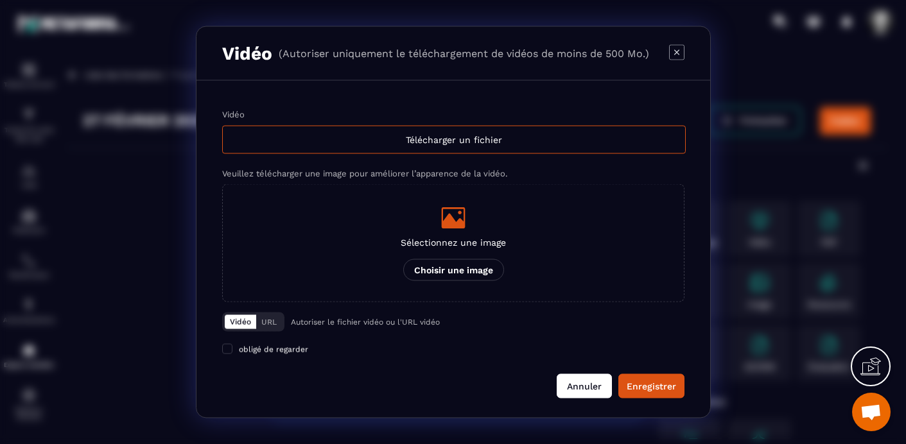
click at [585, 391] on button "Annuler" at bounding box center [584, 386] width 55 height 24
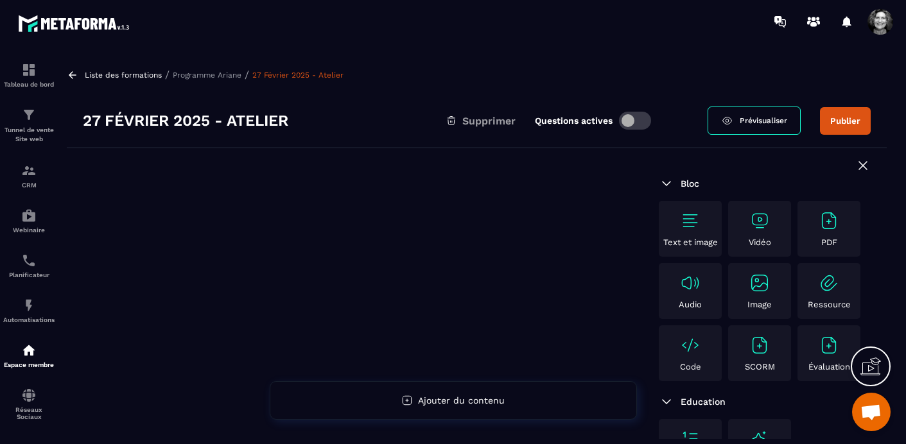
click at [217, 73] on p "Programme Ariane" at bounding box center [207, 75] width 69 height 9
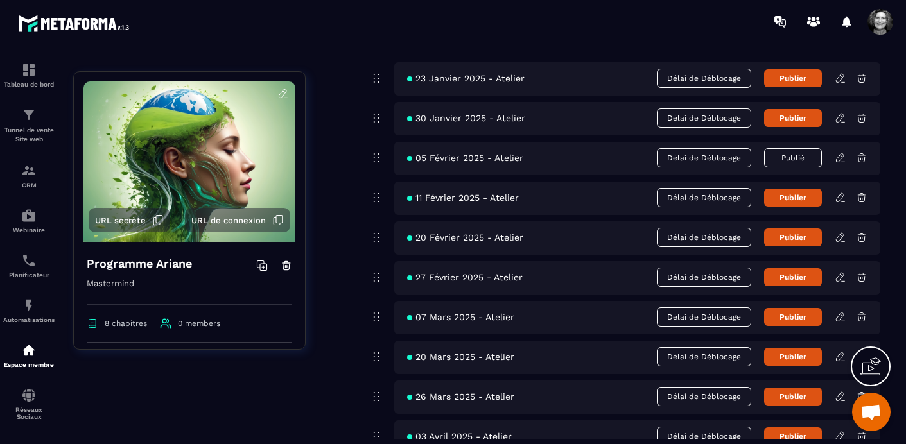
scroll to position [3680, 0]
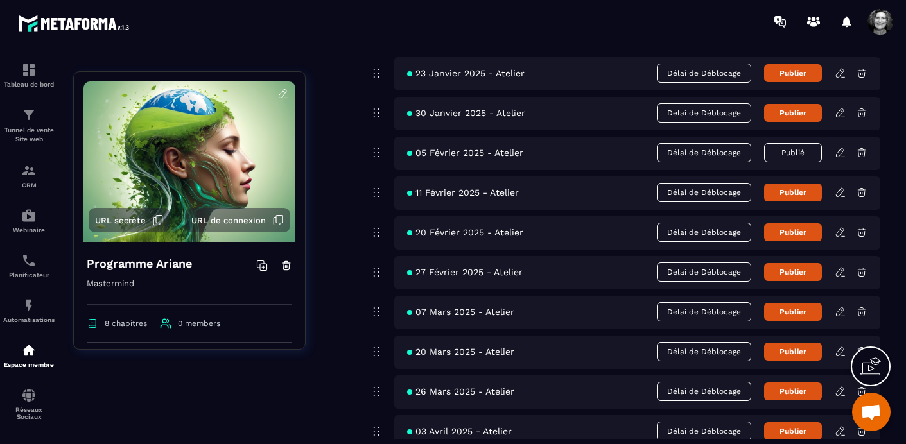
click at [841, 309] on icon at bounding box center [841, 312] width 12 height 12
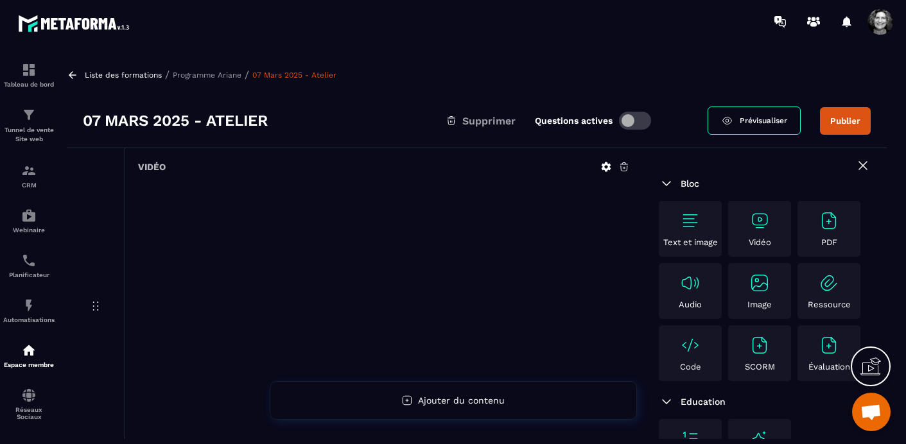
click at [624, 166] on icon at bounding box center [625, 167] width 12 height 12
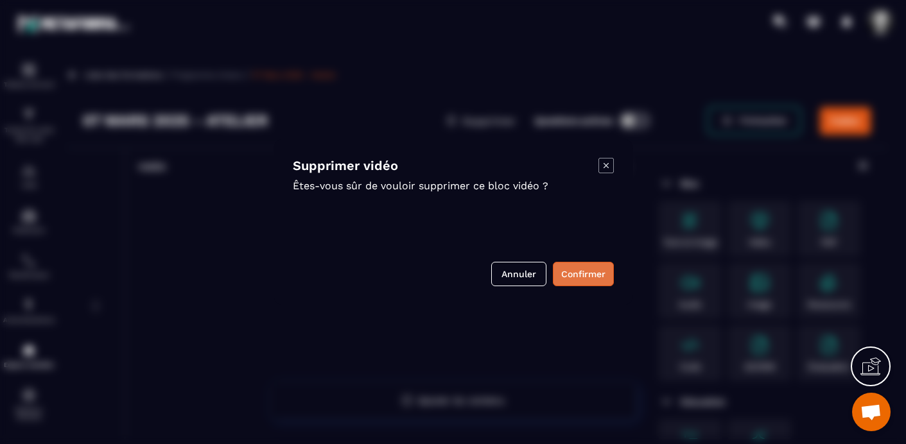
click at [581, 272] on button "Confirmer" at bounding box center [583, 274] width 61 height 24
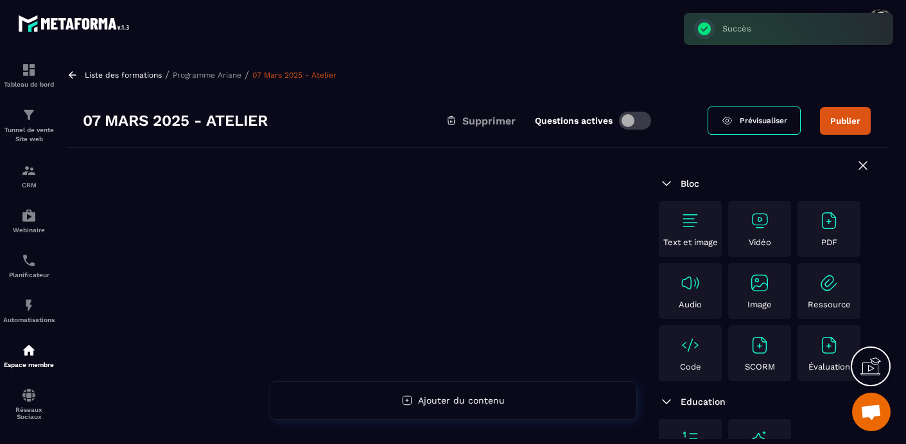
click at [771, 227] on div "Vidéo" at bounding box center [760, 229] width 57 height 37
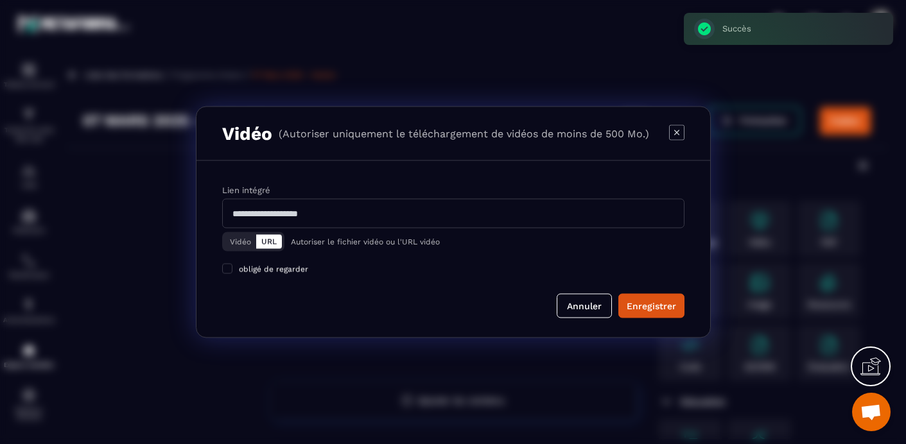
click at [238, 244] on button "Vidéo" at bounding box center [240, 242] width 31 height 14
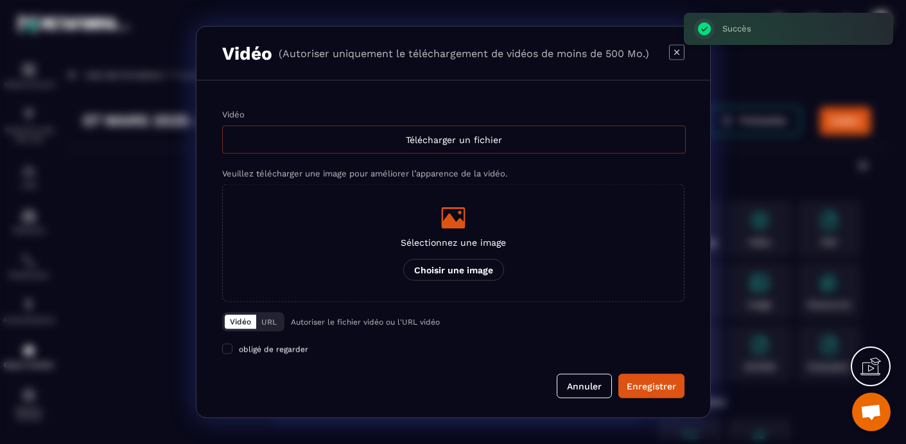
click at [388, 137] on div "Télécharger un fichier" at bounding box center [454, 140] width 464 height 28
click at [0, 0] on input "Vidéo Télécharger un fichier" at bounding box center [0, 0] width 0 height 0
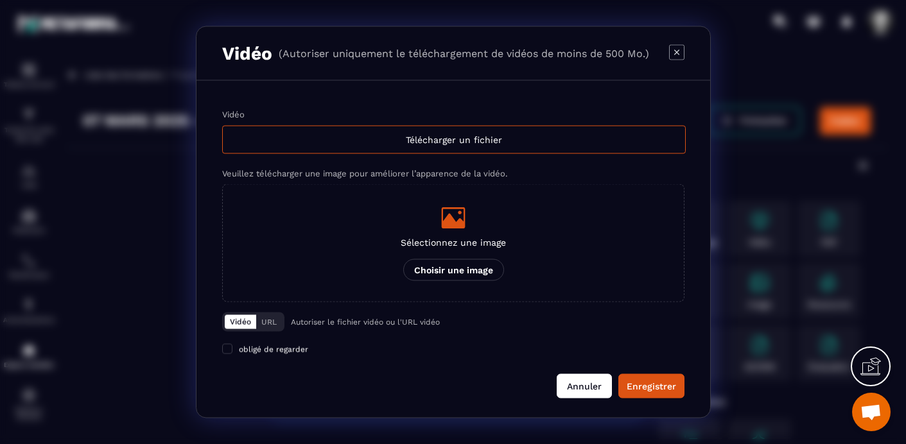
click at [590, 380] on button "Annuler" at bounding box center [584, 386] width 55 height 24
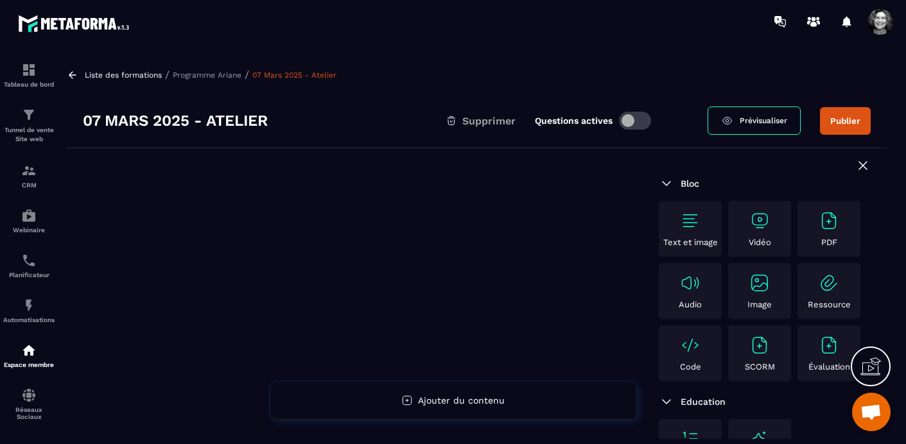
click at [210, 71] on p "Programme Ariane" at bounding box center [207, 75] width 69 height 9
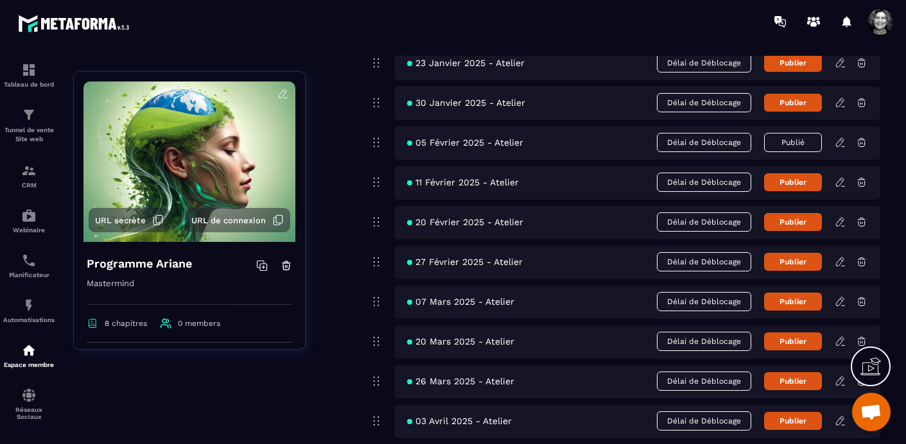
scroll to position [3687, 0]
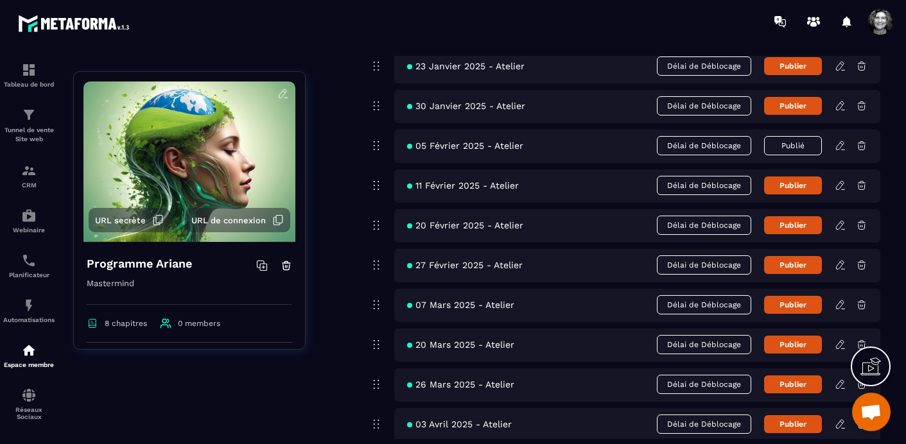
click at [840, 343] on icon at bounding box center [841, 345] width 12 height 12
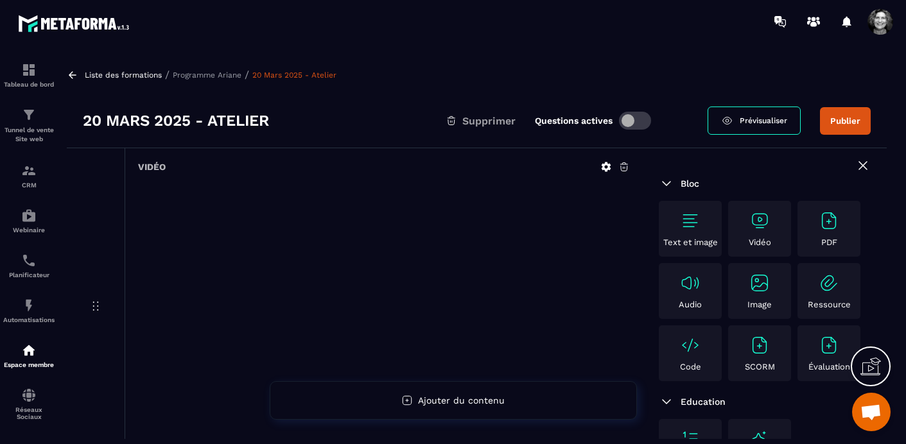
click at [624, 166] on icon at bounding box center [625, 167] width 12 height 12
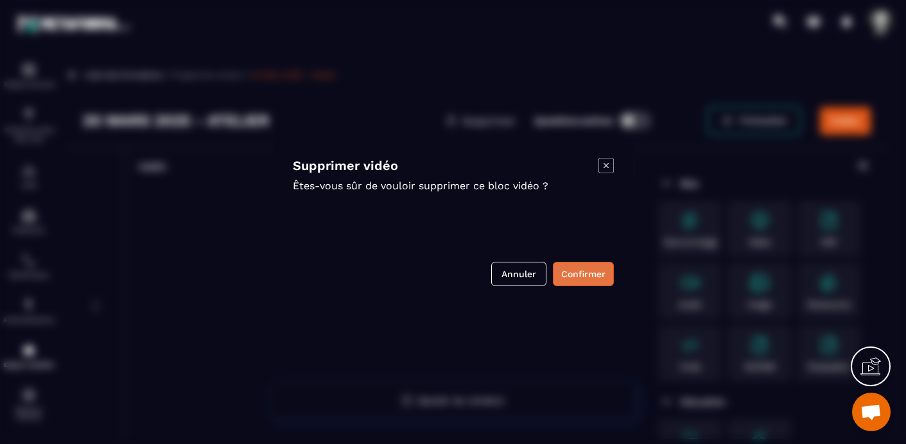
click at [581, 270] on button "Confirmer" at bounding box center [583, 274] width 61 height 24
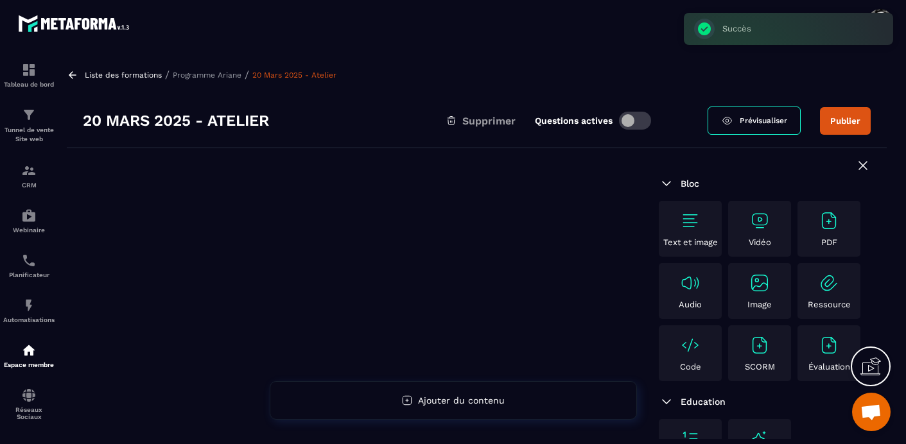
click at [769, 229] on img at bounding box center [760, 221] width 21 height 21
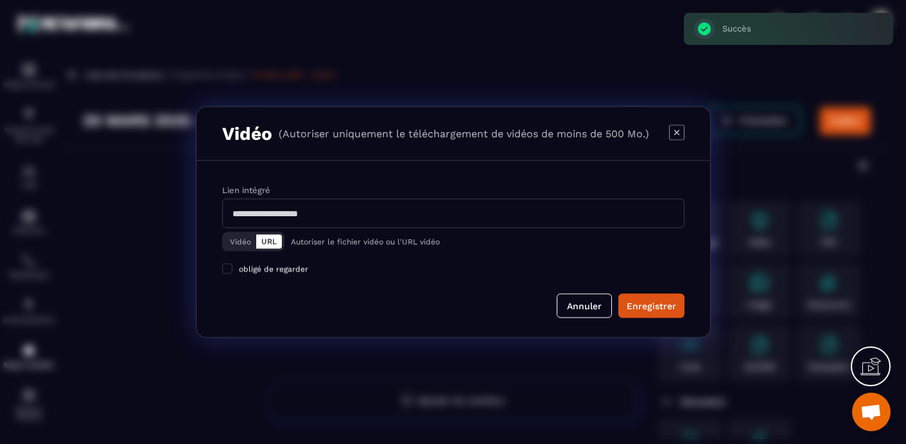
click at [231, 242] on button "Vidéo" at bounding box center [240, 242] width 31 height 14
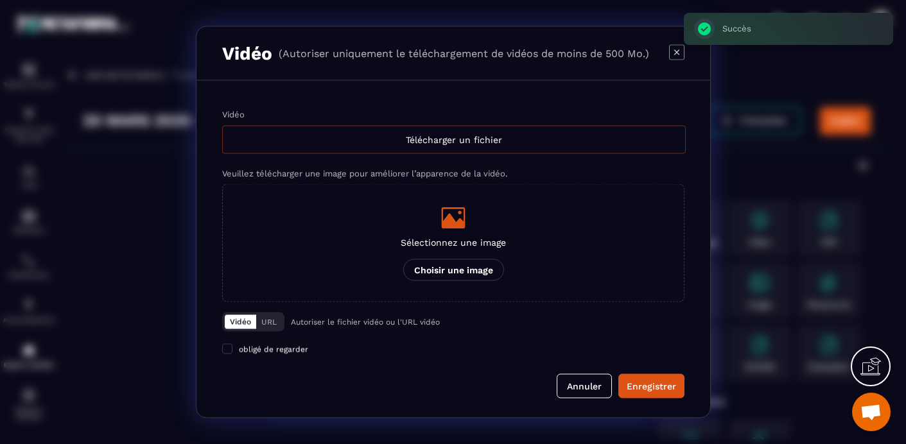
click at [470, 144] on div "Télécharger un fichier" at bounding box center [454, 140] width 464 height 28
click at [0, 0] on input "Vidéo Télécharger un fichier" at bounding box center [0, 0] width 0 height 0
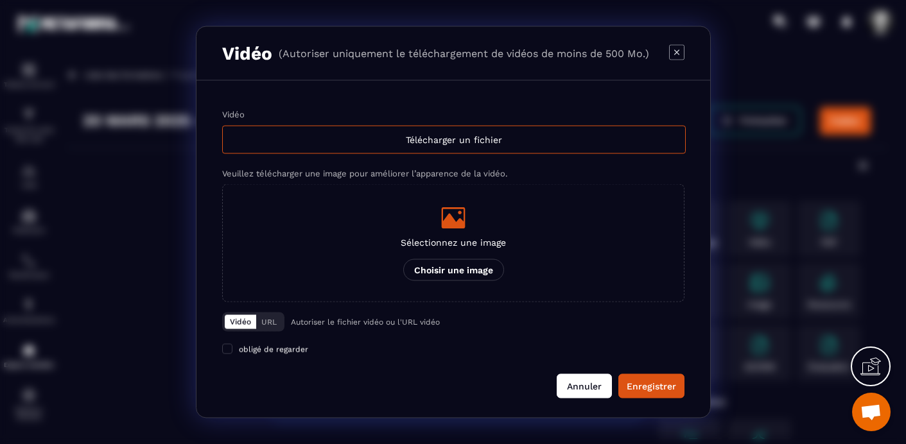
click at [592, 383] on button "Annuler" at bounding box center [584, 386] width 55 height 24
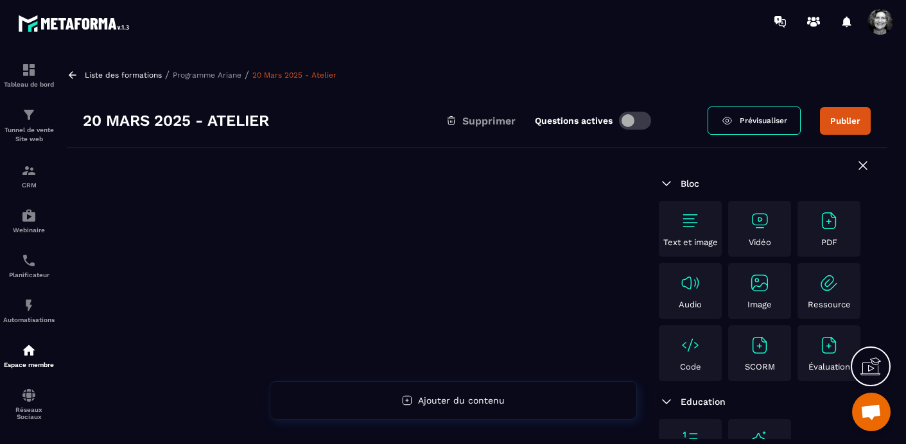
click at [215, 71] on p "Programme Ariane" at bounding box center [207, 75] width 69 height 9
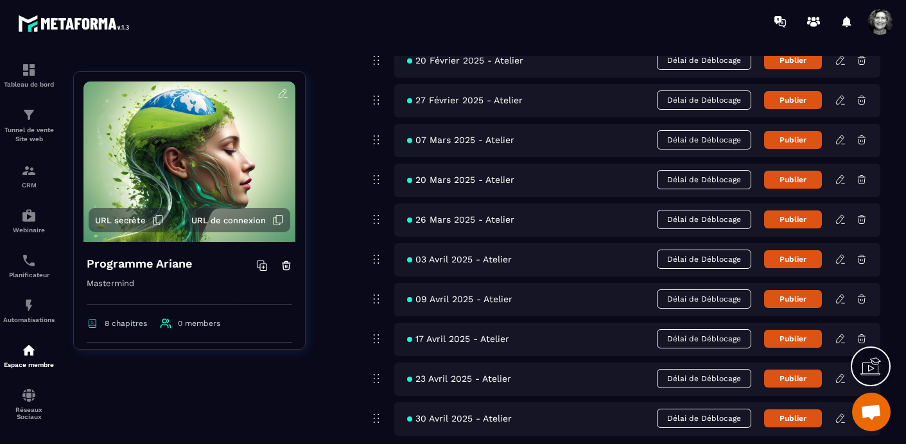
scroll to position [3842, 0]
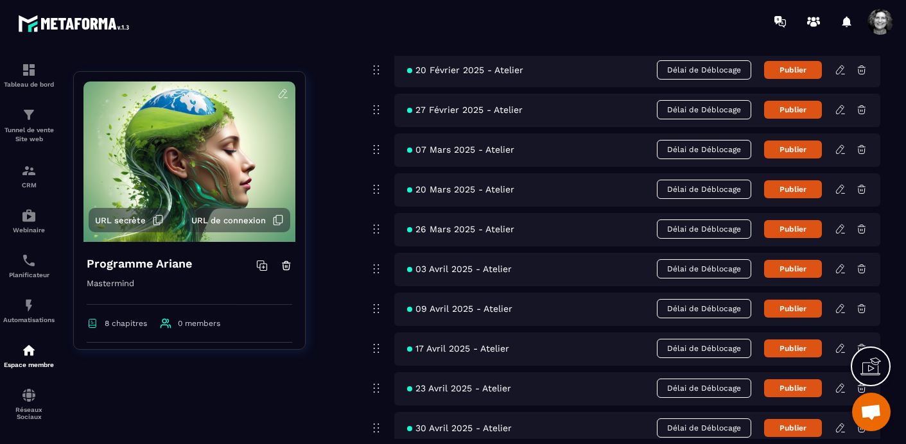
click at [841, 226] on icon at bounding box center [841, 230] width 12 height 12
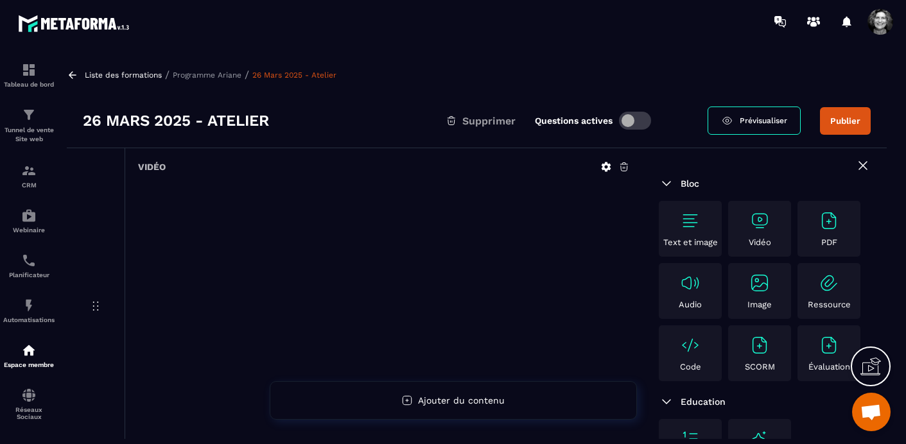
click at [624, 165] on icon at bounding box center [625, 167] width 12 height 12
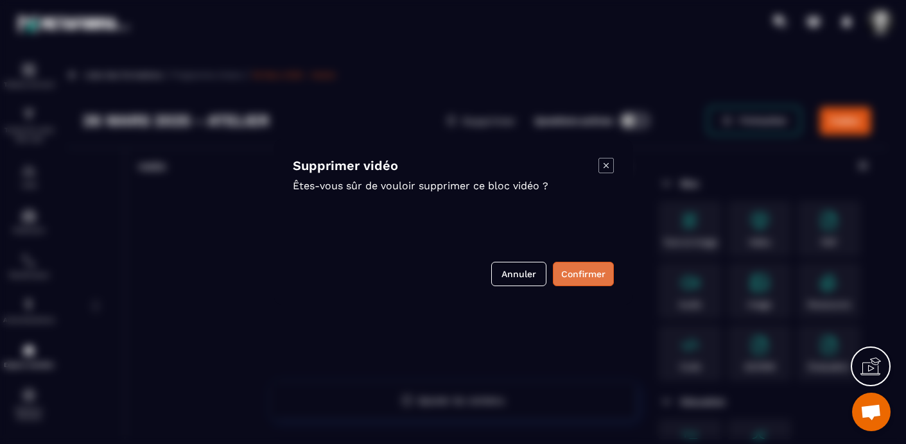
click at [582, 273] on button "Confirmer" at bounding box center [583, 274] width 61 height 24
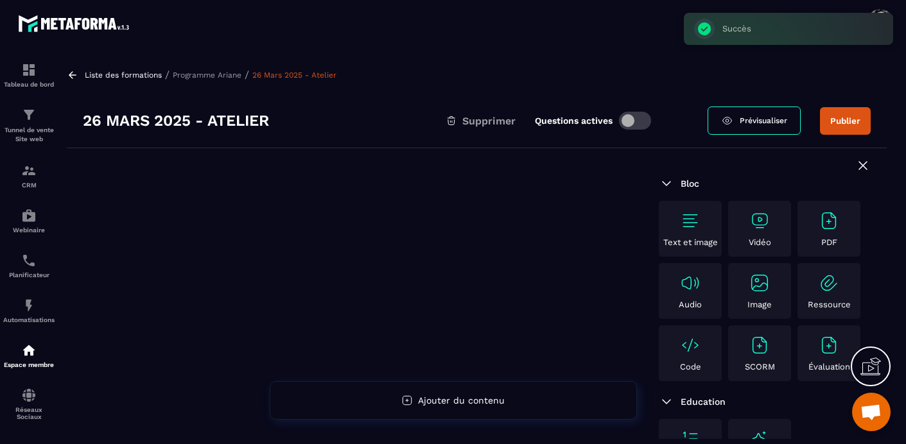
click at [753, 215] on img at bounding box center [760, 221] width 21 height 21
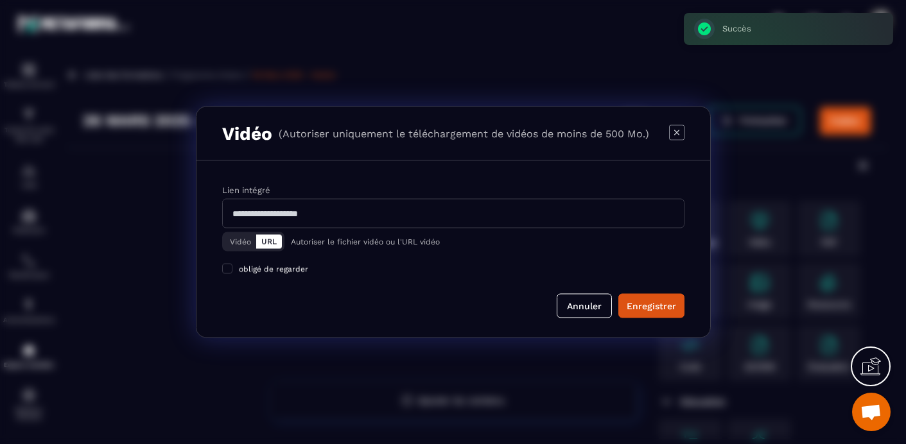
click at [237, 238] on button "Vidéo" at bounding box center [240, 242] width 31 height 14
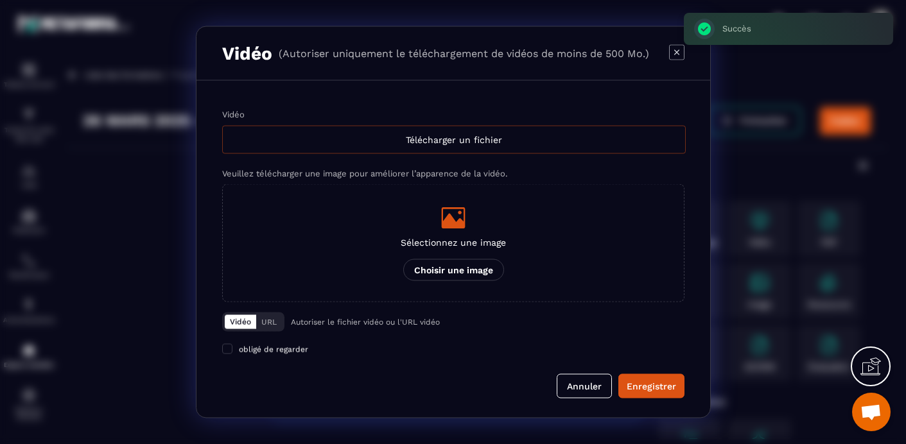
click at [480, 132] on div "Télécharger un fichier" at bounding box center [454, 140] width 464 height 28
click at [0, 0] on input "Vidéo Télécharger un fichier" at bounding box center [0, 0] width 0 height 0
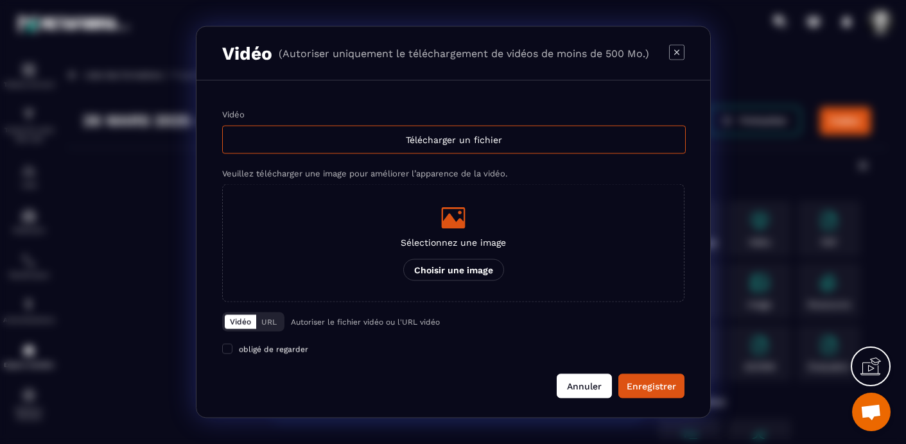
click at [578, 389] on button "Annuler" at bounding box center [584, 386] width 55 height 24
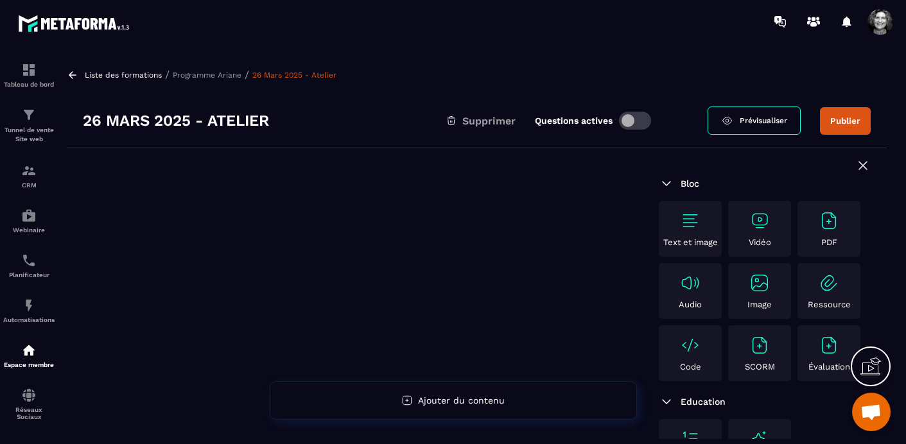
click at [209, 72] on p "Programme Ariane" at bounding box center [207, 75] width 69 height 9
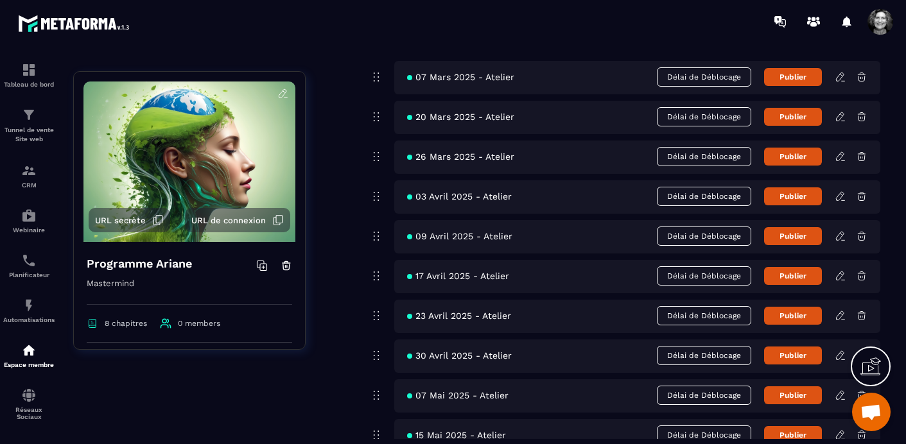
scroll to position [3913, 0]
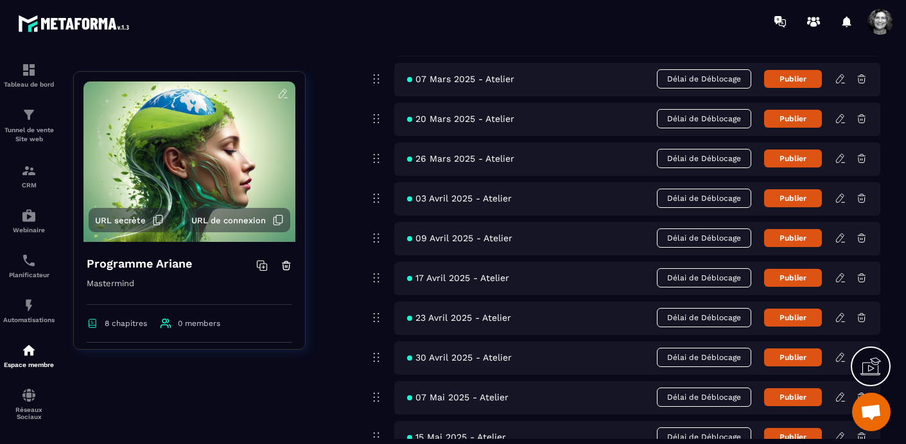
click at [840, 196] on icon at bounding box center [841, 199] width 12 height 12
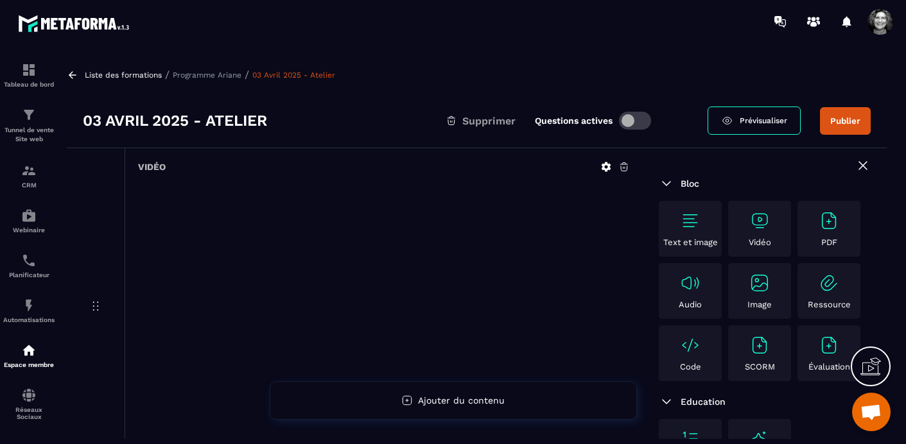
click at [624, 168] on icon at bounding box center [624, 167] width 8 height 8
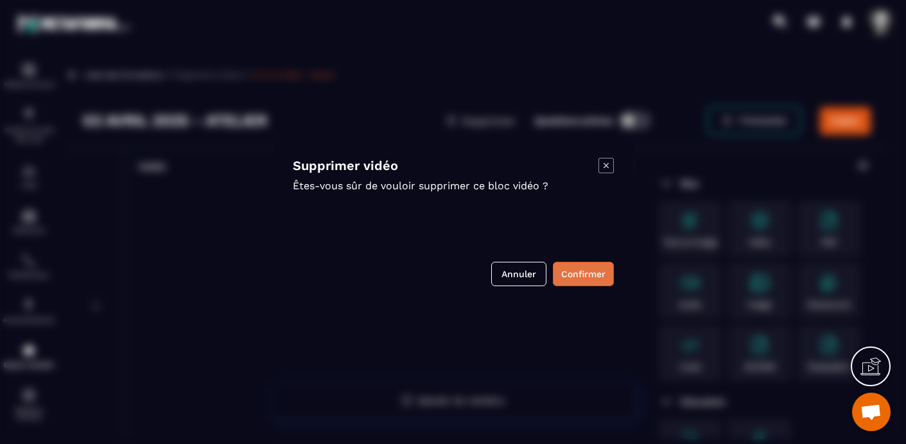
click at [584, 269] on button "Confirmer" at bounding box center [583, 274] width 61 height 24
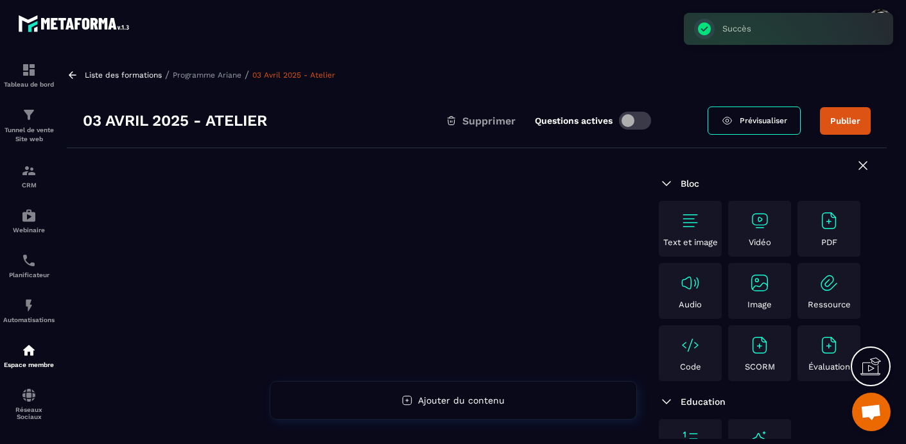
click at [759, 225] on img at bounding box center [760, 221] width 21 height 21
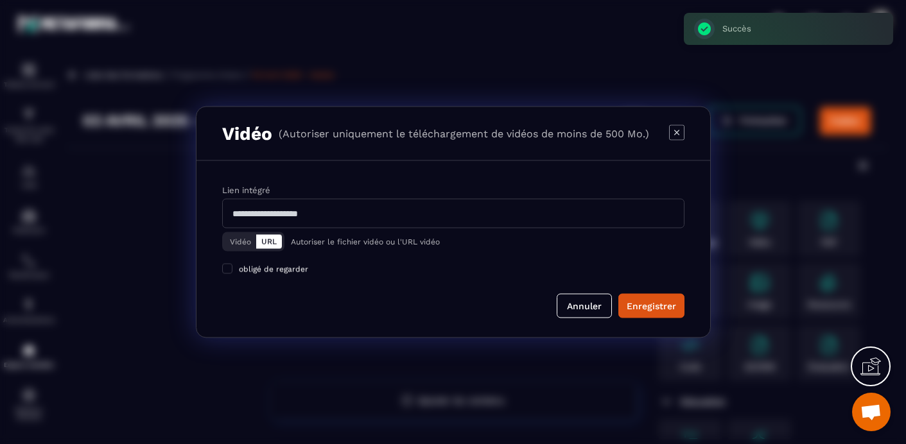
click at [236, 242] on button "Vidéo" at bounding box center [240, 242] width 31 height 14
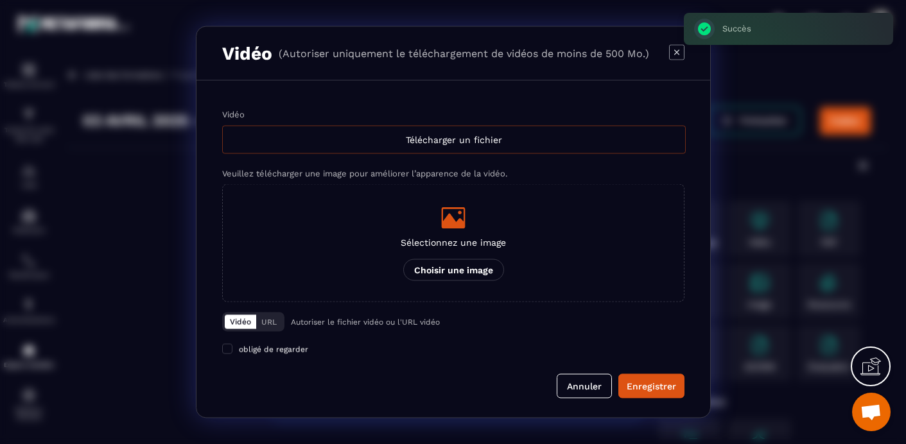
click at [439, 137] on div "Télécharger un fichier" at bounding box center [454, 140] width 464 height 28
click at [0, 0] on input "Vidéo Télécharger un fichier" at bounding box center [0, 0] width 0 height 0
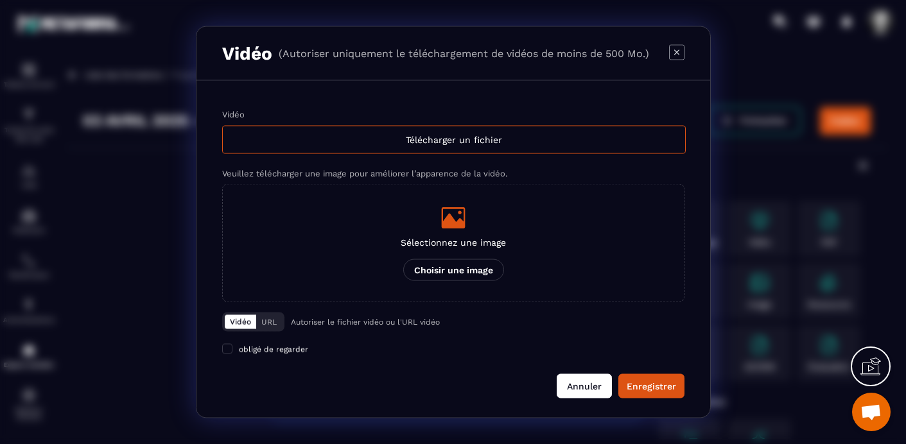
click at [586, 383] on button "Annuler" at bounding box center [584, 386] width 55 height 24
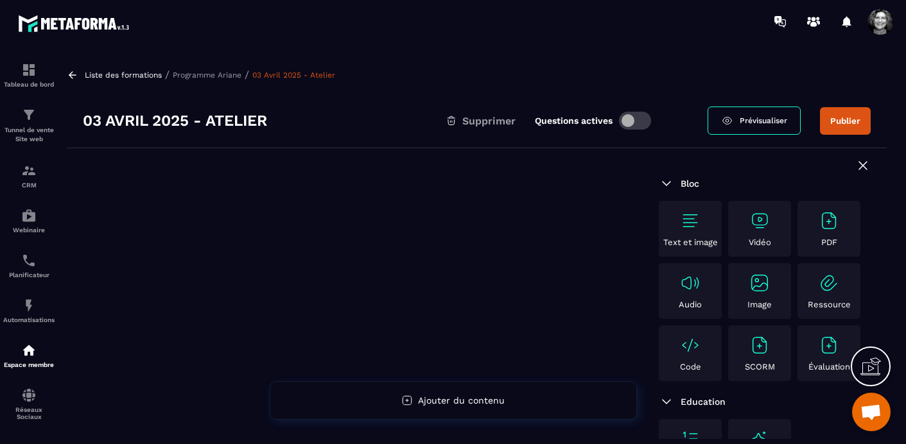
click at [210, 71] on p "Programme Ariane" at bounding box center [207, 75] width 69 height 9
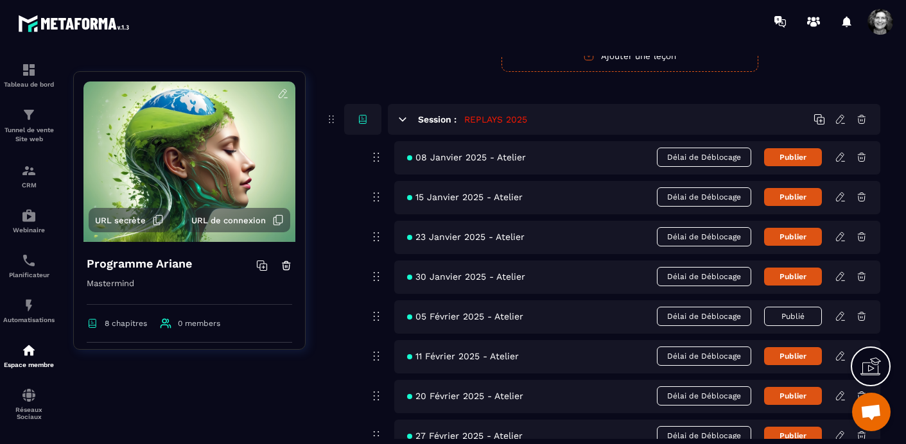
scroll to position [4052, 0]
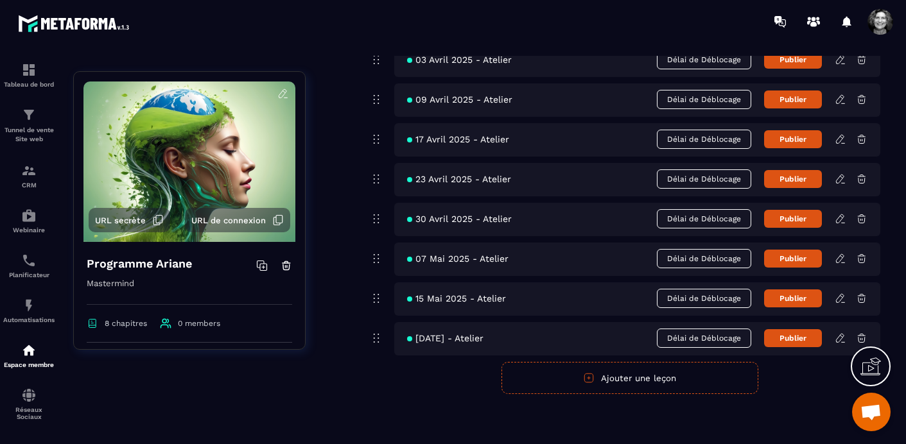
click at [842, 96] on icon at bounding box center [841, 100] width 12 height 12
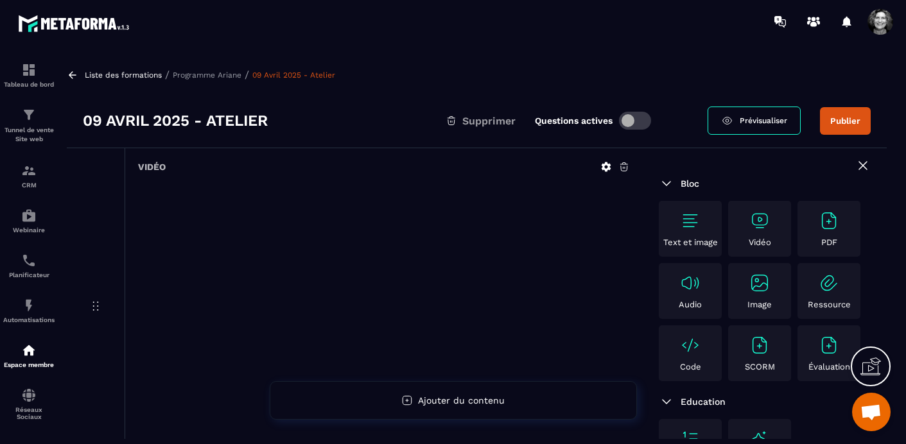
click at [624, 169] on icon at bounding box center [625, 167] width 12 height 12
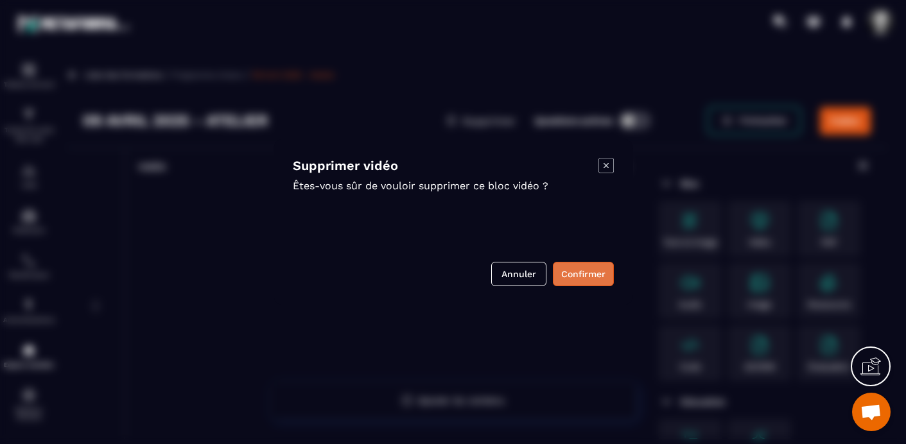
click at [581, 276] on button "Confirmer" at bounding box center [583, 274] width 61 height 24
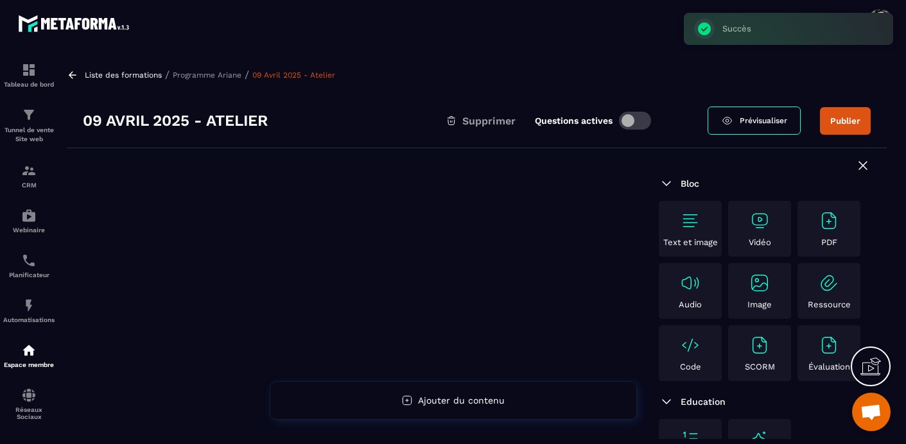
click at [759, 225] on img at bounding box center [760, 221] width 21 height 21
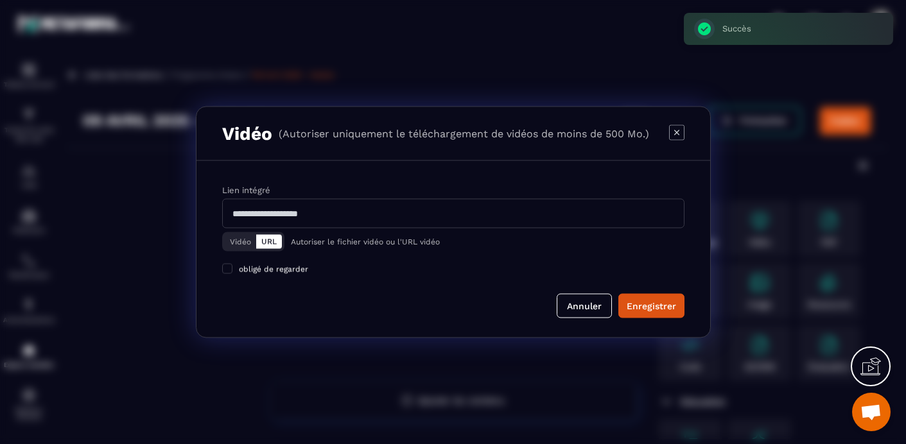
click at [235, 242] on button "Vidéo" at bounding box center [240, 242] width 31 height 14
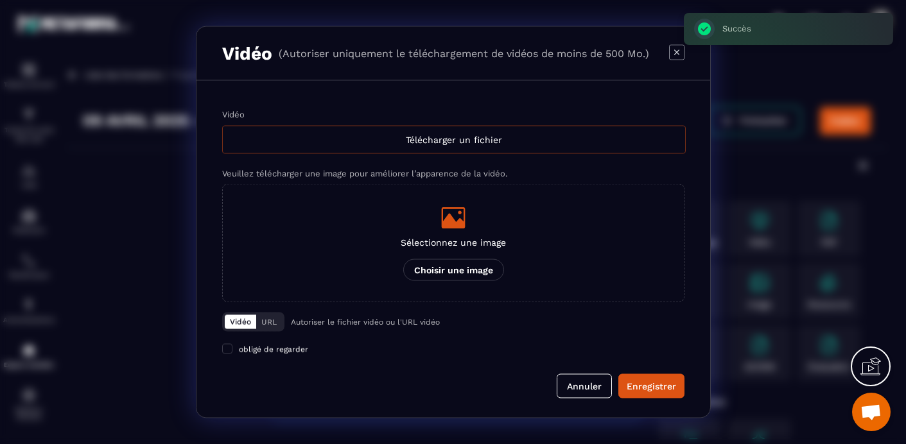
click at [423, 136] on div "Télécharger un fichier" at bounding box center [454, 140] width 464 height 28
click at [0, 0] on input "Vidéo Télécharger un fichier" at bounding box center [0, 0] width 0 height 0
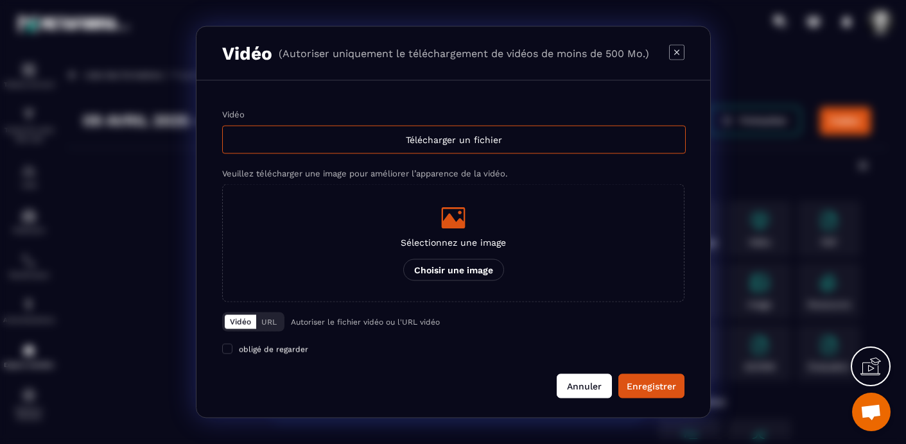
click at [595, 389] on button "Annuler" at bounding box center [584, 386] width 55 height 24
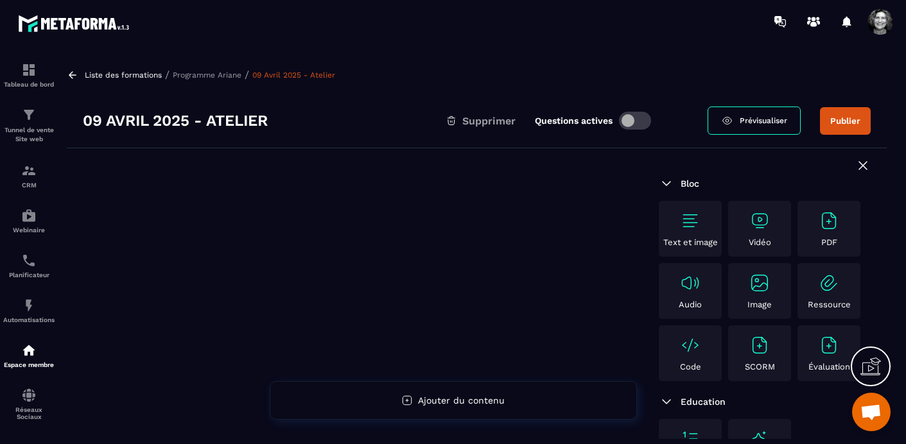
click at [208, 76] on p "Programme Ariane" at bounding box center [207, 75] width 69 height 9
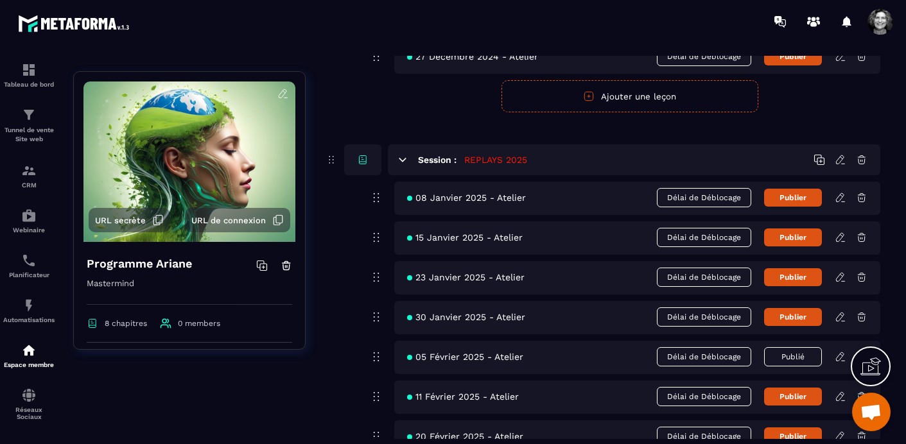
scroll to position [4052, 0]
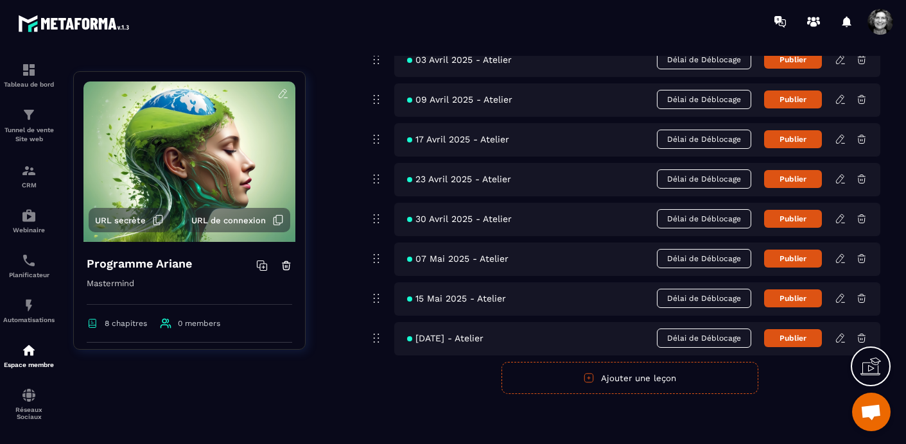
click at [843, 135] on icon at bounding box center [841, 140] width 12 height 12
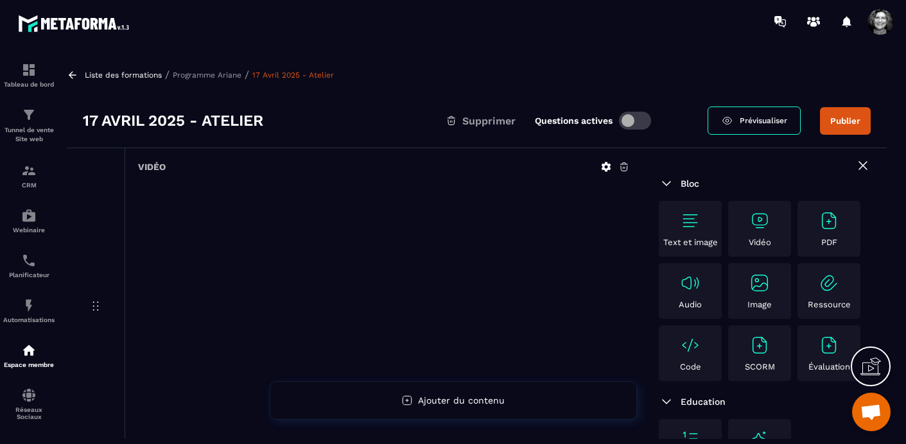
click at [625, 166] on icon at bounding box center [625, 167] width 12 height 12
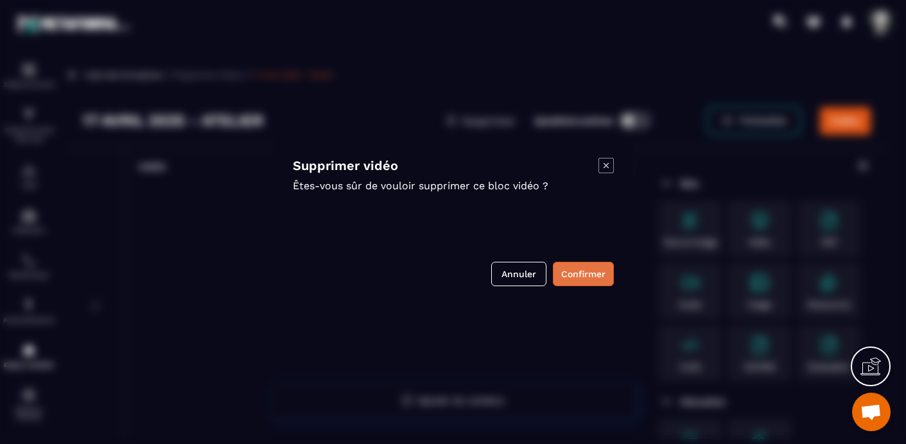
click at [589, 272] on button "Confirmer" at bounding box center [583, 274] width 61 height 24
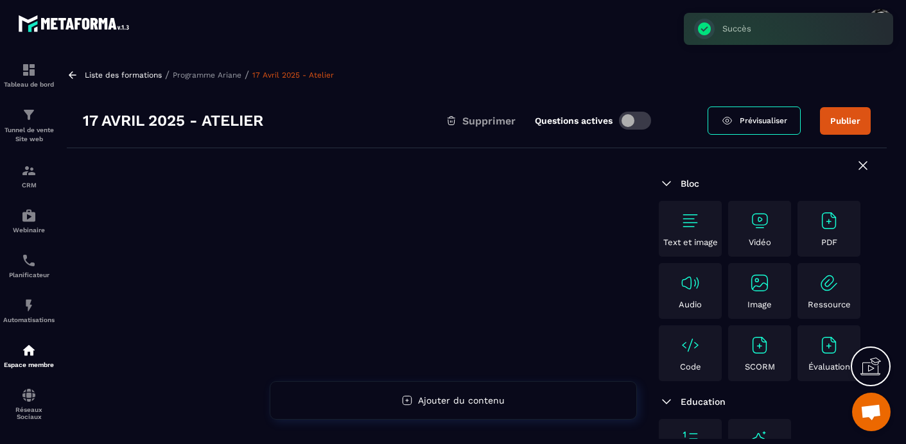
click at [764, 220] on img at bounding box center [760, 221] width 21 height 21
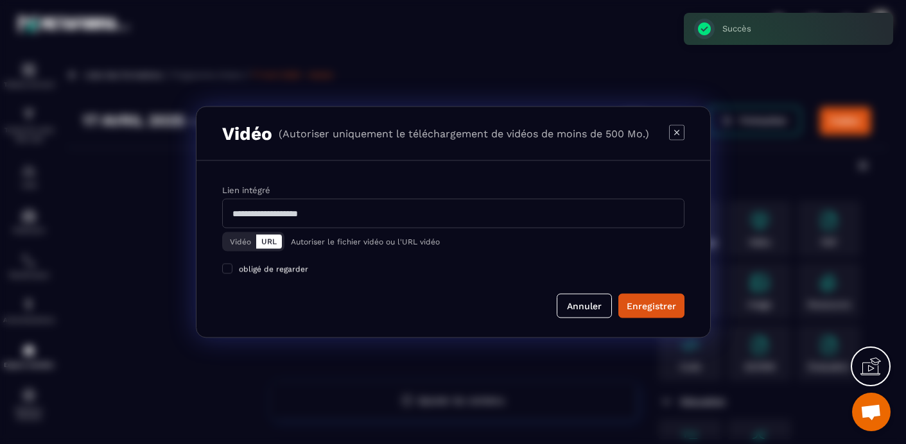
click at [231, 241] on button "Vidéo" at bounding box center [240, 242] width 31 height 14
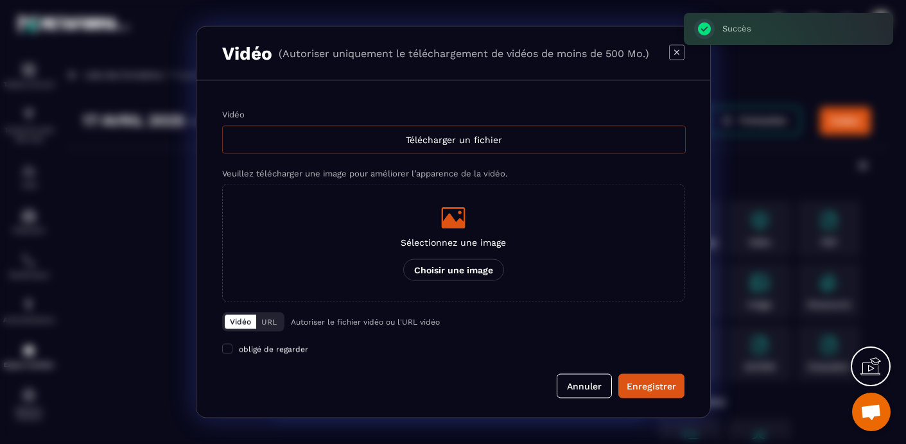
click at [462, 133] on div "Télécharger un fichier" at bounding box center [454, 140] width 464 height 28
click at [0, 0] on input "Vidéo Télécharger un fichier" at bounding box center [0, 0] width 0 height 0
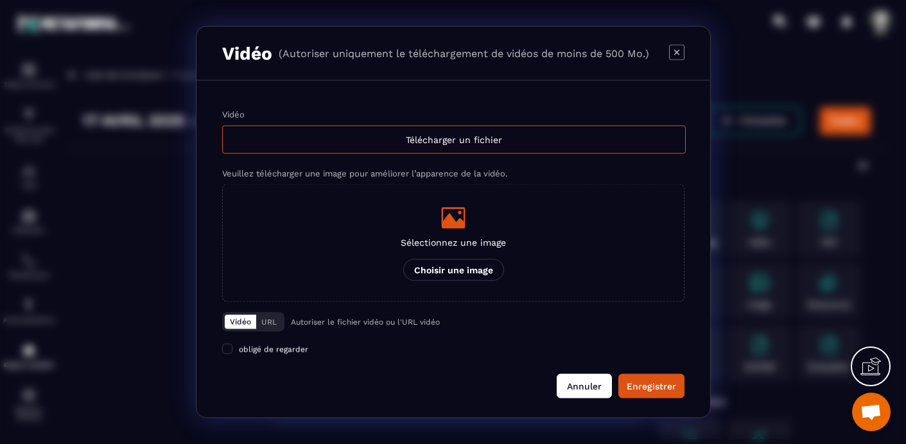
click at [591, 381] on button "Annuler" at bounding box center [584, 386] width 55 height 24
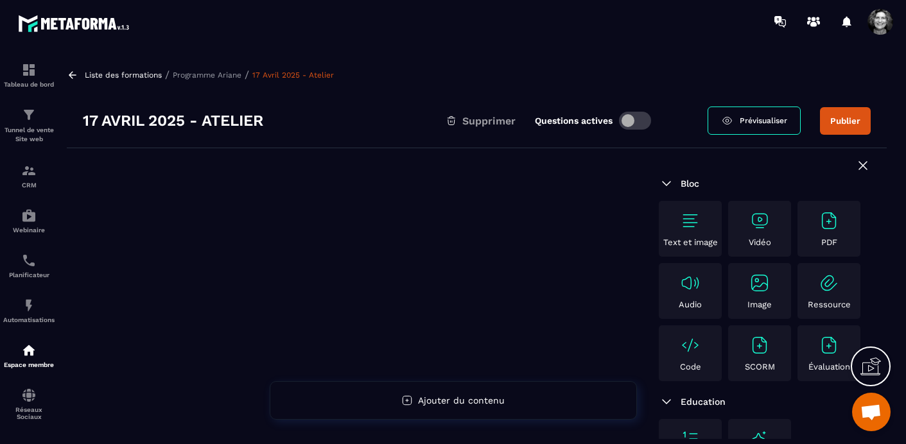
click at [209, 72] on p "Programme Ariane" at bounding box center [207, 75] width 69 height 9
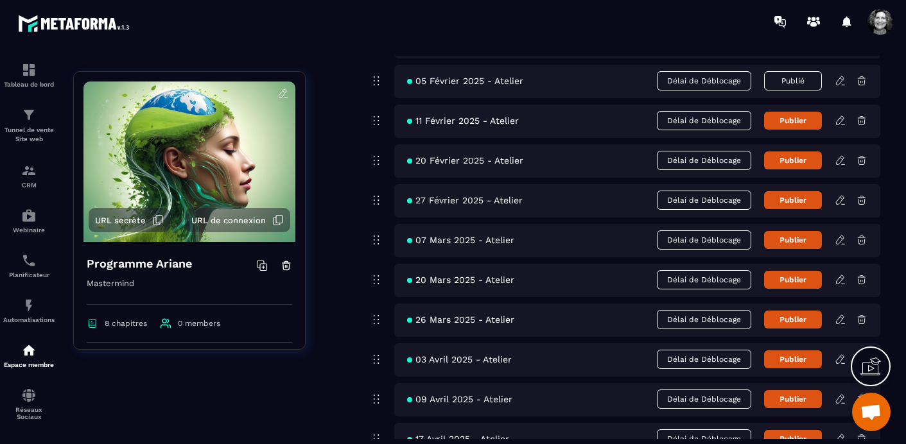
scroll to position [4052, 0]
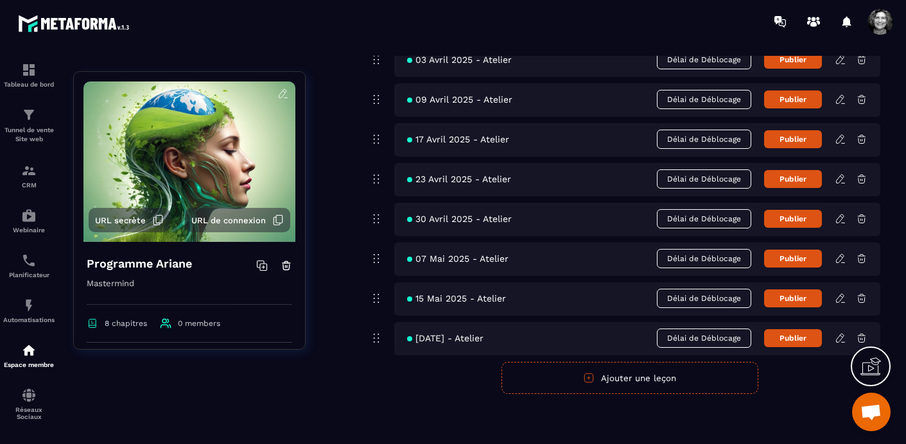
click at [841, 175] on icon at bounding box center [840, 179] width 8 height 8
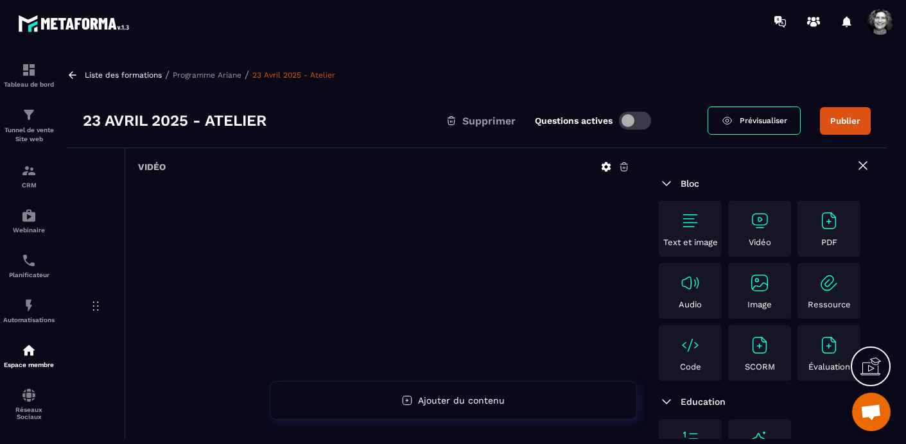
click at [624, 166] on icon at bounding box center [625, 167] width 12 height 12
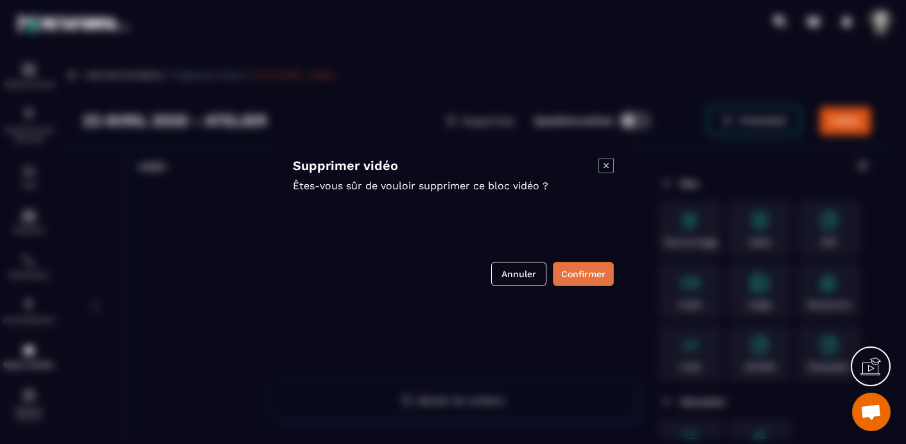
click at [581, 277] on button "Confirmer" at bounding box center [583, 274] width 61 height 24
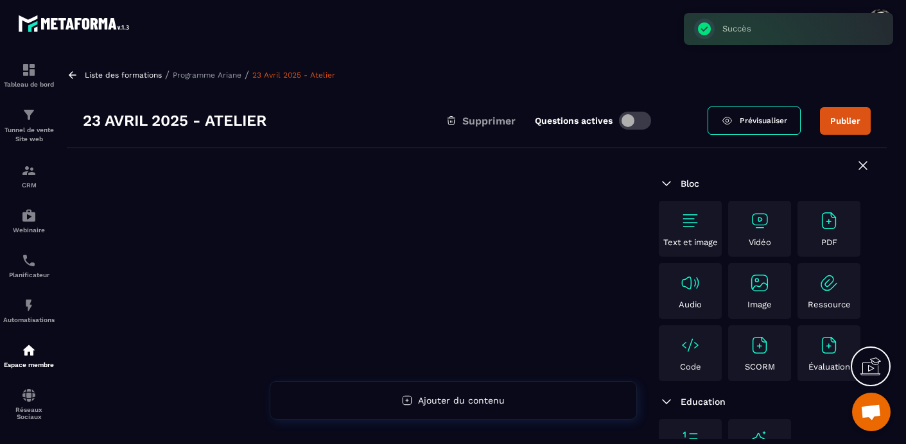
click at [769, 215] on img at bounding box center [760, 221] width 21 height 21
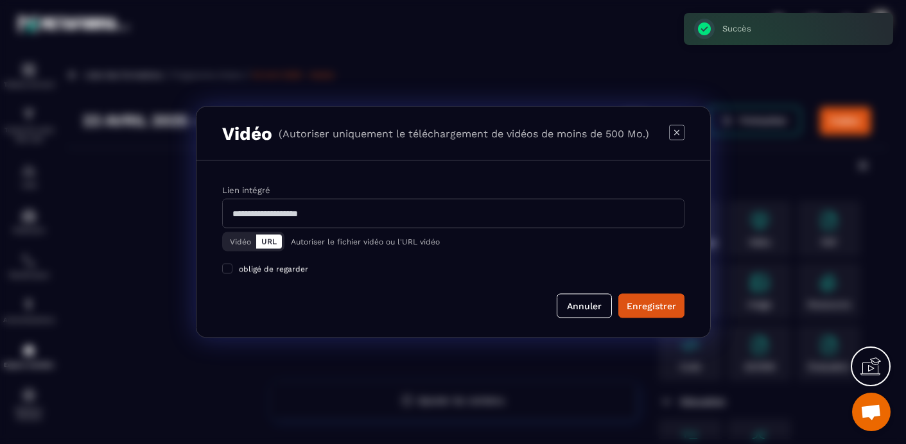
click at [237, 240] on button "Vidéo" at bounding box center [240, 242] width 31 height 14
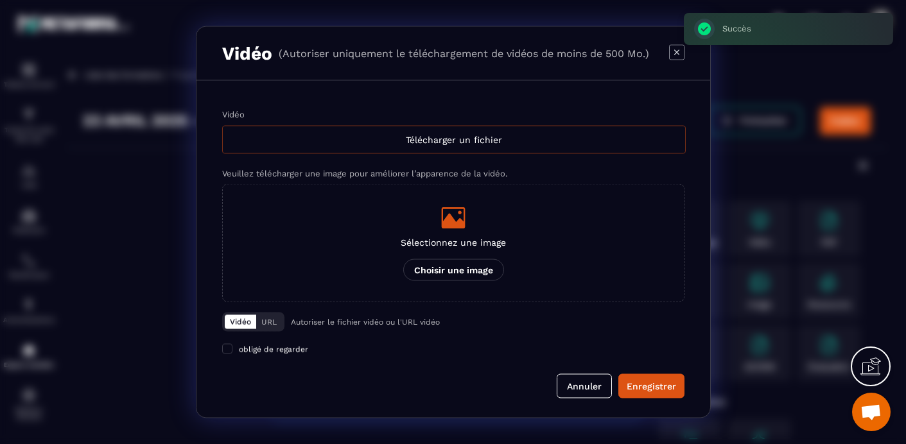
click at [396, 135] on div "Télécharger un fichier" at bounding box center [454, 140] width 464 height 28
click at [0, 0] on input "Vidéo Télécharger un fichier" at bounding box center [0, 0] width 0 height 0
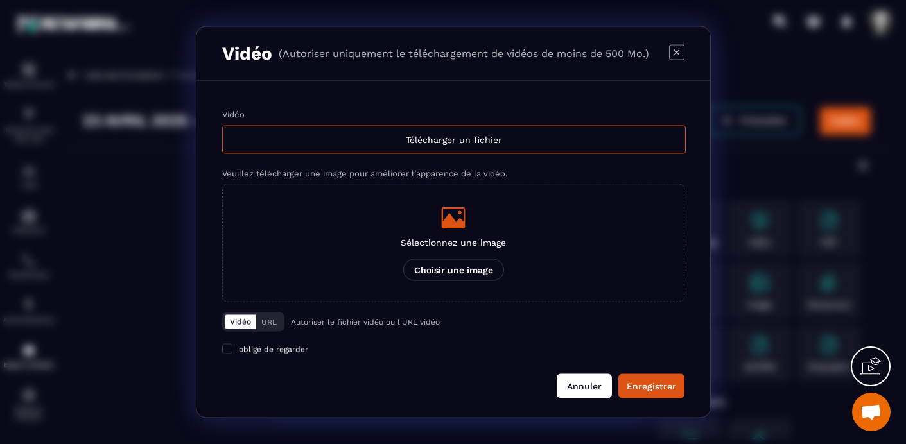
click at [583, 391] on button "Annuler" at bounding box center [584, 386] width 55 height 24
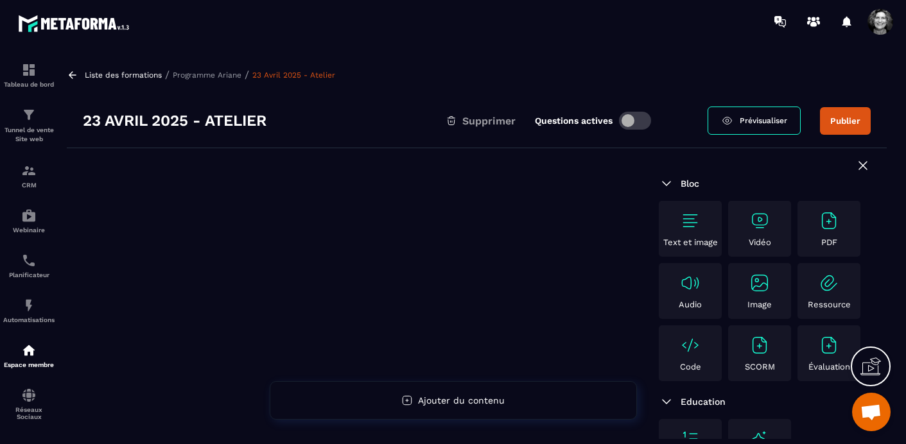
click at [224, 76] on p "Programme Ariane" at bounding box center [207, 75] width 69 height 9
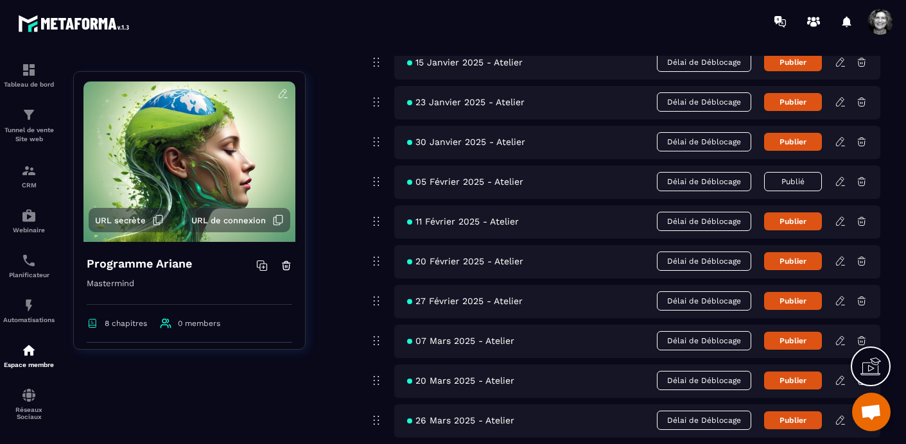
scroll to position [4052, 0]
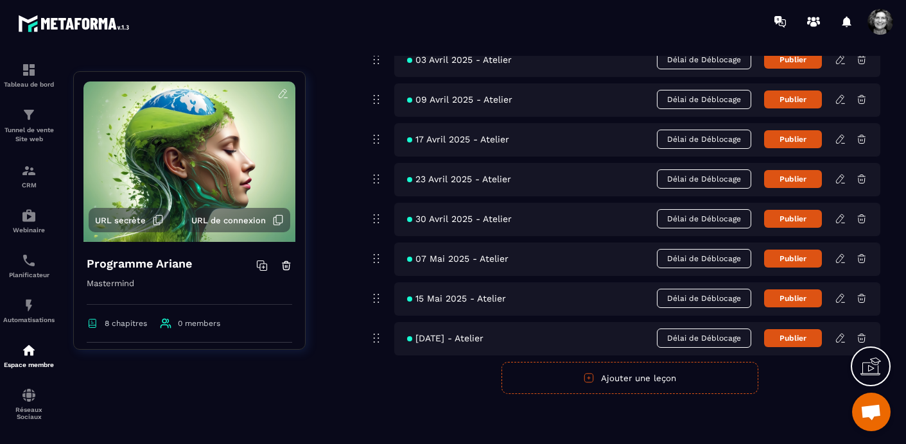
click at [841, 218] on icon at bounding box center [841, 219] width 12 height 12
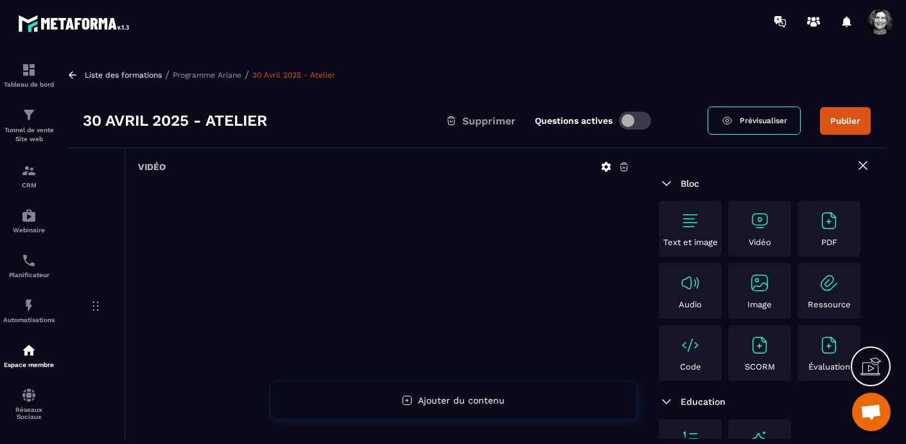
click at [624, 167] on icon at bounding box center [625, 167] width 12 height 12
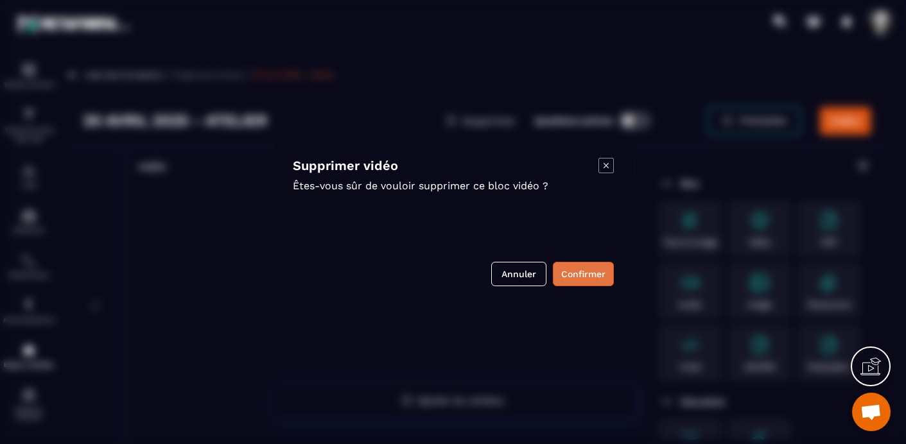
click at [574, 278] on button "Confirmer" at bounding box center [583, 274] width 61 height 24
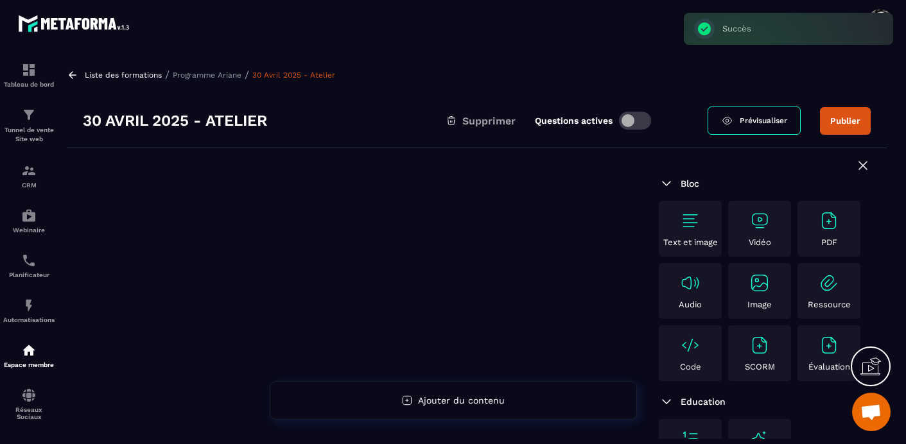
click at [750, 224] on img at bounding box center [760, 221] width 21 height 21
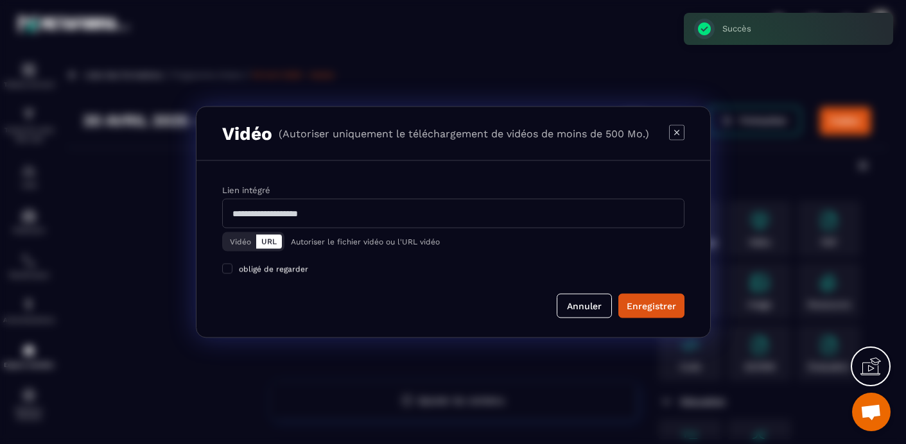
click at [237, 240] on button "Vidéo" at bounding box center [240, 242] width 31 height 14
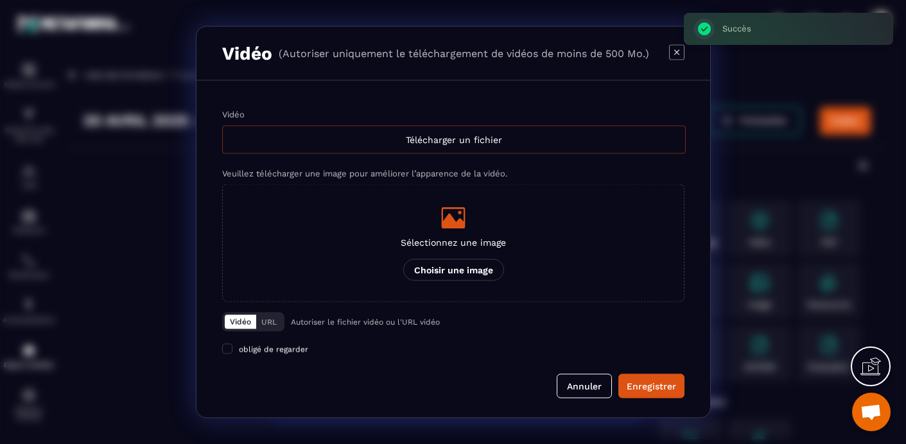
click at [373, 139] on div "Télécharger un fichier" at bounding box center [454, 140] width 464 height 28
click at [0, 0] on input "Vidéo Télécharger un fichier" at bounding box center [0, 0] width 0 height 0
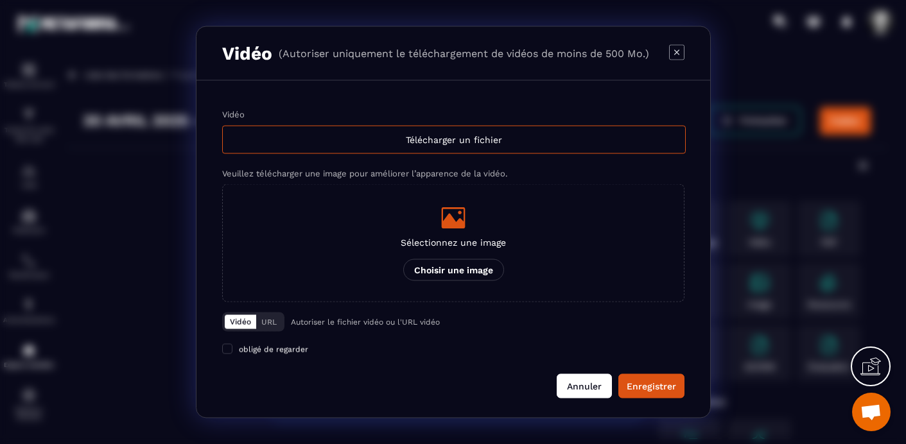
click at [581, 383] on button "Annuler" at bounding box center [584, 386] width 55 height 24
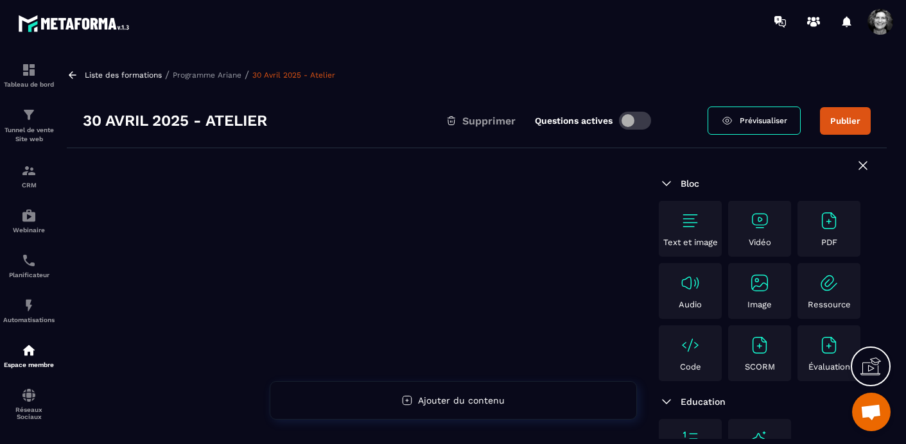
click at [216, 74] on p "Programme Ariane" at bounding box center [207, 75] width 69 height 9
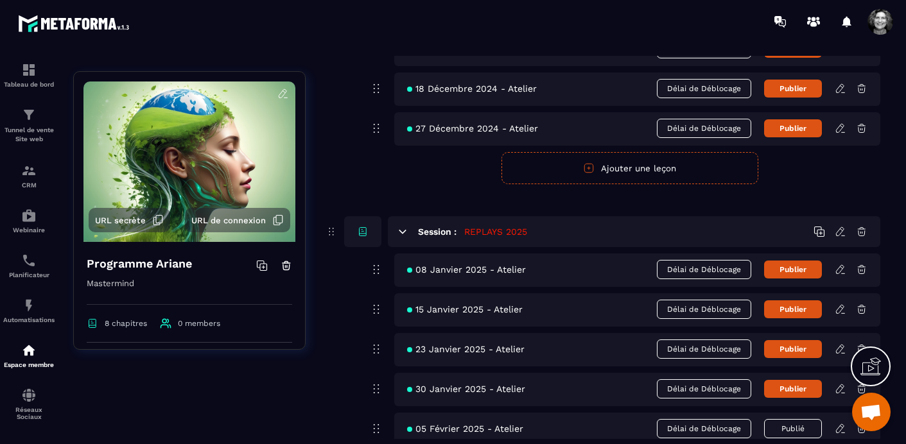
scroll to position [4052, 0]
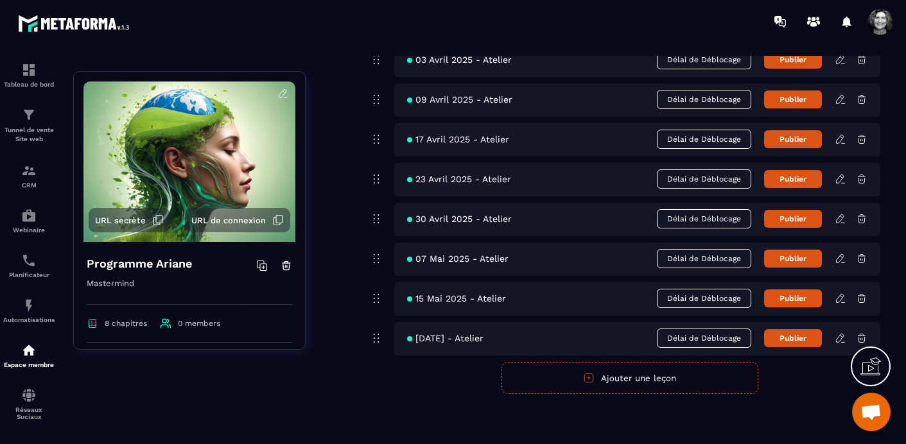
click at [839, 257] on icon at bounding box center [840, 258] width 8 height 8
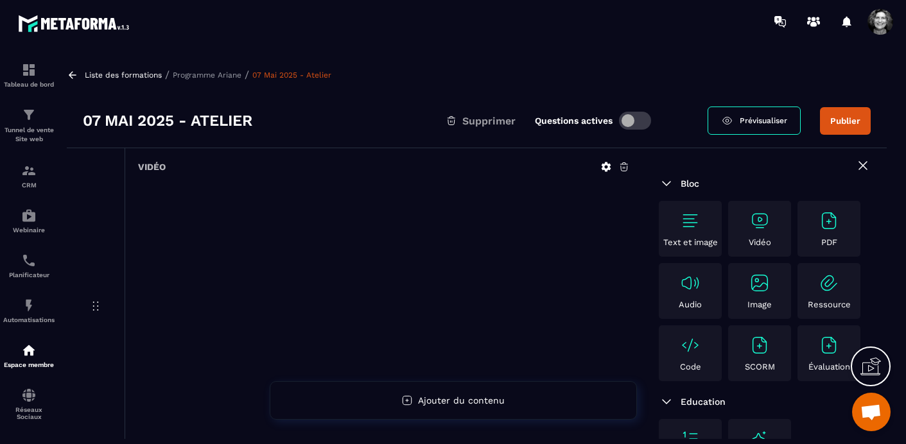
click at [628, 161] on icon at bounding box center [625, 167] width 12 height 12
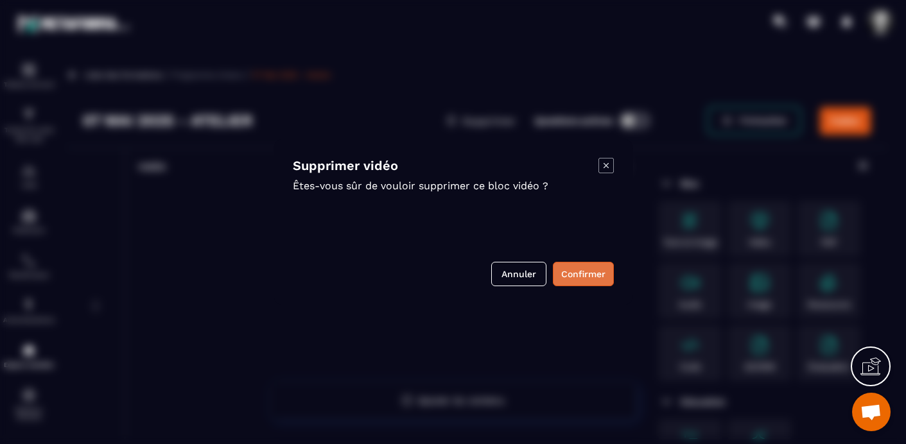
click at [578, 276] on button "Confirmer" at bounding box center [583, 274] width 61 height 24
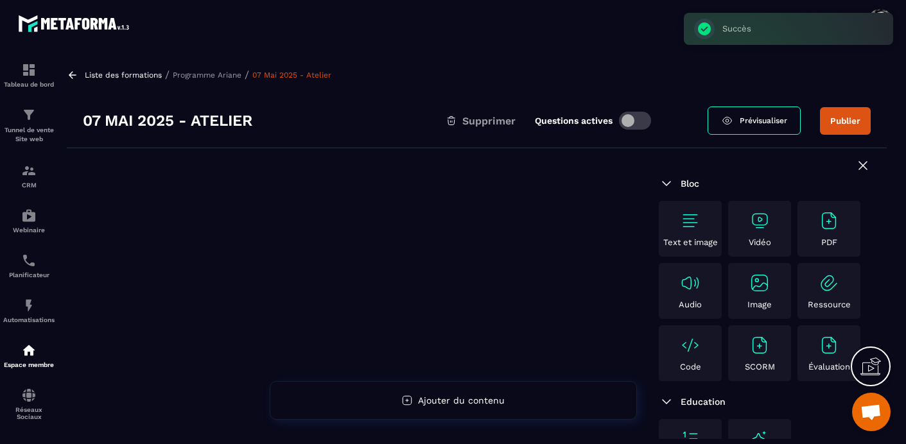
click at [769, 222] on img at bounding box center [760, 221] width 21 height 21
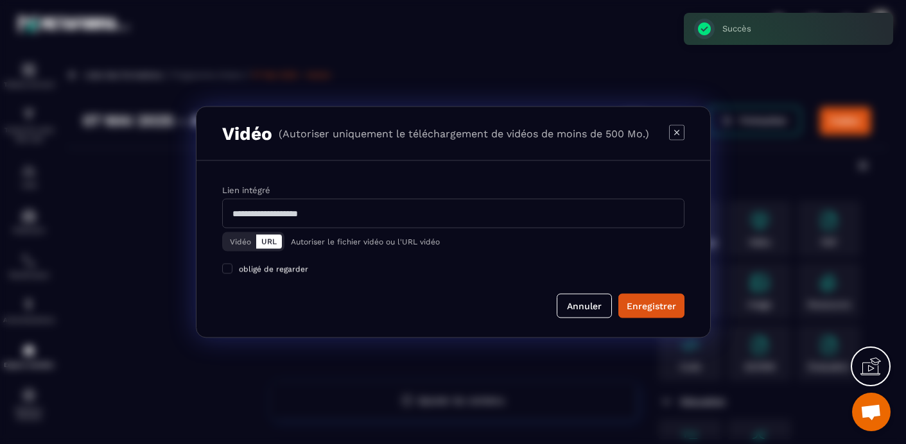
click at [236, 240] on button "Vidéo" at bounding box center [240, 242] width 31 height 14
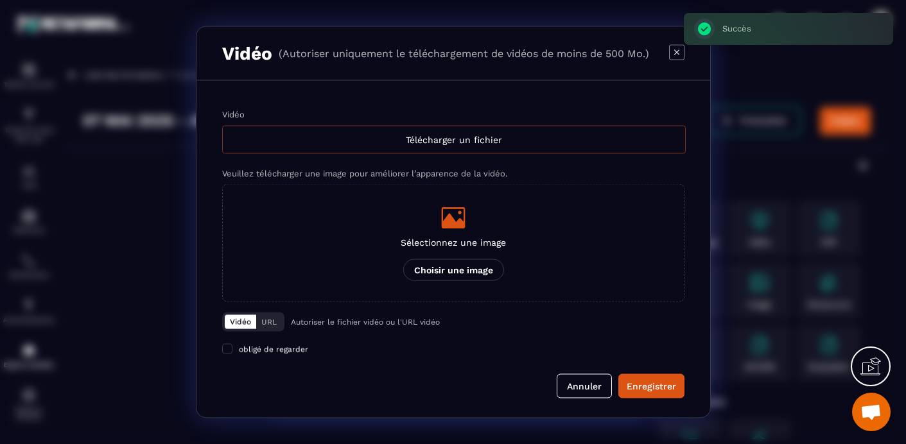
click at [447, 139] on div "Télécharger un fichier" at bounding box center [454, 140] width 464 height 28
click at [0, 0] on input "Vidéo Télécharger un fichier" at bounding box center [0, 0] width 0 height 0
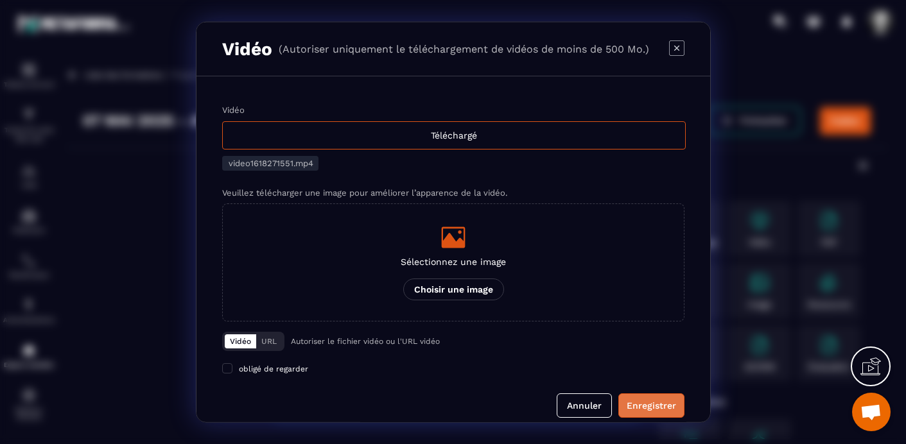
click at [654, 403] on div "Enregistrer" at bounding box center [651, 406] width 49 height 13
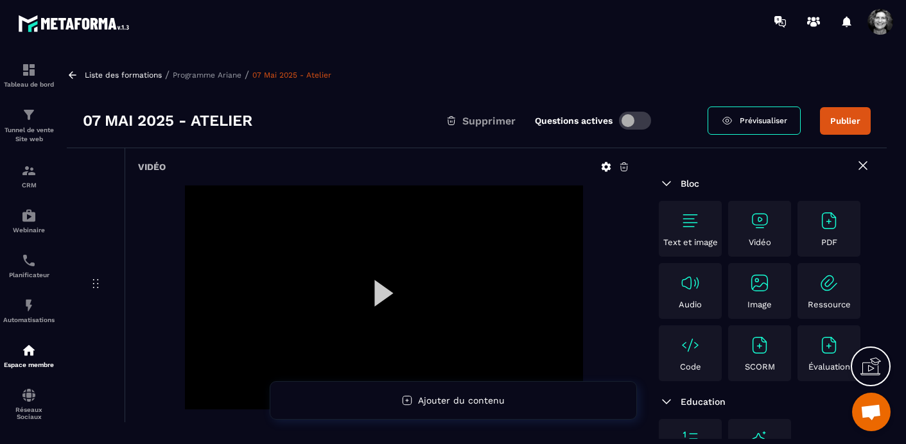
click at [855, 118] on button "Publier" at bounding box center [845, 121] width 51 height 28
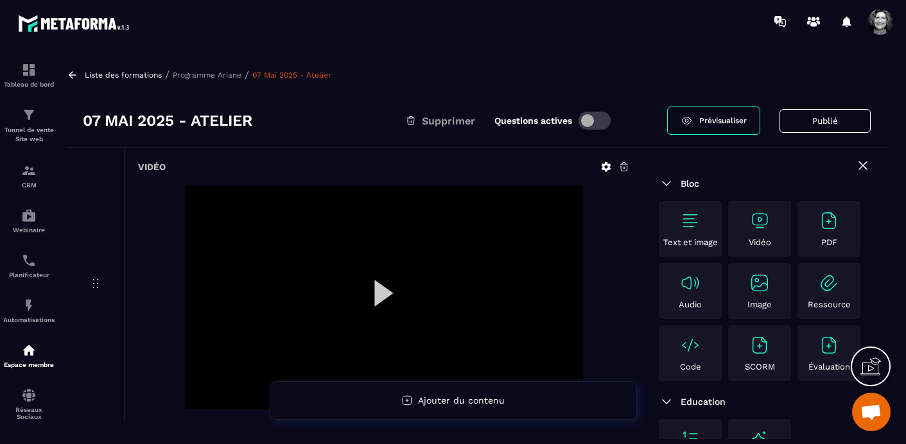
click at [193, 75] on p "Programme Ariane" at bounding box center [207, 75] width 69 height 9
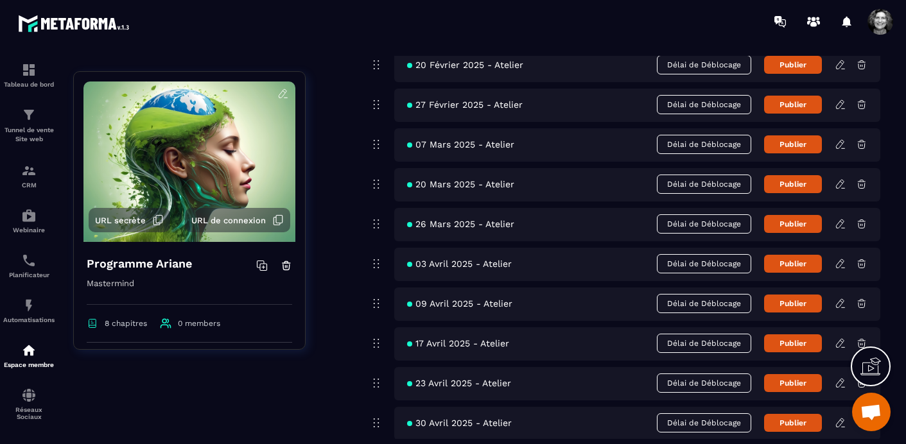
scroll to position [4052, 0]
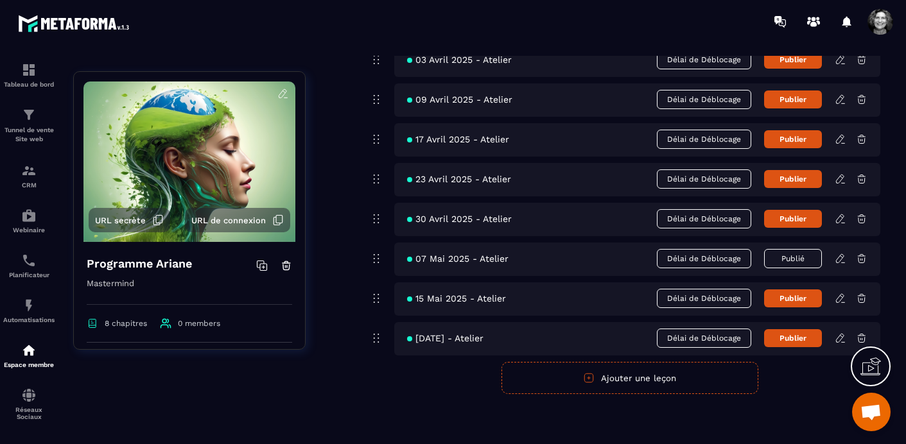
click at [841, 301] on icon at bounding box center [841, 299] width 12 height 12
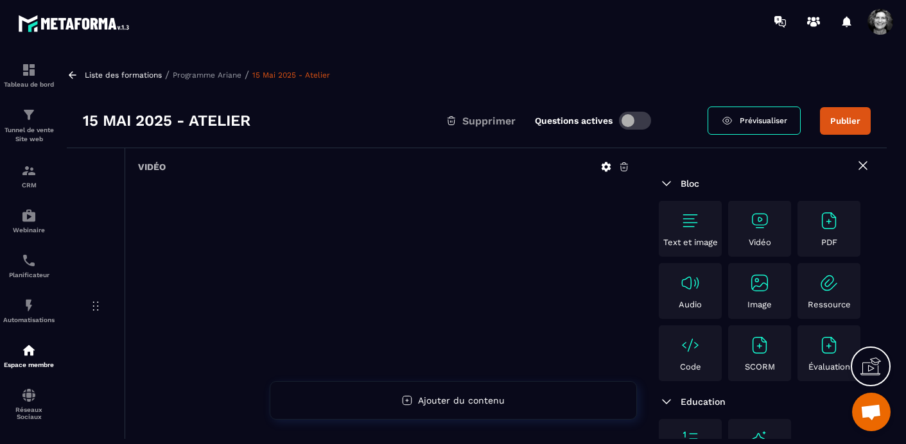
click at [625, 166] on icon at bounding box center [625, 167] width 12 height 12
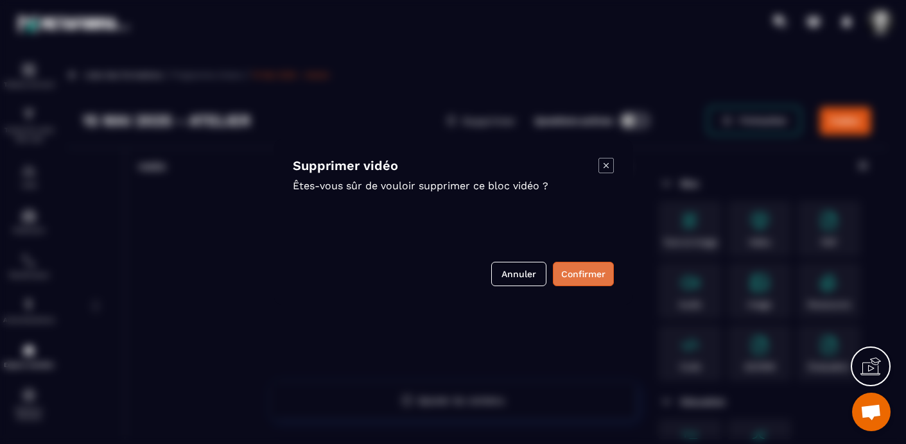
click at [573, 267] on button "Confirmer" at bounding box center [583, 274] width 61 height 24
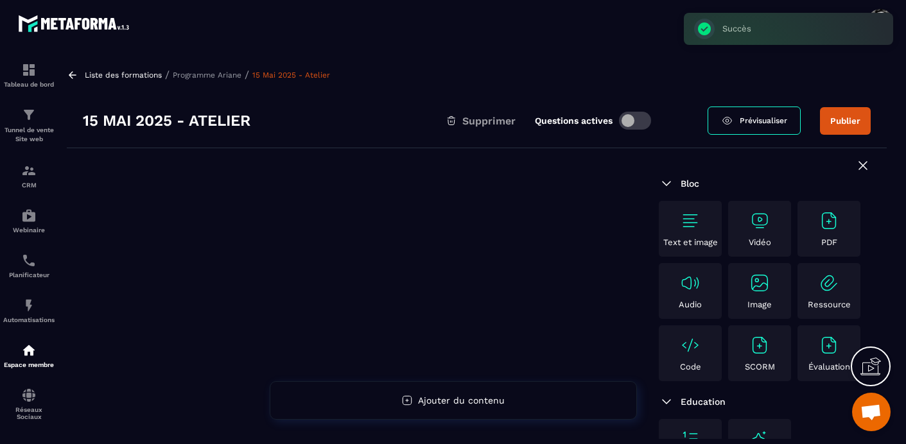
click at [753, 221] on img at bounding box center [760, 221] width 21 height 21
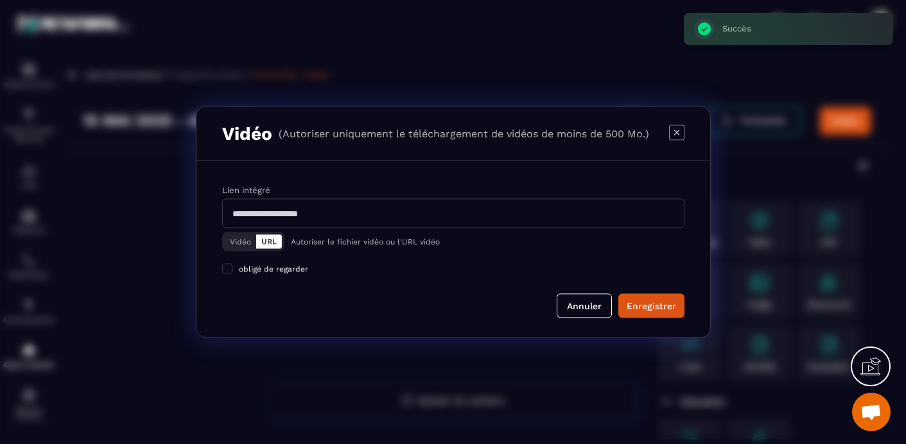
click at [235, 241] on button "Vidéo" at bounding box center [240, 242] width 31 height 14
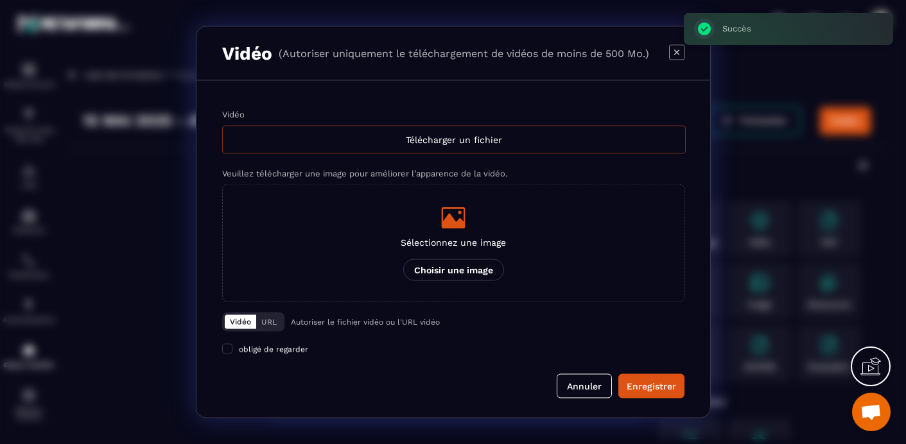
click at [455, 132] on div "Télécharger un fichier" at bounding box center [454, 140] width 464 height 28
click at [0, 0] on input "Vidéo Télécharger un fichier" at bounding box center [0, 0] width 0 height 0
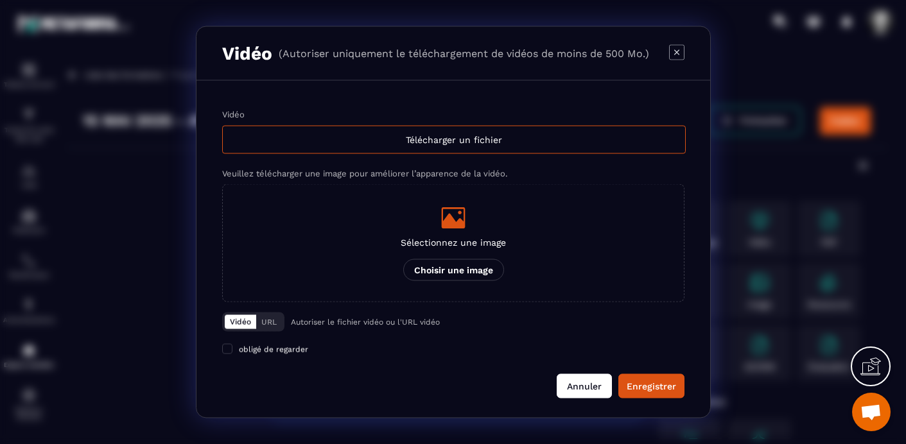
click at [575, 385] on button "Annuler" at bounding box center [584, 386] width 55 height 24
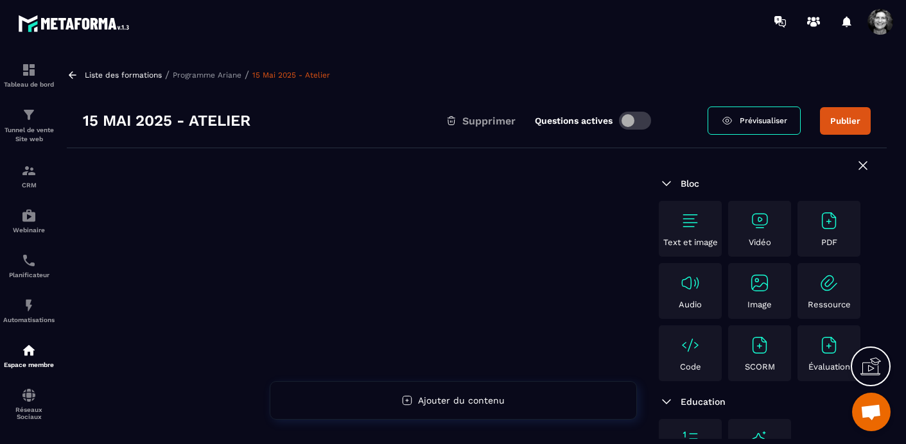
click at [208, 73] on p "Programme Ariane" at bounding box center [207, 75] width 69 height 9
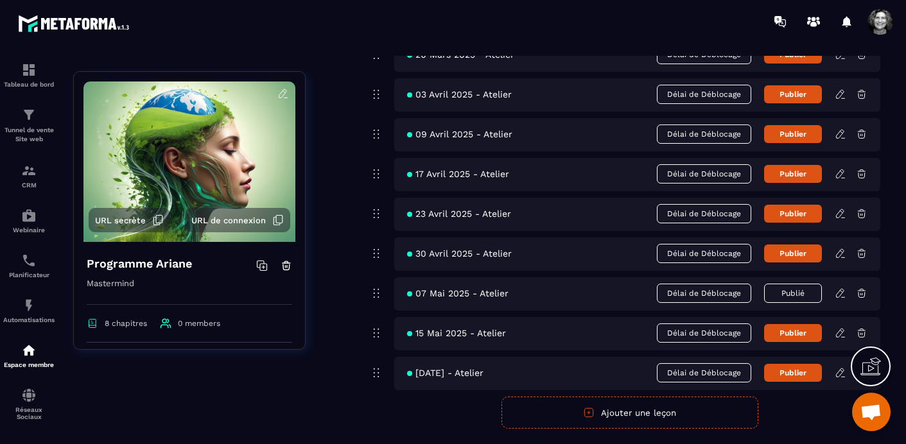
scroll to position [4052, 0]
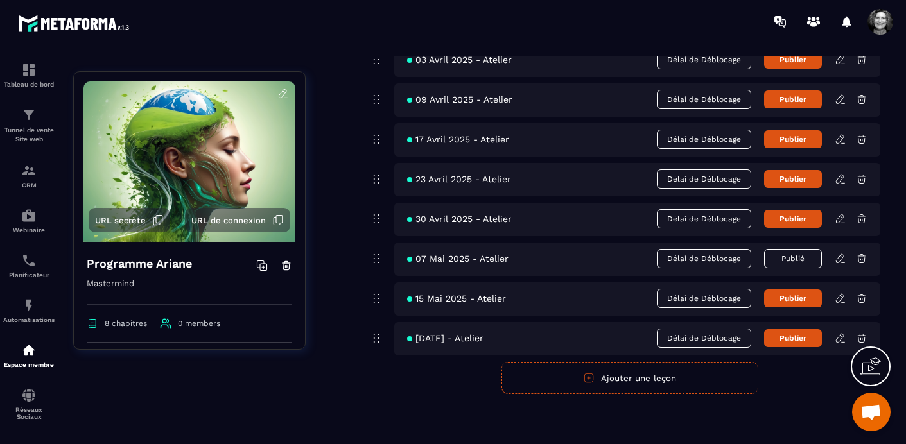
click at [840, 338] on icon at bounding box center [841, 339] width 12 height 12
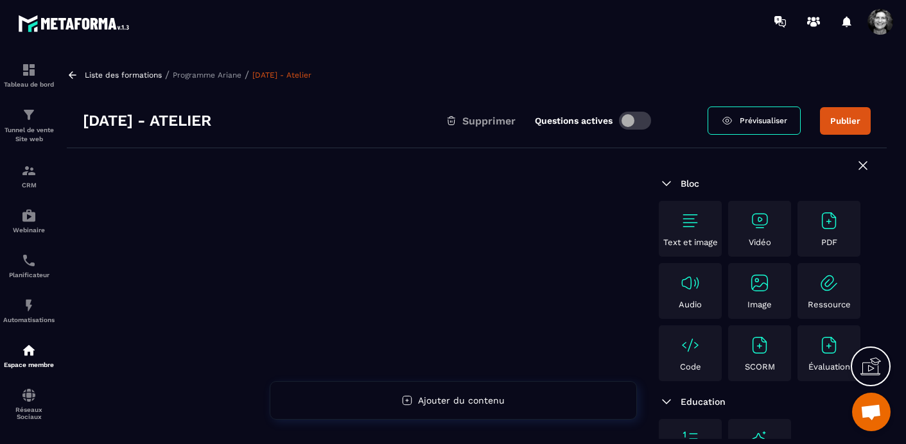
click at [760, 221] on img at bounding box center [760, 221] width 21 height 21
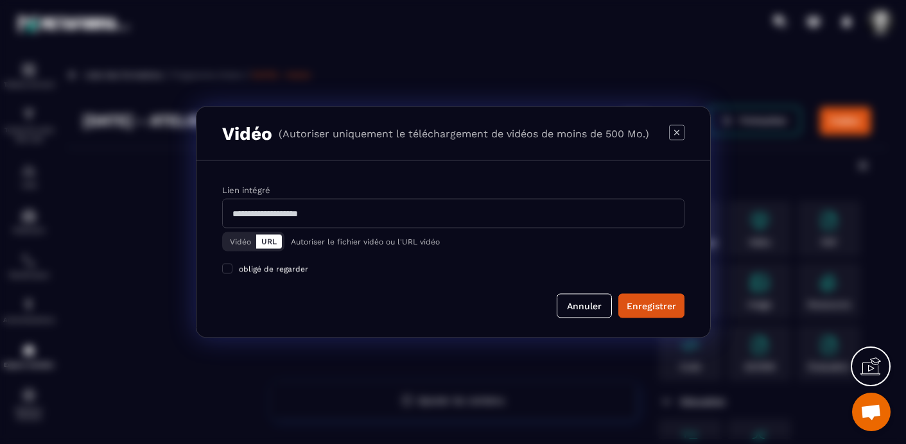
click at [238, 240] on button "Vidéo" at bounding box center [240, 242] width 31 height 14
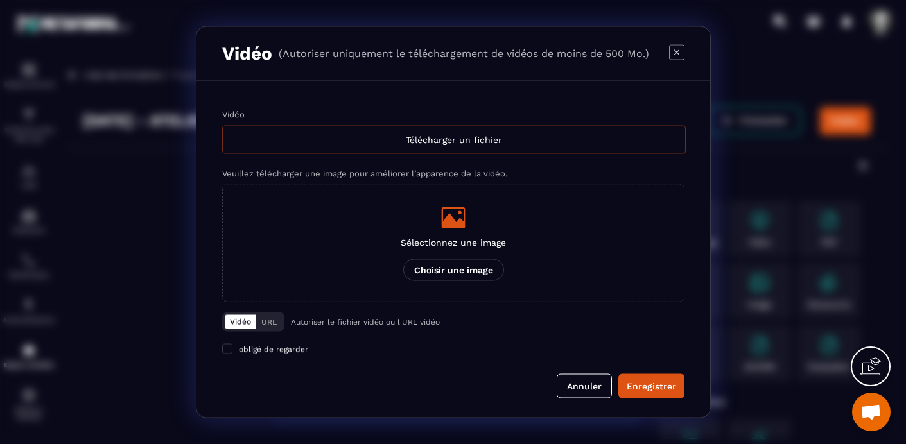
click at [514, 139] on div "Télécharger un fichier" at bounding box center [454, 140] width 464 height 28
click at [0, 0] on input "Vidéo Télécharger un fichier" at bounding box center [0, 0] width 0 height 0
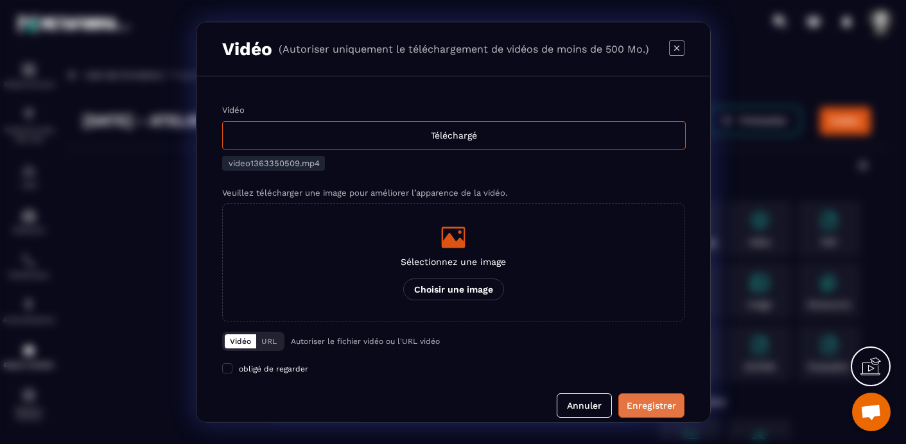
click at [649, 403] on div "Enregistrer" at bounding box center [651, 406] width 49 height 13
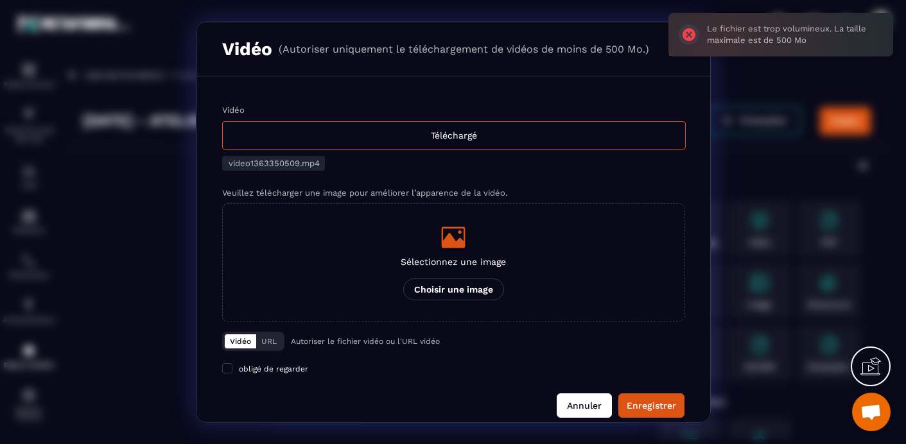
click at [581, 405] on button "Annuler" at bounding box center [584, 406] width 55 height 24
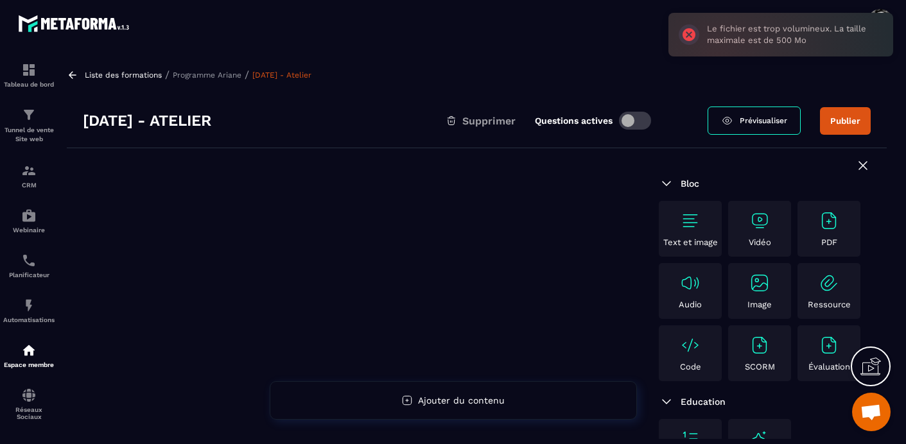
click at [204, 74] on p "Programme Ariane" at bounding box center [207, 75] width 69 height 9
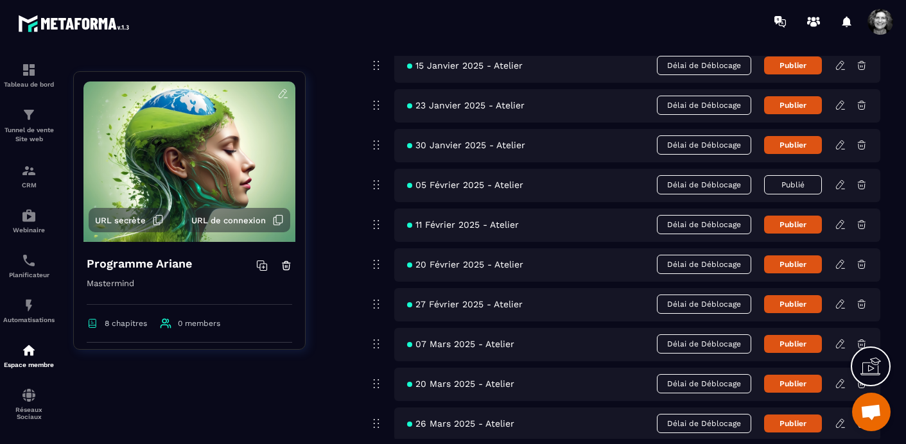
scroll to position [4052, 0]
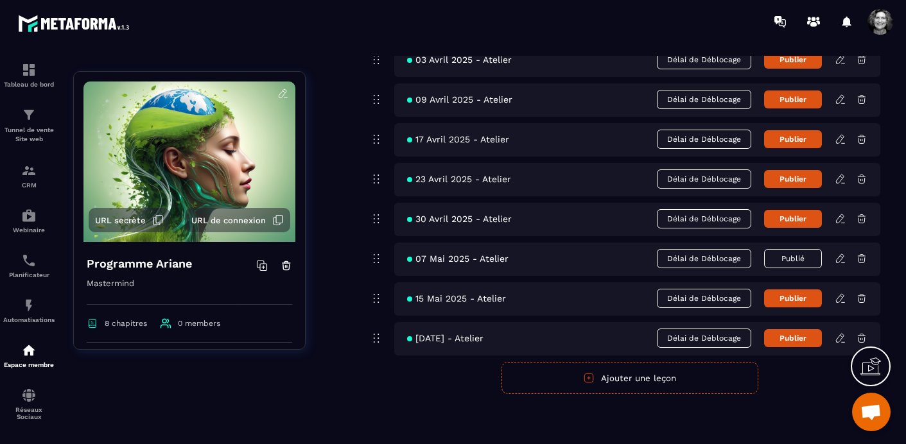
click at [838, 338] on icon at bounding box center [840, 338] width 8 height 8
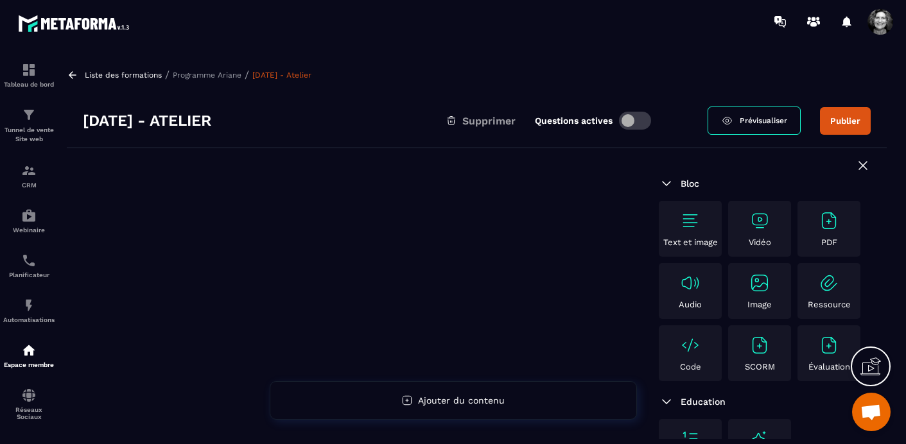
click at [768, 215] on img at bounding box center [760, 221] width 21 height 21
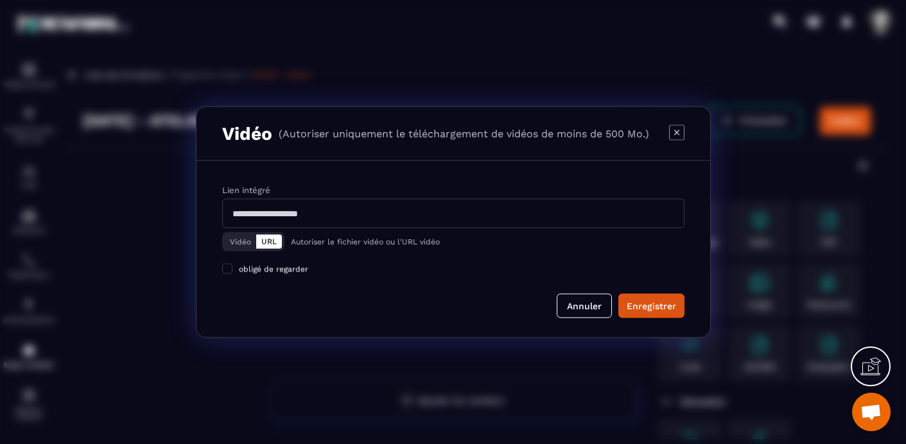
click at [242, 238] on button "Vidéo" at bounding box center [240, 242] width 31 height 14
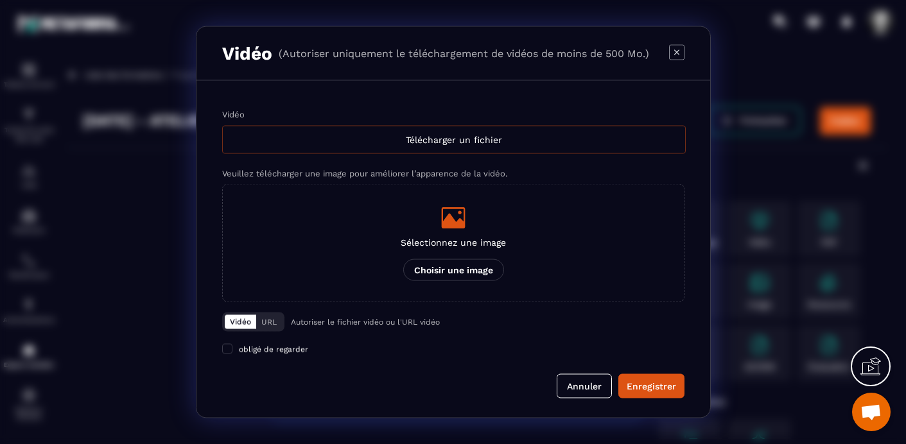
click at [470, 141] on div "Télécharger un fichier" at bounding box center [454, 140] width 464 height 28
click at [0, 0] on input "Vidéo Télécharger un fichier" at bounding box center [0, 0] width 0 height 0
click at [575, 389] on button "Annuler" at bounding box center [584, 386] width 55 height 24
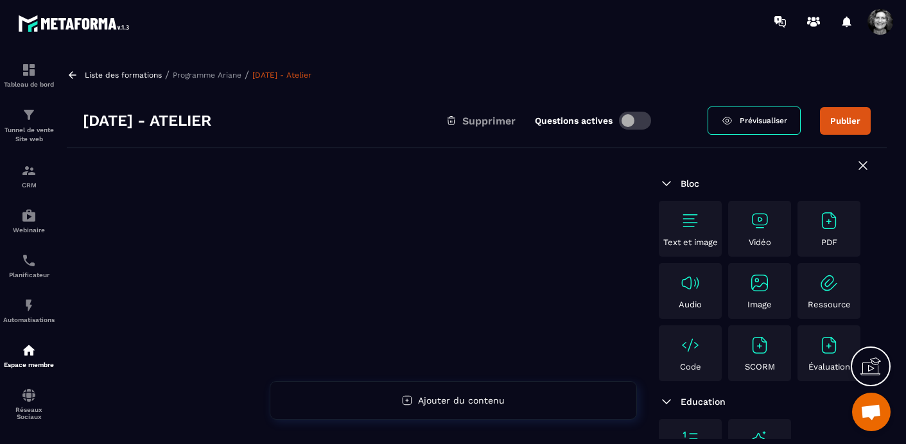
click at [222, 71] on p "Programme Ariane" at bounding box center [207, 75] width 69 height 9
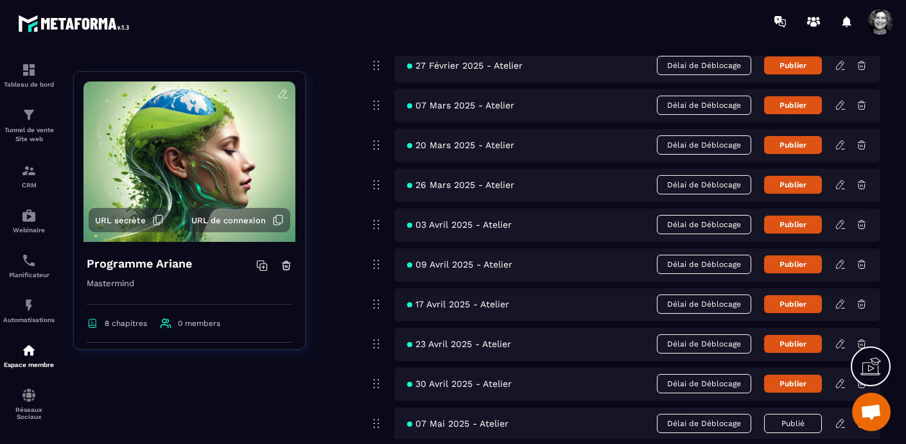
scroll to position [4052, 0]
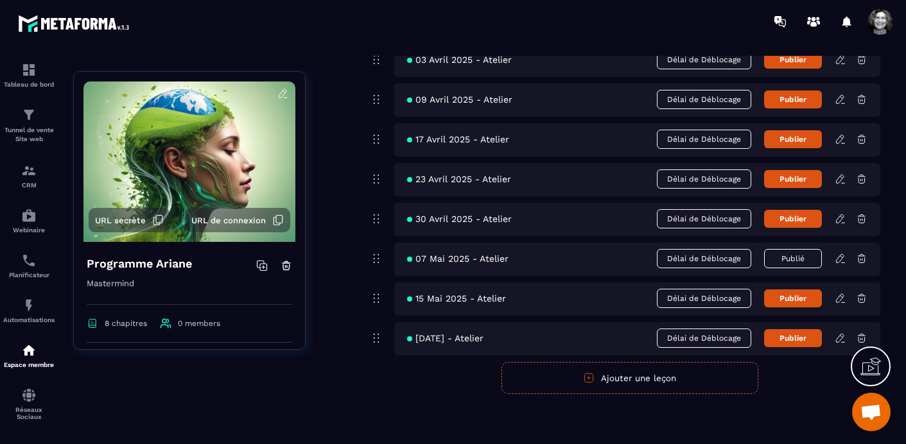
click at [615, 378] on button "Ajouter une leçon" at bounding box center [630, 378] width 257 height 32
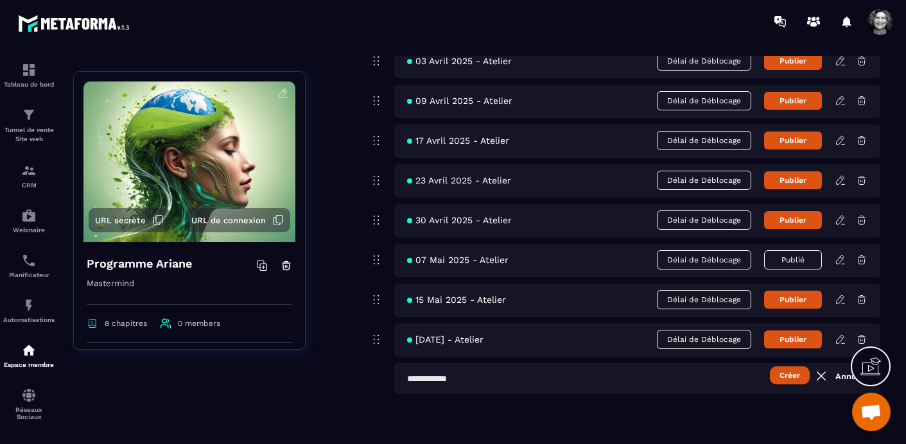
click at [408, 381] on input "text" at bounding box center [637, 379] width 486 height 31
type input "**********"
click at [800, 373] on button "Créer" at bounding box center [790, 376] width 40 height 18
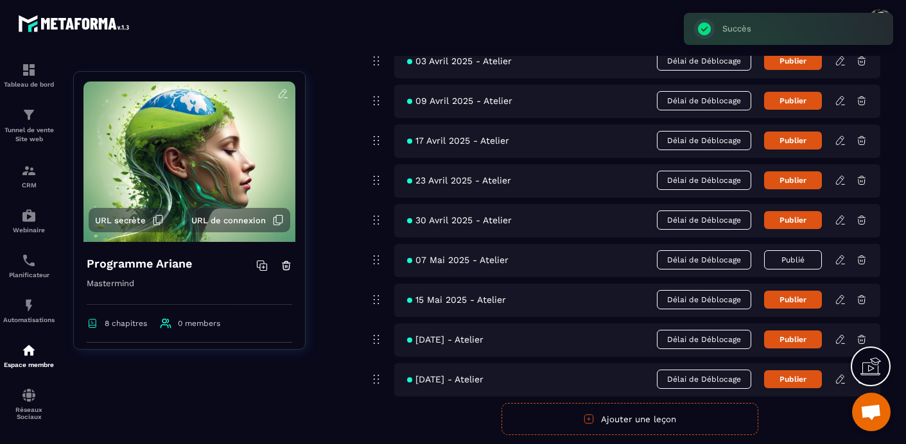
click at [628, 423] on button "Ajouter une leçon" at bounding box center [630, 419] width 257 height 32
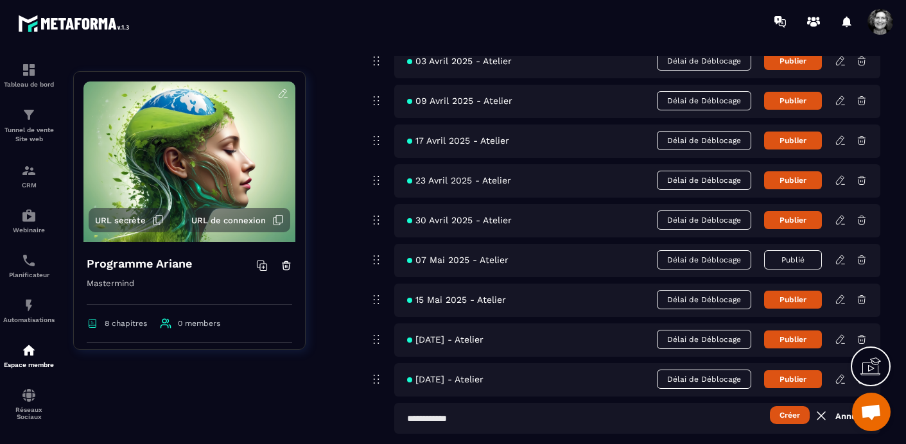
click at [408, 415] on input "text" at bounding box center [637, 418] width 486 height 31
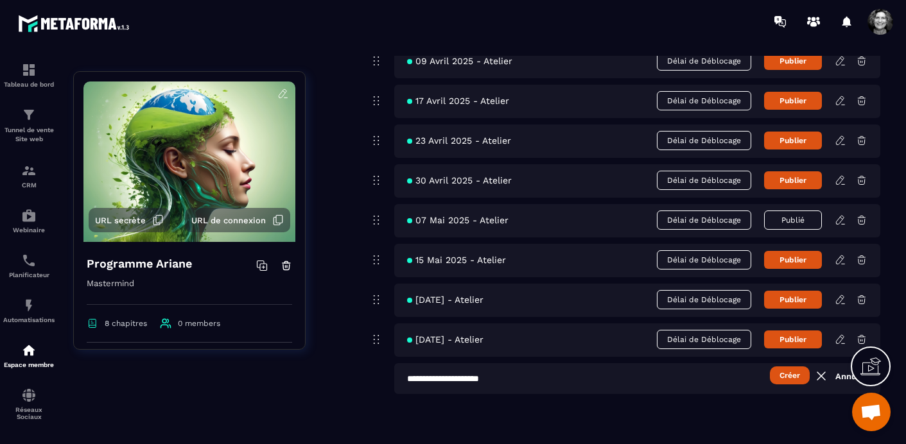
type input "**********"
click at [795, 376] on button "Créer" at bounding box center [790, 376] width 40 height 18
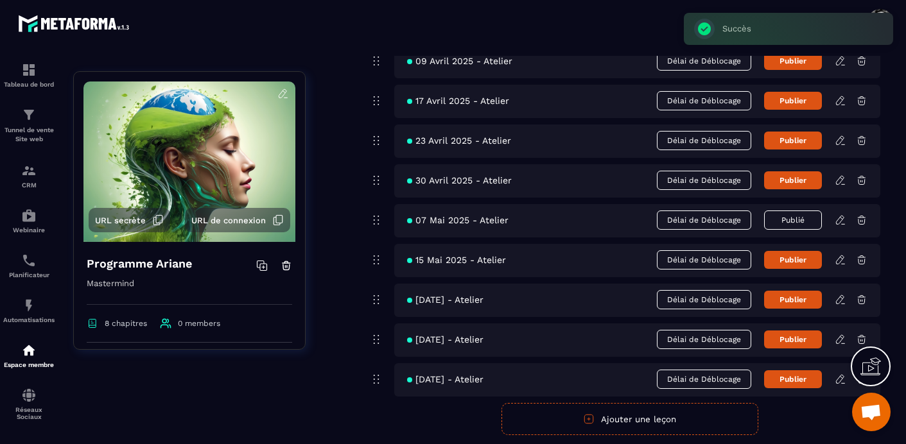
click at [613, 417] on button "Ajouter une leçon" at bounding box center [630, 419] width 257 height 32
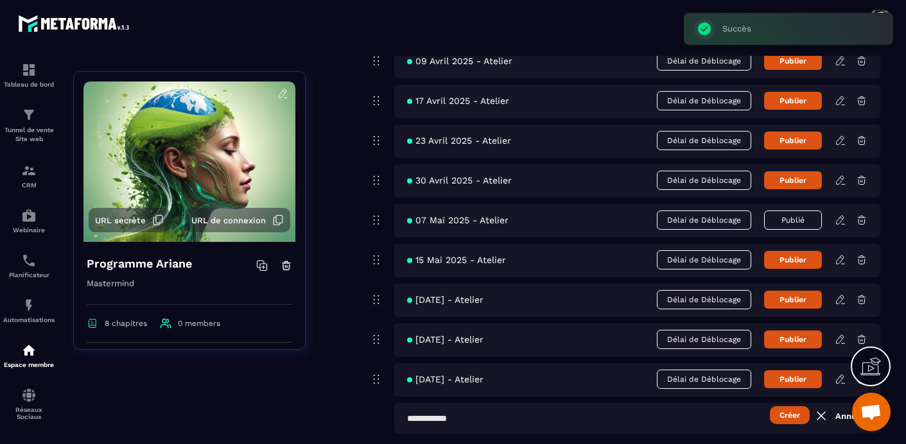
click at [412, 423] on input "text" at bounding box center [637, 418] width 486 height 31
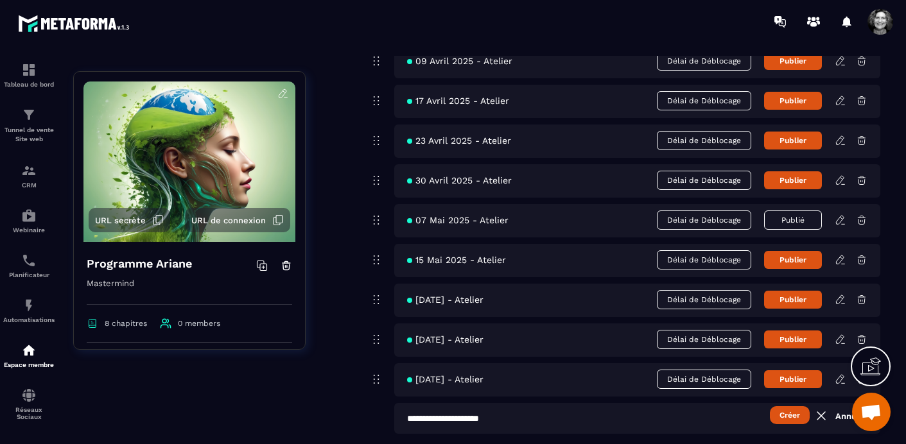
click at [503, 416] on input "**********" at bounding box center [637, 418] width 486 height 31
click at [411, 419] on input "**********" at bounding box center [637, 418] width 486 height 31
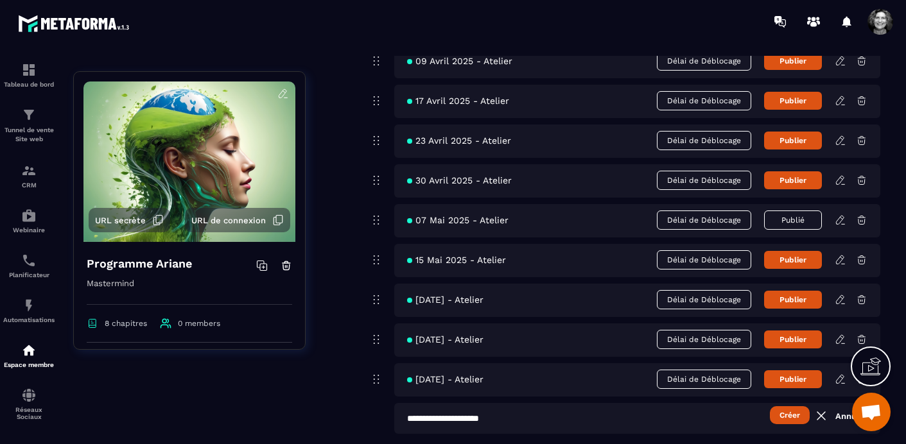
click at [795, 416] on button "Créer" at bounding box center [790, 416] width 40 height 18
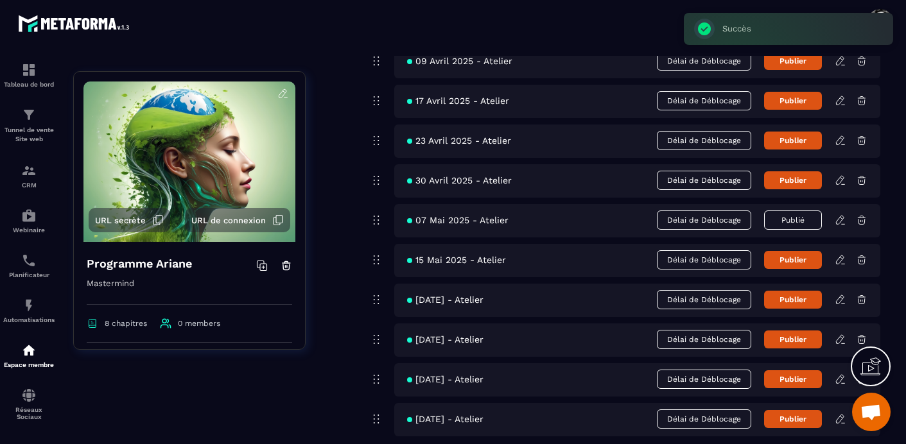
click at [484, 418] on span "13 Juin 2025 - Atelier" at bounding box center [445, 419] width 76 height 10
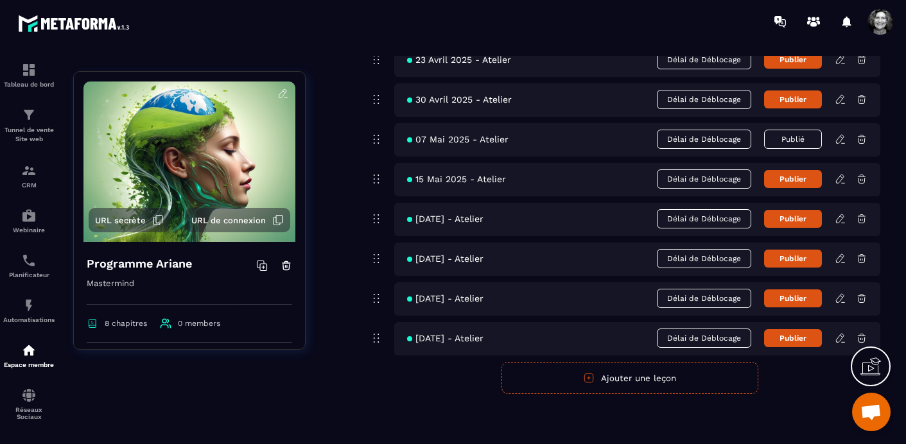
click at [602, 380] on button "Ajouter une leçon" at bounding box center [630, 378] width 257 height 32
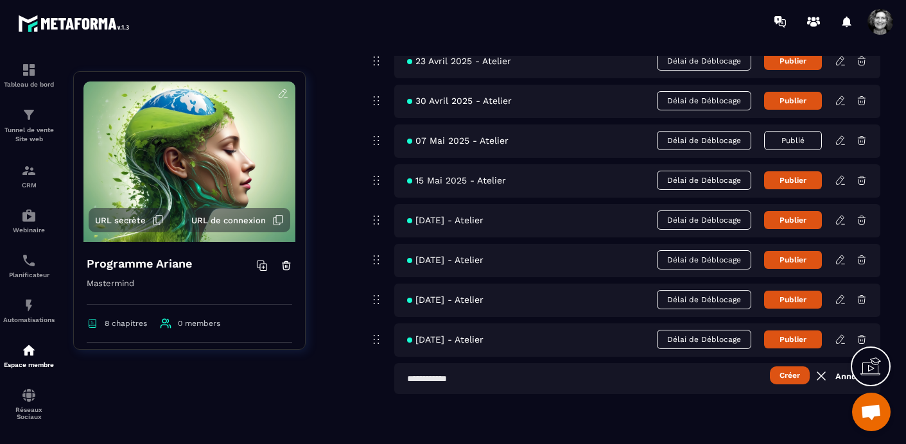
click at [412, 379] on input "text" at bounding box center [637, 379] width 486 height 31
paste input "**********"
click at [788, 378] on button "Créer" at bounding box center [790, 376] width 40 height 18
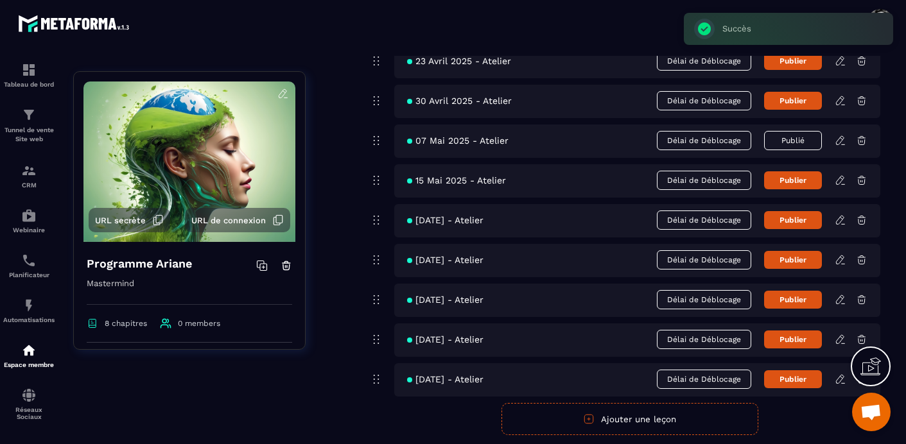
click at [646, 419] on button "Ajouter une leçon" at bounding box center [630, 419] width 257 height 32
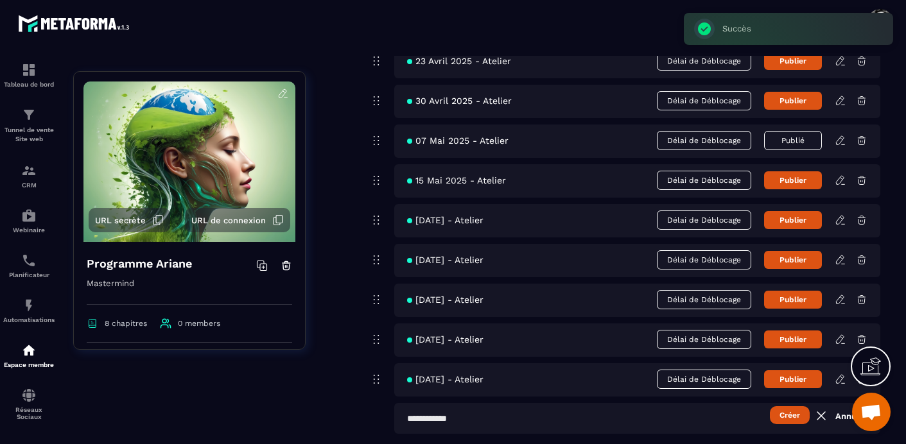
click at [411, 419] on input "text" at bounding box center [637, 418] width 486 height 31
paste input "**********"
click at [411, 419] on input "**********" at bounding box center [637, 418] width 486 height 31
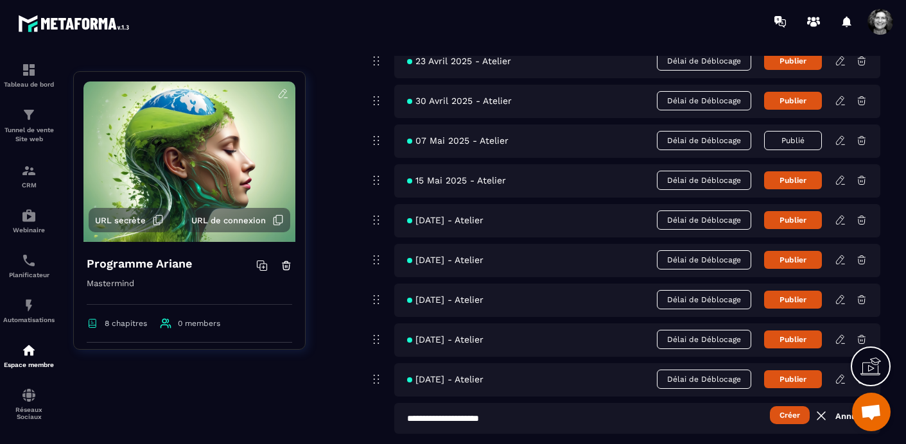
type input "**********"
click at [787, 415] on button "Créer" at bounding box center [790, 416] width 40 height 18
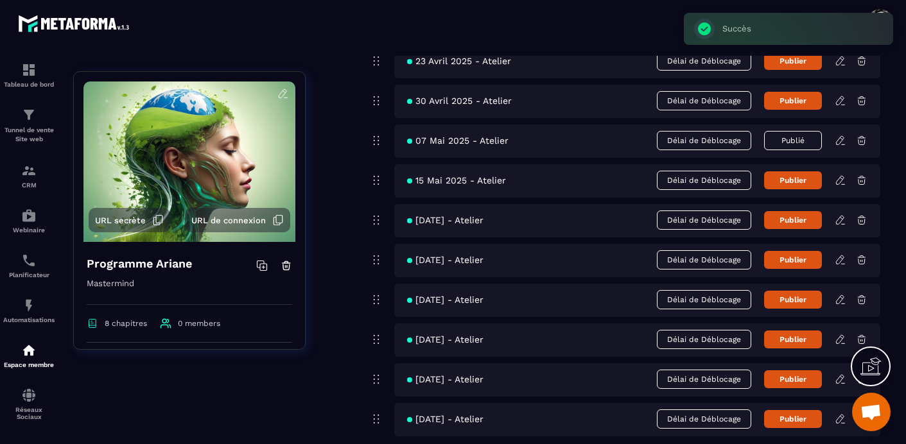
click at [430, 383] on span "13 Juin 2025 - Atelier" at bounding box center [445, 379] width 76 height 10
click at [840, 377] on icon at bounding box center [841, 378] width 3 height 2
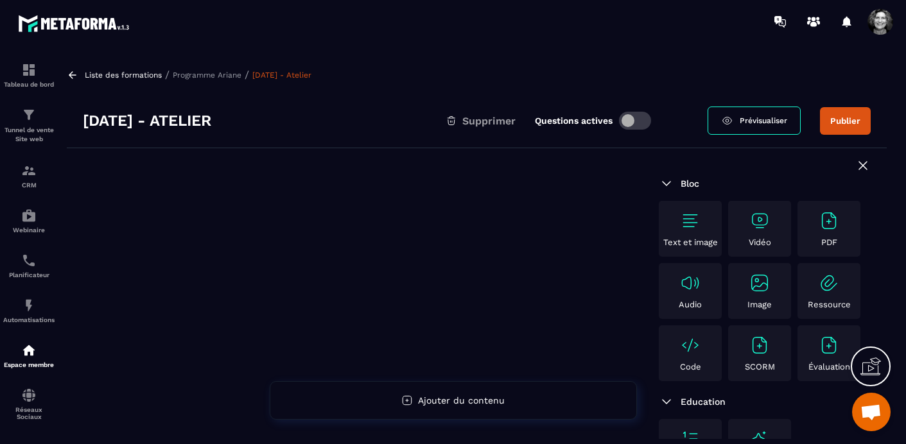
click at [193, 76] on p "Programme Ariane" at bounding box center [207, 75] width 69 height 9
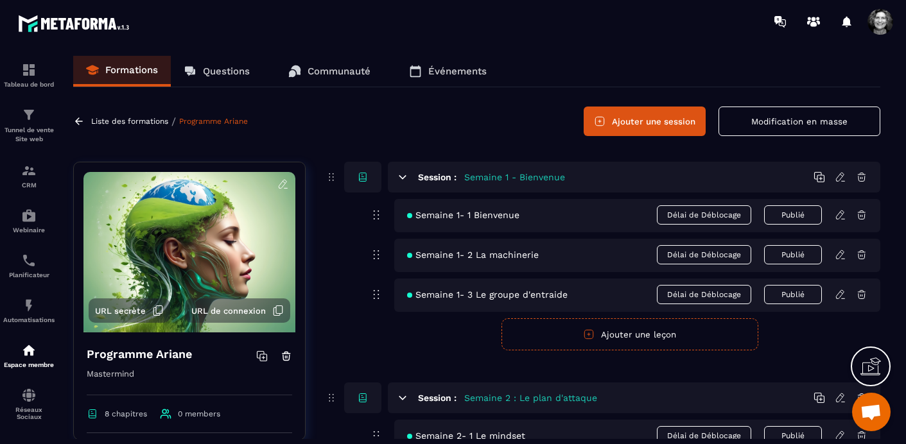
click at [823, 115] on button "Modification en masse" at bounding box center [800, 122] width 162 height 30
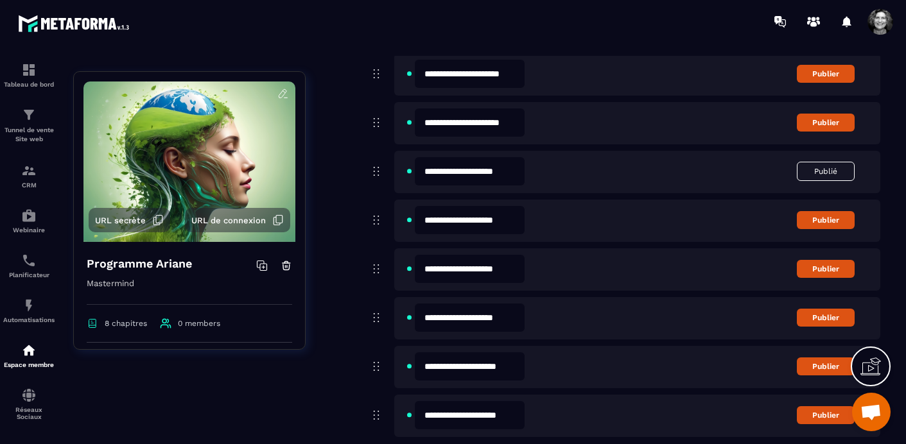
scroll to position [5216, 0]
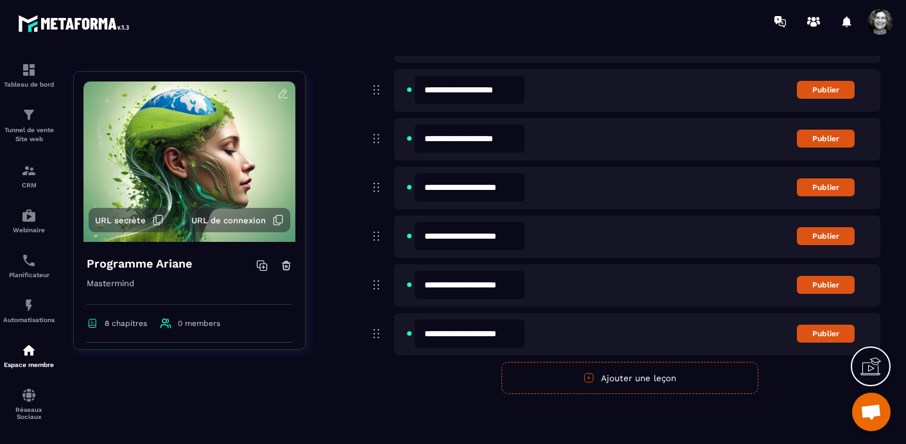
click at [433, 287] on input "**********" at bounding box center [470, 285] width 110 height 28
type input "**********"
drag, startPoint x: 433, startPoint y: 333, endPoint x: 425, endPoint y: 333, distance: 7.7
click at [425, 333] on input "**********" at bounding box center [470, 334] width 110 height 28
click at [457, 335] on input "**********" at bounding box center [470, 334] width 110 height 28
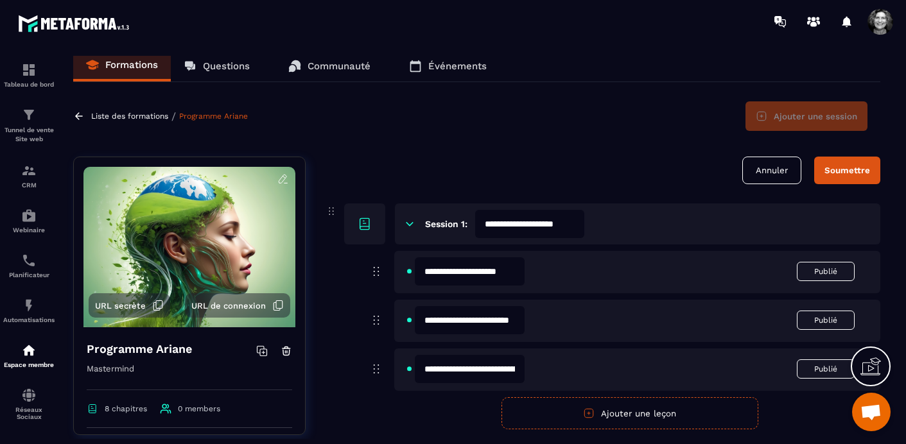
scroll to position [0, 0]
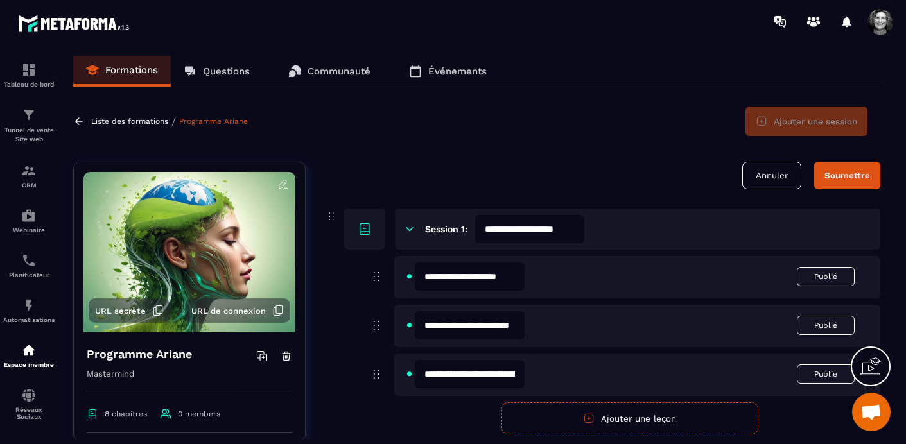
type input "**********"
click at [854, 175] on div "Soumettre" at bounding box center [848, 176] width 46 height 10
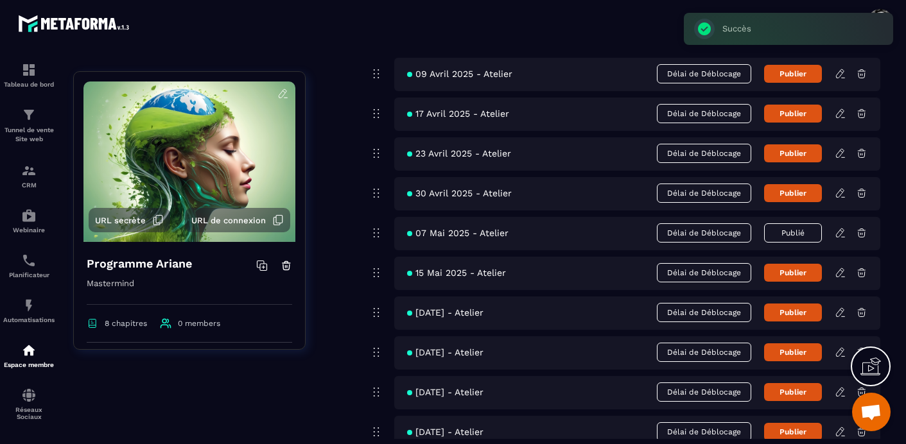
scroll to position [4251, 0]
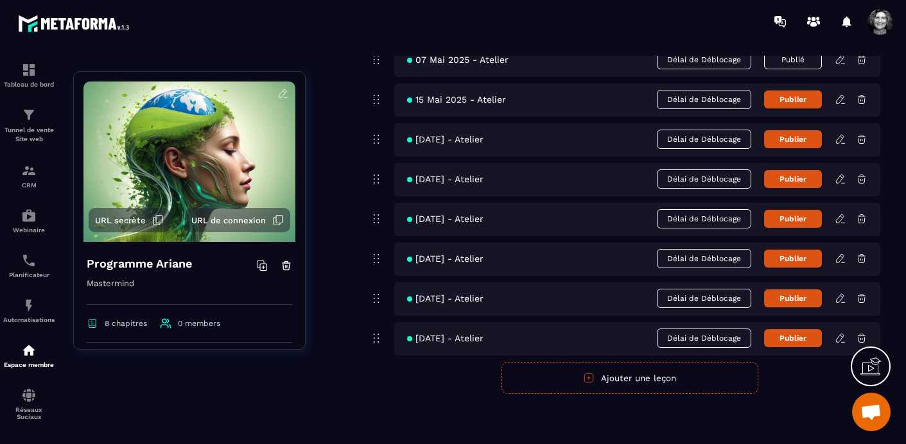
click at [798, 184] on button "Publier" at bounding box center [793, 179] width 58 height 18
click at [798, 184] on button "Publié" at bounding box center [793, 179] width 58 height 19
click at [842, 178] on icon at bounding box center [840, 179] width 8 height 8
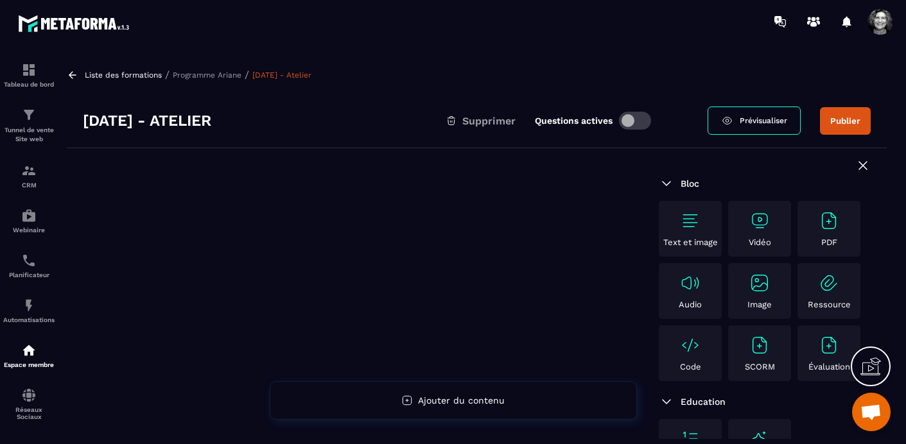
click at [759, 221] on img at bounding box center [760, 221] width 21 height 21
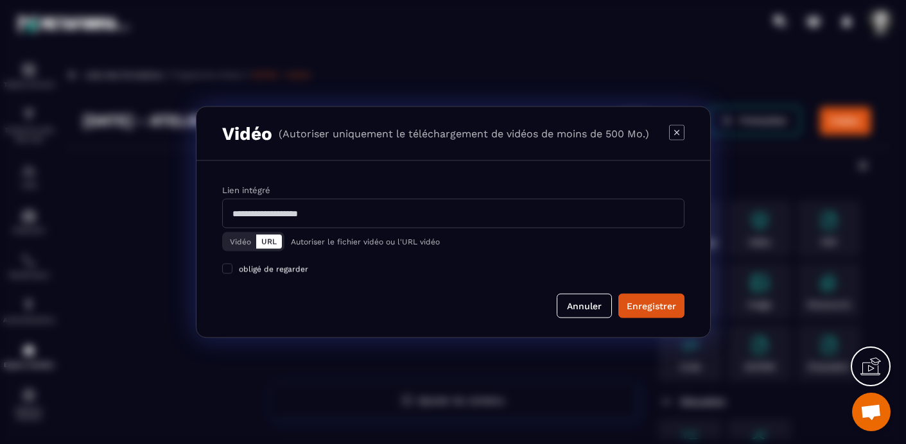
click at [236, 242] on button "Vidéo" at bounding box center [240, 242] width 31 height 14
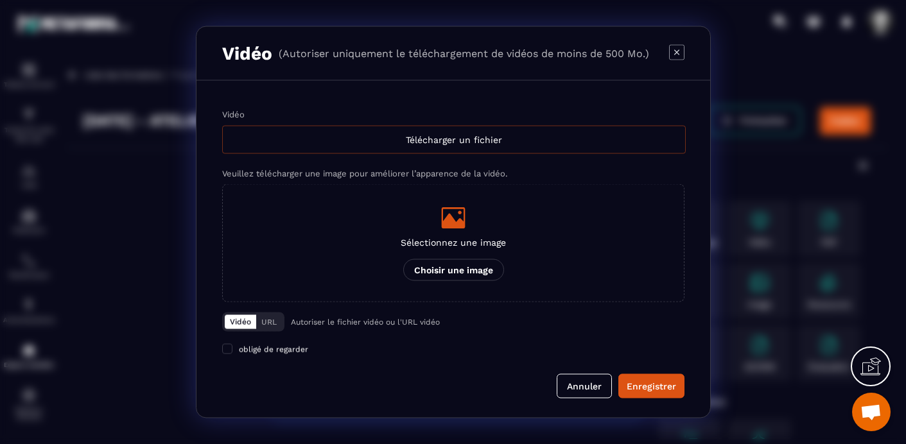
click at [496, 145] on div "Télécharger un fichier" at bounding box center [454, 140] width 464 height 28
click at [0, 0] on input "Vidéo Télécharger un fichier" at bounding box center [0, 0] width 0 height 0
click at [587, 384] on button "Annuler" at bounding box center [584, 386] width 55 height 24
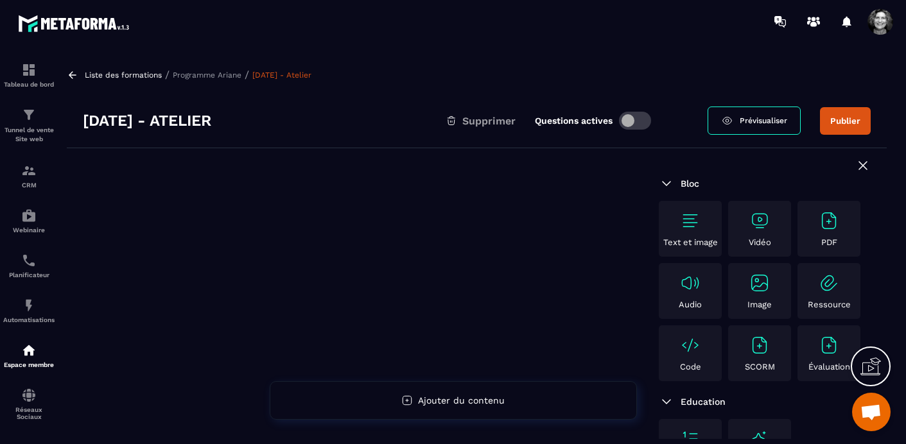
click at [218, 71] on p "Programme Ariane" at bounding box center [207, 75] width 69 height 9
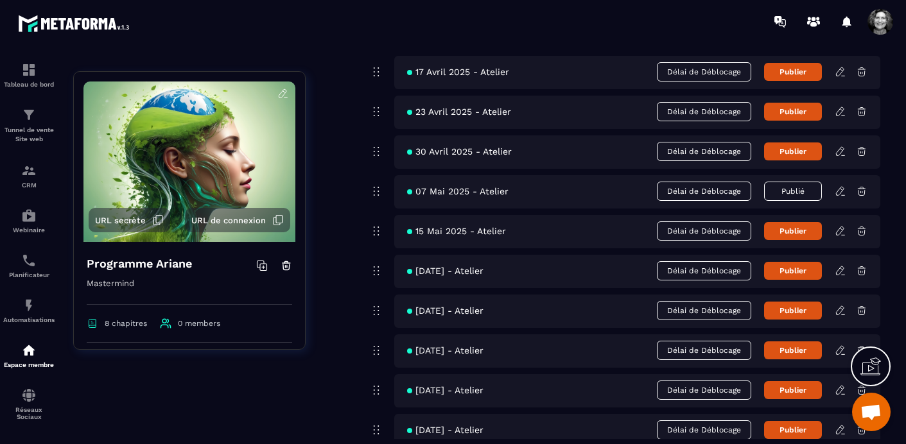
scroll to position [4251, 0]
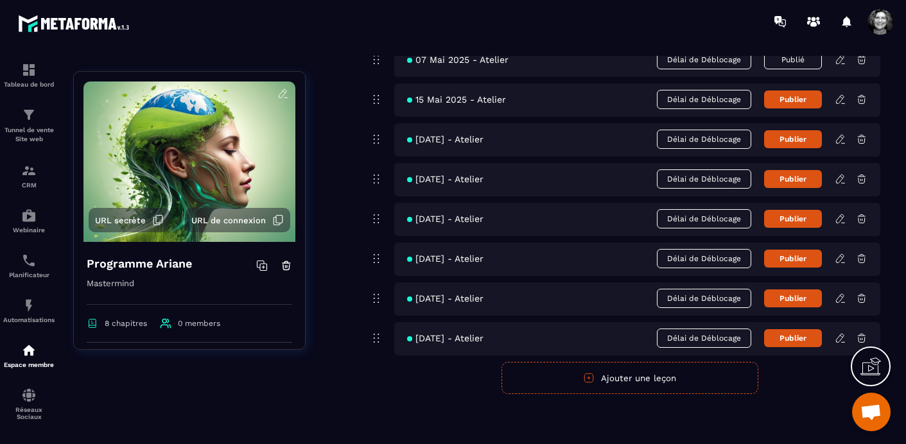
click at [838, 215] on icon at bounding box center [841, 219] width 12 height 12
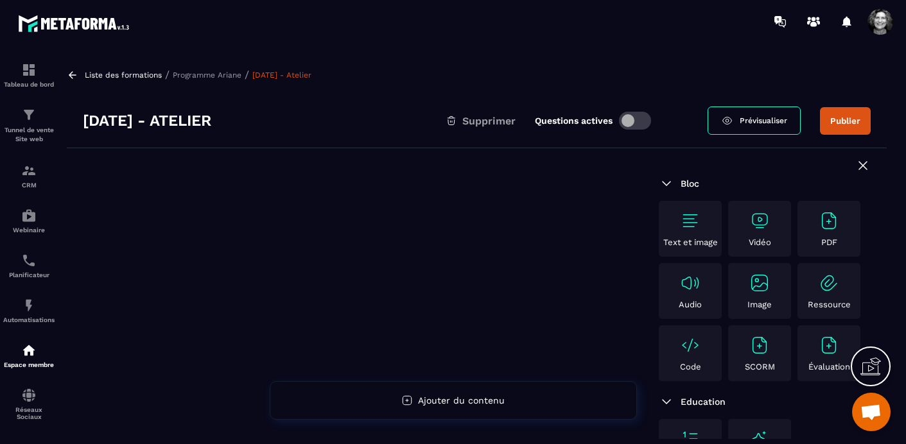
click at [764, 230] on img at bounding box center [760, 221] width 21 height 21
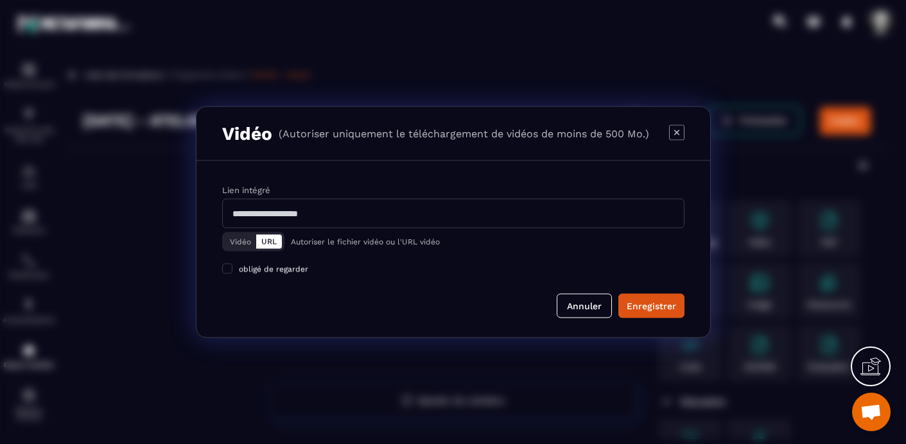
click at [235, 238] on button "Vidéo" at bounding box center [240, 242] width 31 height 14
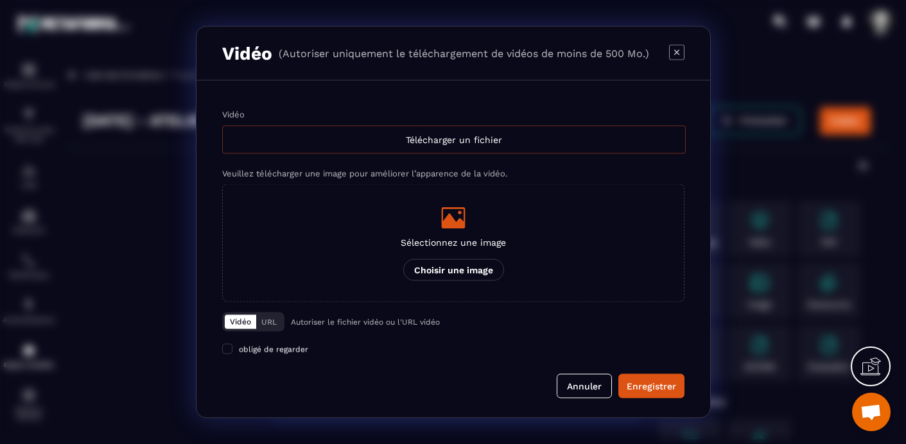
click at [419, 136] on div "Télécharger un fichier" at bounding box center [454, 140] width 464 height 28
click at [0, 0] on input "Vidéo Télécharger un fichier" at bounding box center [0, 0] width 0 height 0
click at [577, 384] on button "Annuler" at bounding box center [584, 386] width 55 height 24
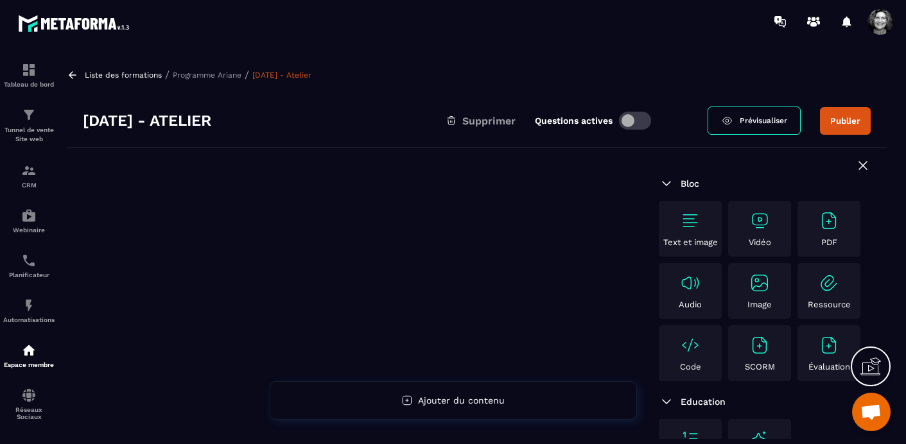
click at [221, 76] on p "Programme Ariane" at bounding box center [207, 75] width 69 height 9
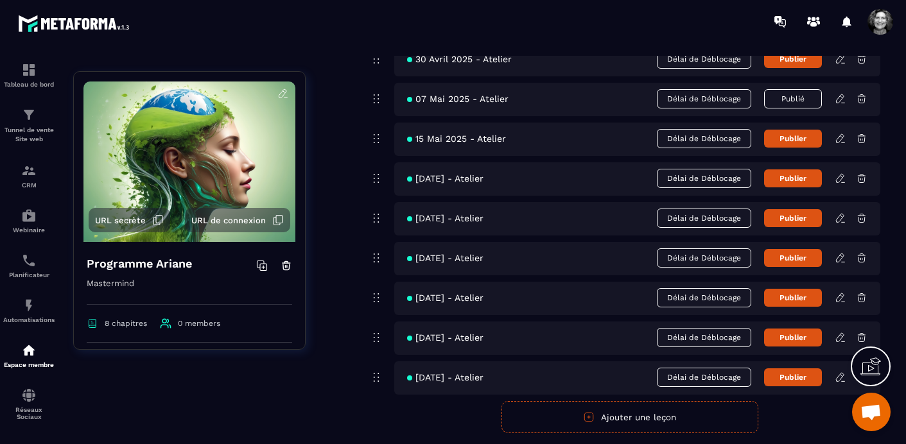
scroll to position [4251, 0]
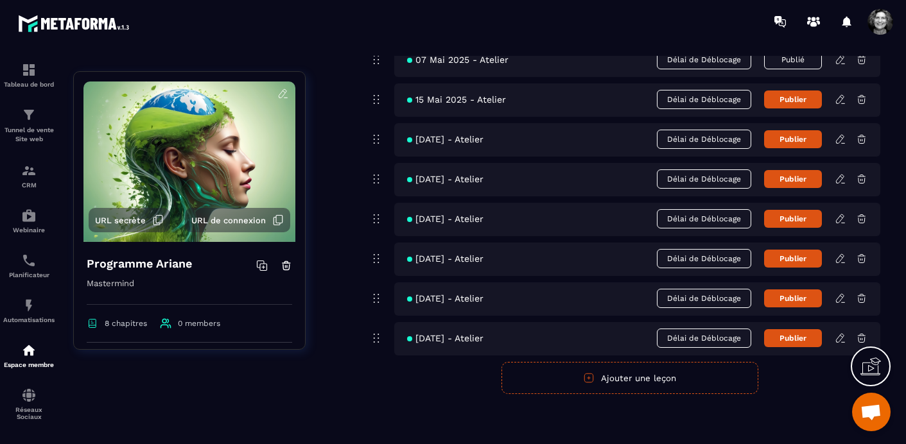
click at [839, 257] on icon at bounding box center [841, 259] width 12 height 12
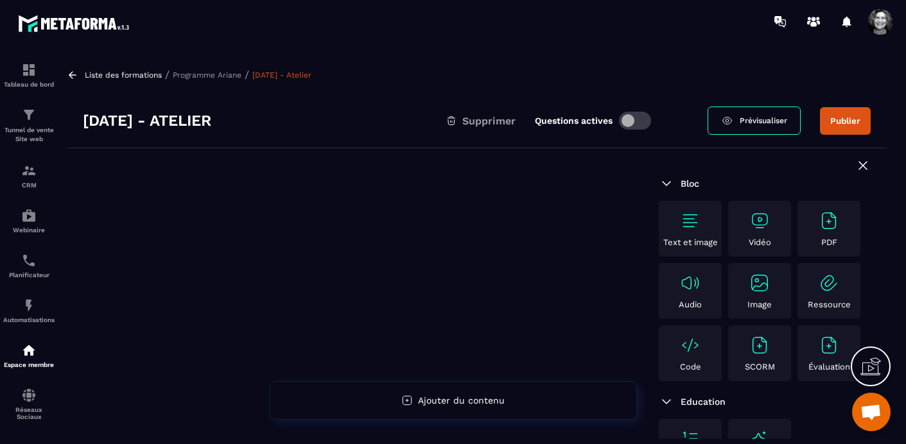
click at [759, 220] on img at bounding box center [760, 221] width 21 height 21
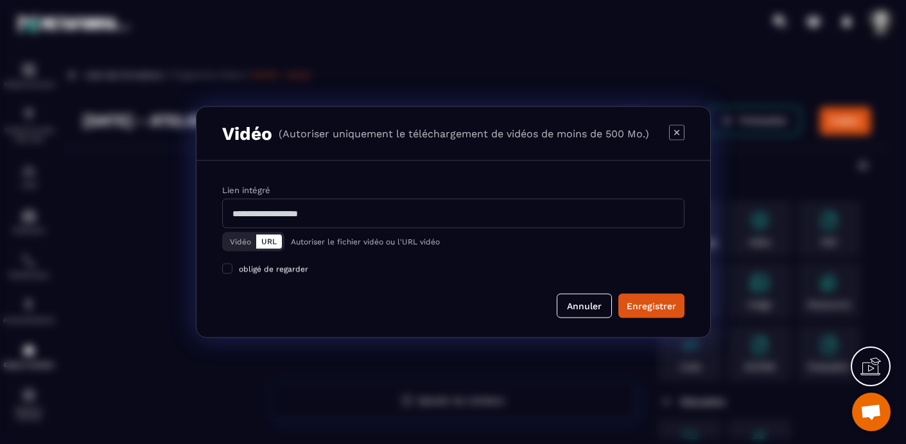
click at [240, 241] on button "Vidéo" at bounding box center [240, 242] width 31 height 14
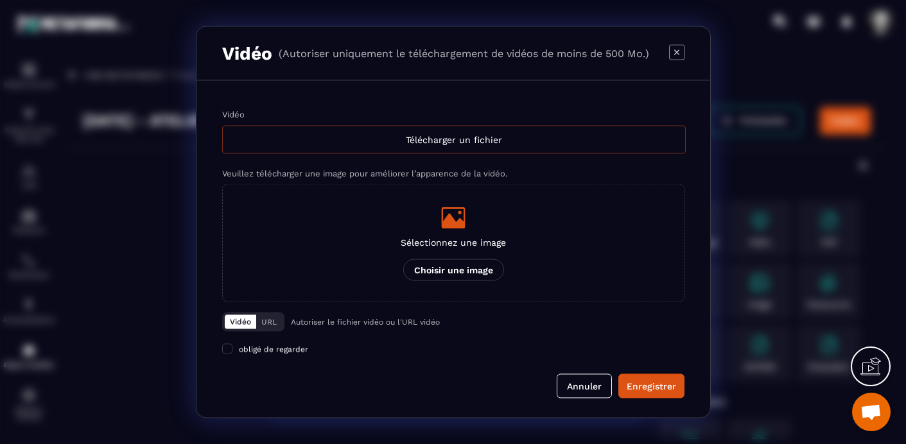
click at [453, 145] on div "Télécharger un fichier" at bounding box center [454, 140] width 464 height 28
click at [0, 0] on input "Vidéo Télécharger un fichier" at bounding box center [0, 0] width 0 height 0
click at [584, 387] on button "Annuler" at bounding box center [584, 386] width 55 height 24
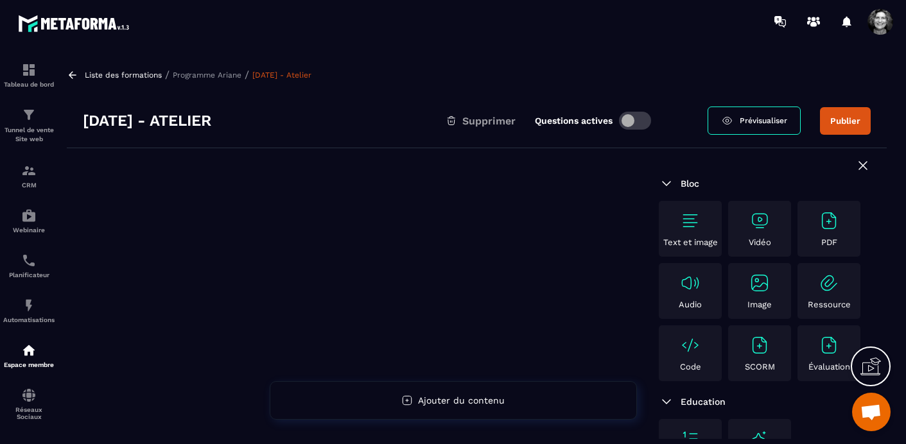
click at [213, 72] on p "Programme Ariane" at bounding box center [207, 75] width 69 height 9
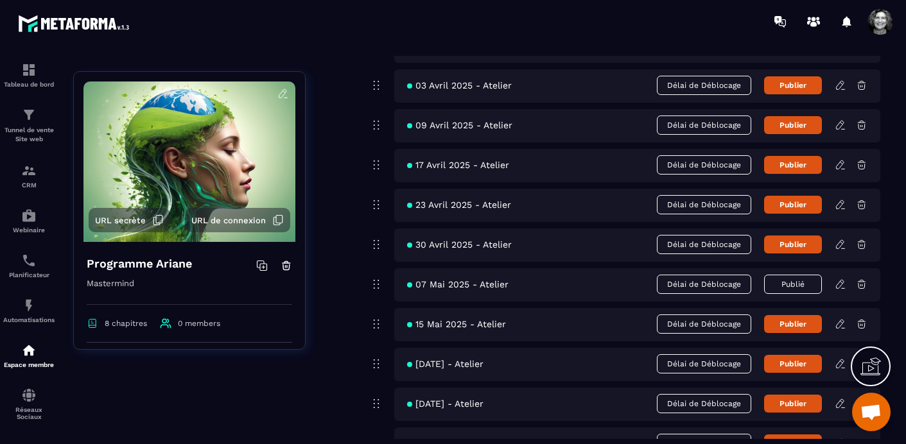
scroll to position [4251, 0]
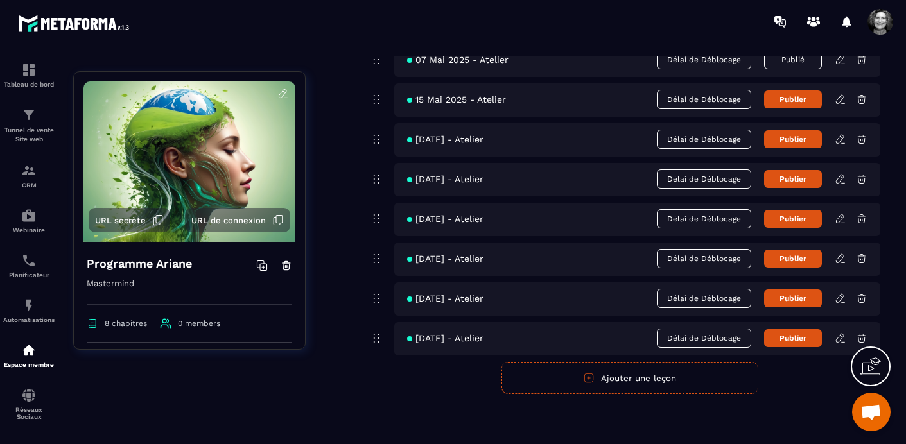
click at [839, 303] on icon at bounding box center [841, 299] width 12 height 12
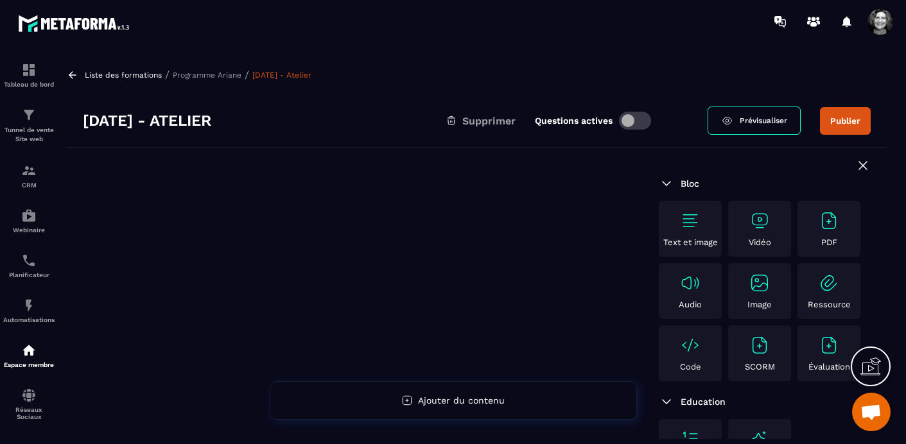
click at [769, 230] on img at bounding box center [760, 221] width 21 height 21
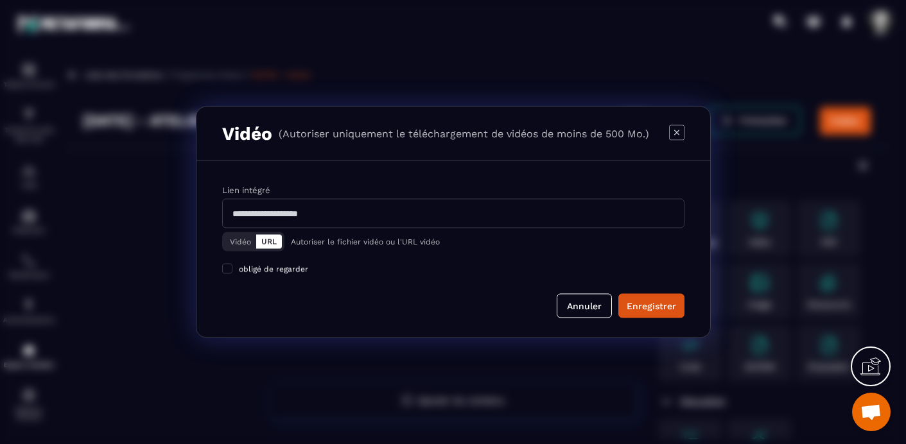
click at [234, 243] on button "Vidéo" at bounding box center [240, 242] width 31 height 14
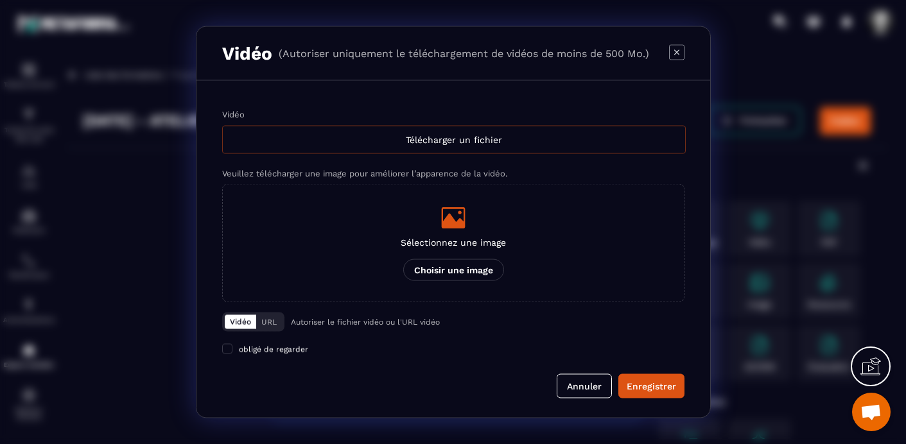
click at [422, 135] on div "Télécharger un fichier" at bounding box center [454, 140] width 464 height 28
click at [0, 0] on input "Vidéo Télécharger un fichier" at bounding box center [0, 0] width 0 height 0
click at [571, 391] on button "Annuler" at bounding box center [584, 386] width 55 height 24
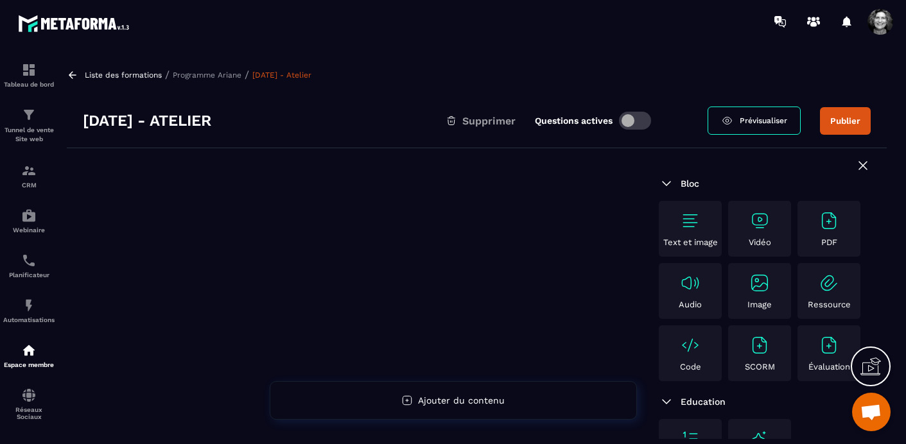
click at [190, 73] on p "Programme Ariane" at bounding box center [207, 75] width 69 height 9
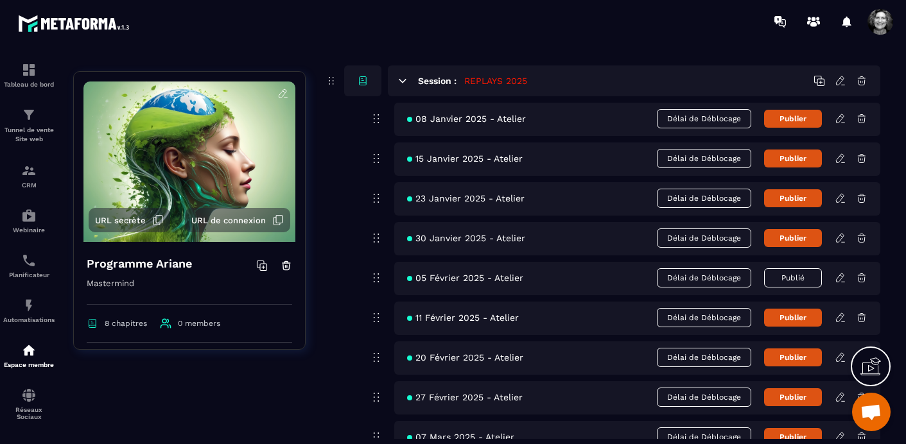
scroll to position [4251, 0]
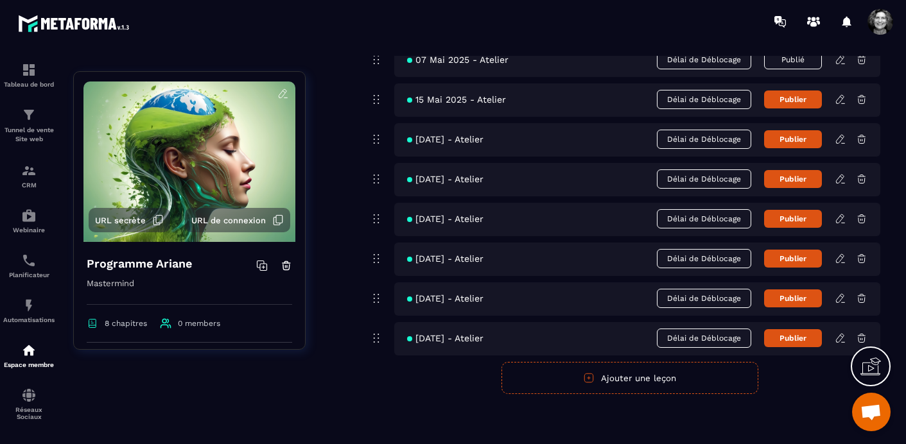
click at [839, 336] on icon at bounding box center [840, 338] width 8 height 8
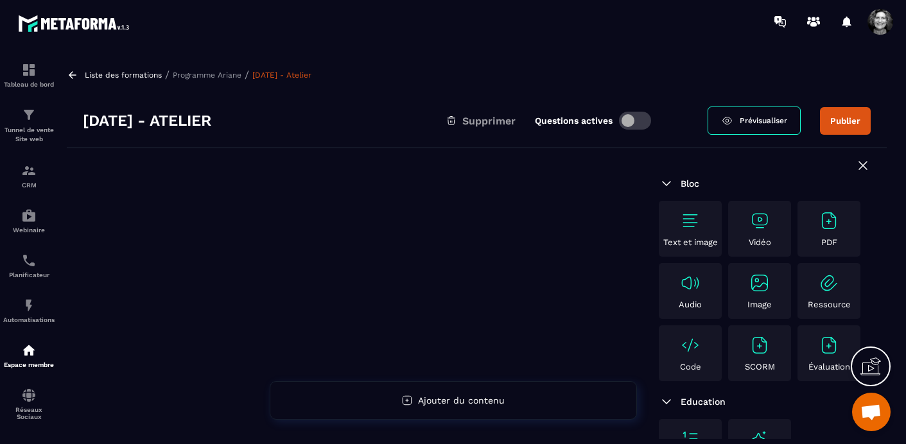
click at [770, 229] on div "Vidéo" at bounding box center [760, 229] width 57 height 37
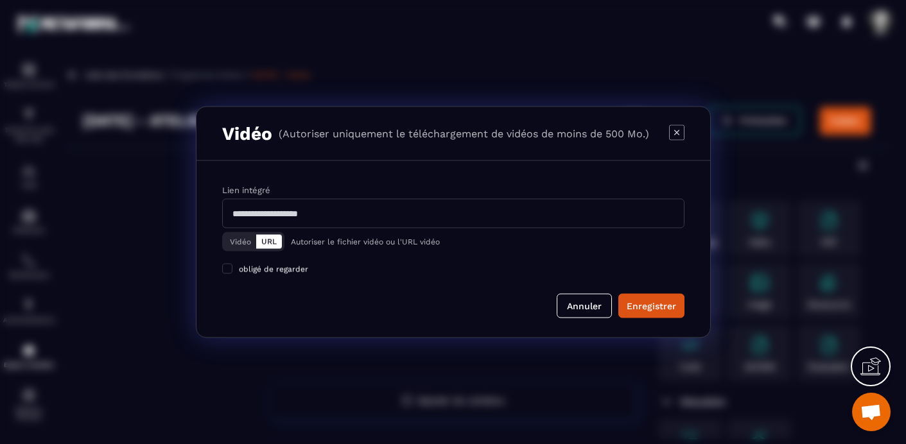
click at [234, 242] on button "Vidéo" at bounding box center [240, 242] width 31 height 14
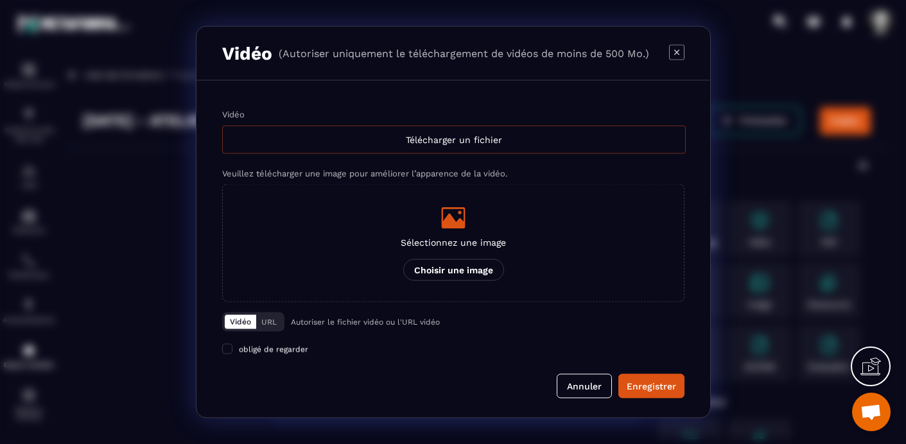
click at [473, 135] on div "Télécharger un fichier" at bounding box center [454, 140] width 464 height 28
click at [0, 0] on input "Vidéo Télécharger un fichier" at bounding box center [0, 0] width 0 height 0
click at [593, 382] on button "Annuler" at bounding box center [584, 386] width 55 height 24
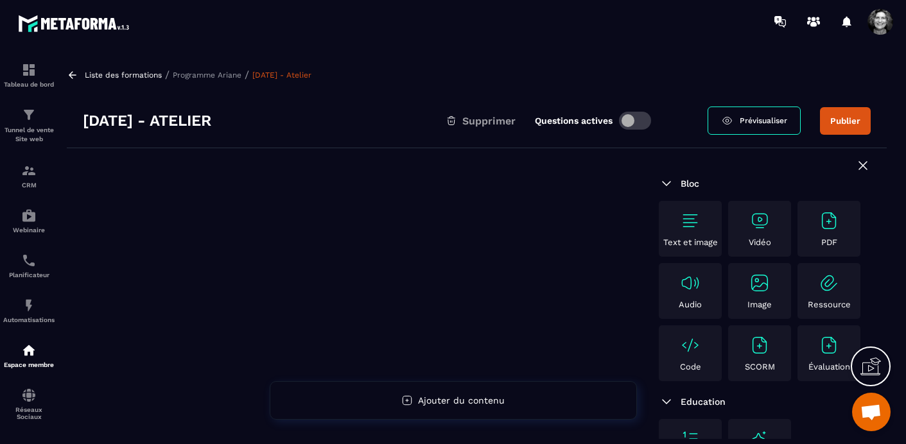
click at [201, 73] on p "Programme Ariane" at bounding box center [207, 75] width 69 height 9
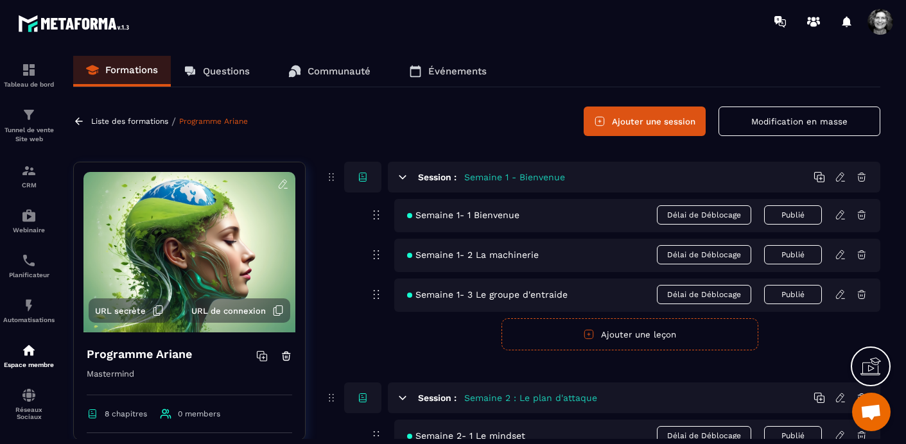
click at [777, 117] on button "Modification en masse" at bounding box center [800, 122] width 162 height 30
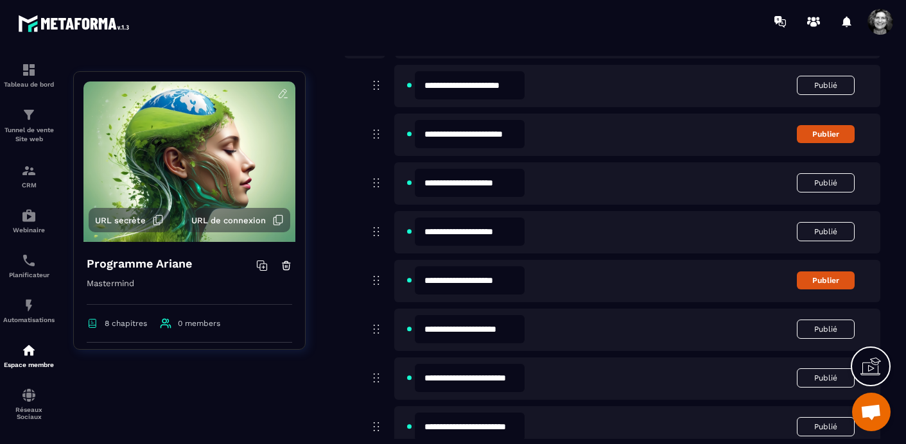
scroll to position [2994, 0]
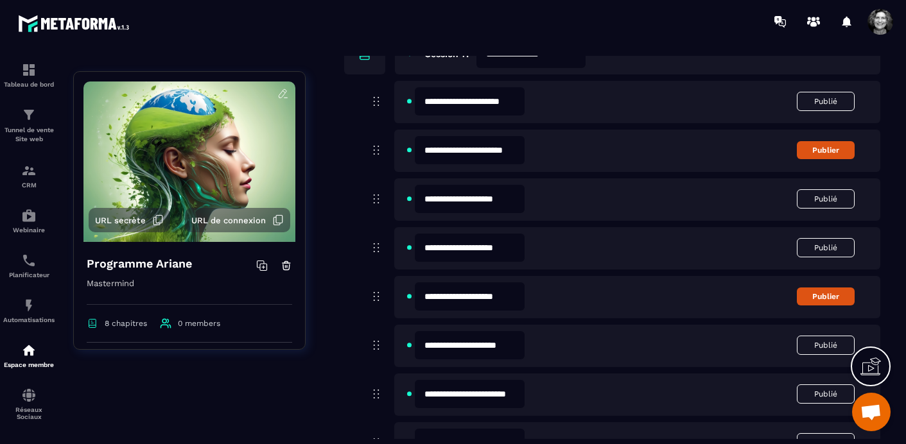
click at [459, 149] on input "**********" at bounding box center [470, 150] width 110 height 28
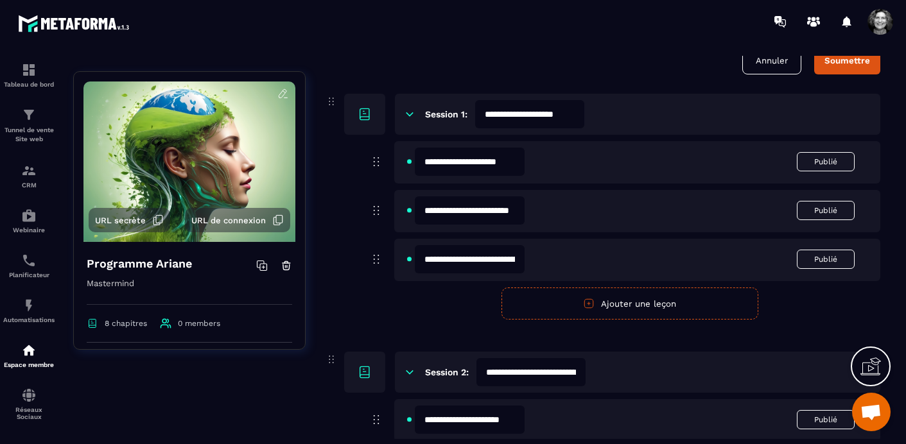
scroll to position [0, 0]
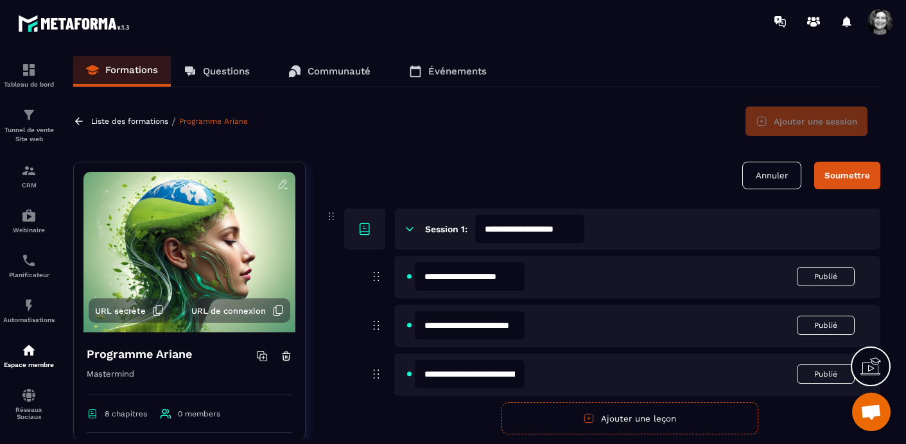
type input "**********"
click at [870, 177] on div "Soumettre" at bounding box center [848, 176] width 46 height 10
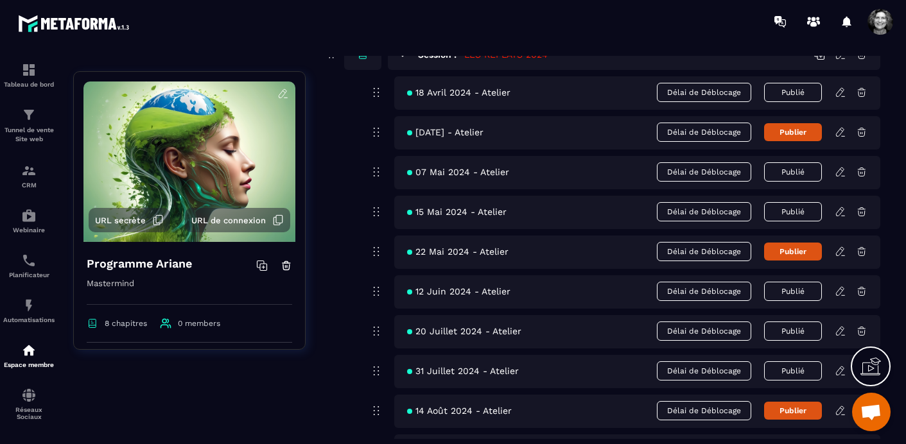
scroll to position [2482, 0]
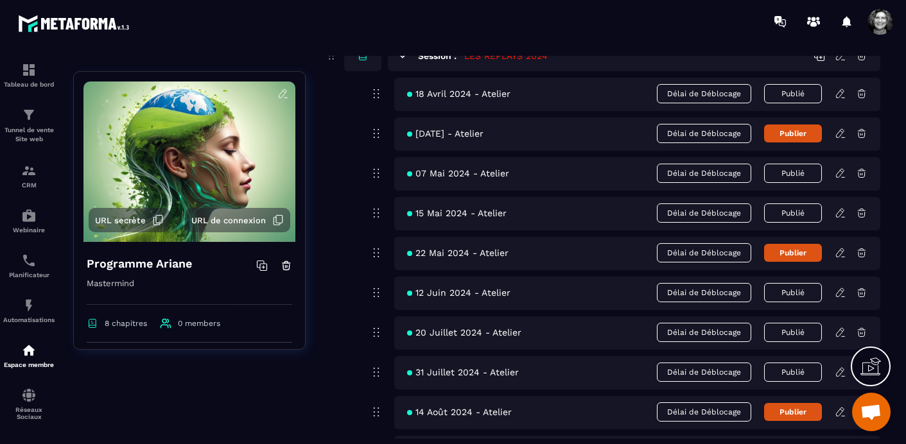
click at [841, 139] on icon at bounding box center [841, 134] width 12 height 12
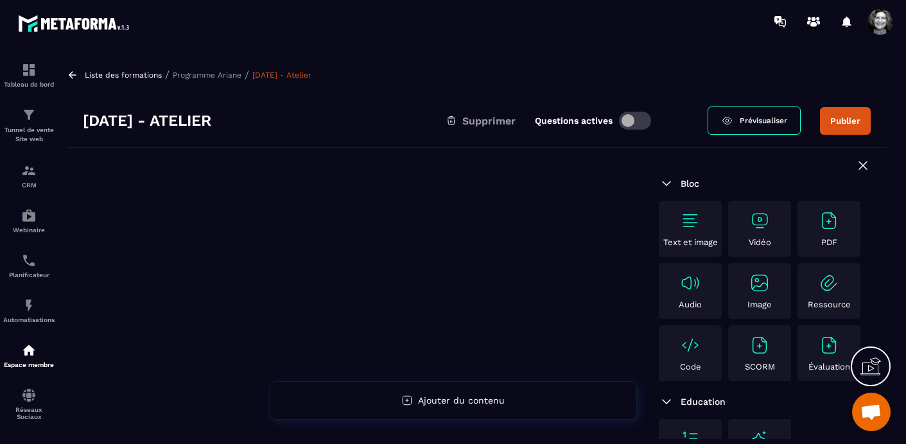
click at [753, 216] on img at bounding box center [760, 221] width 21 height 21
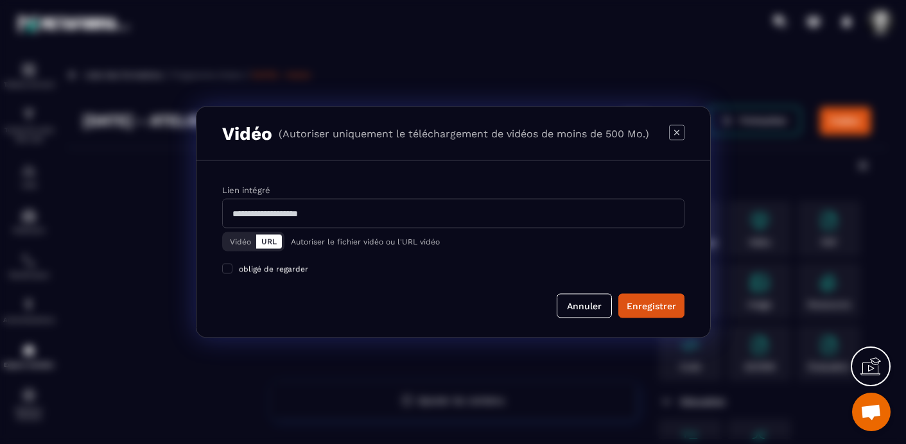
click at [244, 211] on input "Modal window" at bounding box center [453, 214] width 462 height 30
paste input "**********"
type input "**********"
click at [658, 303] on div "Enregistrer" at bounding box center [651, 306] width 49 height 13
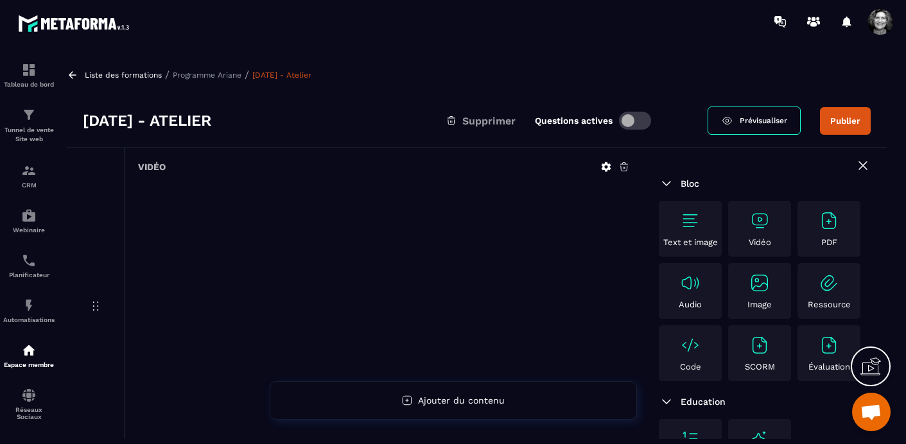
click at [606, 167] on icon at bounding box center [607, 167] width 12 height 12
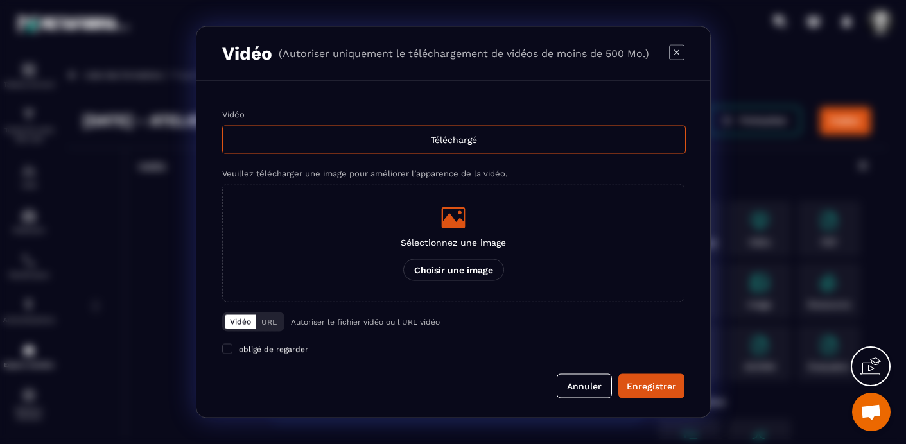
click at [453, 220] on icon "Modal window" at bounding box center [453, 217] width 24 height 21
click at [0, 0] on input "Sélectionnez une image Choisir une image" at bounding box center [0, 0] width 0 height 0
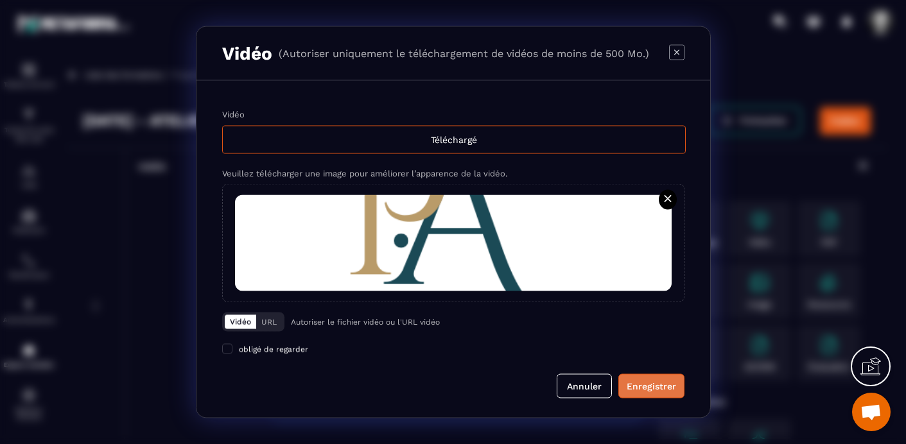
click at [662, 382] on div "Enregistrer" at bounding box center [651, 386] width 49 height 13
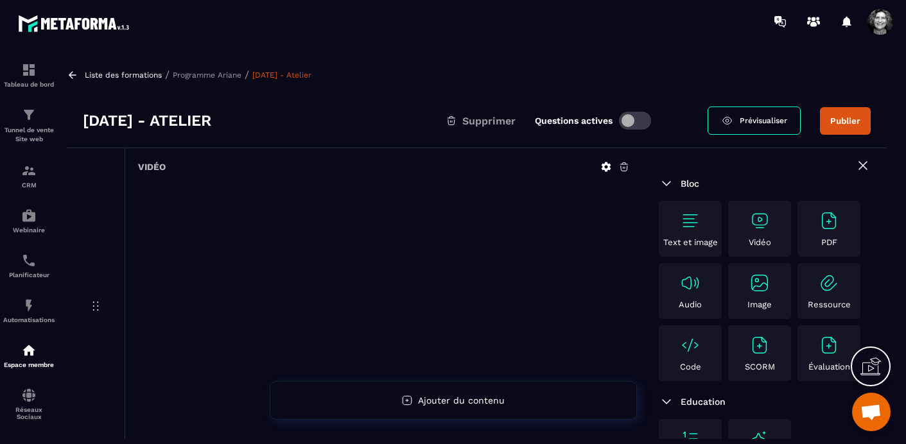
click at [839, 120] on button "Publier" at bounding box center [845, 121] width 51 height 28
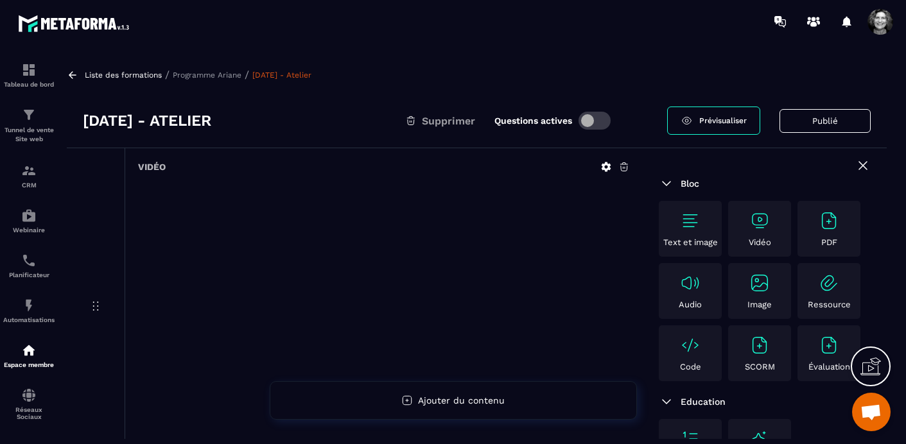
click at [213, 72] on p "Programme Ariane" at bounding box center [207, 75] width 69 height 9
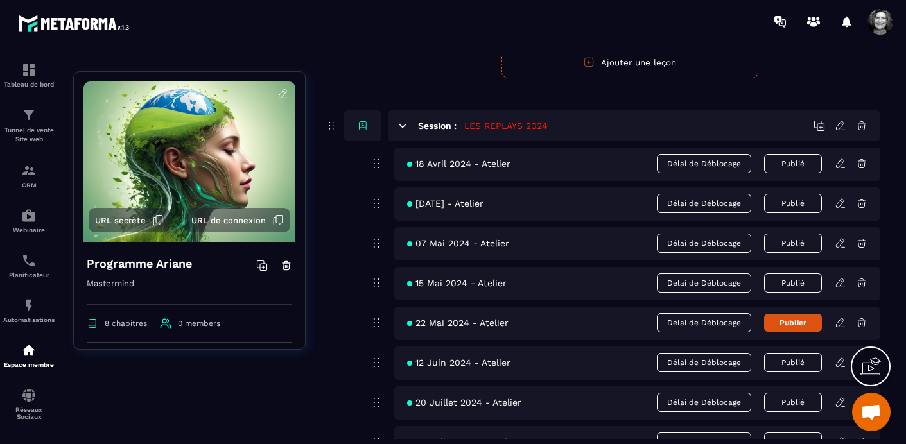
scroll to position [2412, 0]
click at [841, 204] on icon at bounding box center [841, 204] width 12 height 12
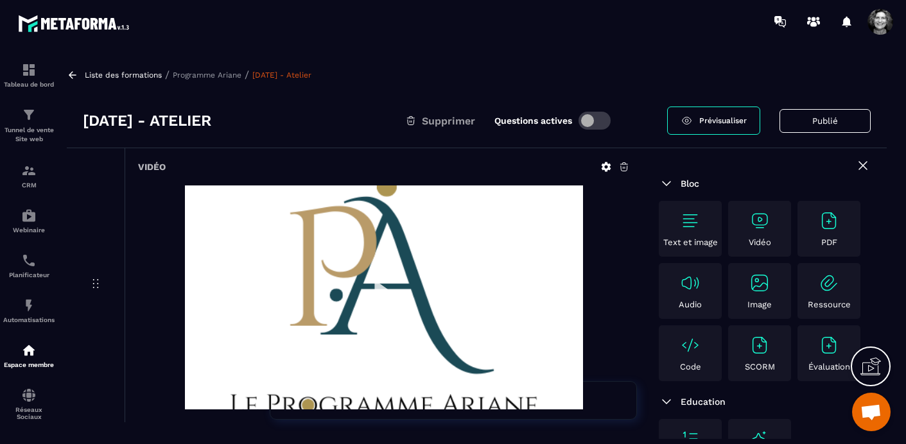
click at [197, 76] on p "Programme Ariane" at bounding box center [207, 75] width 69 height 9
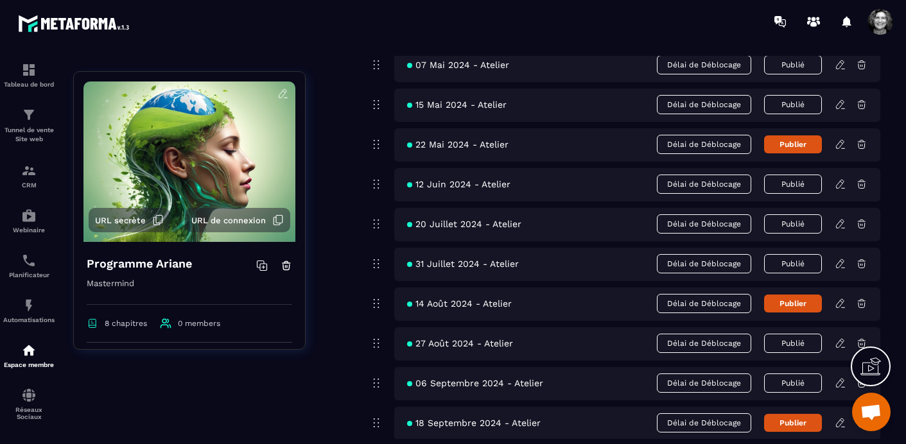
scroll to position [2571, 0]
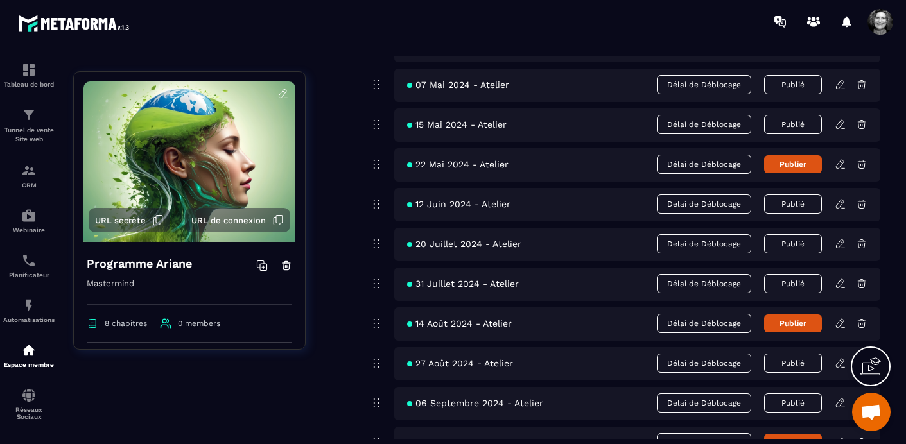
click at [840, 169] on icon at bounding box center [841, 165] width 12 height 12
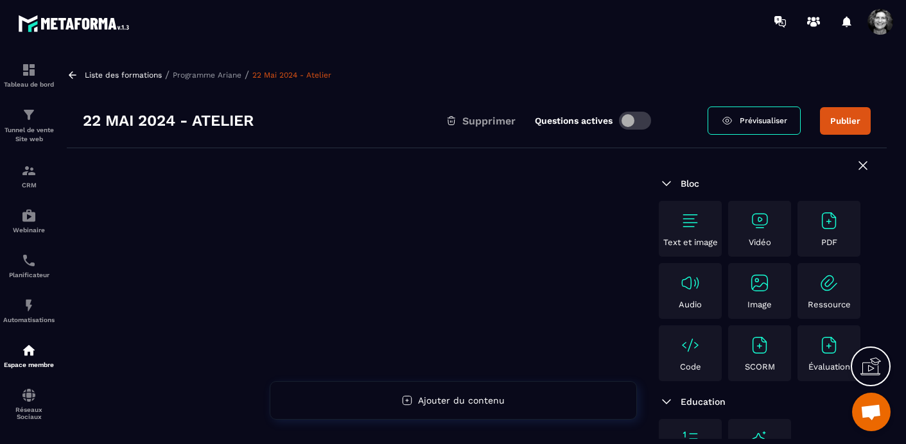
click at [765, 219] on img at bounding box center [760, 221] width 21 height 21
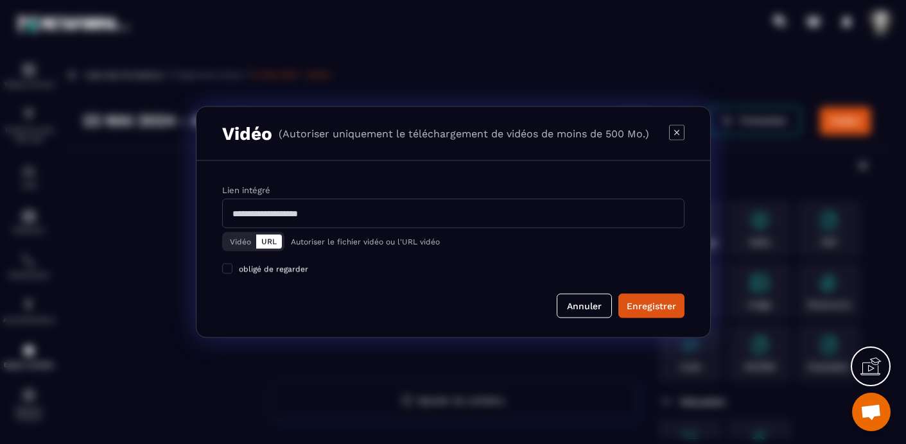
click at [267, 213] on input "Modal window" at bounding box center [453, 214] width 462 height 30
paste input "**********"
type input "**********"
click at [653, 310] on div "Enregistrer" at bounding box center [651, 306] width 49 height 13
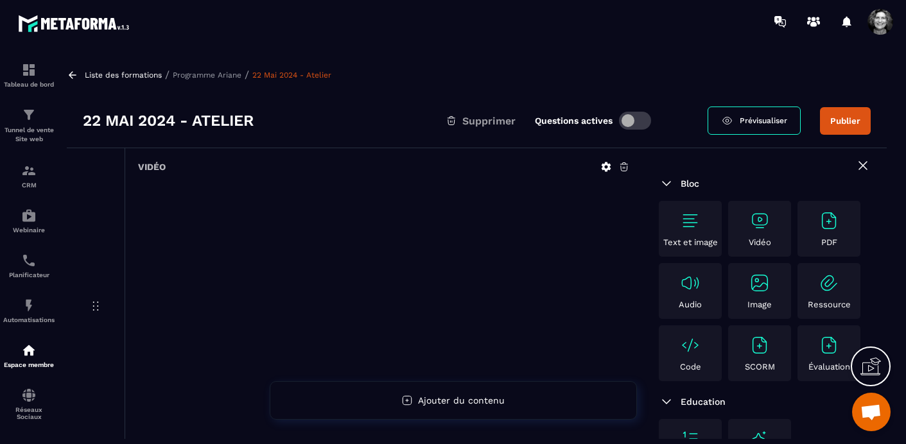
click at [204, 72] on p "Programme Ariane" at bounding box center [207, 75] width 69 height 9
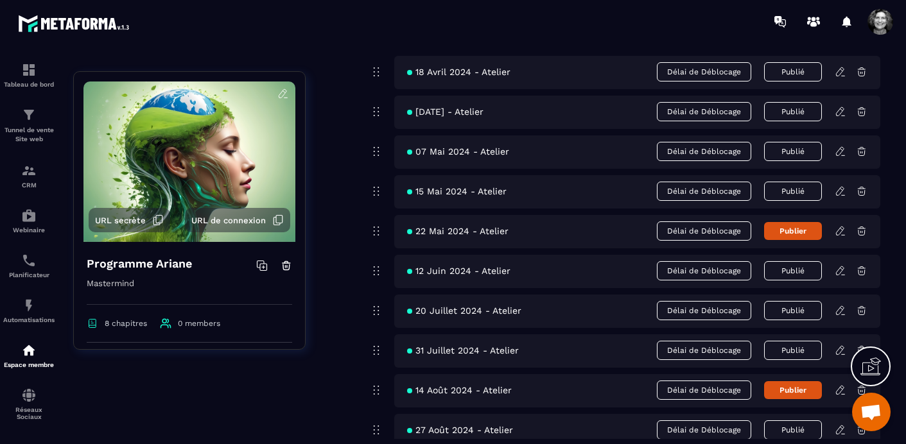
scroll to position [2508, 0]
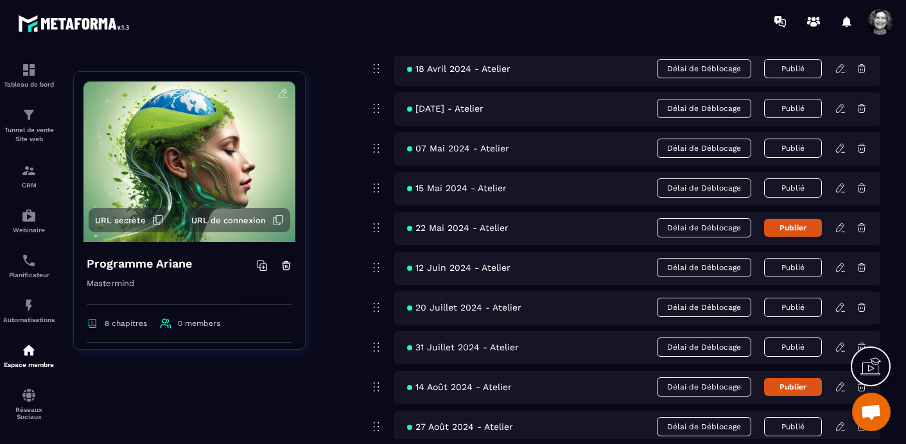
click at [800, 230] on button "Publier" at bounding box center [793, 228] width 58 height 18
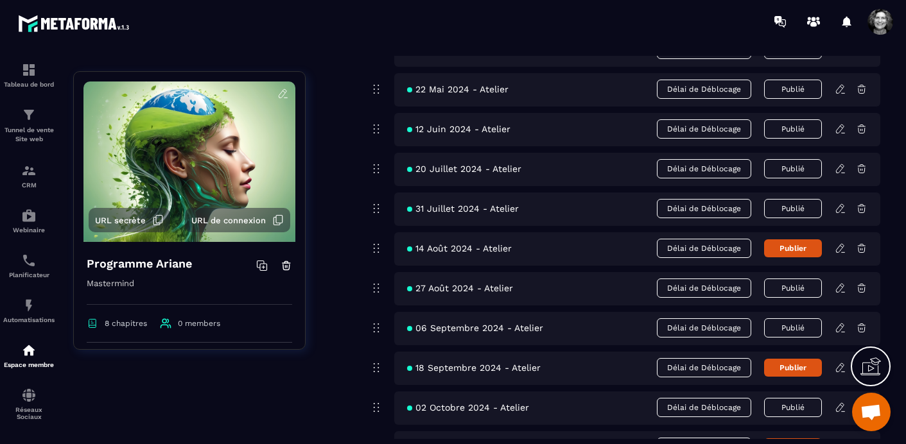
scroll to position [2651, 0]
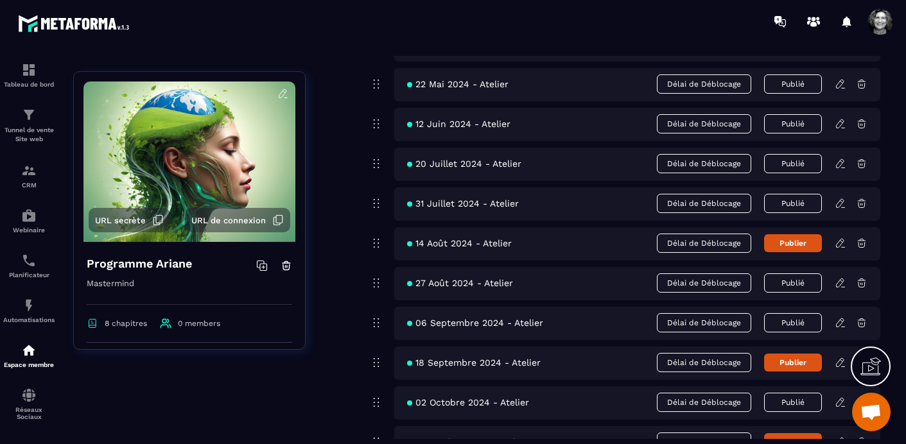
click at [842, 242] on icon at bounding box center [841, 242] width 3 height 2
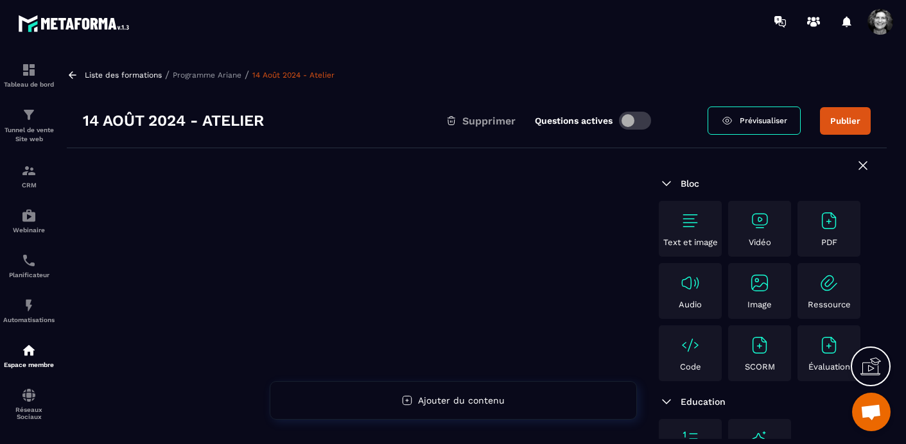
click at [753, 225] on img at bounding box center [760, 221] width 21 height 21
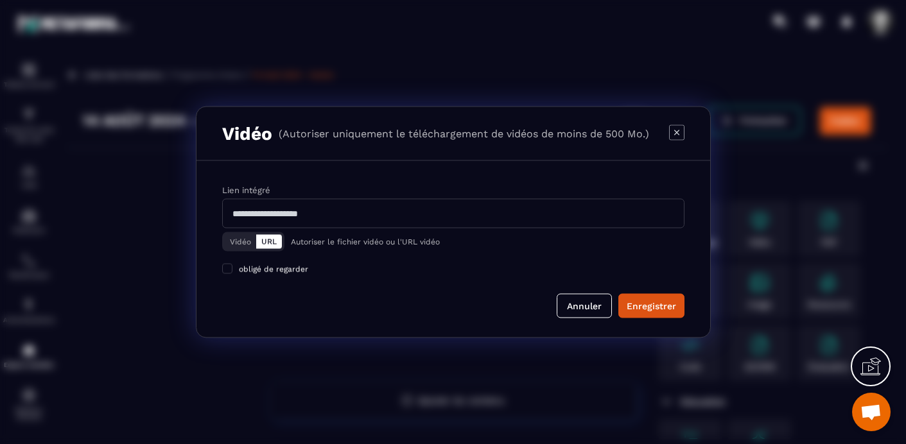
click at [231, 213] on input "Modal window" at bounding box center [453, 214] width 462 height 30
paste input "**********"
type input "**********"
click at [658, 310] on div "Enregistrer" at bounding box center [651, 306] width 49 height 13
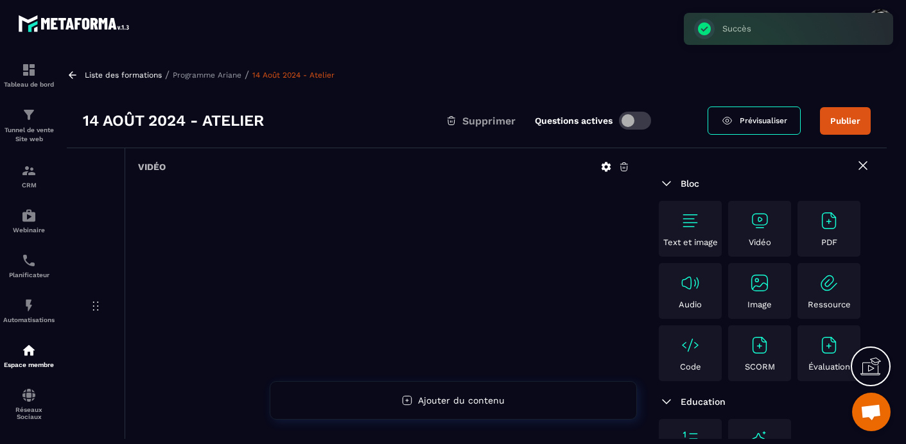
click at [844, 121] on button "Publier" at bounding box center [845, 121] width 51 height 28
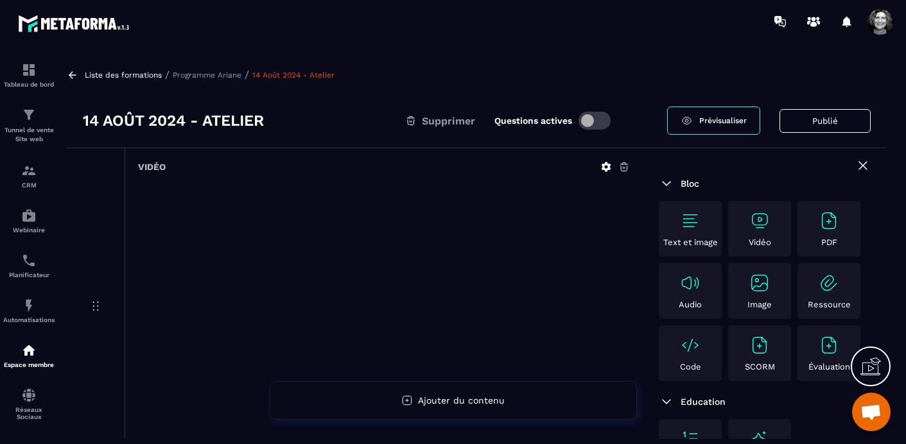
click at [200, 71] on p "Programme Ariane" at bounding box center [207, 75] width 69 height 9
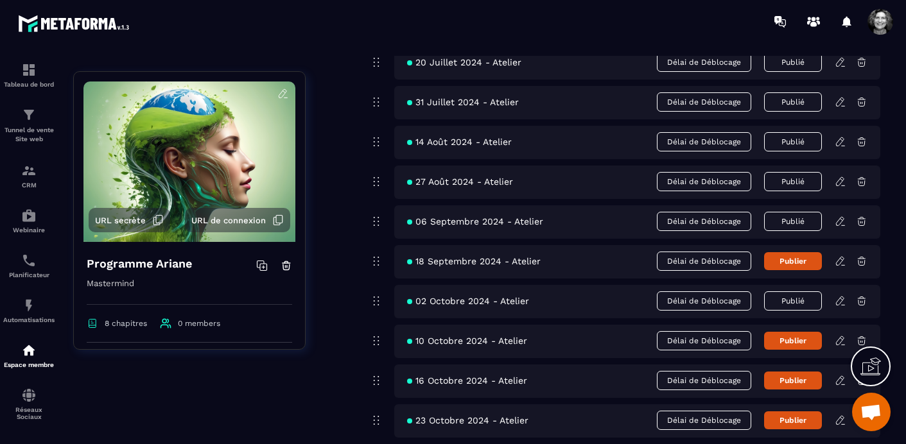
scroll to position [2759, 0]
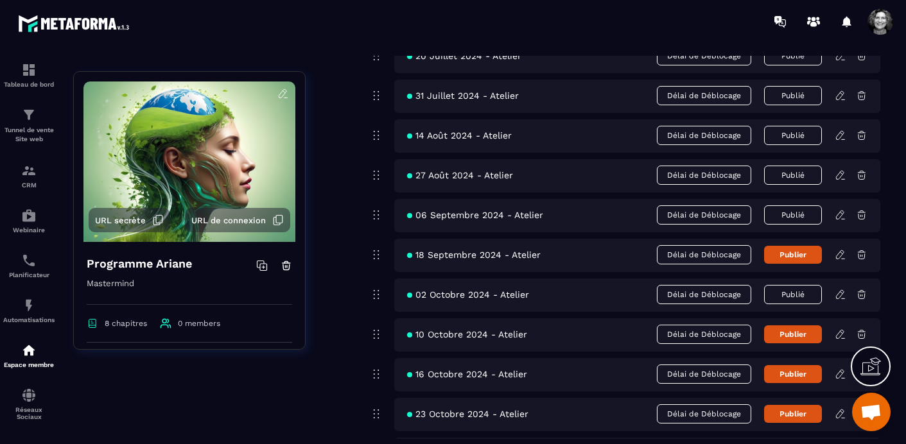
click at [842, 253] on icon at bounding box center [841, 253] width 3 height 2
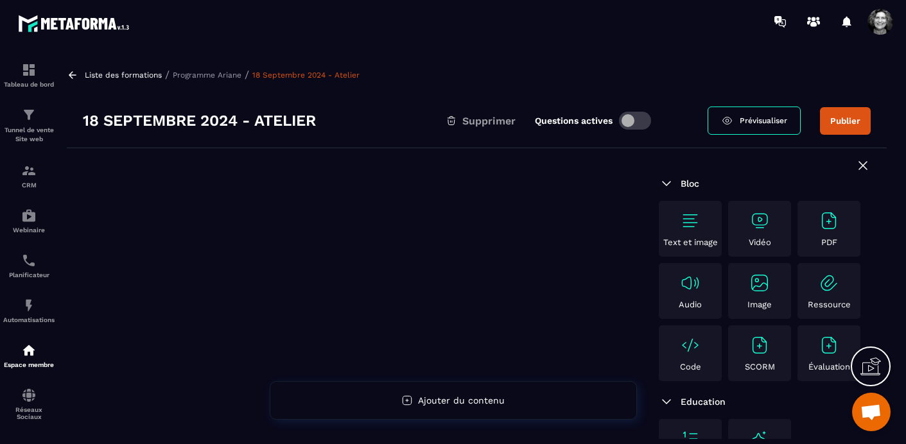
click at [764, 226] on img at bounding box center [760, 221] width 21 height 21
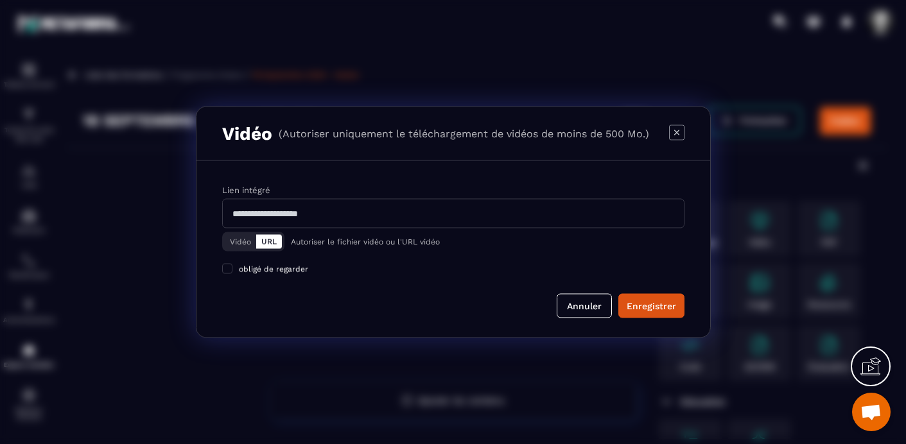
click at [247, 213] on input "Modal window" at bounding box center [453, 214] width 462 height 30
paste input "**********"
type input "**********"
click at [658, 311] on div "Enregistrer" at bounding box center [651, 306] width 49 height 13
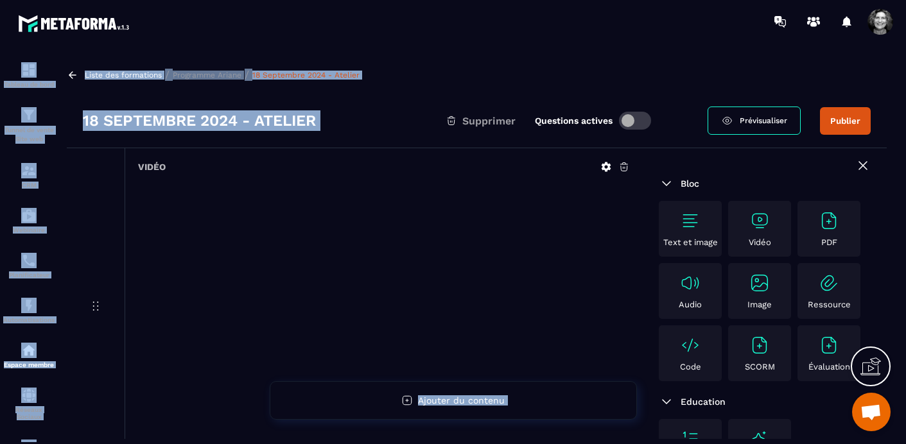
drag, startPoint x: 479, startPoint y: 105, endPoint x: 532, endPoint y: 24, distance: 97.8
click at [532, 24] on main "Tableau de bord Tunnel de vente Site web CRM Webinaire Planificateur Automatisa…" at bounding box center [453, 222] width 906 height 444
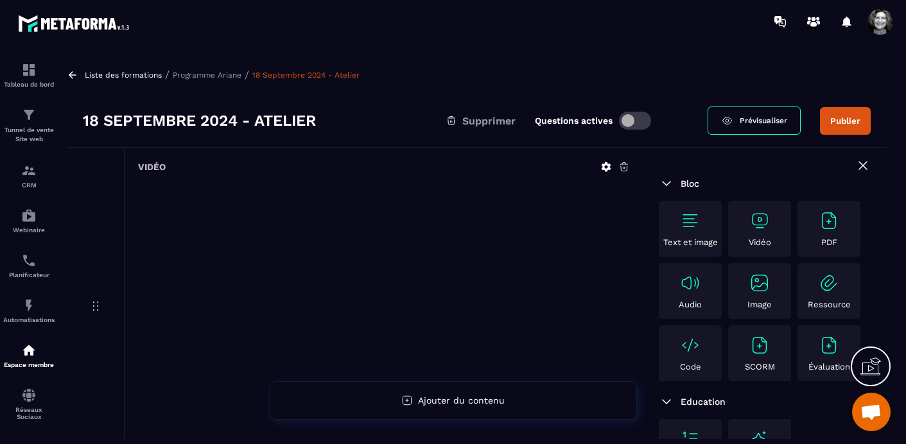
click at [625, 168] on icon at bounding box center [625, 167] width 12 height 12
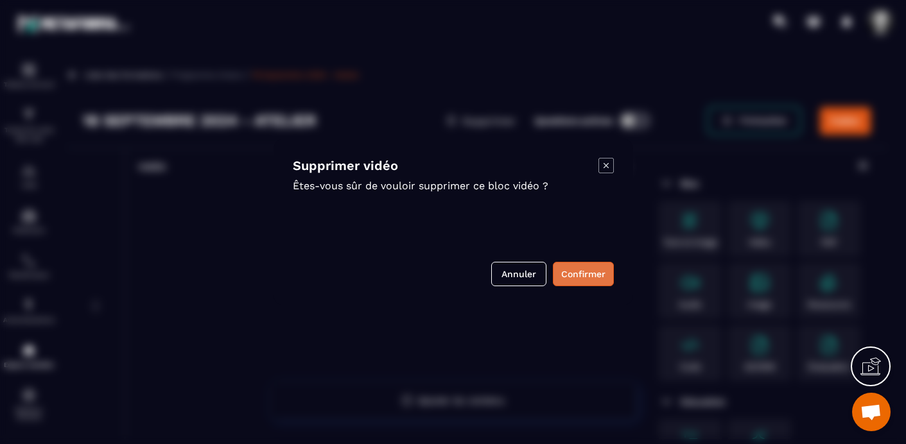
click at [592, 275] on button "Confirmer" at bounding box center [583, 274] width 61 height 24
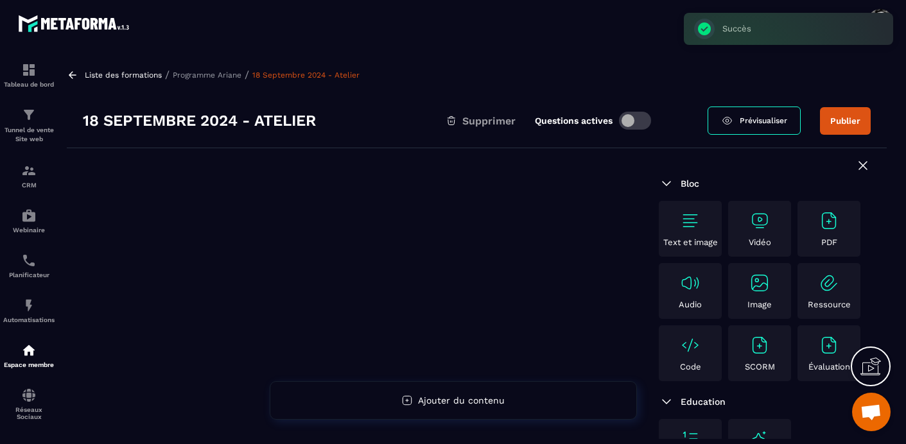
click at [765, 223] on img at bounding box center [760, 221] width 21 height 21
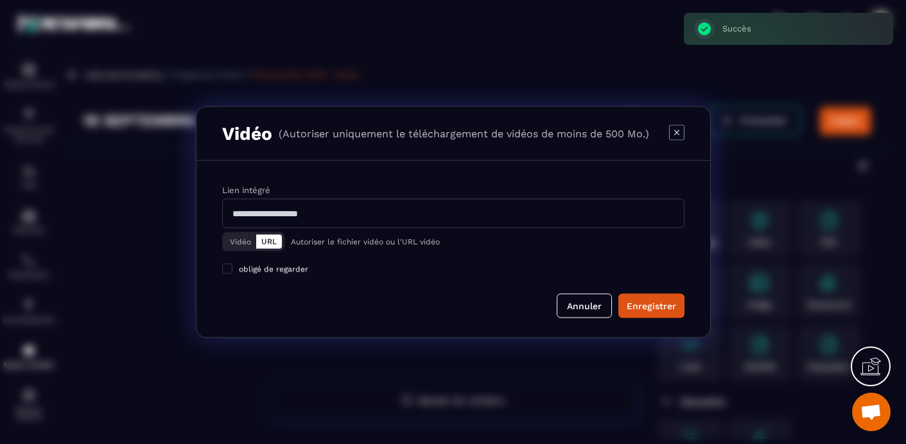
click at [285, 207] on input "Modal window" at bounding box center [453, 214] width 462 height 30
paste input "**********"
type input "**********"
click at [642, 301] on div "Enregistrer" at bounding box center [651, 306] width 49 height 13
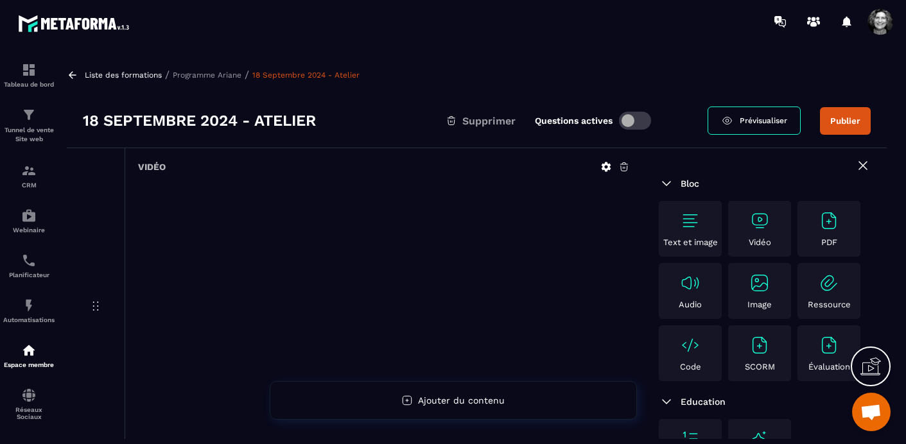
click at [854, 126] on button "Publier" at bounding box center [845, 121] width 51 height 28
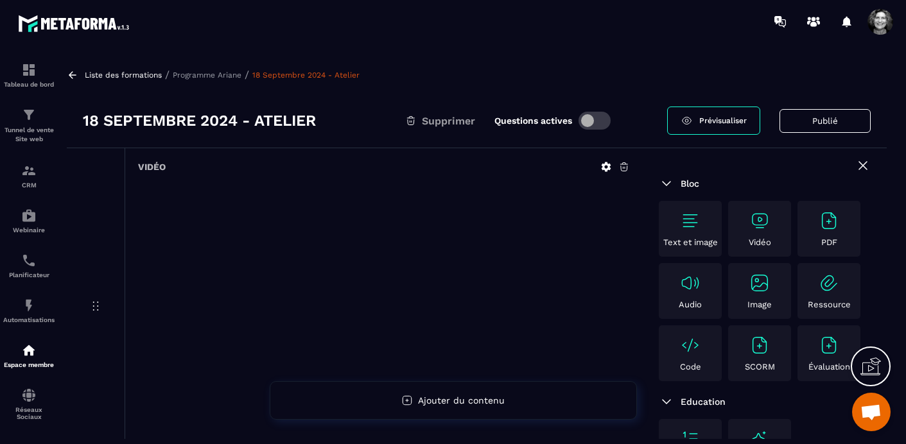
click at [214, 78] on p "Programme Ariane" at bounding box center [207, 75] width 69 height 9
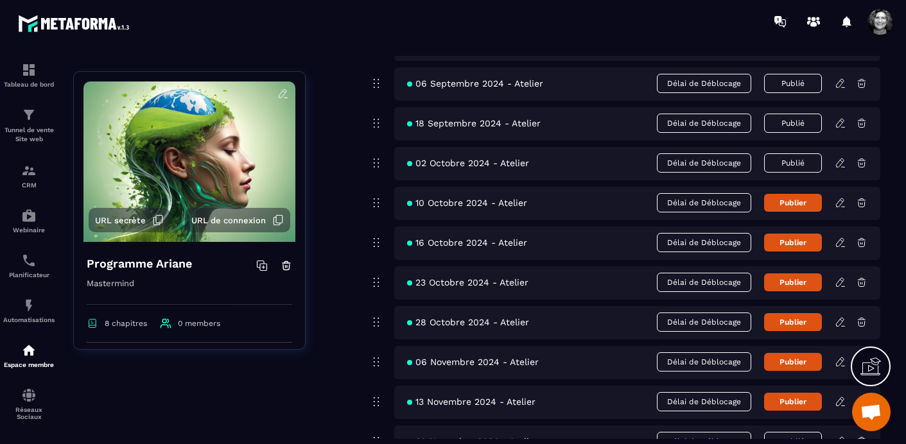
scroll to position [2831, 0]
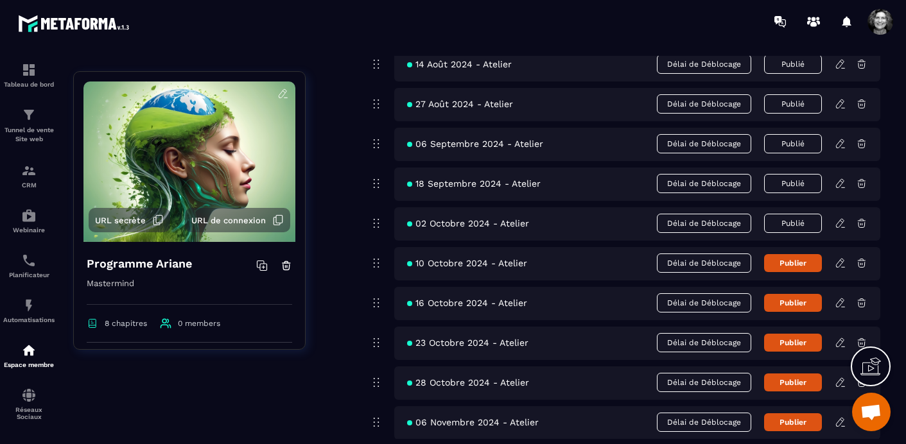
click at [843, 262] on icon at bounding box center [840, 263] width 8 height 8
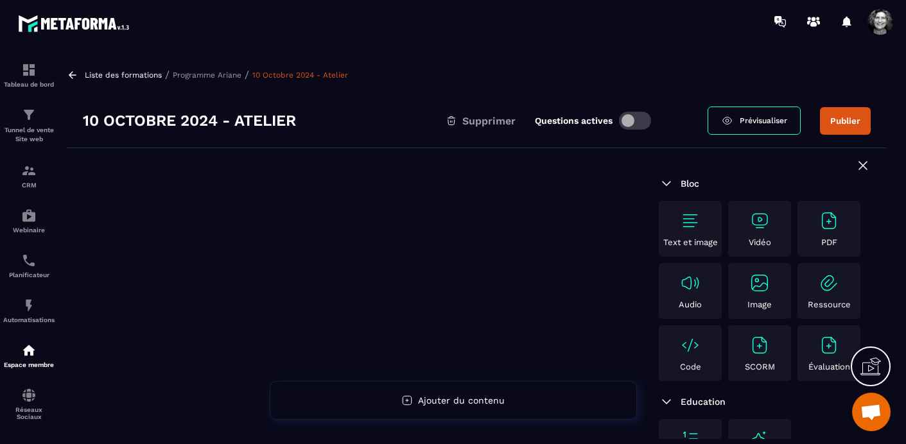
click at [764, 220] on img at bounding box center [760, 221] width 21 height 21
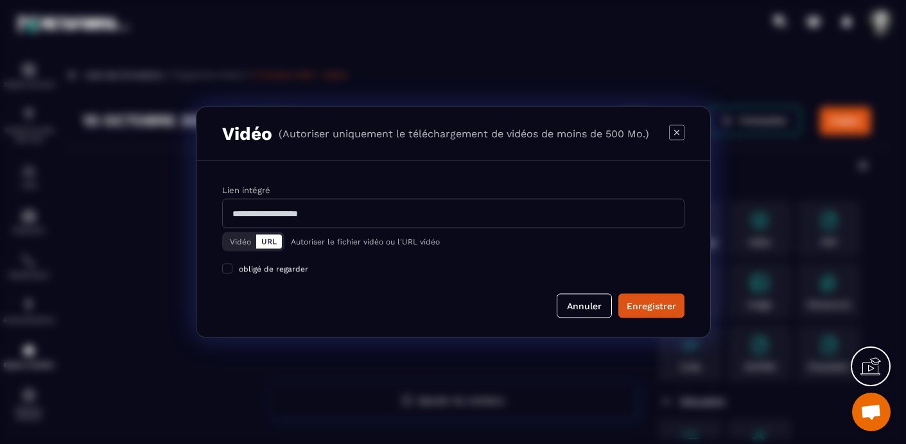
click at [234, 206] on input "Modal window" at bounding box center [453, 214] width 462 height 30
paste input "**********"
type input "**********"
click at [654, 307] on div "Enregistrer" at bounding box center [651, 306] width 49 height 13
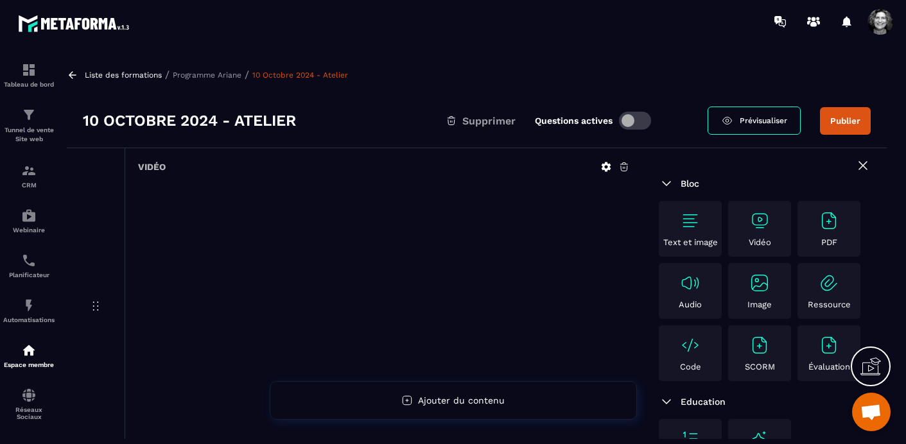
click at [850, 115] on button "Publier" at bounding box center [845, 121] width 51 height 28
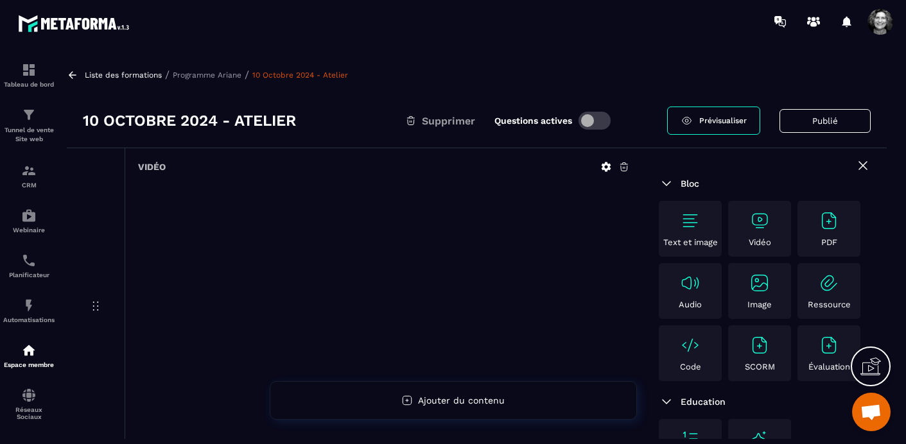
click at [107, 73] on p "Liste des formations" at bounding box center [123, 75] width 77 height 9
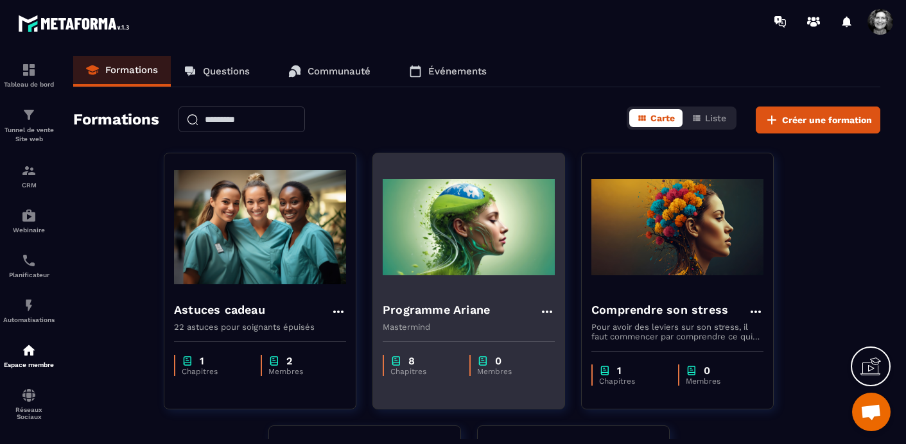
click at [444, 248] on img at bounding box center [469, 227] width 172 height 128
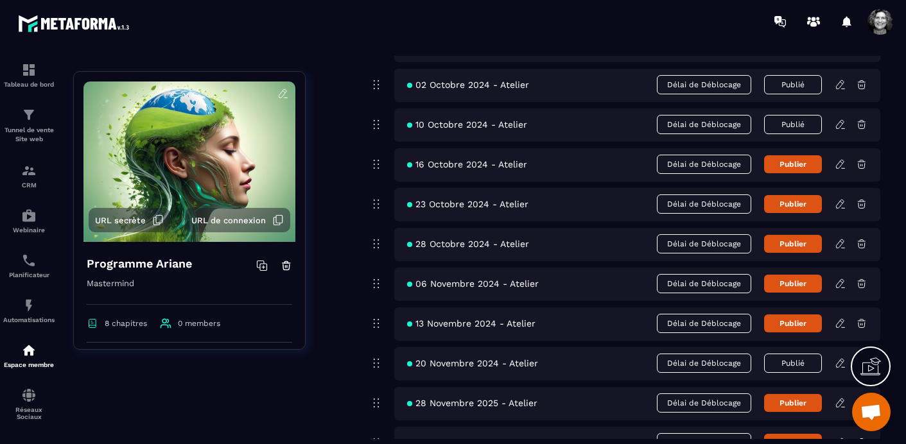
scroll to position [2962, 0]
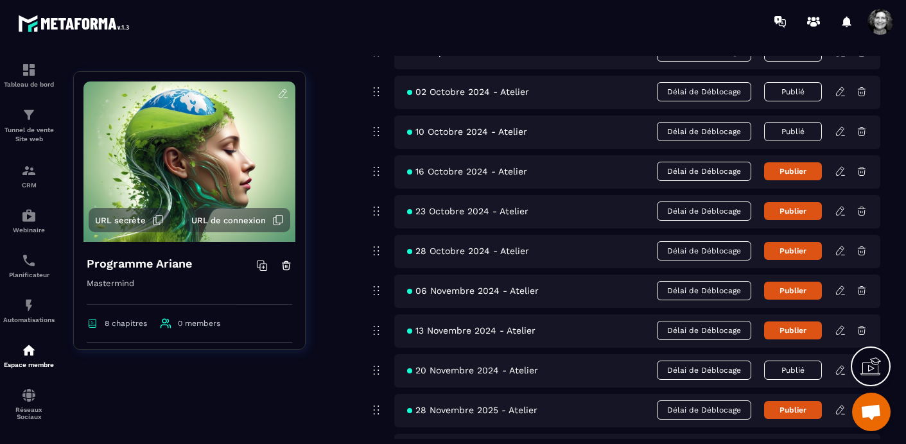
click at [841, 173] on icon at bounding box center [840, 171] width 8 height 8
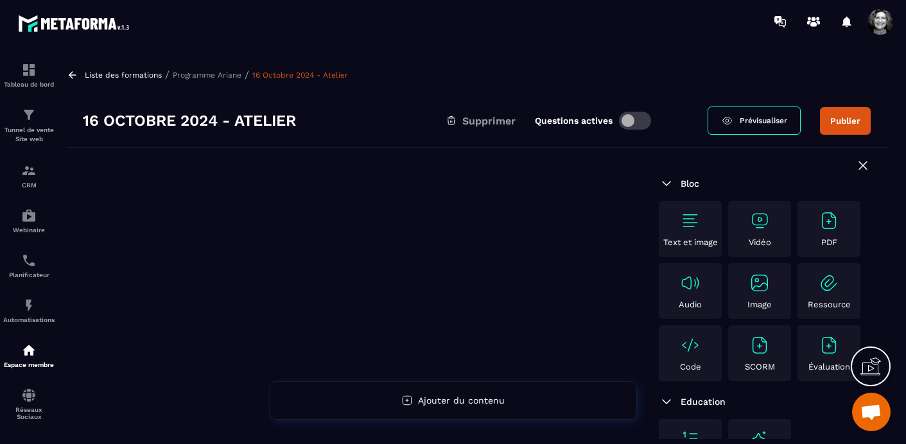
click at [762, 225] on img at bounding box center [760, 221] width 21 height 21
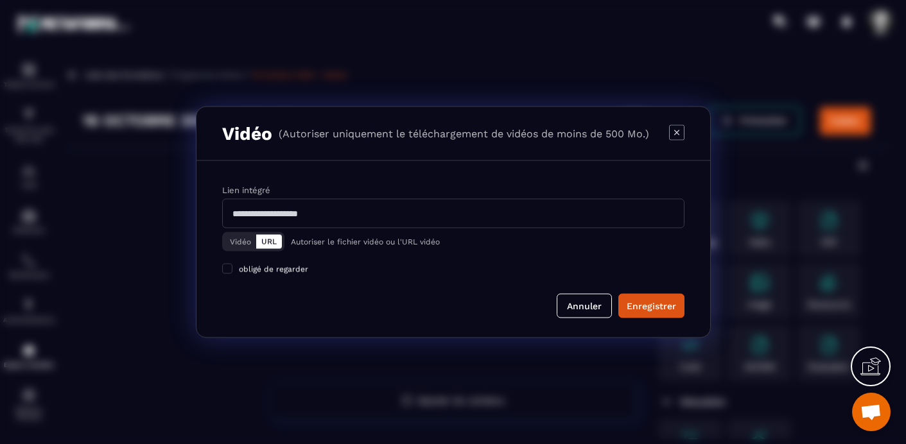
click at [263, 213] on input "Modal window" at bounding box center [453, 214] width 462 height 30
paste input "**********"
type input "**********"
click at [662, 305] on div "Enregistrer" at bounding box center [651, 306] width 49 height 13
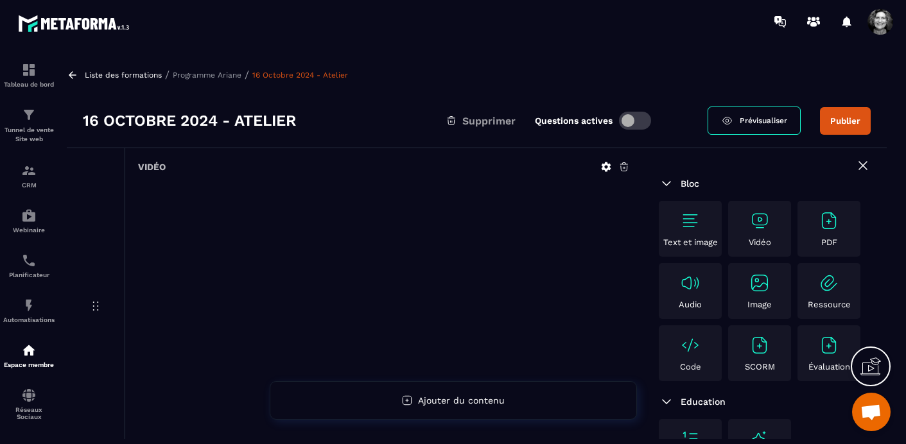
click at [853, 119] on button "Publier" at bounding box center [845, 121] width 51 height 28
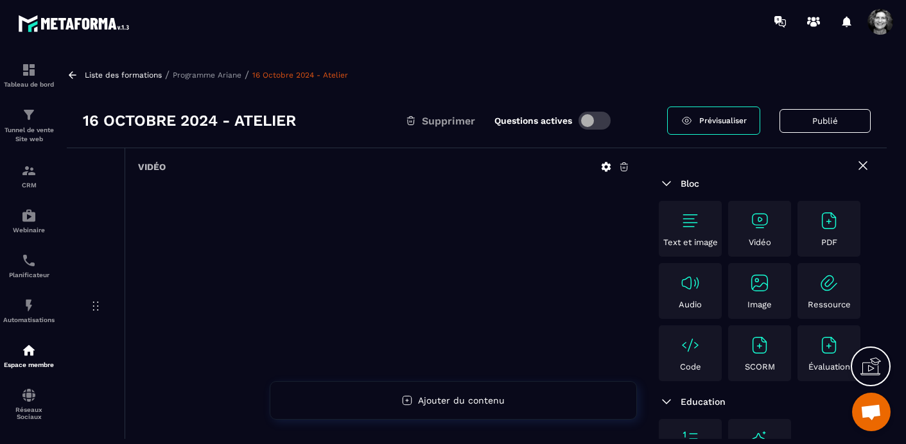
click at [128, 73] on p "Liste des formations" at bounding box center [123, 75] width 77 height 9
